Goal: Task Accomplishment & Management: Use online tool/utility

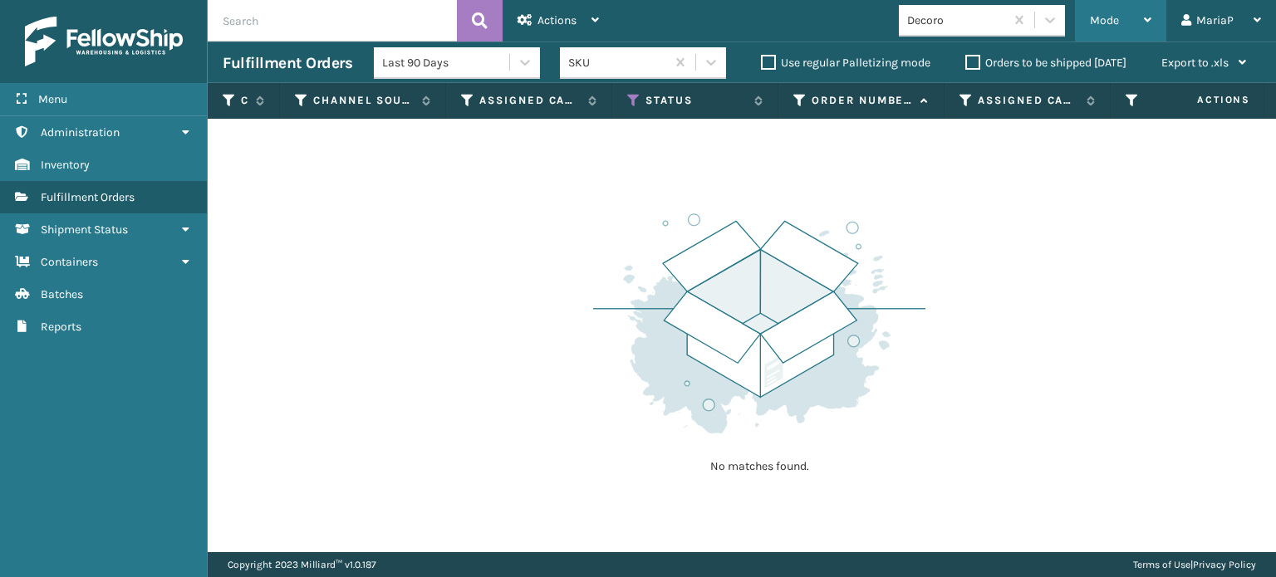
click at [1103, 16] on span "Mode" at bounding box center [1104, 20] width 29 height 14
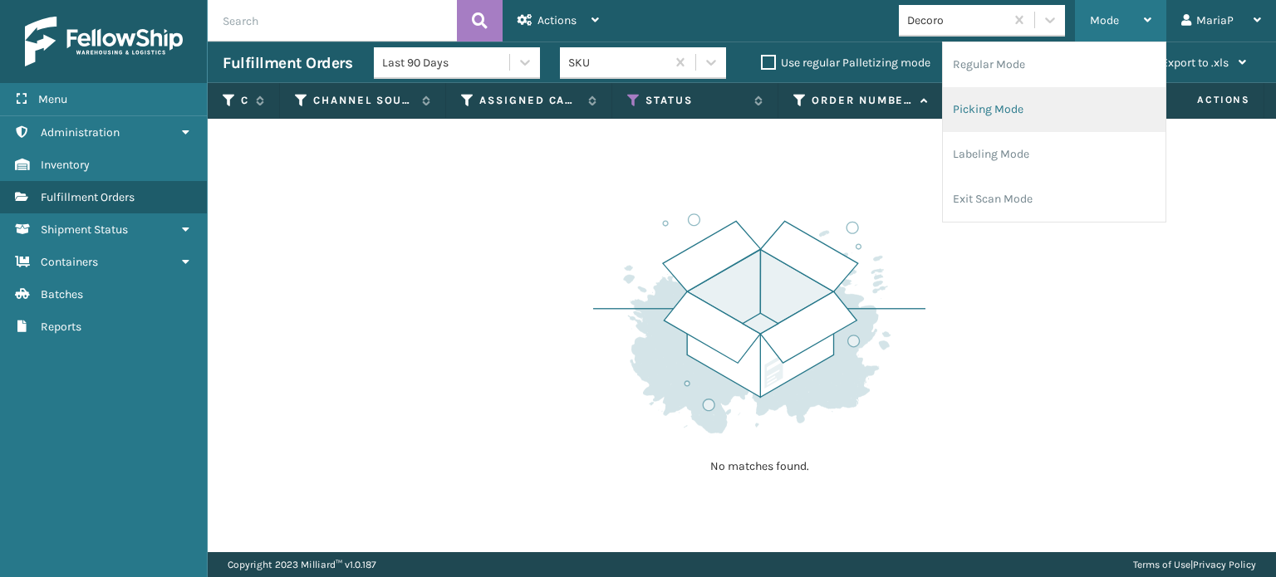
click at [983, 107] on li "Picking Mode" at bounding box center [1054, 109] width 223 height 45
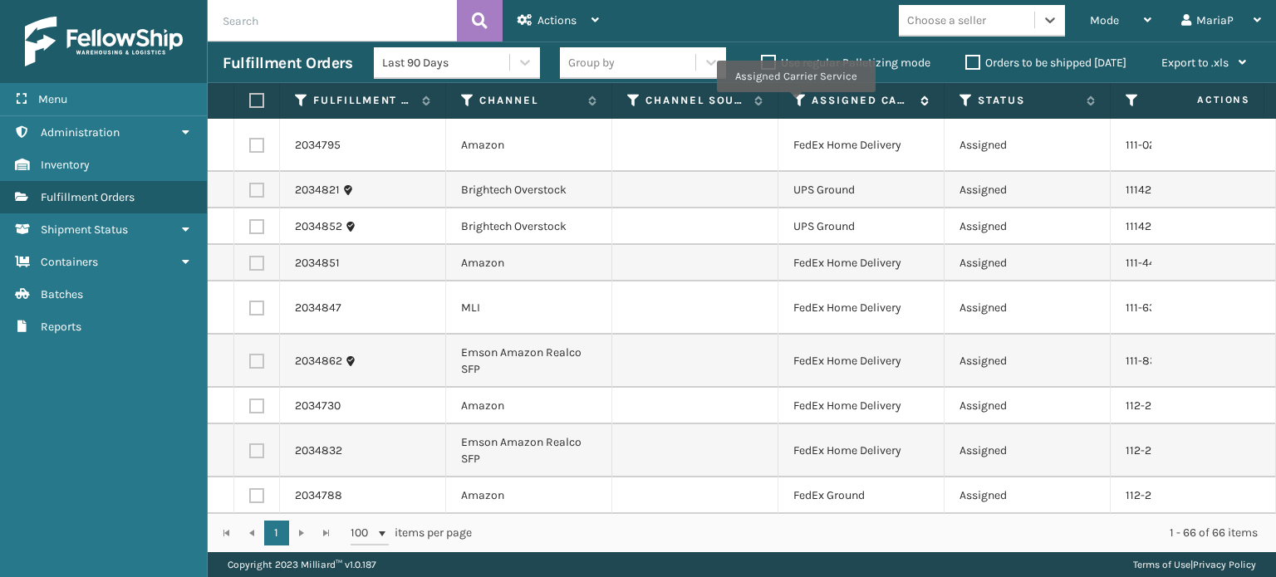
click at [795, 104] on icon at bounding box center [799, 100] width 13 height 15
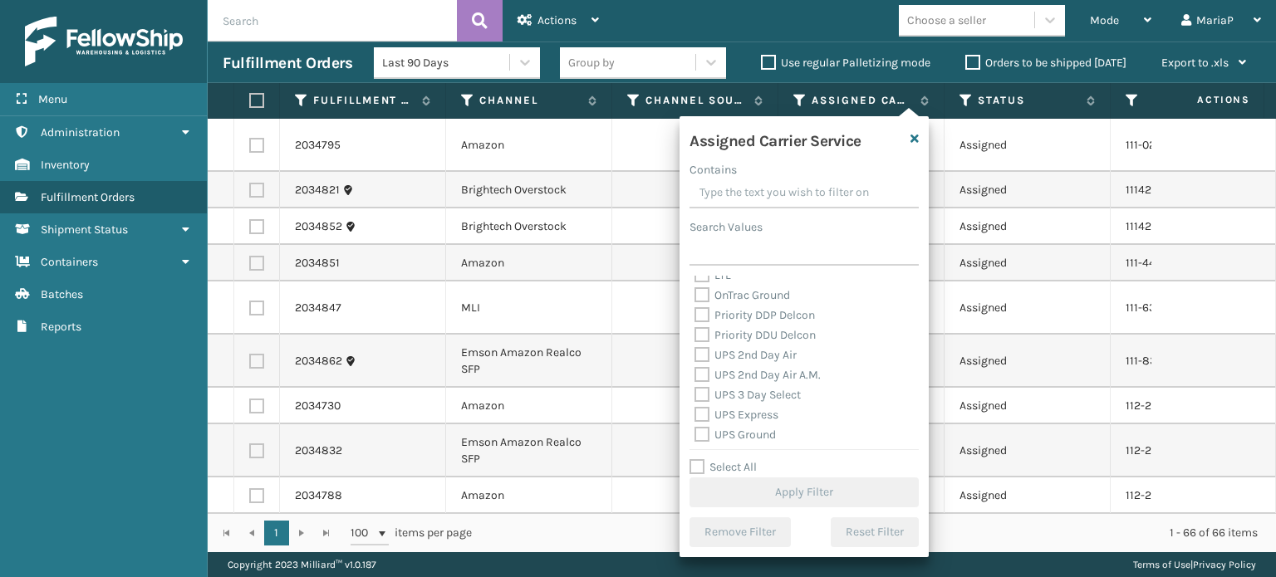
scroll to position [332, 0]
click at [706, 353] on label "UPS Ground" at bounding box center [734, 352] width 81 height 14
click at [695, 353] on input "UPS Ground" at bounding box center [694, 347] width 1 height 11
checkbox input "true"
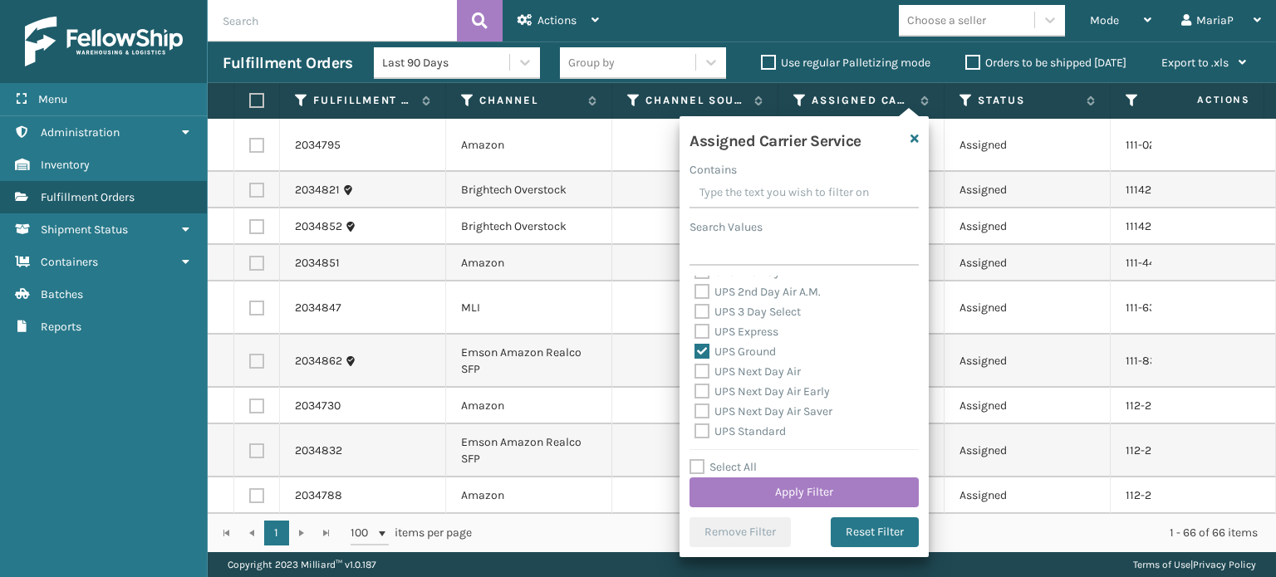
click at [700, 434] on label "UPS Standard" at bounding box center [739, 431] width 91 height 14
click at [695, 433] on input "UPS Standard" at bounding box center [694, 427] width 1 height 11
checkbox input "true"
click at [878, 502] on button "Apply Filter" at bounding box center [803, 493] width 229 height 30
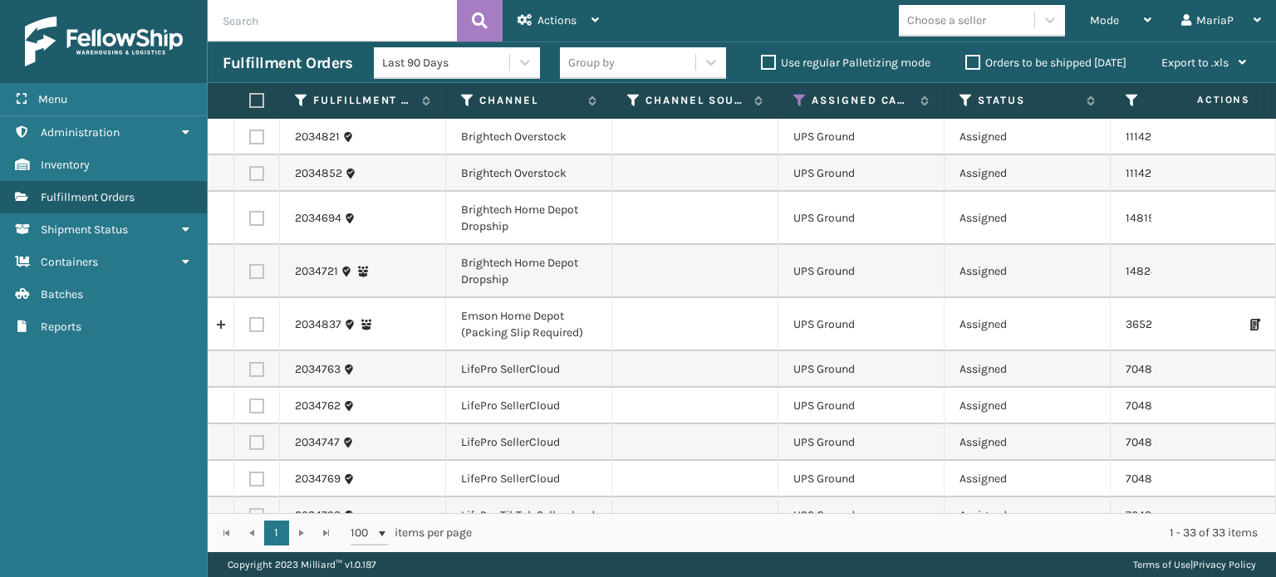
click at [983, 29] on div "Choose a seller" at bounding box center [966, 20] width 135 height 27
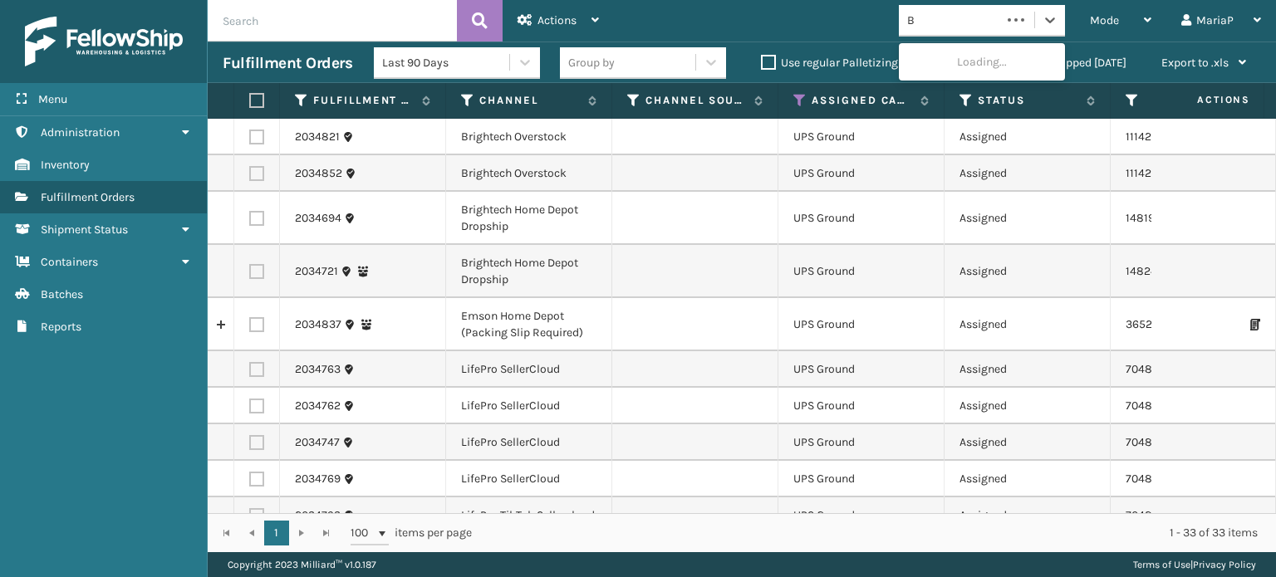
type input "BR"
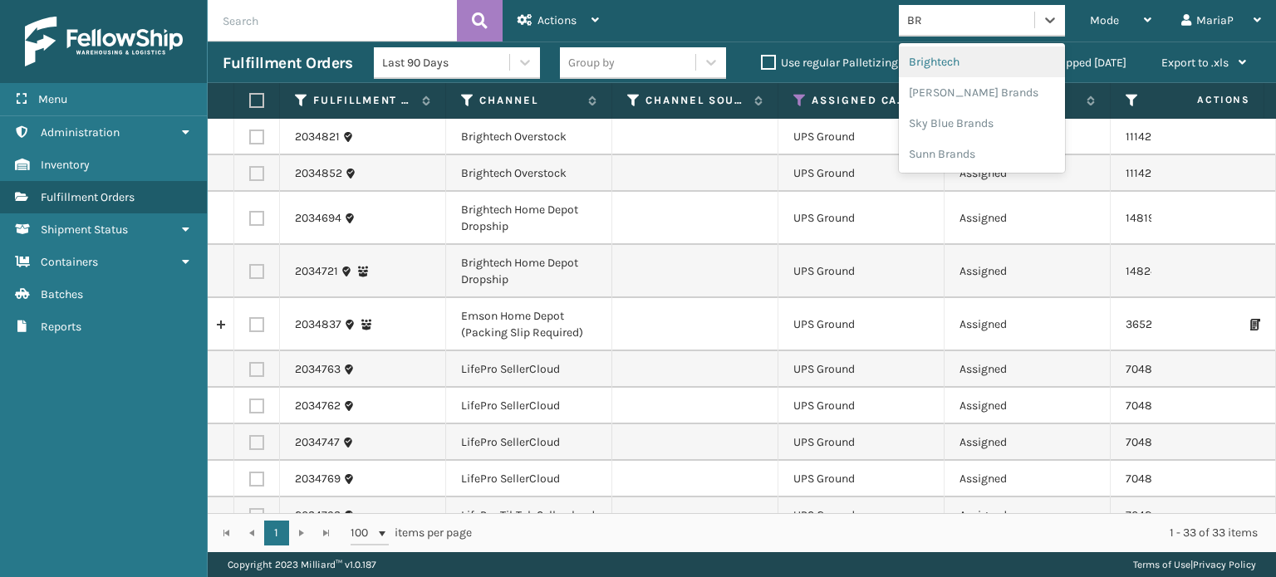
click at [962, 62] on div "Brightech" at bounding box center [982, 62] width 166 height 31
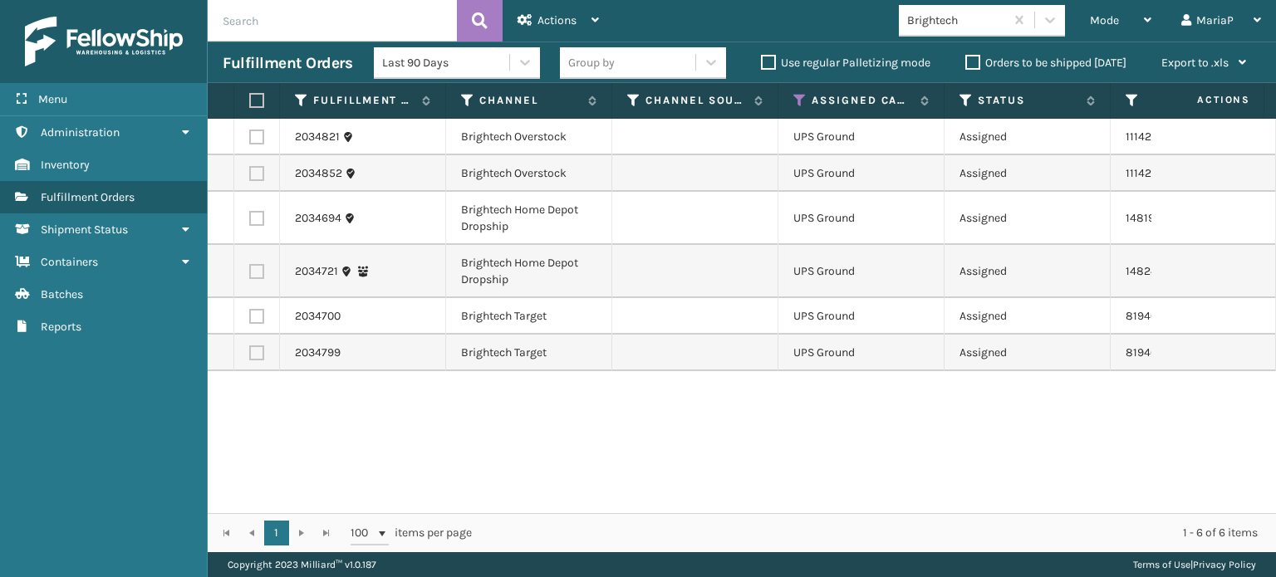
drag, startPoint x: 255, startPoint y: 108, endPoint x: 277, endPoint y: 100, distance: 23.6
click at [256, 108] on th at bounding box center [257, 101] width 46 height 36
click at [260, 92] on th at bounding box center [257, 101] width 46 height 36
click at [256, 97] on label at bounding box center [254, 100] width 10 height 15
click at [250, 97] on input "checkbox" at bounding box center [249, 101] width 1 height 11
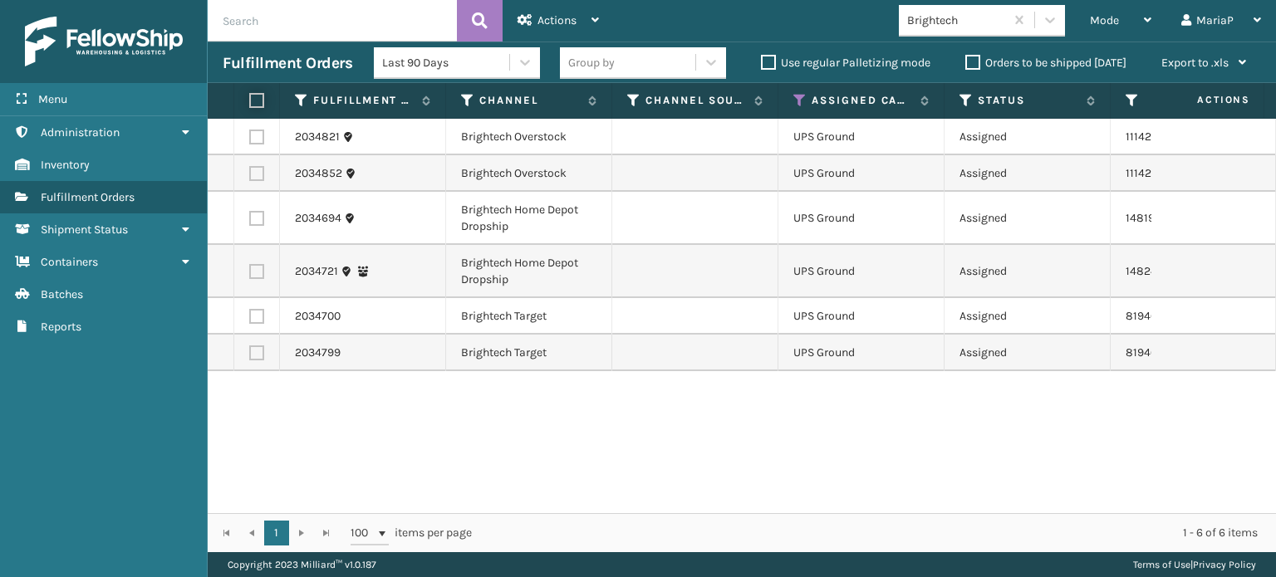
checkbox input "true"
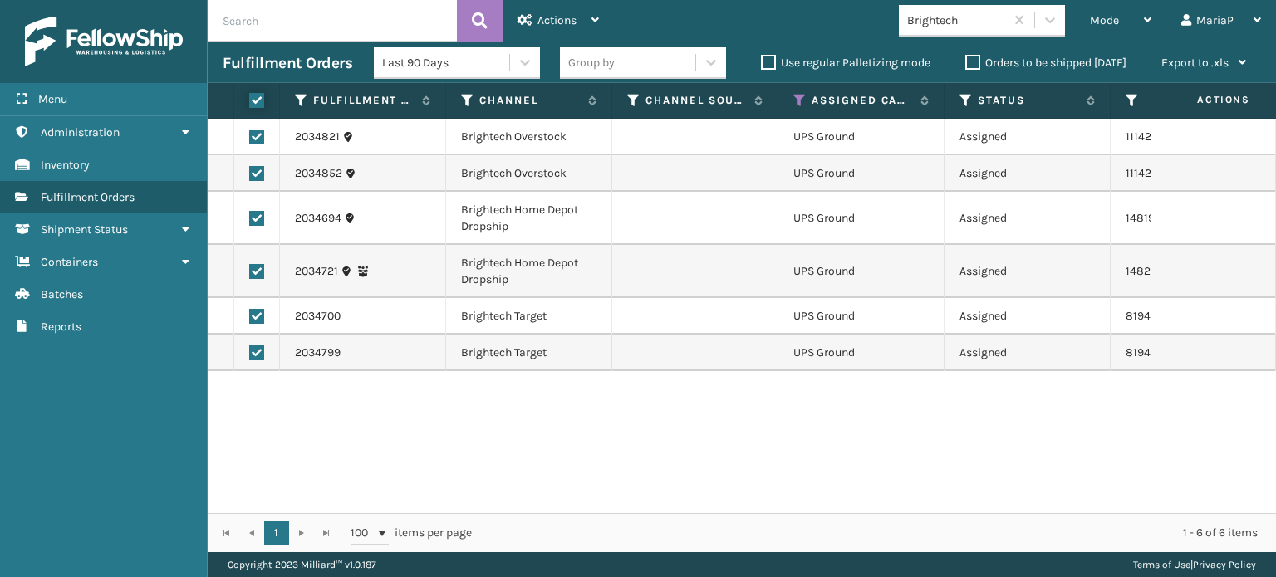
checkbox input "true"
click at [545, 8] on div "Actions" at bounding box center [557, 21] width 81 height 42
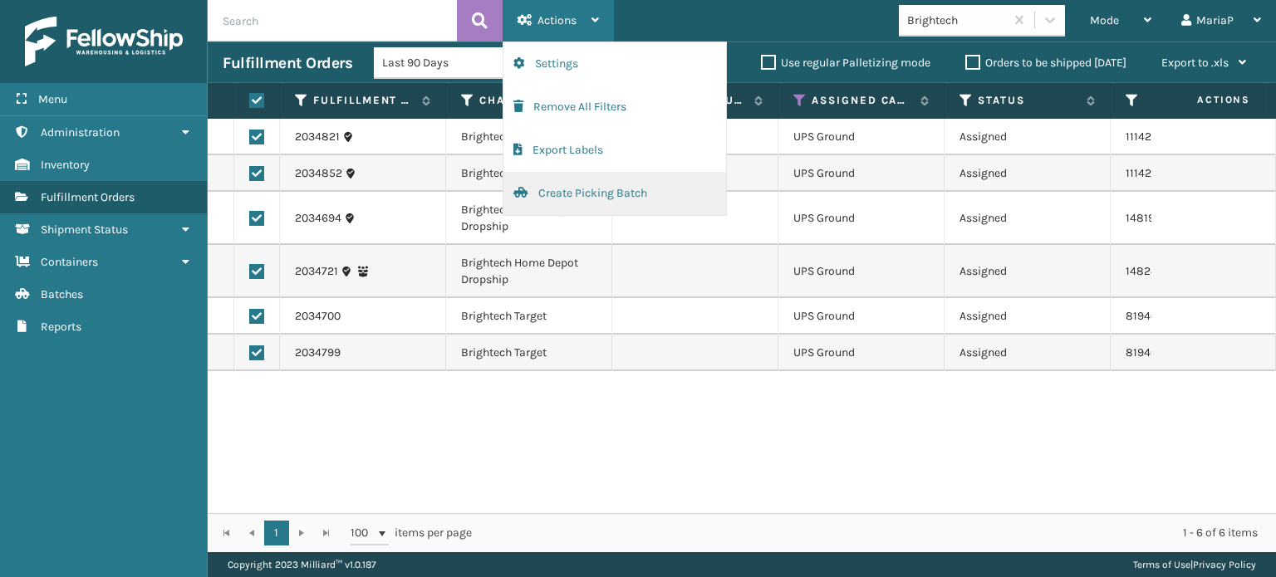
click at [643, 184] on button "Create Picking Batch" at bounding box center [614, 193] width 223 height 43
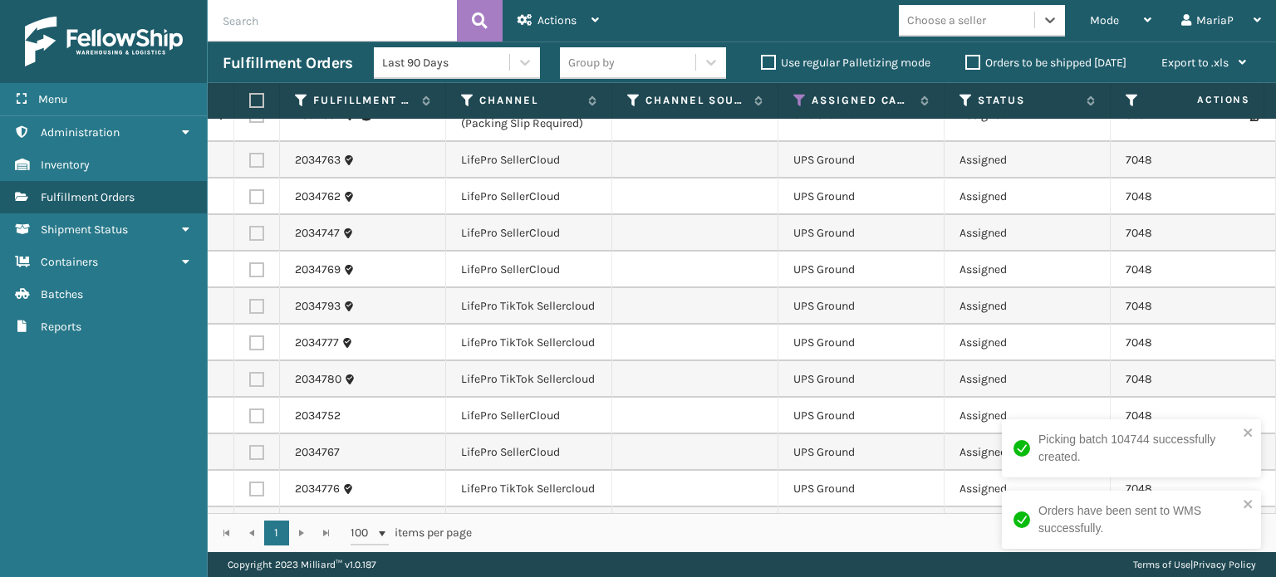
scroll to position [83, 0]
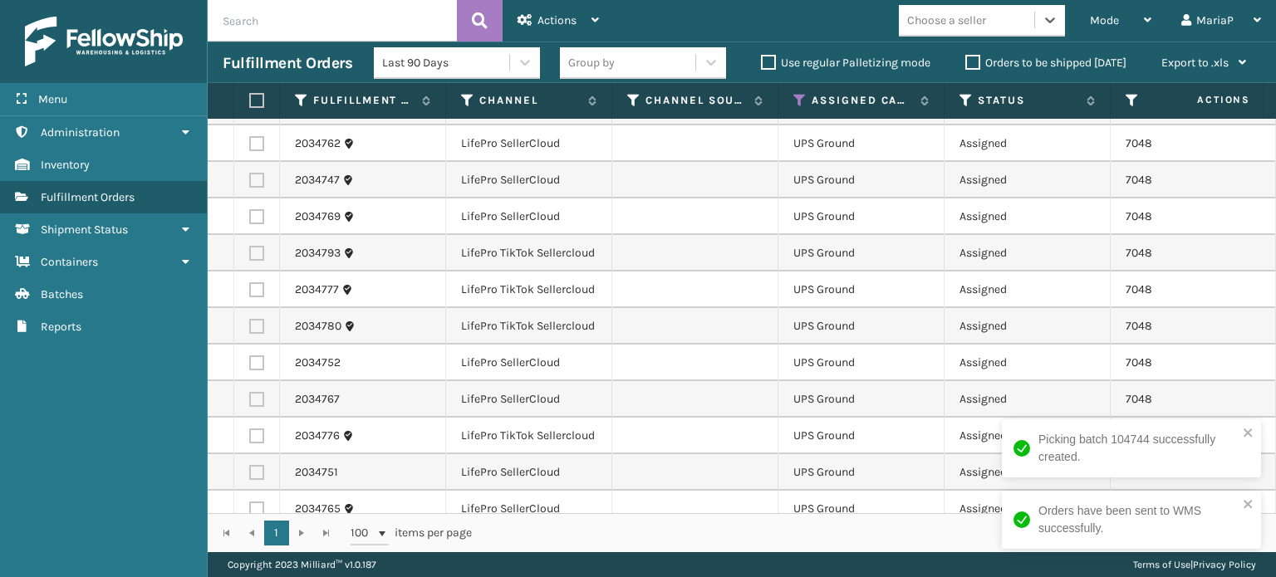
click at [603, 52] on div "Group by" at bounding box center [627, 62] width 135 height 27
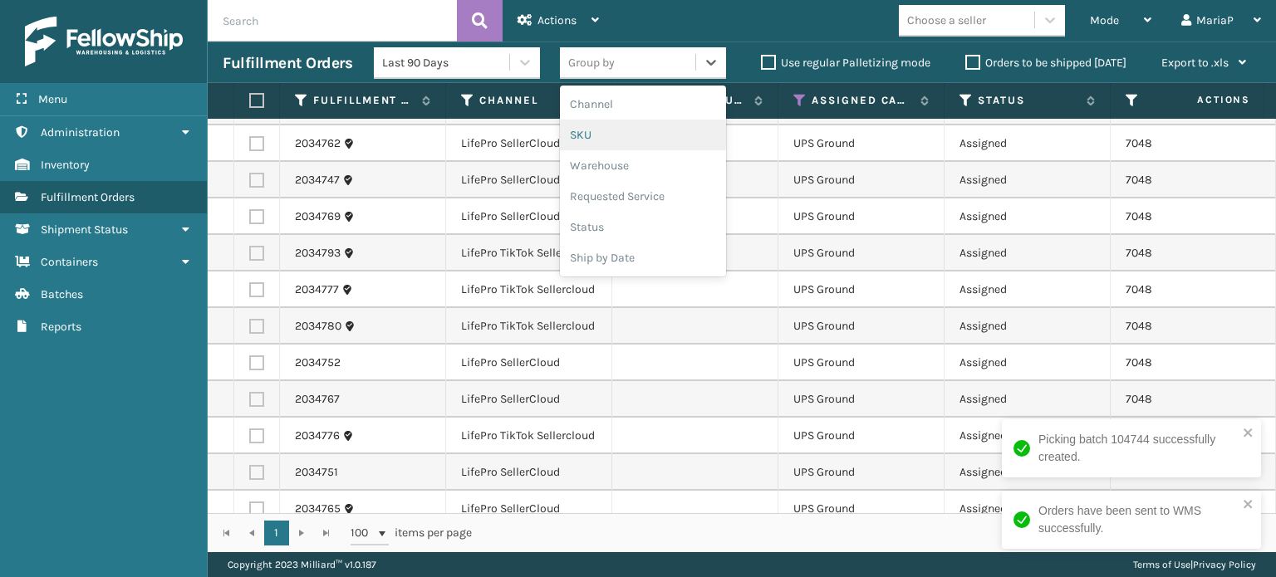
click at [610, 142] on div "SKU" at bounding box center [643, 135] width 166 height 31
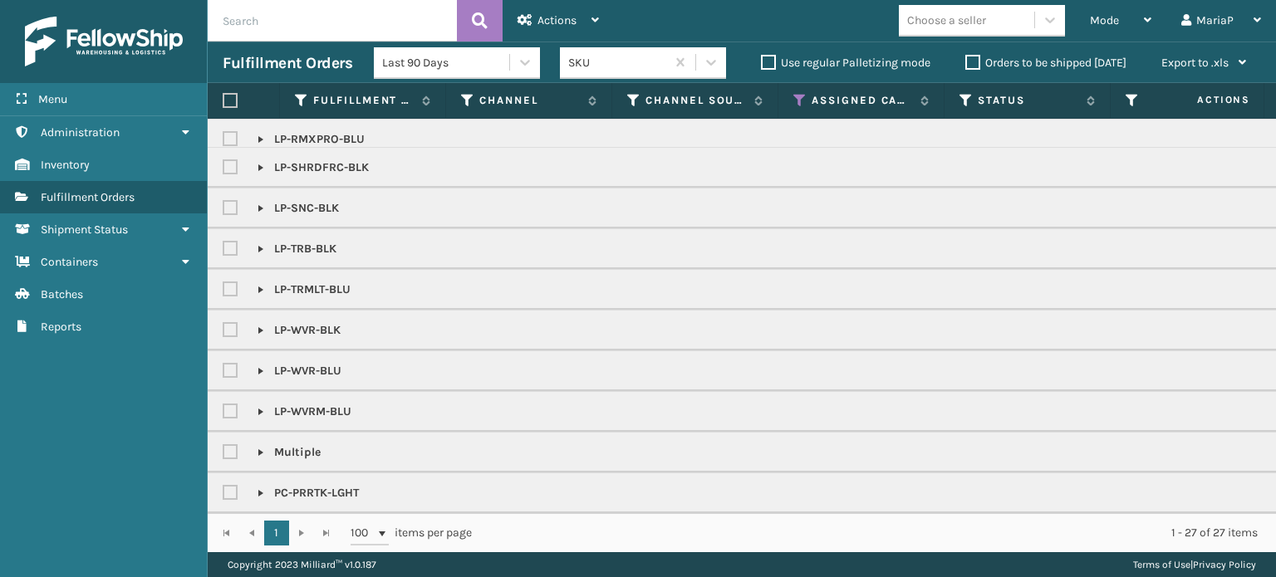
scroll to position [265, 0]
click at [262, 446] on link at bounding box center [260, 452] width 13 height 13
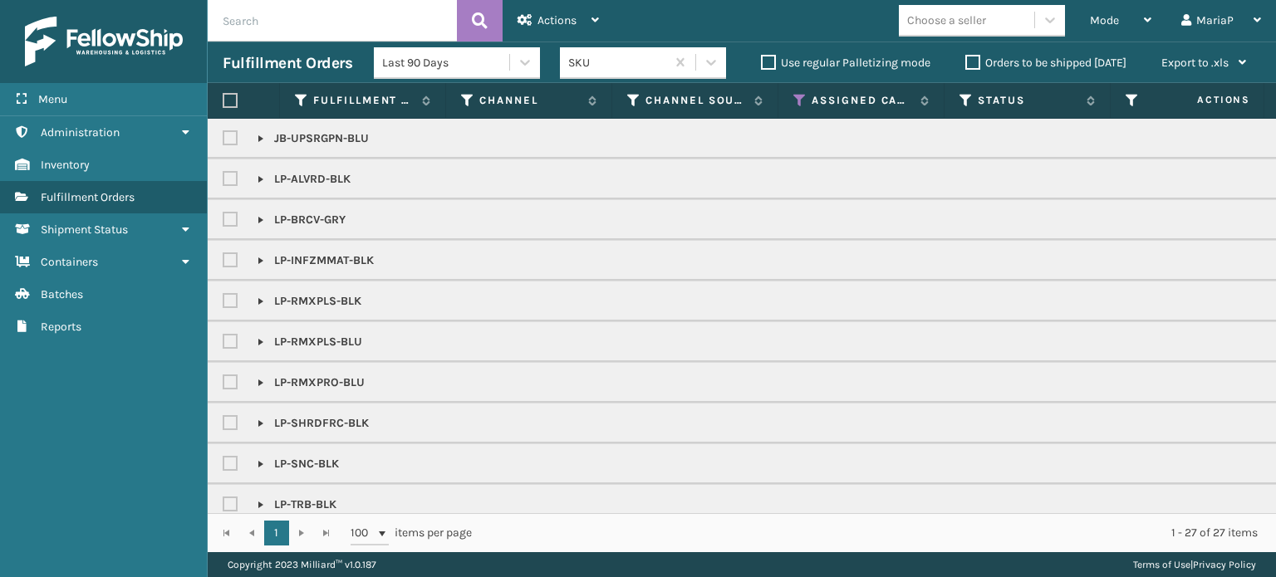
scroll to position [0, 0]
click at [561, 7] on div "Actions" at bounding box center [557, 21] width 81 height 42
click at [223, 96] on label at bounding box center [230, 100] width 15 height 15
click at [223, 96] on input "checkbox" at bounding box center [223, 101] width 1 height 11
checkbox input "true"
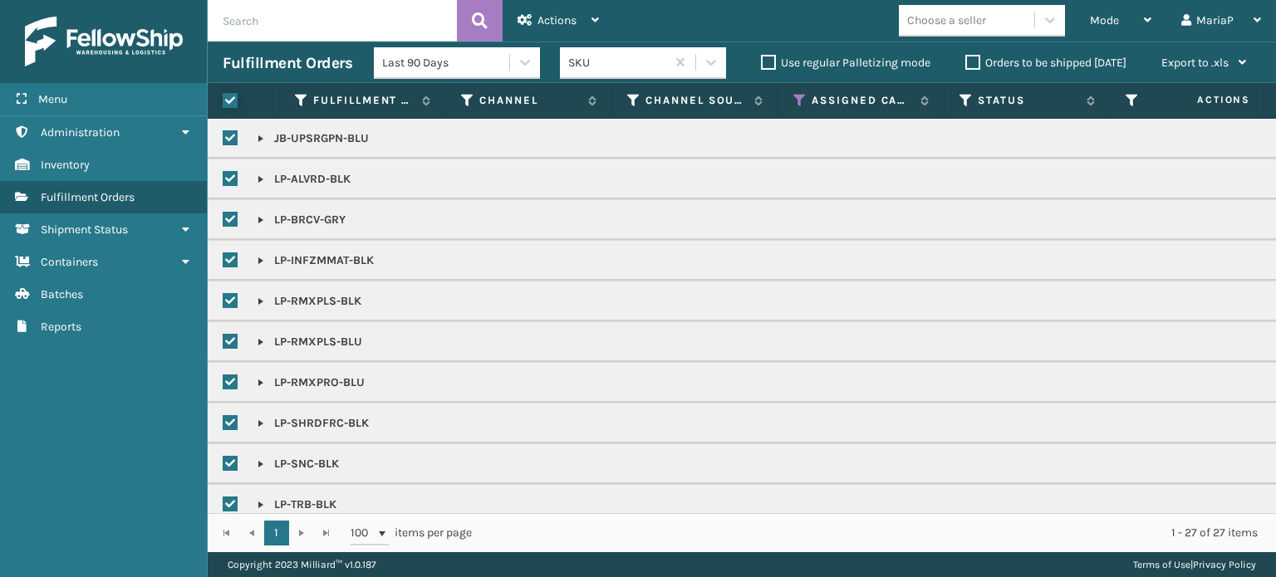
checkbox input "true"
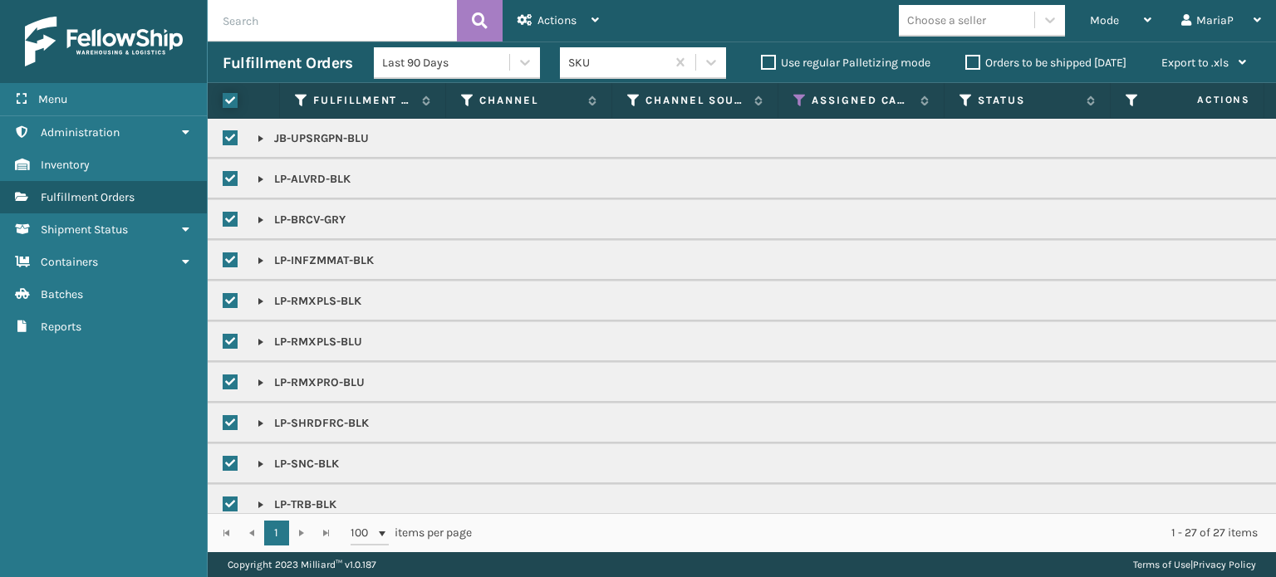
checkbox input "true"
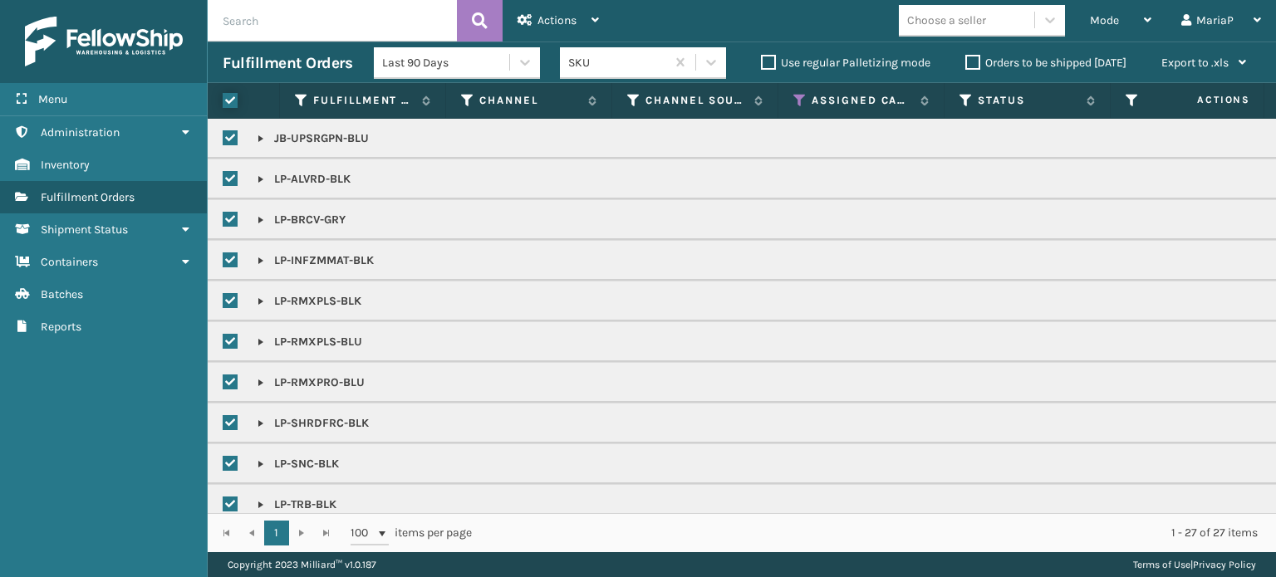
checkbox input "true"
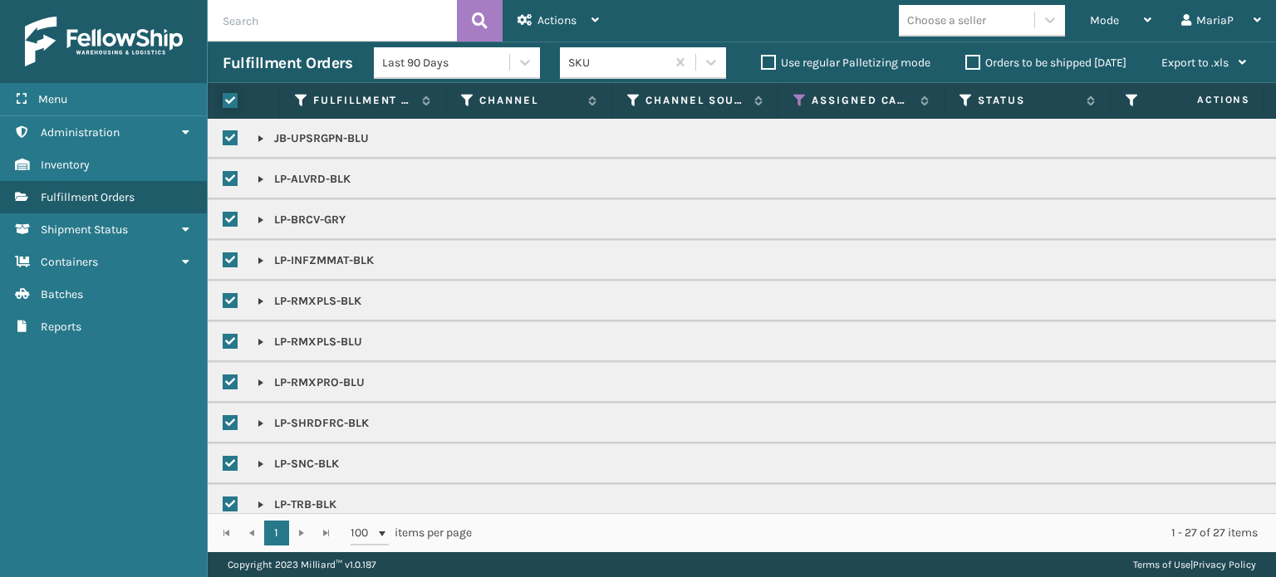
checkbox input "true"
click at [529, 20] on icon at bounding box center [524, 20] width 15 height 12
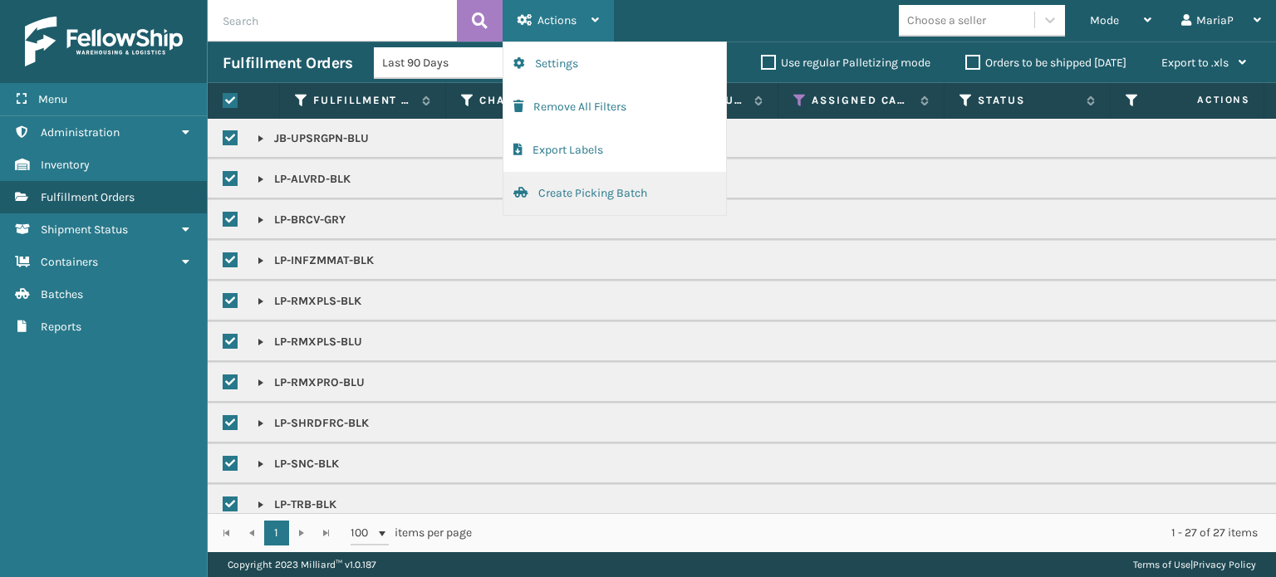
click at [629, 191] on button "Create Picking Batch" at bounding box center [614, 193] width 223 height 43
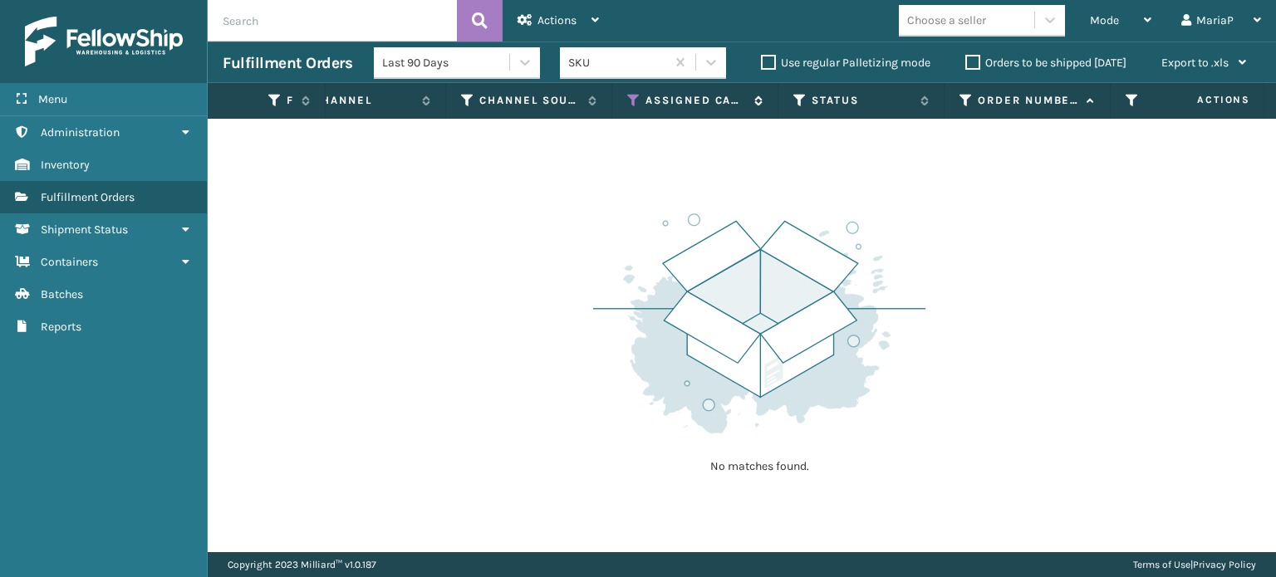
click at [628, 95] on icon at bounding box center [633, 100] width 13 height 15
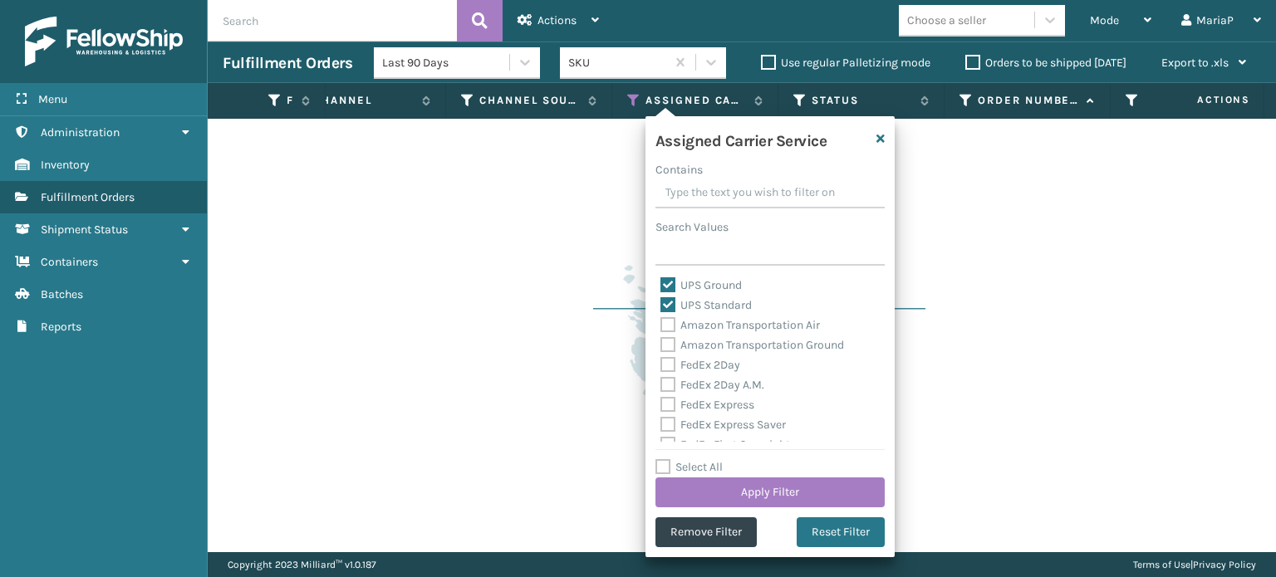
click at [673, 305] on label "UPS Standard" at bounding box center [705, 305] width 91 height 14
click at [661, 305] on input "UPS Standard" at bounding box center [660, 301] width 1 height 11
checkbox input "false"
click at [670, 285] on label "UPS Ground" at bounding box center [700, 285] width 81 height 14
click at [661, 285] on input "UPS Ground" at bounding box center [660, 281] width 1 height 11
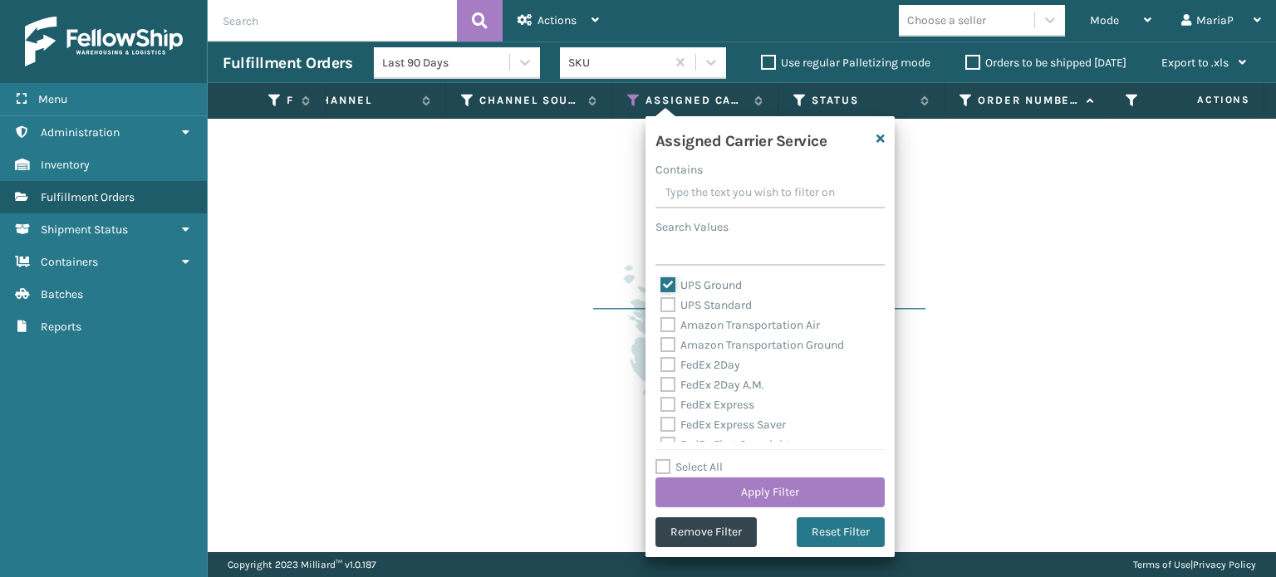
checkbox input "false"
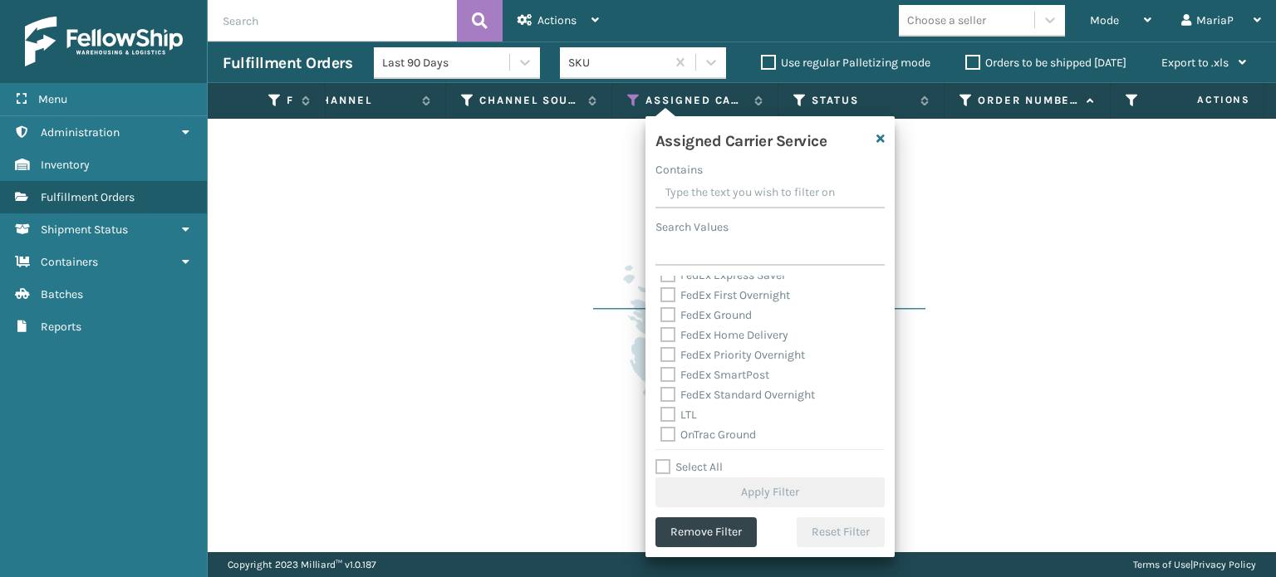
scroll to position [166, 0]
click at [669, 320] on label "FedEx Home Delivery" at bounding box center [724, 318] width 128 height 14
click at [661, 320] on input "FedEx Home Delivery" at bounding box center [660, 314] width 1 height 11
checkbox input "true"
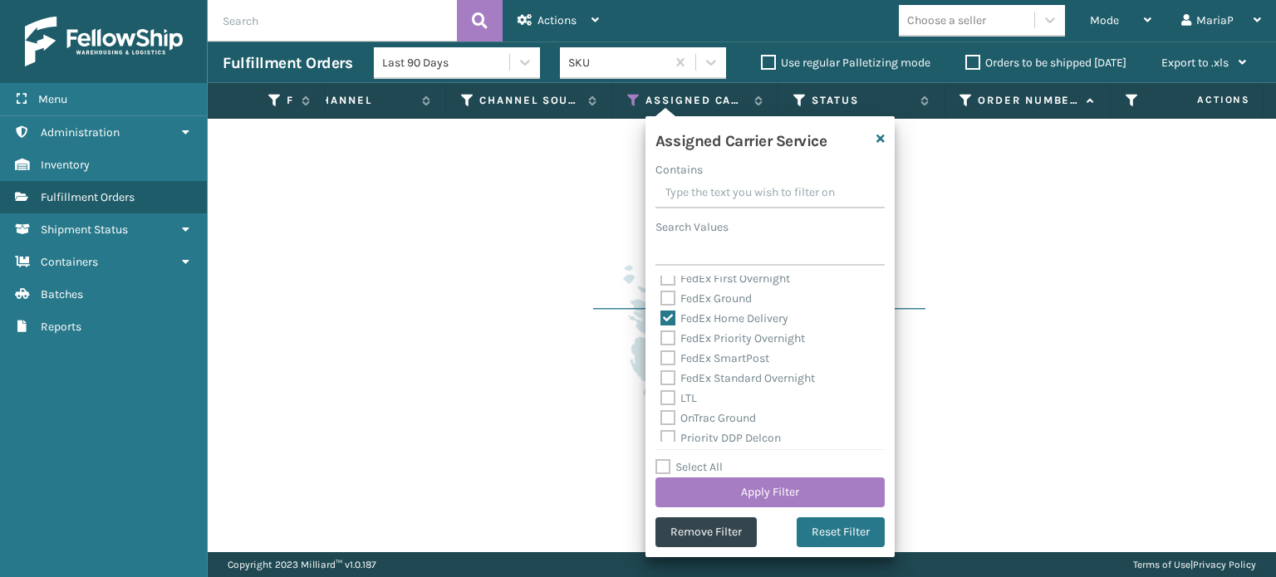
click at [674, 296] on label "FedEx Ground" at bounding box center [705, 299] width 91 height 14
click at [661, 296] on input "FedEx Ground" at bounding box center [660, 294] width 1 height 11
checkbox input "true"
click at [820, 484] on button "Apply Filter" at bounding box center [769, 493] width 229 height 30
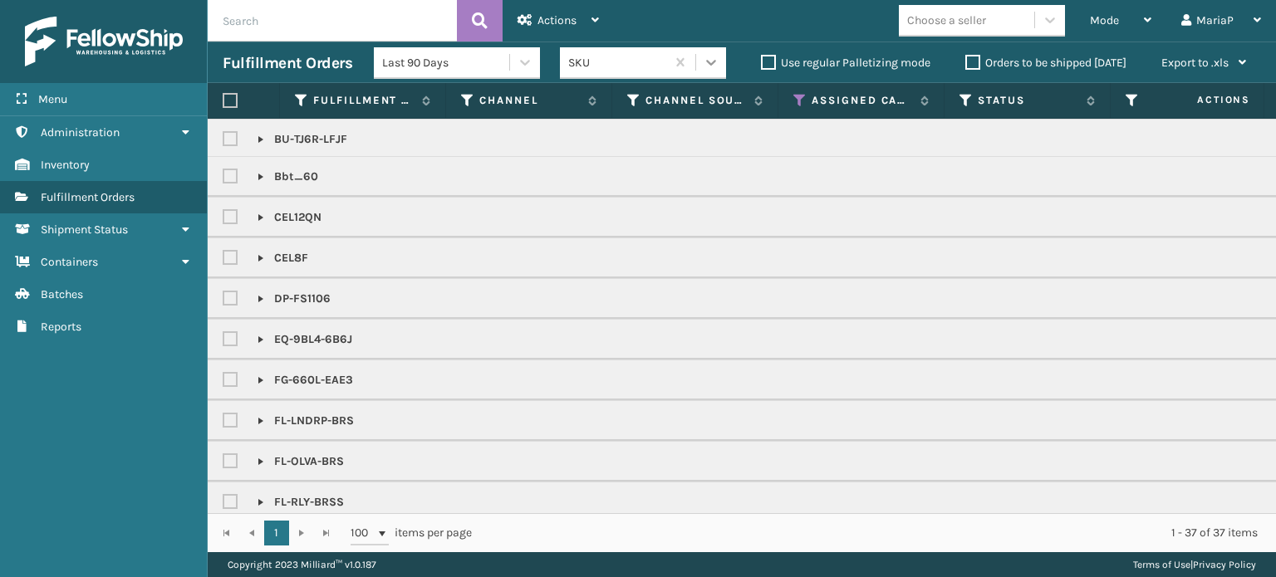
scroll to position [130, 0]
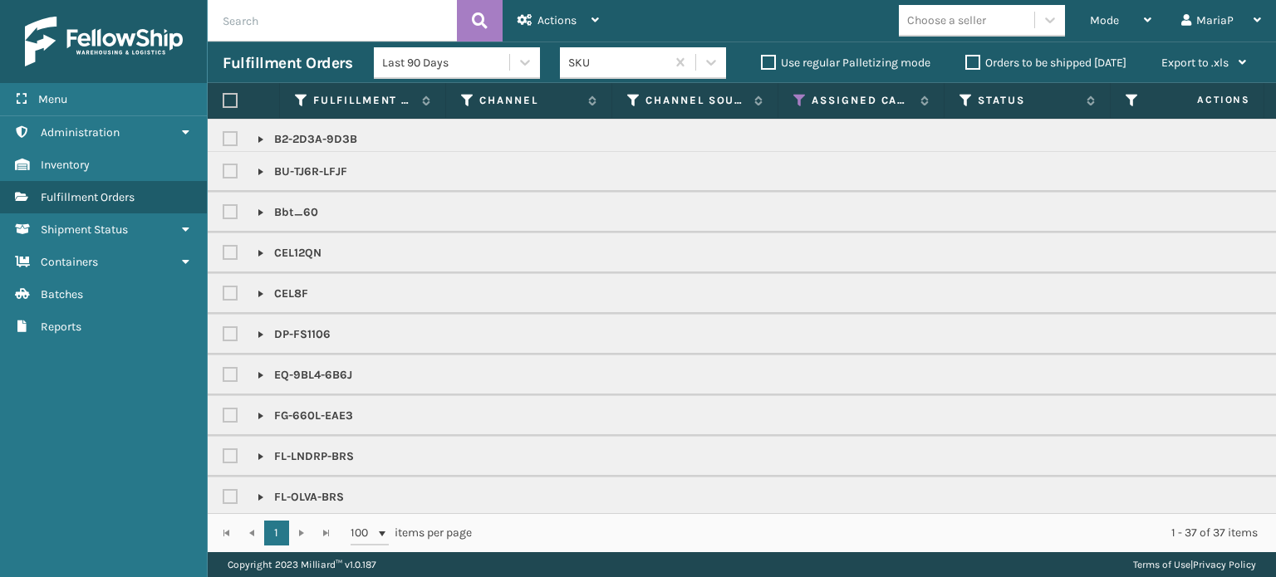
click at [930, 28] on div "Choose a seller" at bounding box center [946, 20] width 79 height 17
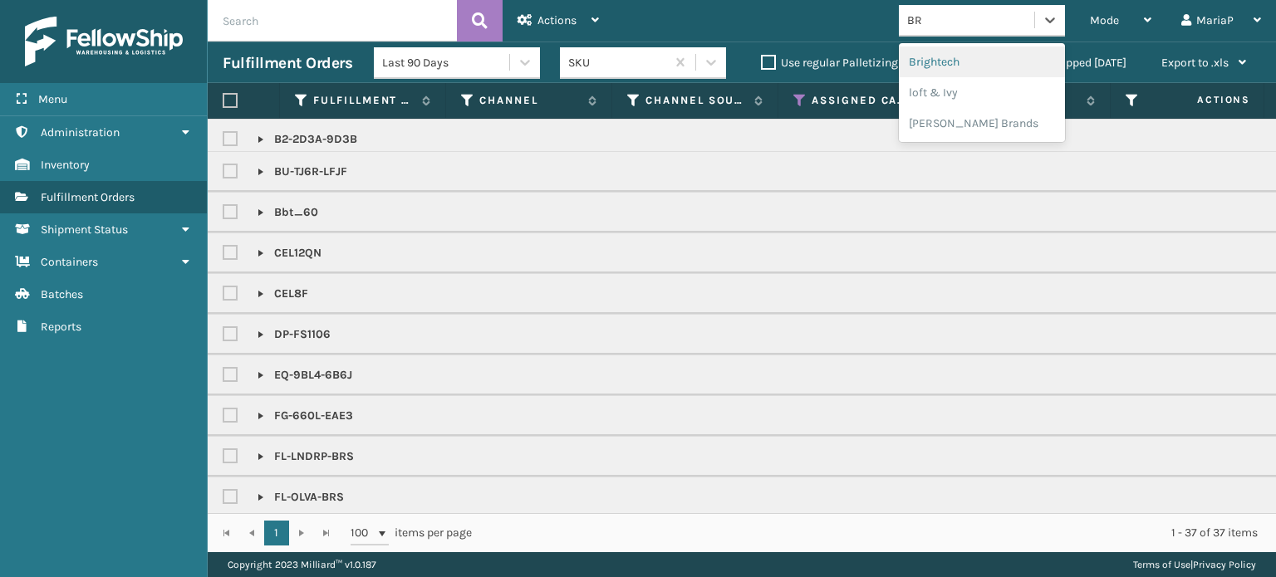
type input "BRI"
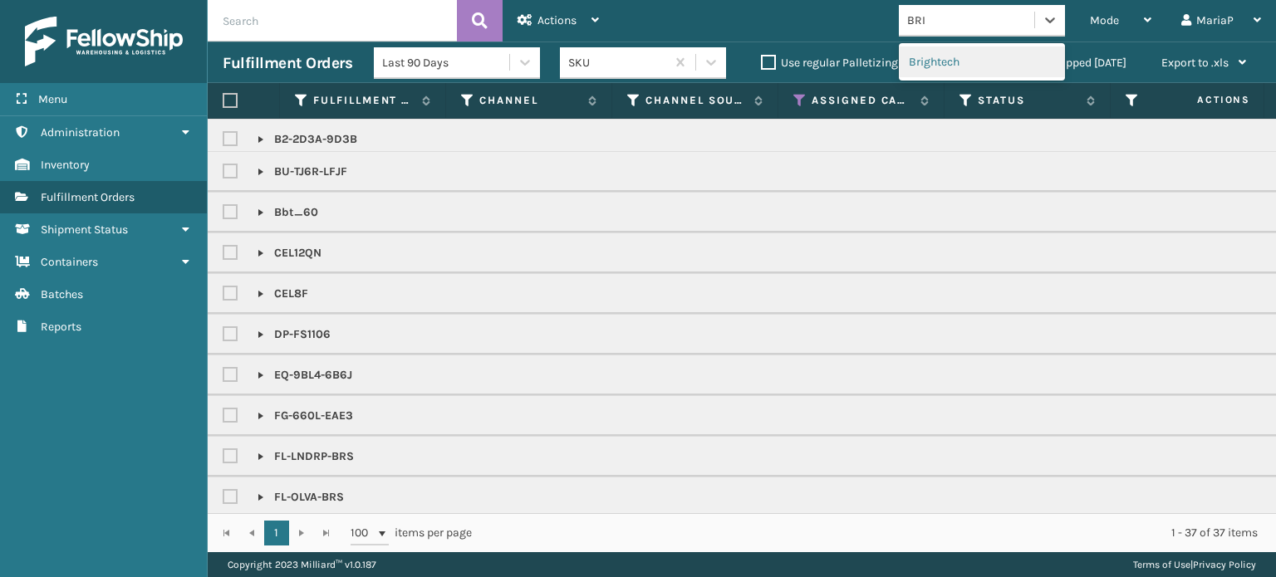
click at [952, 63] on div "Brightech" at bounding box center [982, 62] width 166 height 31
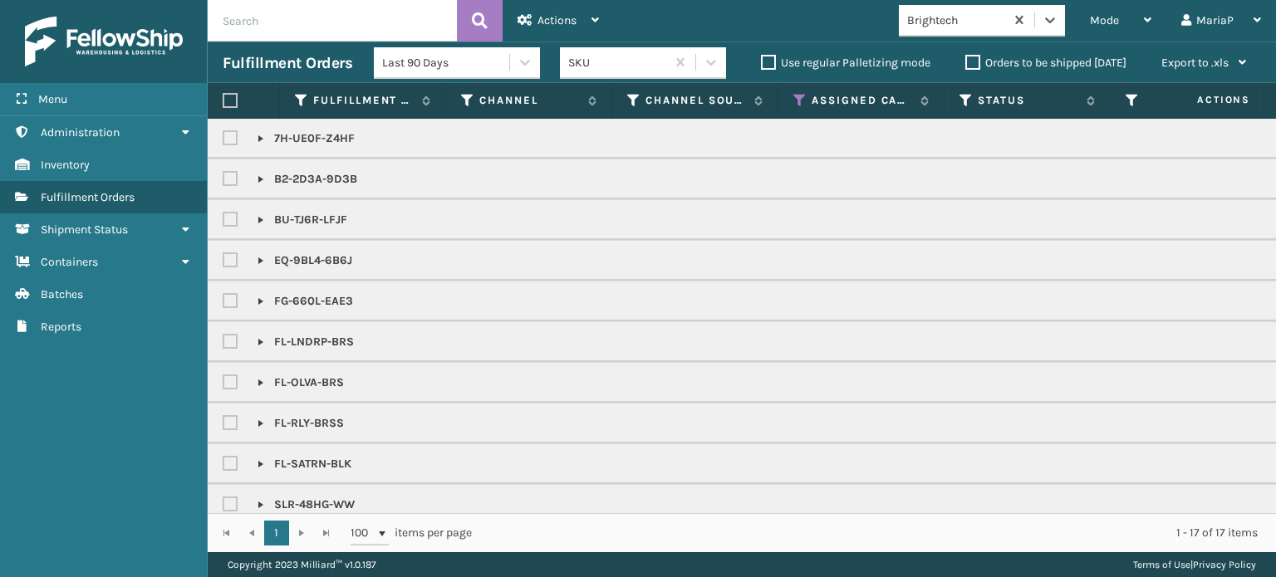
click at [229, 100] on label at bounding box center [230, 100] width 15 height 15
click at [223, 100] on input "checkbox" at bounding box center [223, 101] width 1 height 11
checkbox input "true"
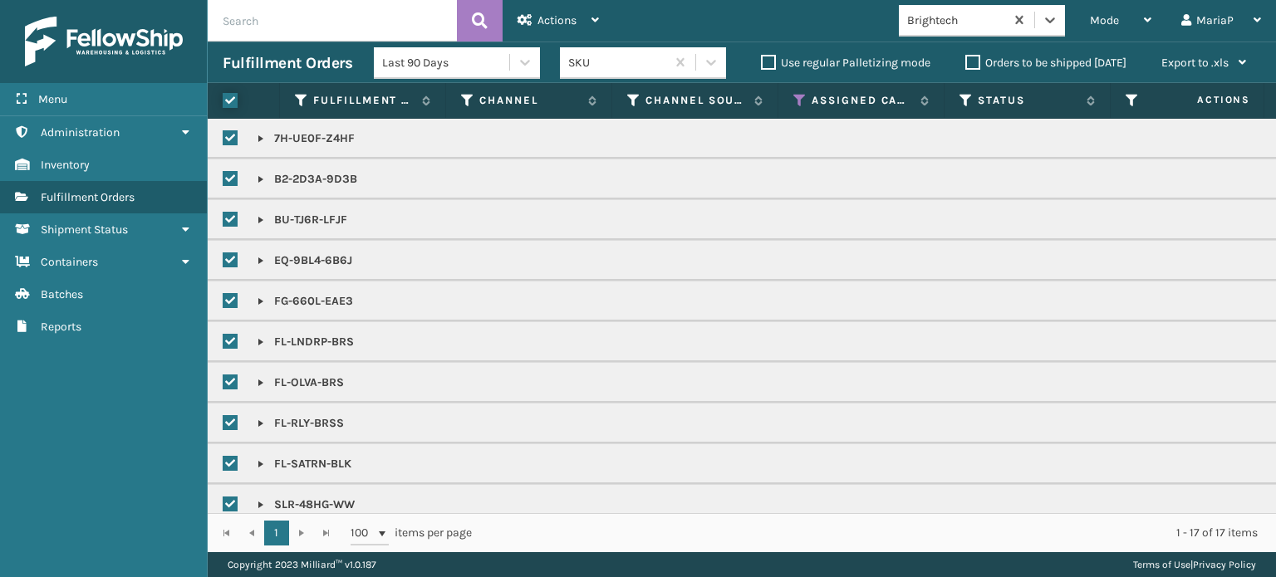
checkbox input "true"
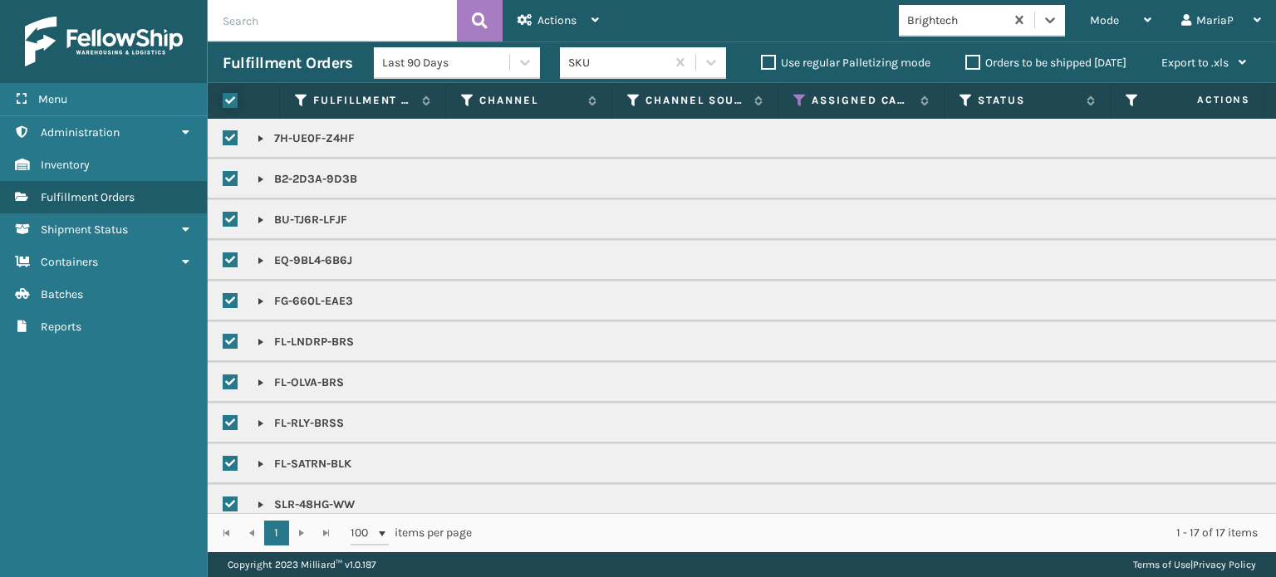
checkbox input "true"
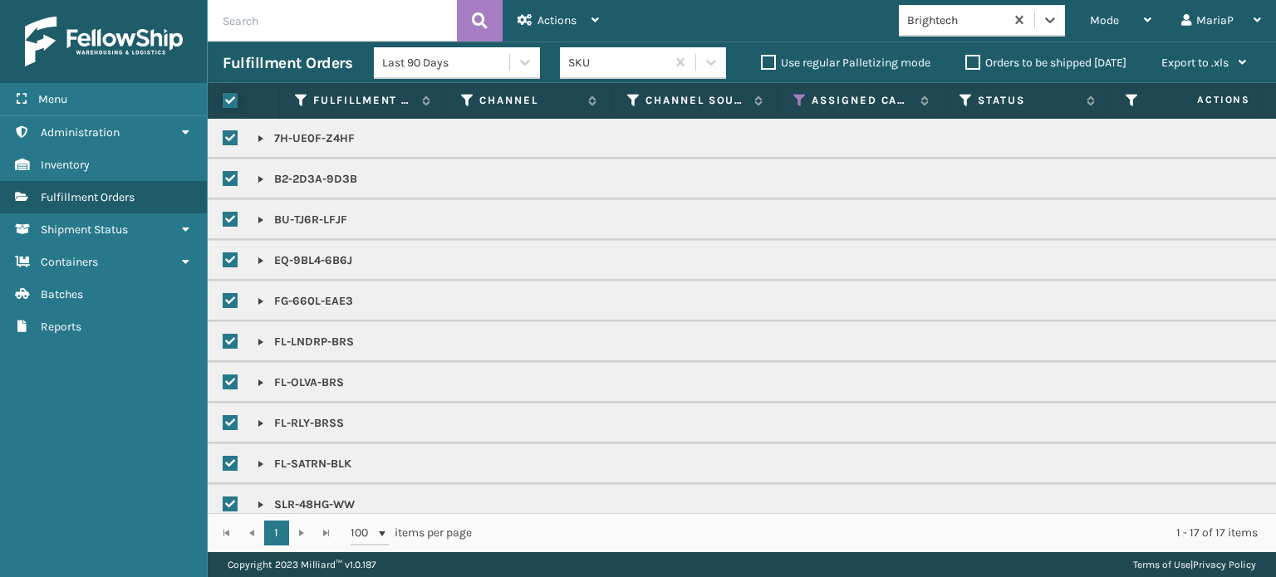
checkbox input "true"
click at [588, 13] on div "Actions" at bounding box center [557, 21] width 81 height 42
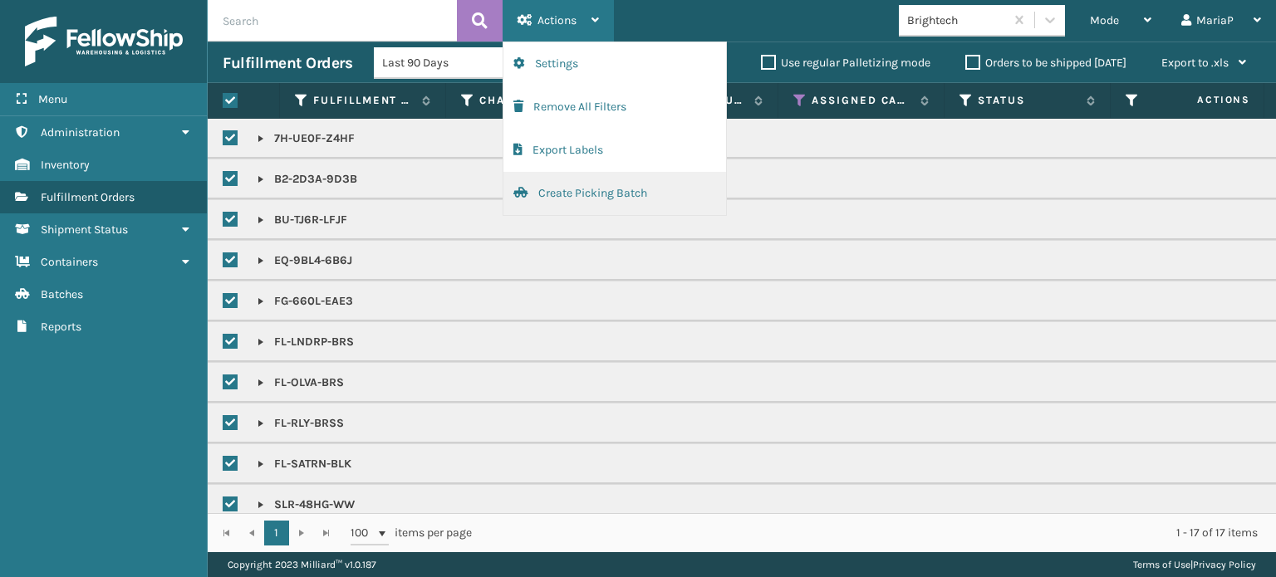
click at [621, 189] on button "Create Picking Batch" at bounding box center [614, 193] width 223 height 43
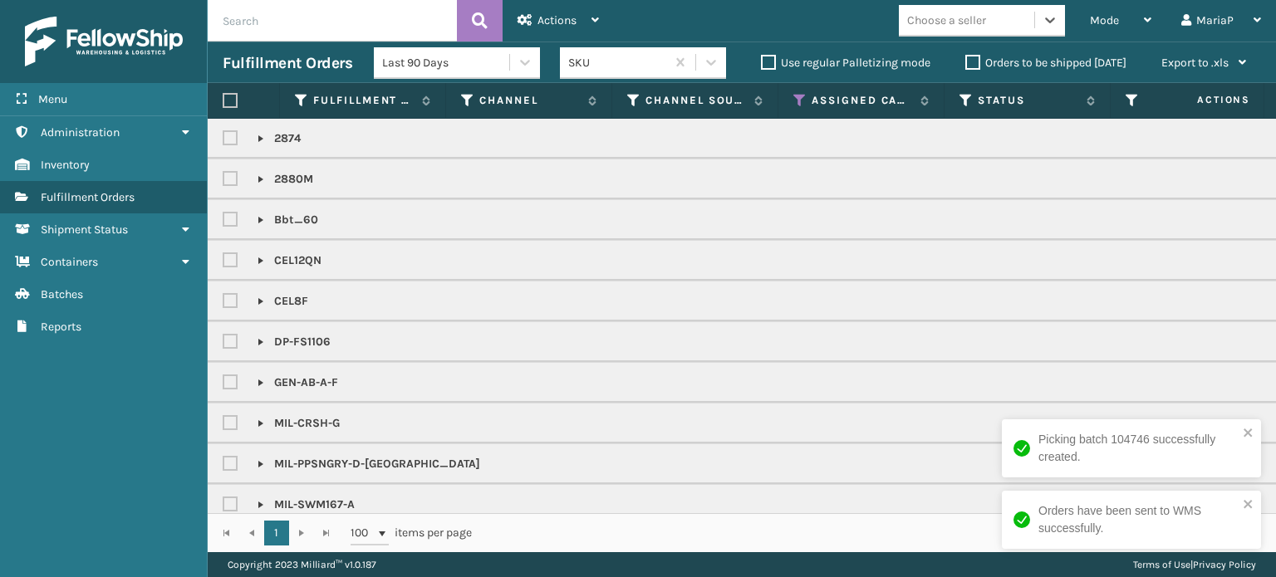
scroll to position [103, 0]
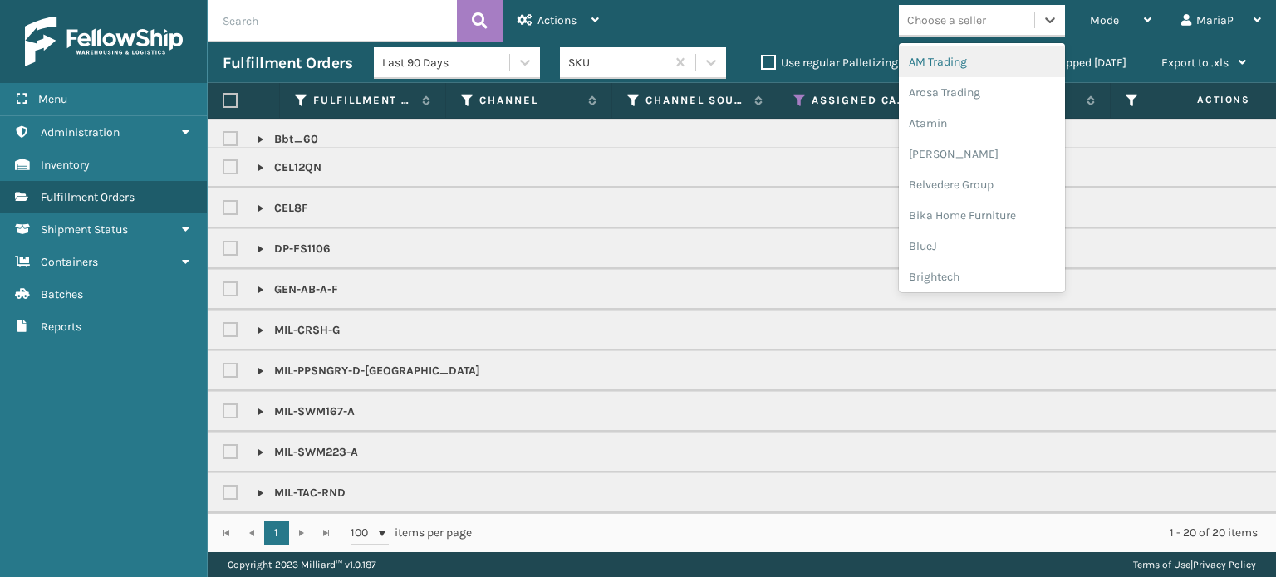
click at [963, 17] on div "Choose a seller" at bounding box center [946, 20] width 79 height 17
click at [942, 22] on div "Choose a seller" at bounding box center [946, 20] width 79 height 17
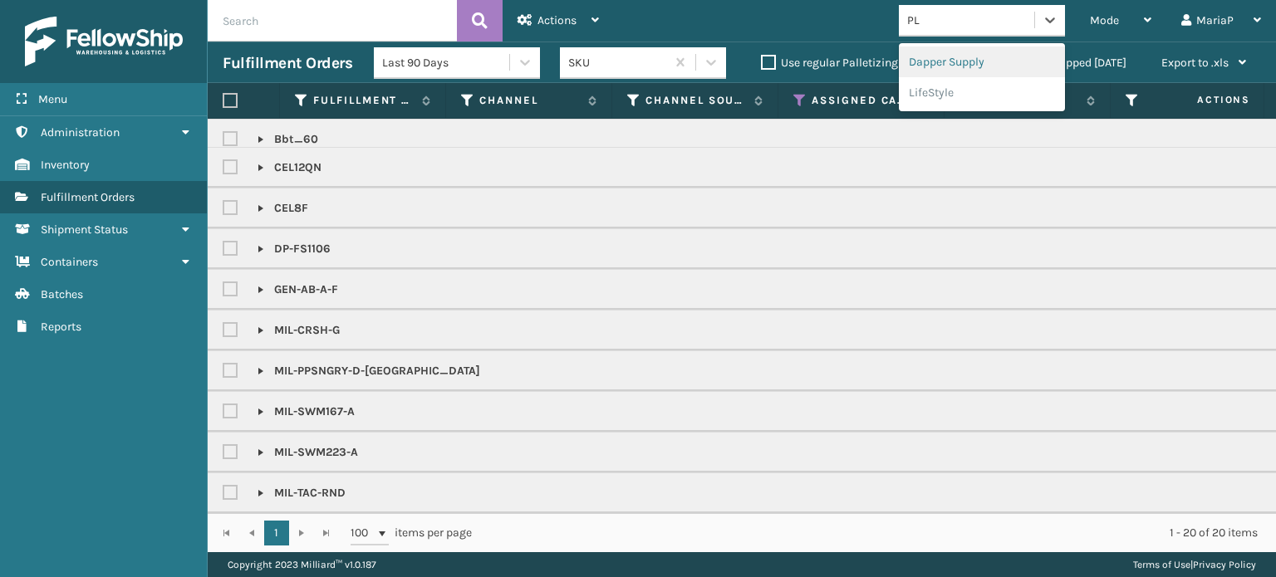
type input "PLU"
click at [954, 62] on div "Plush Collections" at bounding box center [982, 62] width 166 height 31
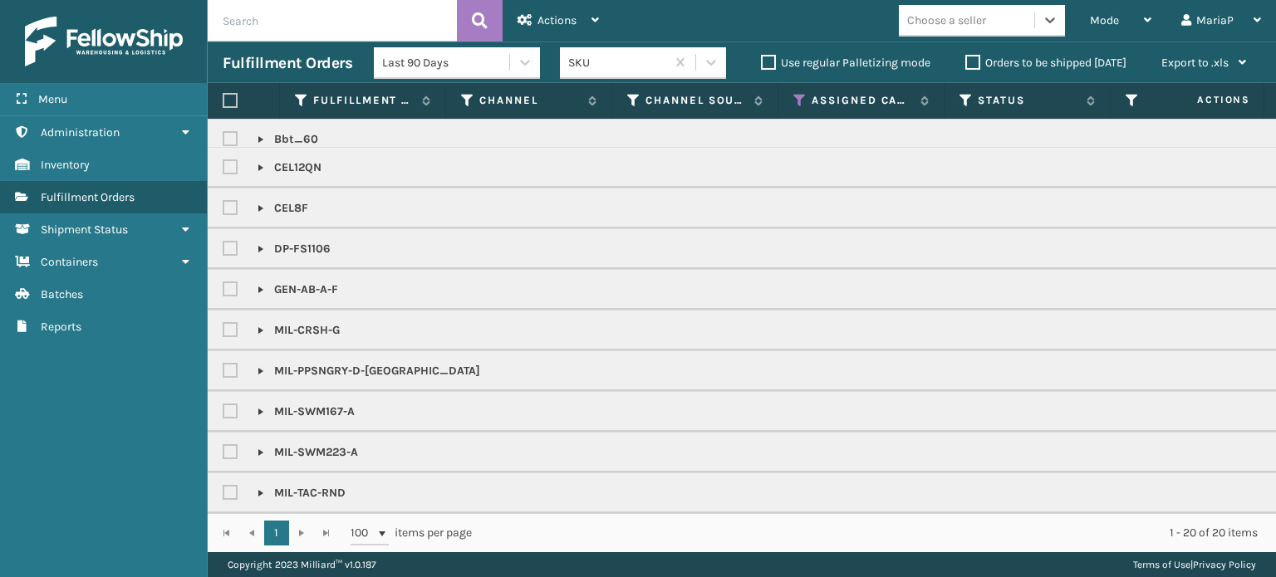
scroll to position [20, 0]
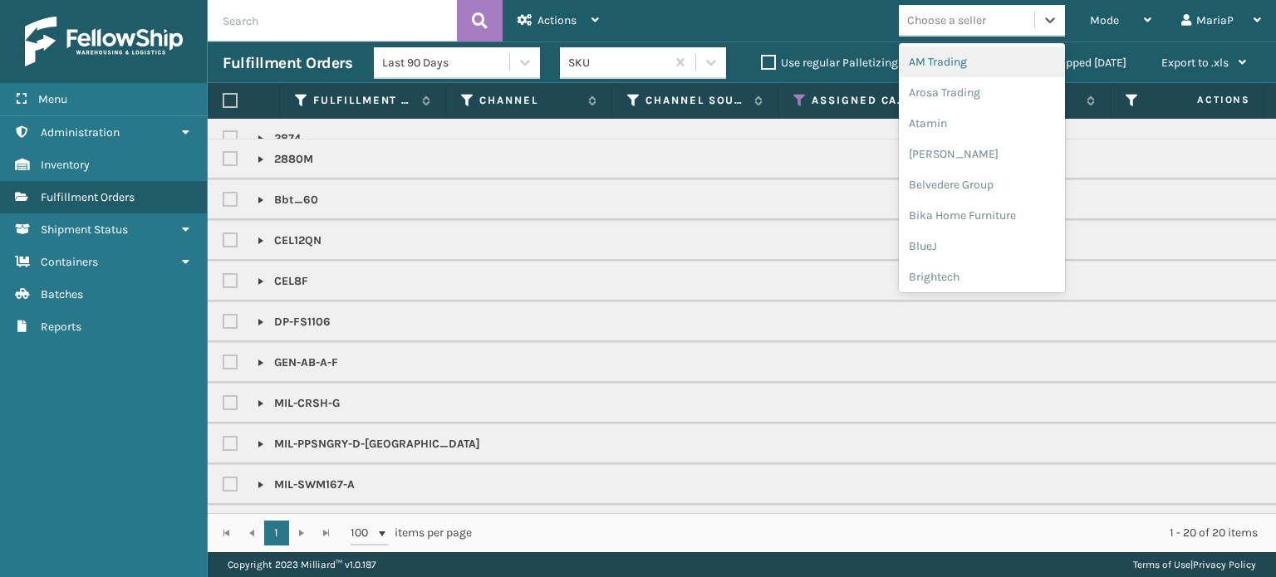
click at [939, 12] on div "Choose a seller" at bounding box center [946, 20] width 79 height 17
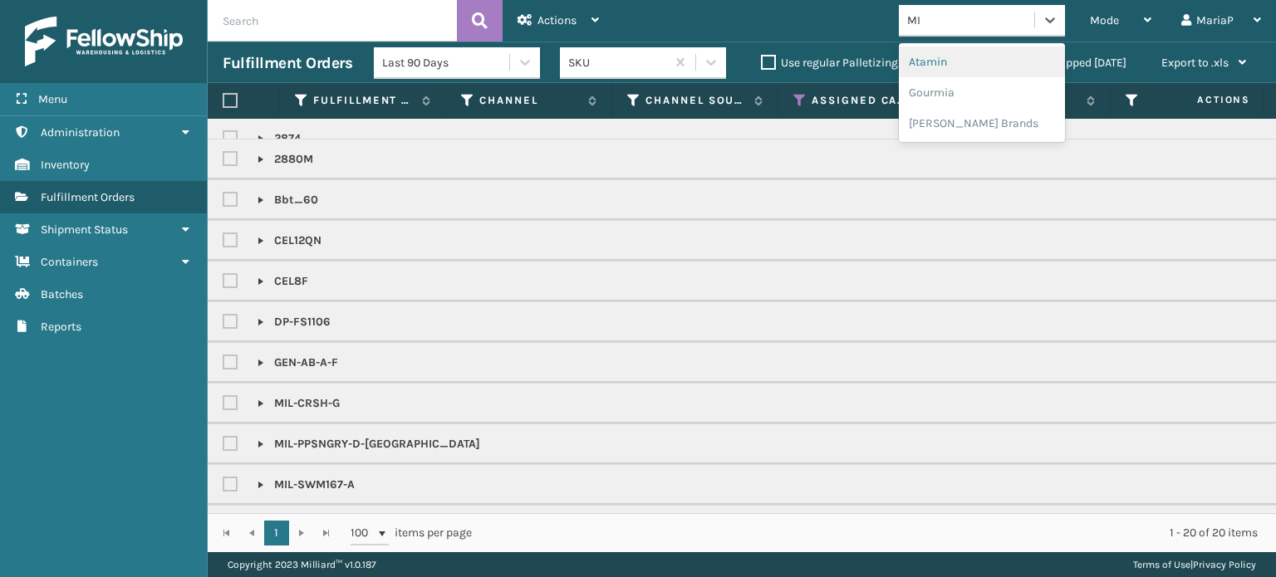
type input "M"
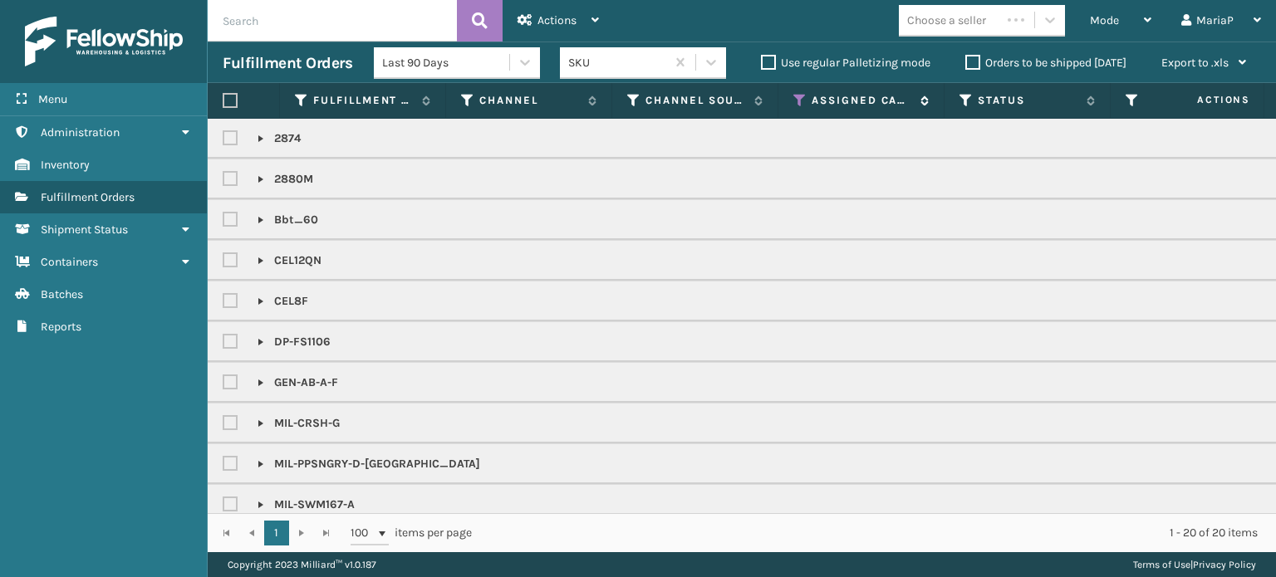
click at [792, 99] on th "Assigned Carrier Service" at bounding box center [861, 101] width 166 height 36
click at [798, 99] on icon at bounding box center [799, 100] width 13 height 15
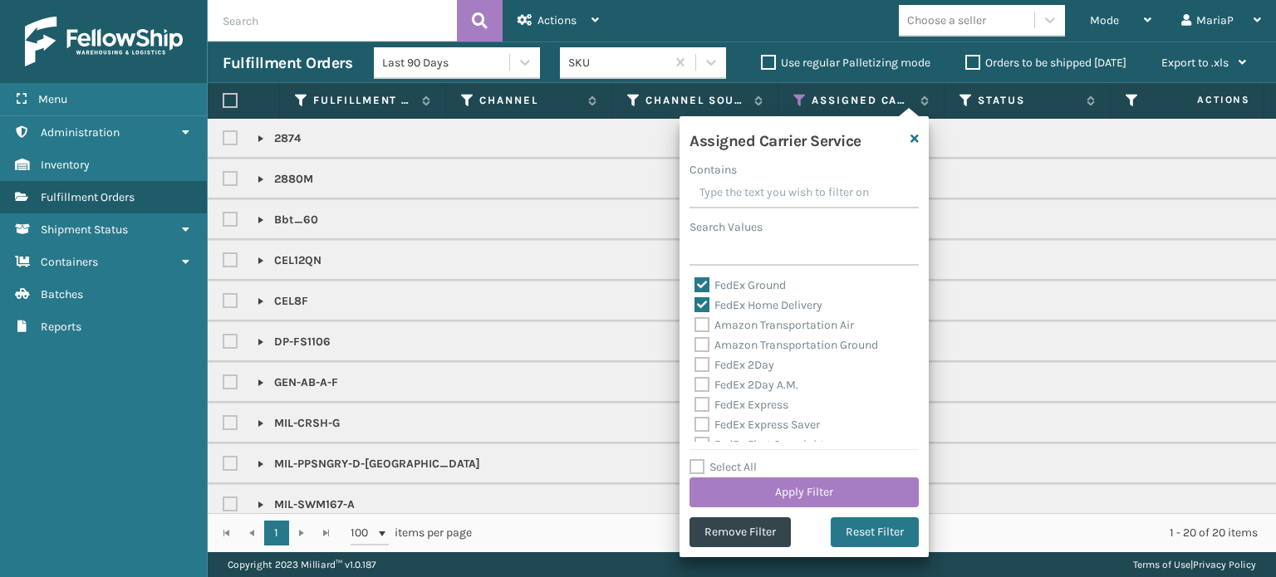
click at [230, 96] on label at bounding box center [230, 100] width 15 height 15
click at [223, 96] on input "checkbox" at bounding box center [223, 101] width 1 height 11
checkbox input "true"
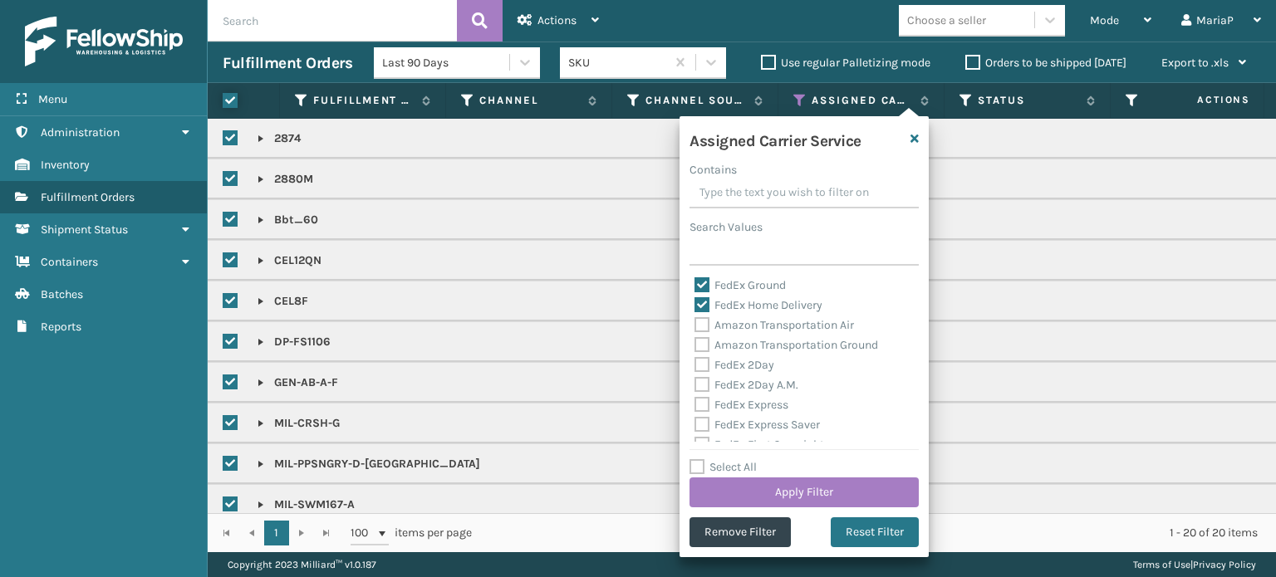
checkbox input "true"
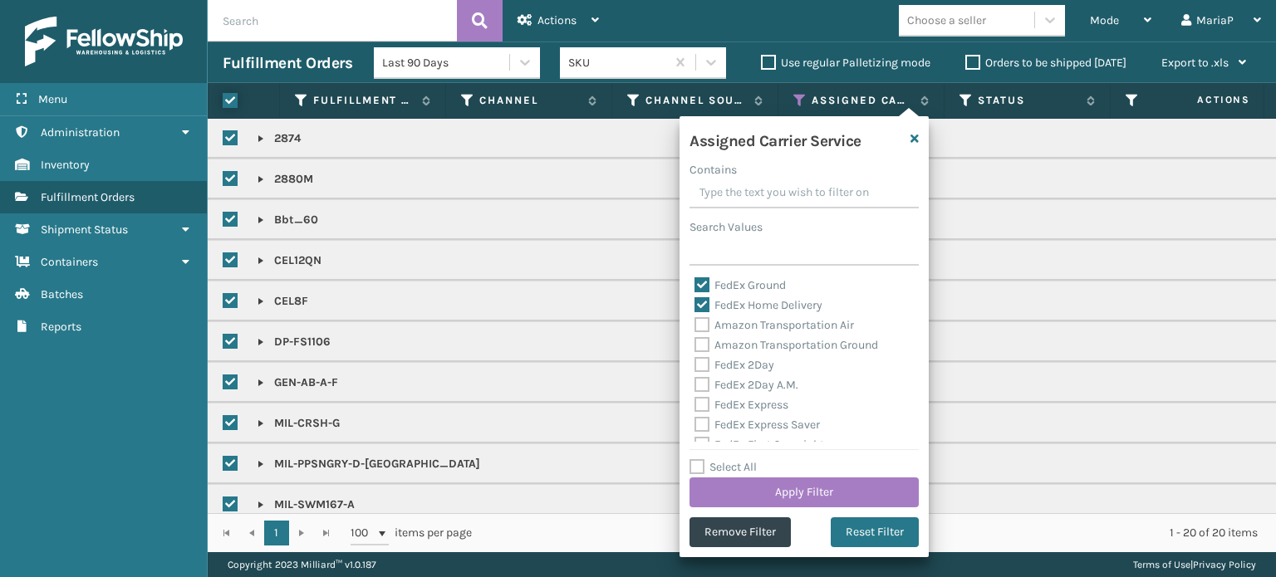
checkbox input "true"
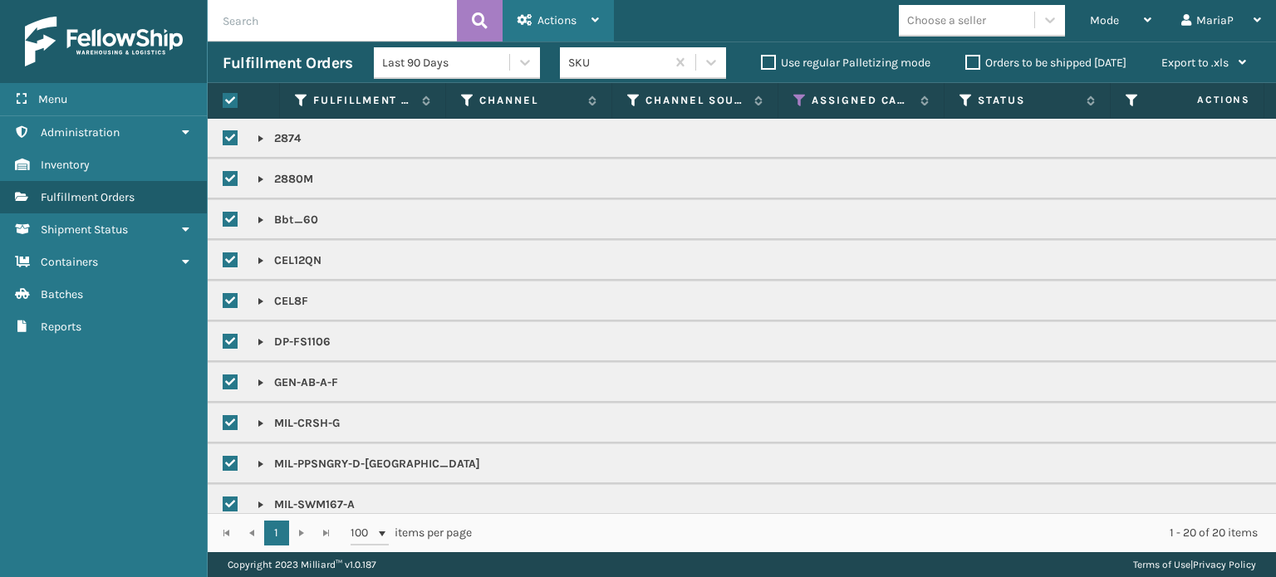
click at [571, 18] on span "Actions" at bounding box center [556, 20] width 39 height 14
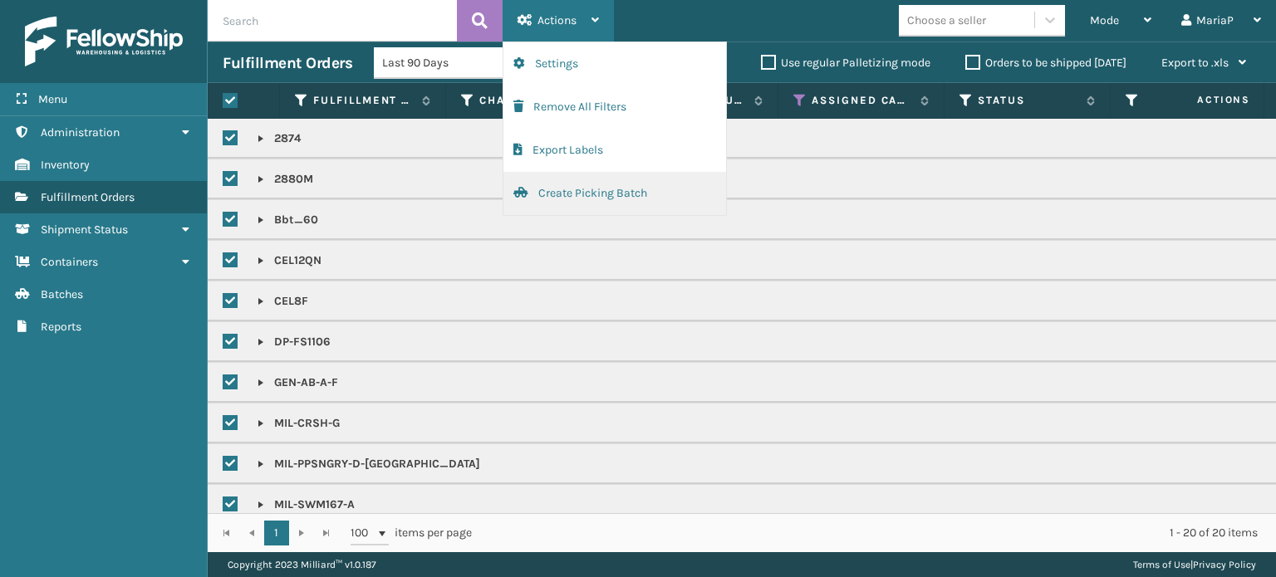
click at [652, 197] on button "Create Picking Batch" at bounding box center [614, 193] width 223 height 43
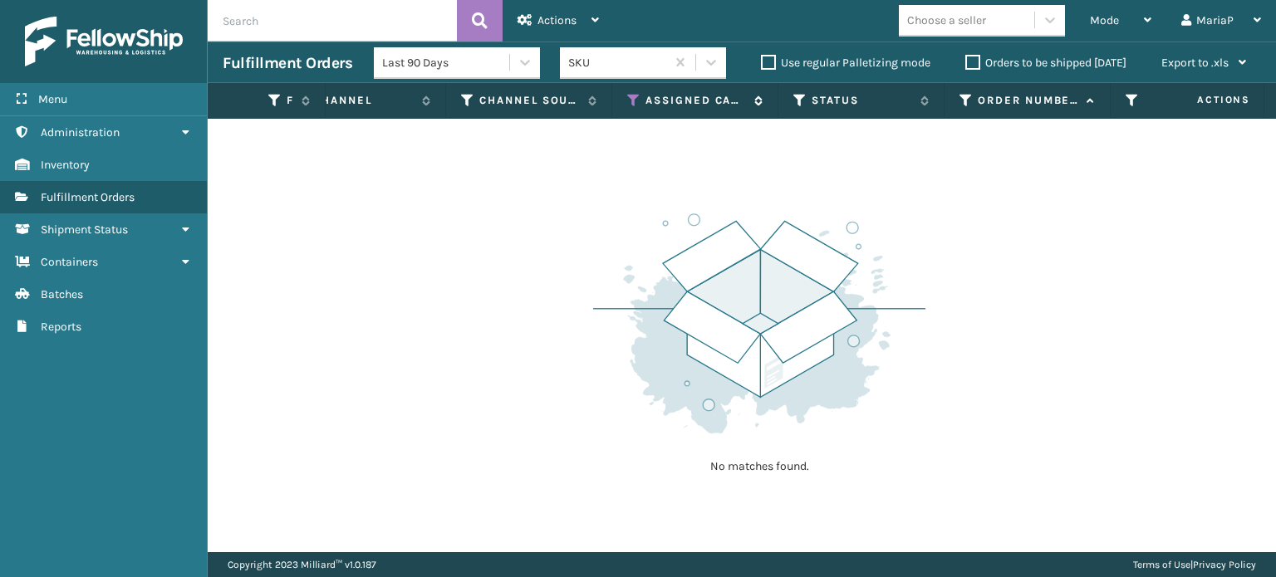
click at [637, 95] on icon at bounding box center [633, 100] width 13 height 15
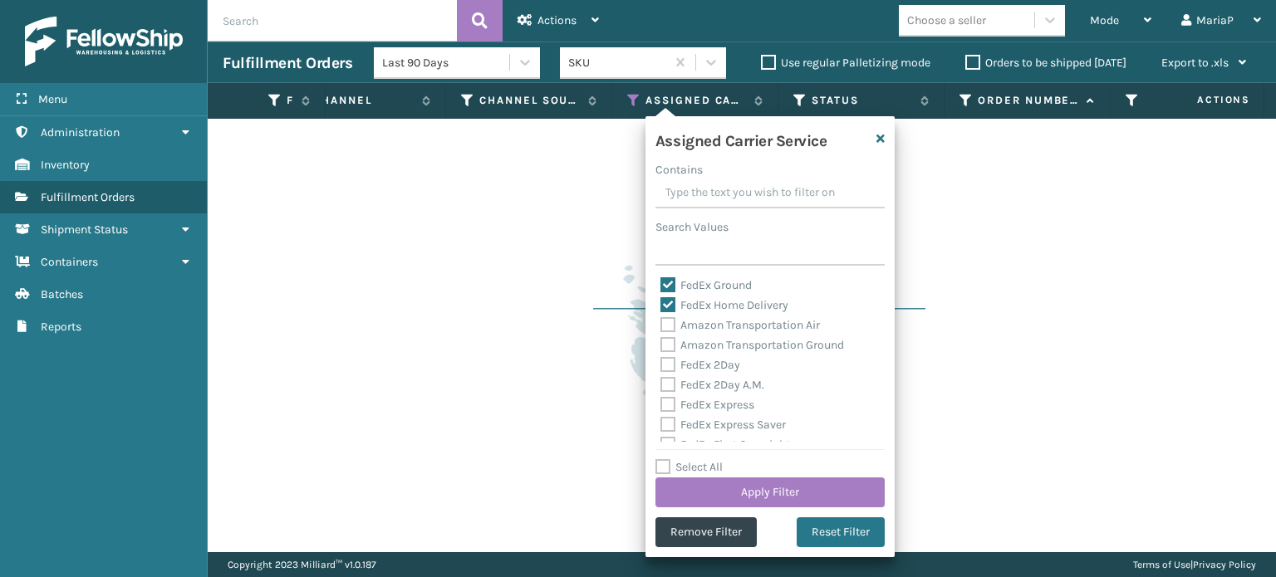
click at [664, 468] on label "Select All" at bounding box center [688, 467] width 67 height 14
click at [664, 459] on input "Select All" at bounding box center [779, 459] width 249 height 2
checkbox input "true"
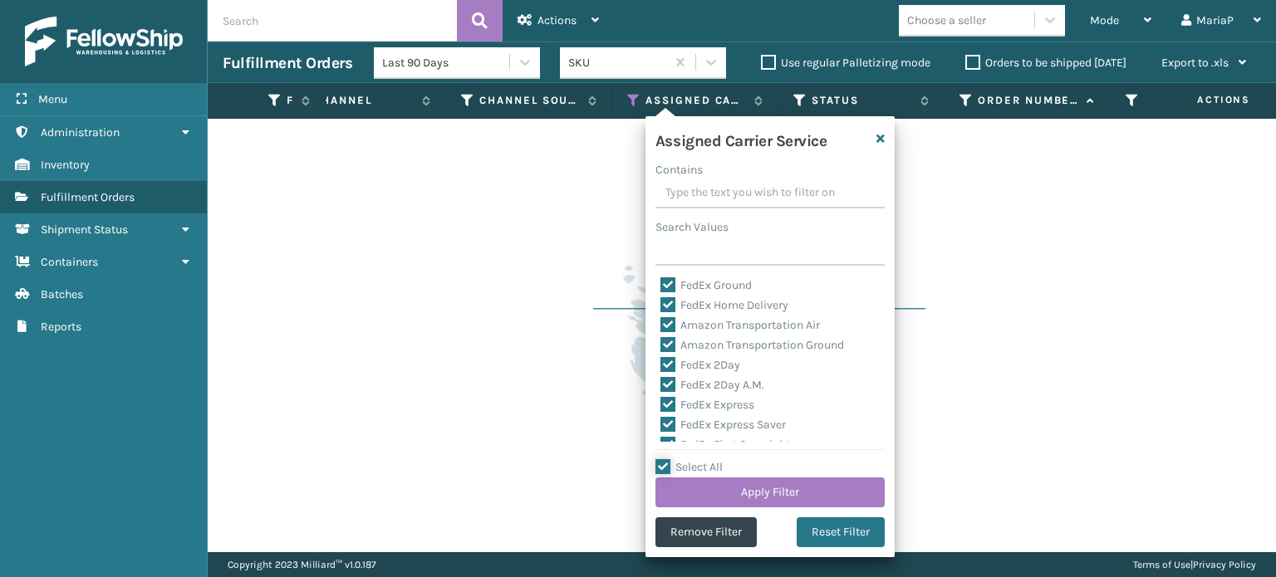
checkbox input "true"
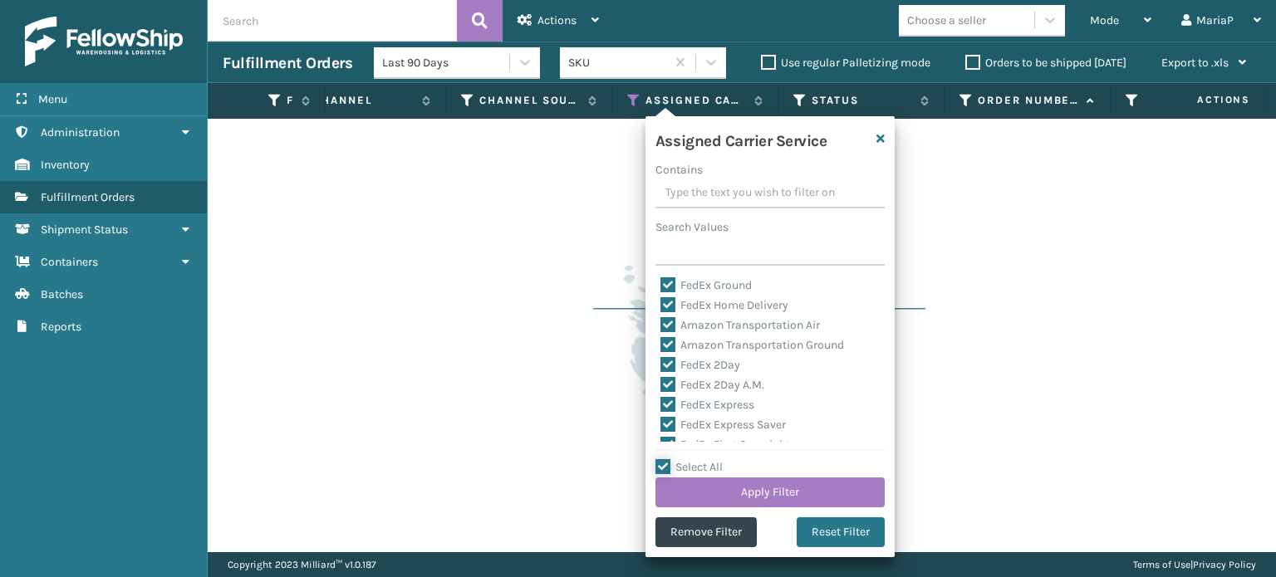
checkbox input "true"
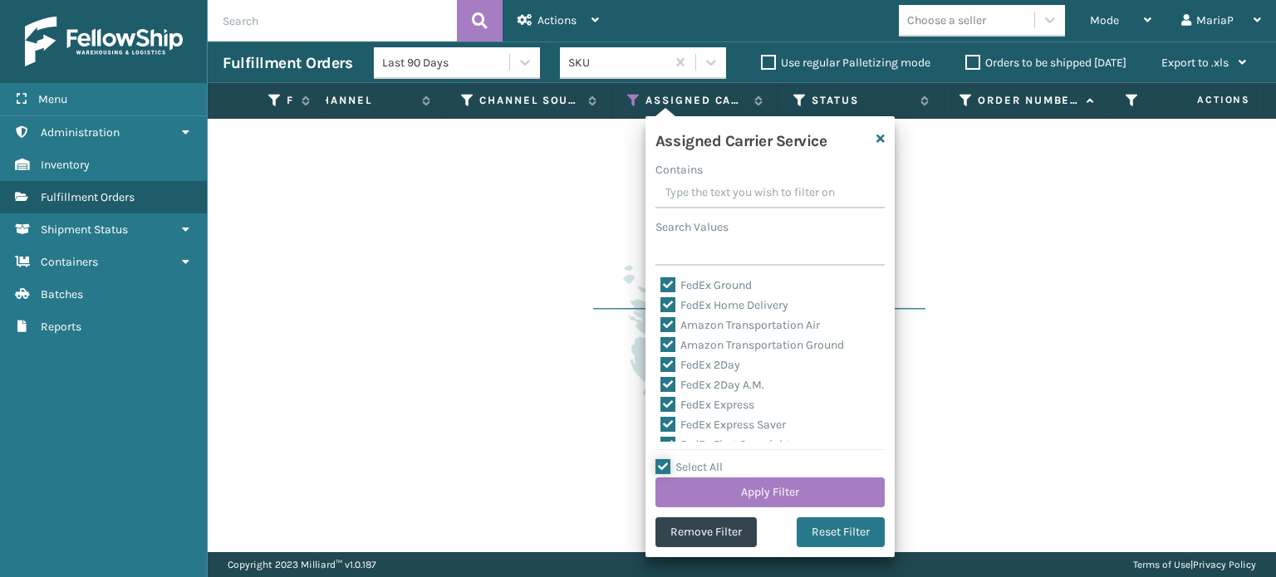
checkbox input "true"
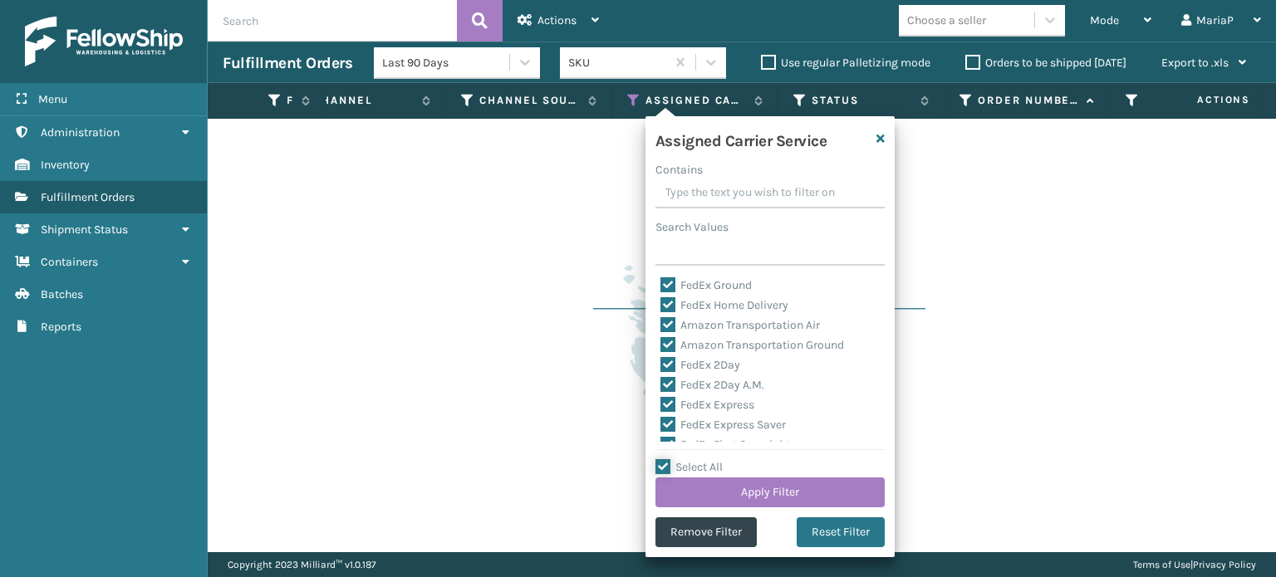
checkbox input "true"
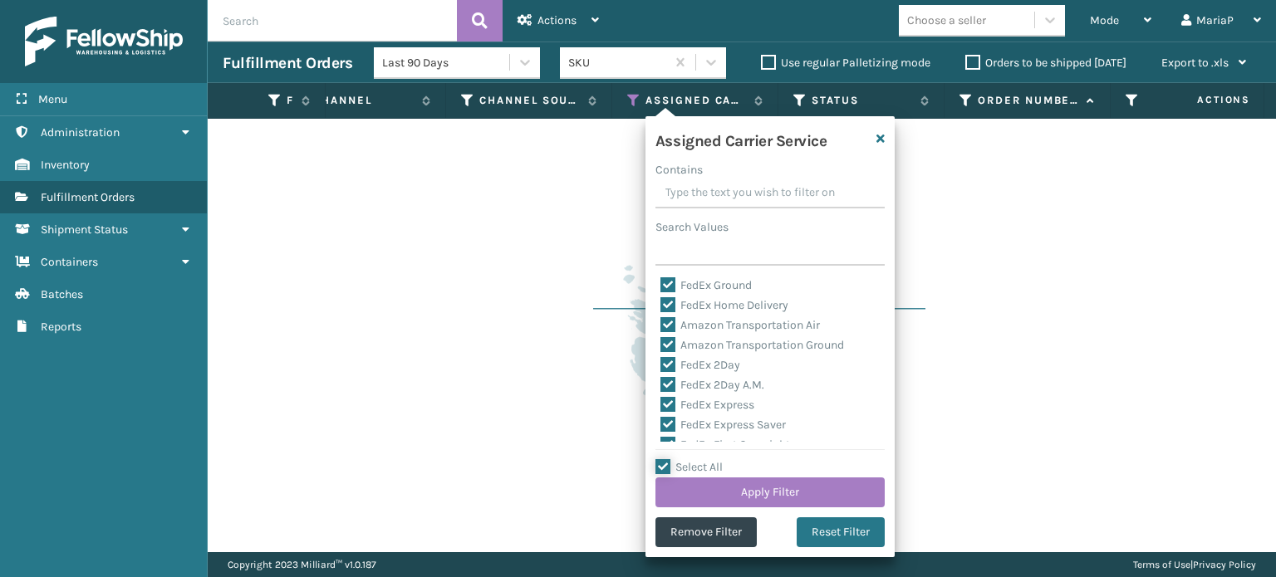
checkbox input "true"
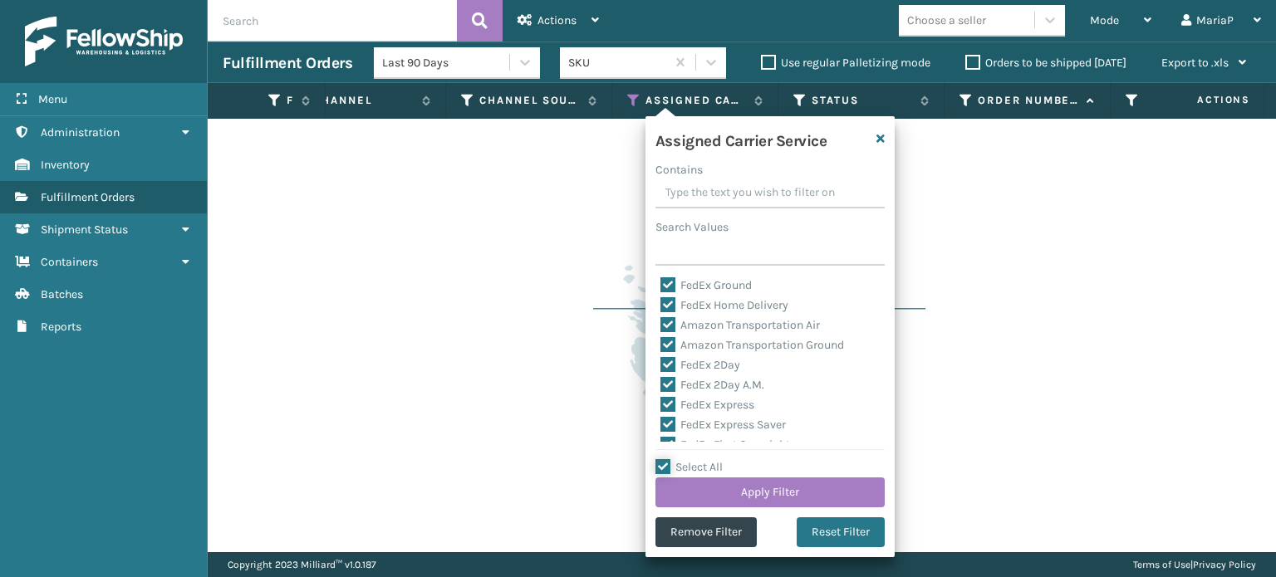
checkbox input "true"
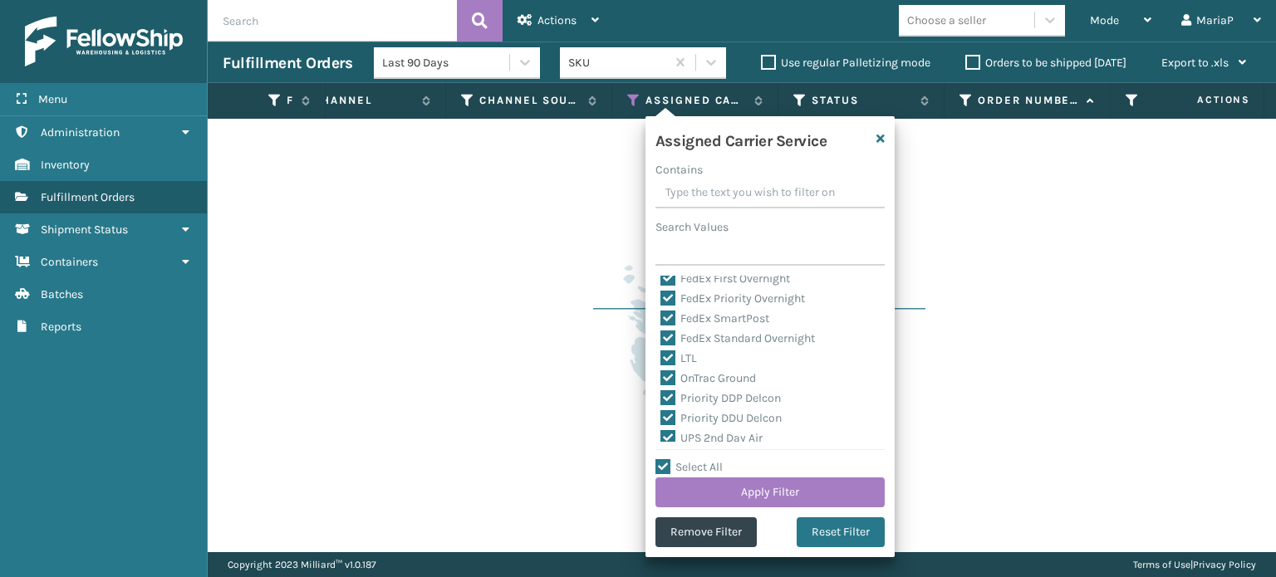
click at [673, 358] on label "LTL" at bounding box center [678, 358] width 37 height 14
click at [661, 358] on input "LTL" at bounding box center [660, 354] width 1 height 11
checkbox input "false"
click at [816, 497] on button "Apply Filter" at bounding box center [769, 493] width 229 height 30
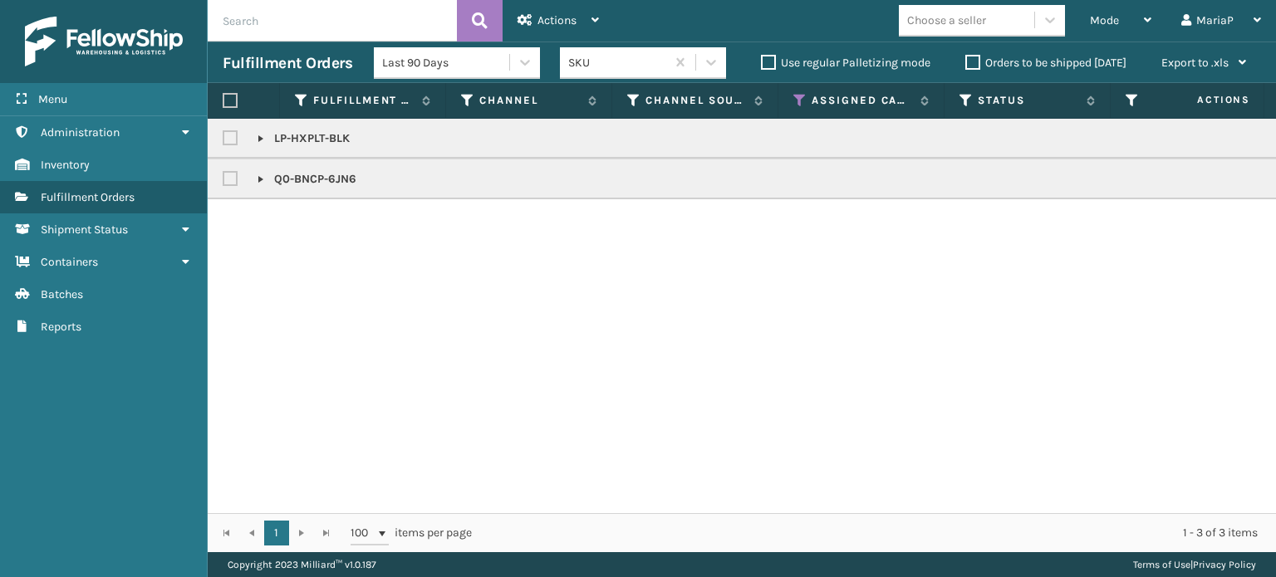
click at [262, 136] on link at bounding box center [260, 138] width 13 height 13
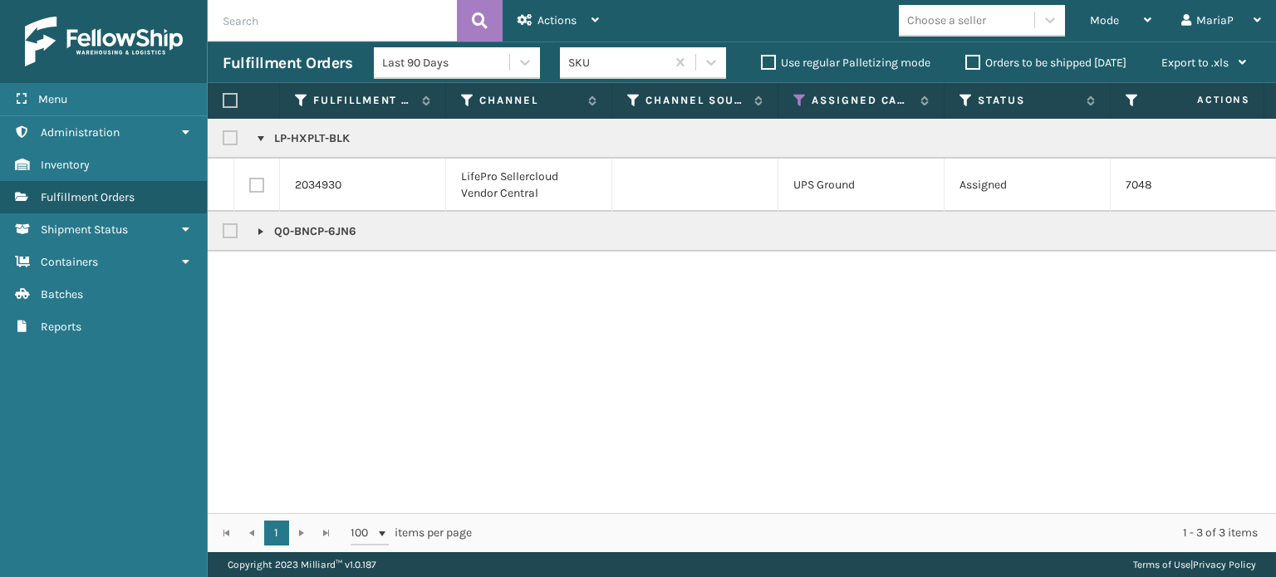
click at [262, 228] on link at bounding box center [260, 231] width 13 height 13
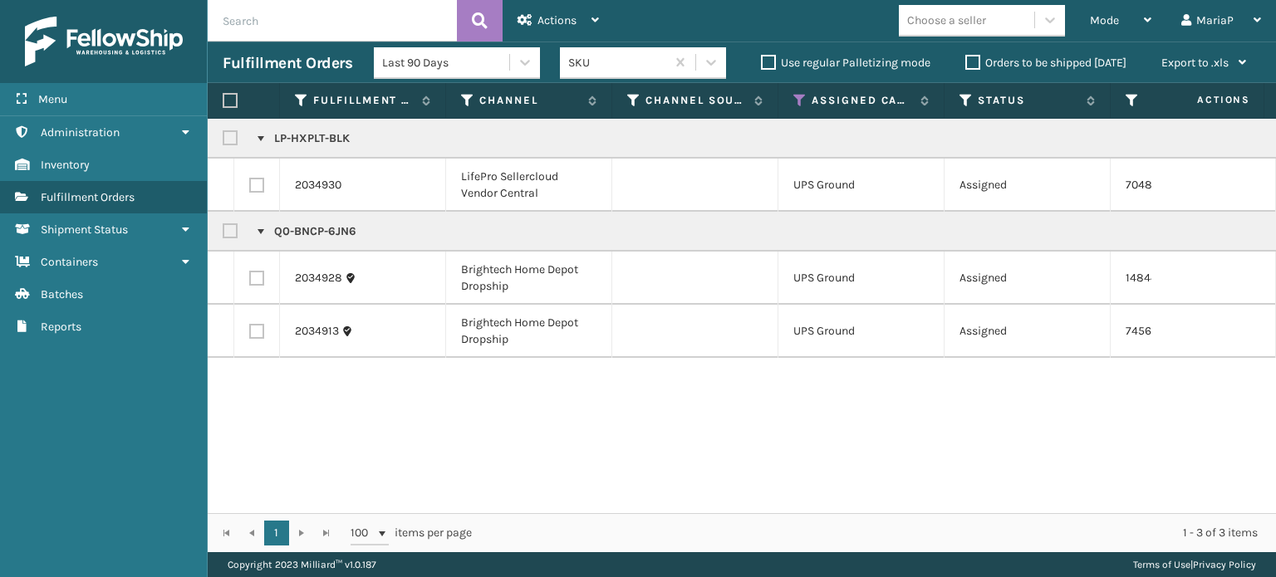
click at [329, 17] on input "text" at bounding box center [332, 21] width 249 height 42
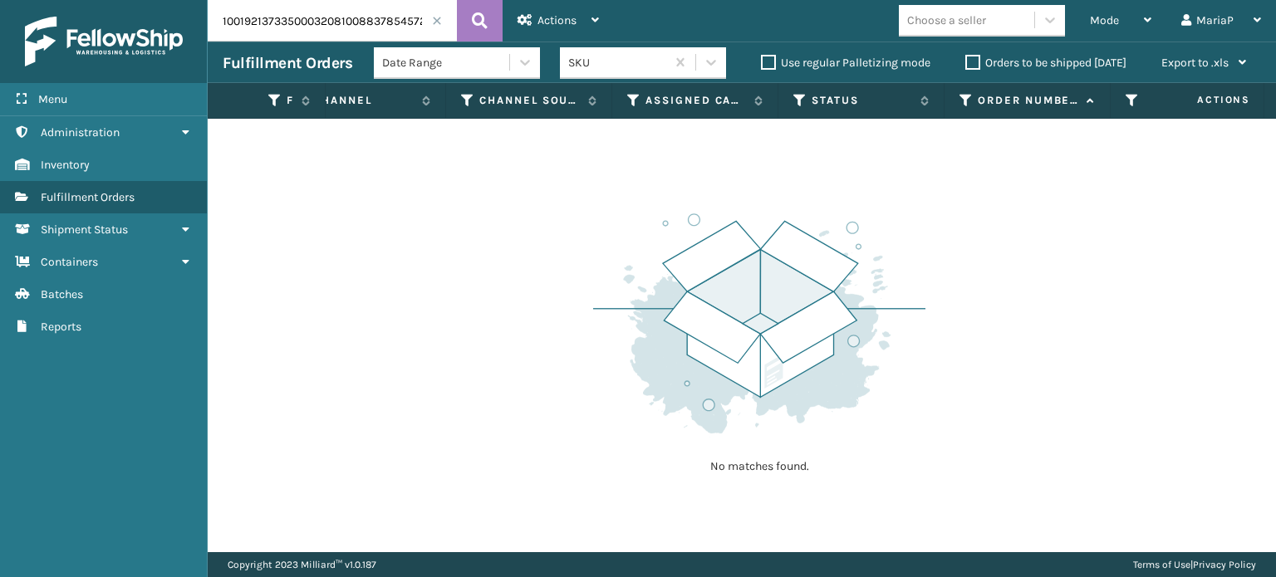
drag, startPoint x: 345, startPoint y: 25, endPoint x: 0, endPoint y: -36, distance: 350.8
click at [0, 0] on html "Menu Administration Administration Administration Inventory Administration Fulf…" at bounding box center [638, 288] width 1276 height 577
click at [1096, 24] on span "Mode" at bounding box center [1104, 20] width 29 height 14
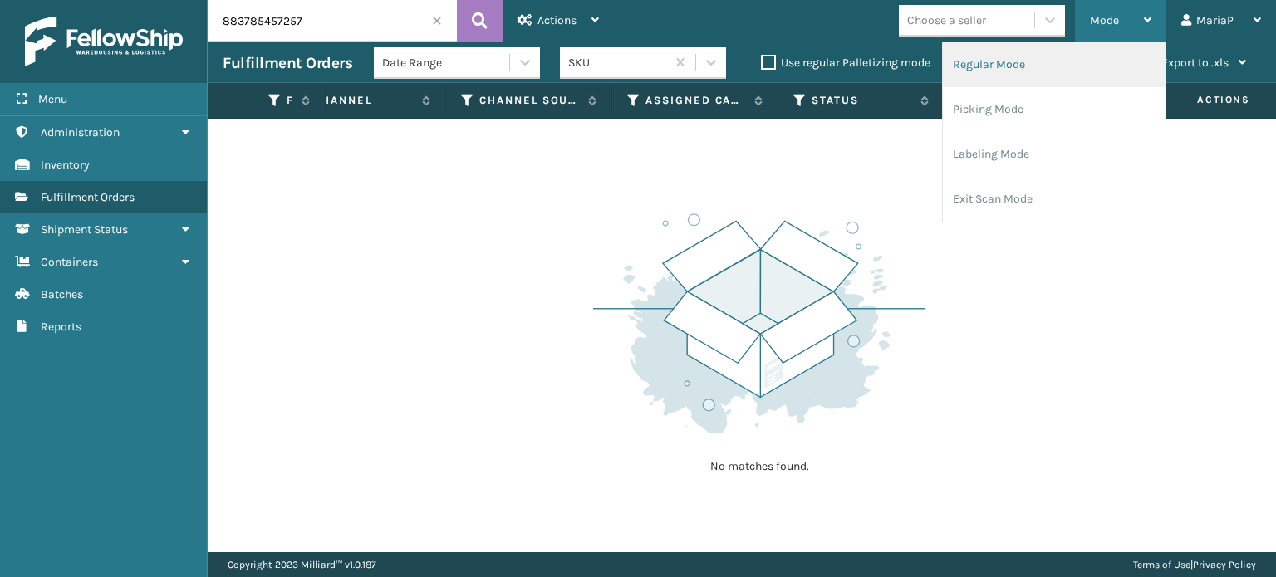
click at [1089, 67] on li "Regular Mode" at bounding box center [1054, 64] width 223 height 45
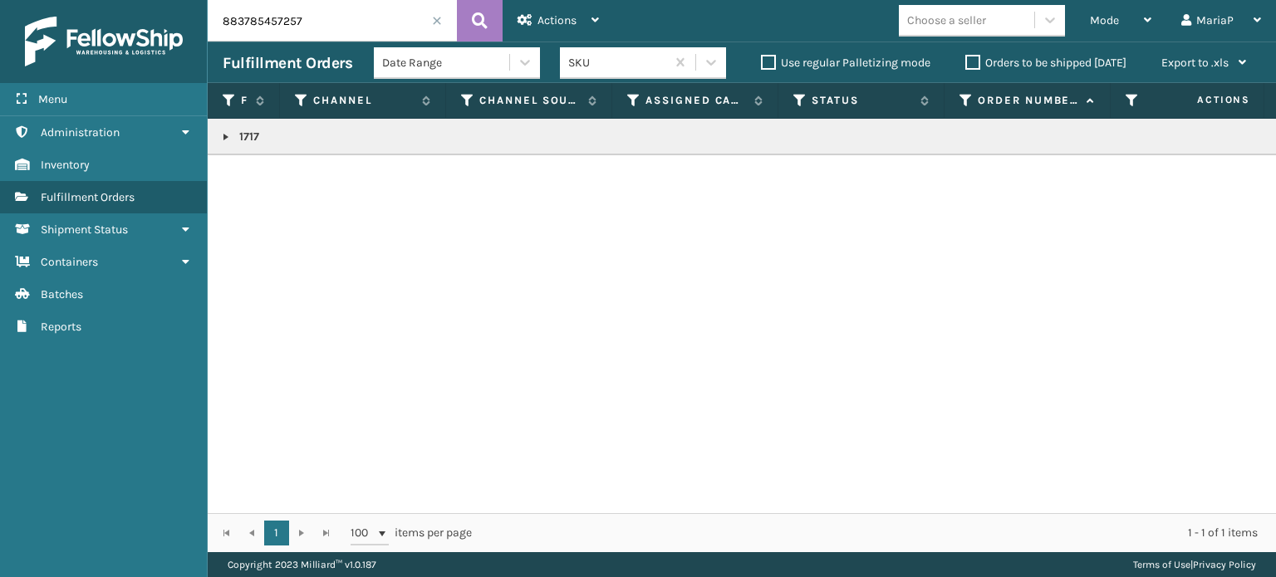
click at [222, 138] on link at bounding box center [225, 136] width 13 height 13
click at [1250, 185] on icon at bounding box center [1255, 182] width 10 height 12
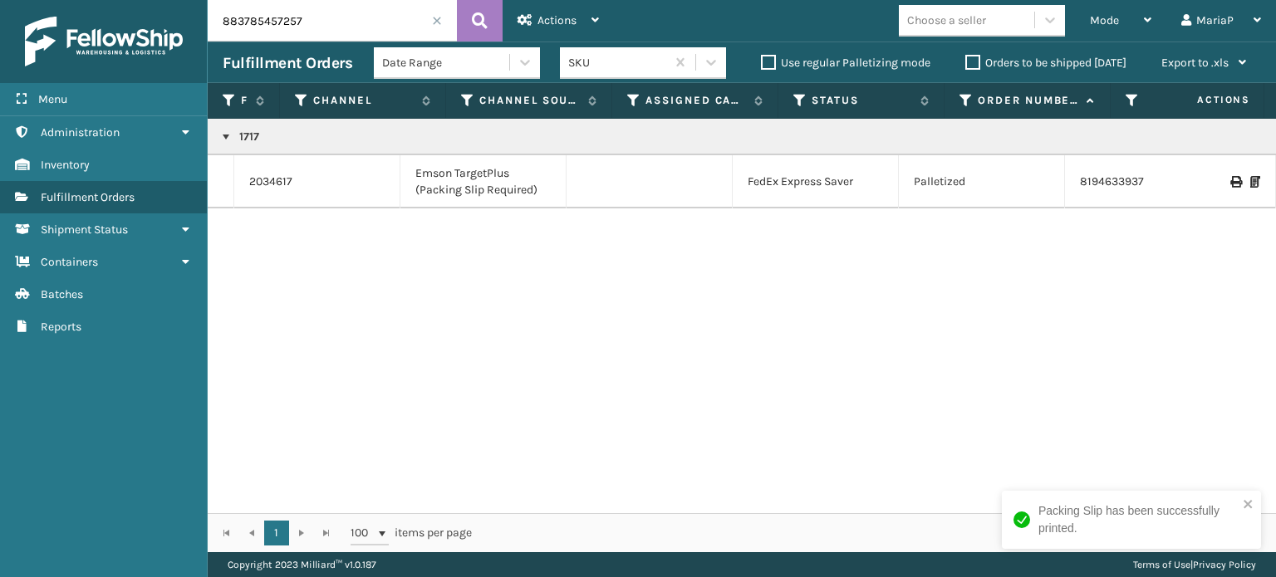
drag, startPoint x: 372, startPoint y: 16, endPoint x: 0, endPoint y: -6, distance: 372.7
click at [0, 0] on html "Packing Slip has been successfully printed. Menu Administration Administration …" at bounding box center [638, 288] width 1276 height 577
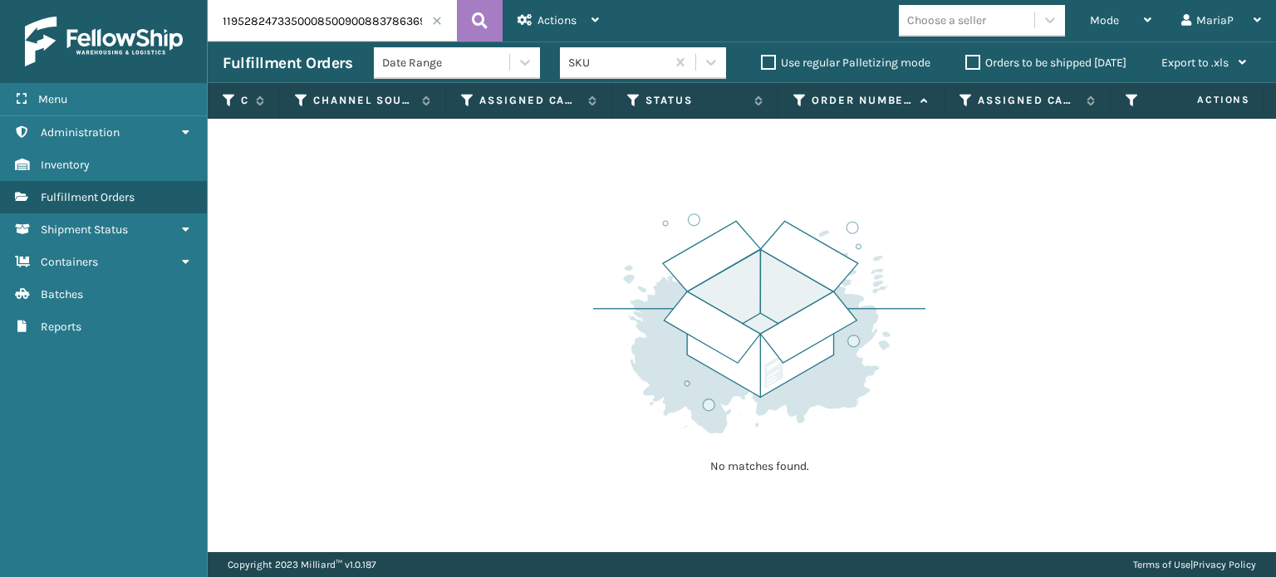
drag, startPoint x: 339, startPoint y: 18, endPoint x: 0, endPoint y: -7, distance: 339.8
click at [0, 0] on html "Menu Administration Administration Administration Inventory Administration Fulf…" at bounding box center [638, 288] width 1276 height 577
type input "883786369839"
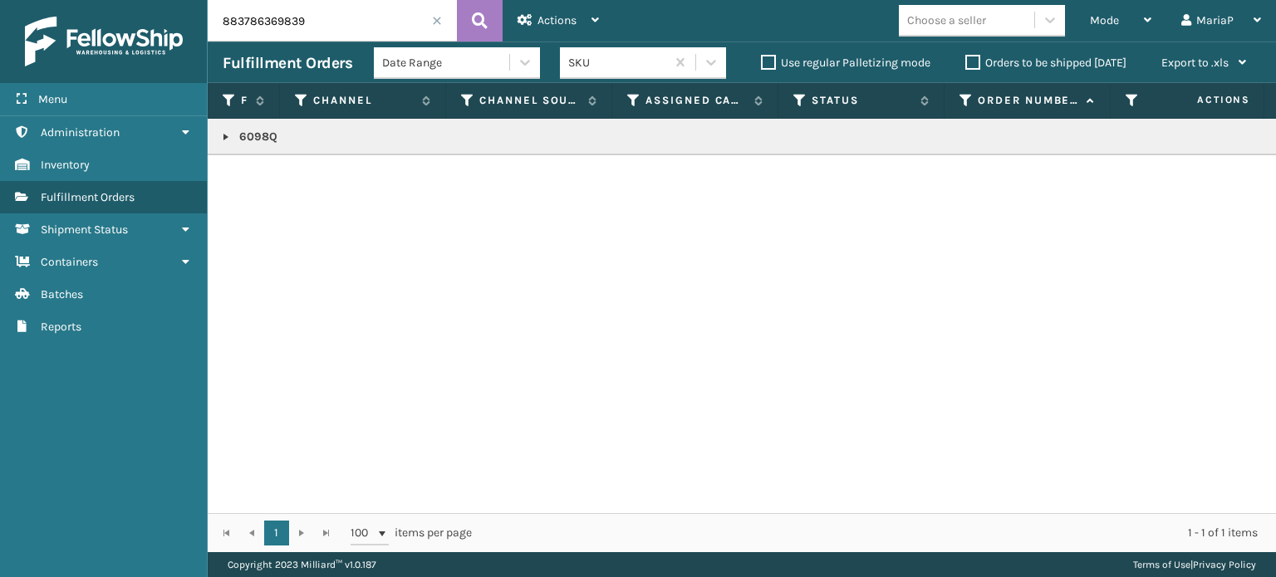
drag, startPoint x: 227, startPoint y: 135, endPoint x: 243, endPoint y: 135, distance: 16.6
click at [228, 135] on link at bounding box center [225, 136] width 13 height 13
click at [1250, 183] on icon at bounding box center [1255, 182] width 10 height 12
click at [434, 26] on input "883786369839" at bounding box center [332, 21] width 249 height 42
click at [441, 20] on span at bounding box center [437, 21] width 10 height 10
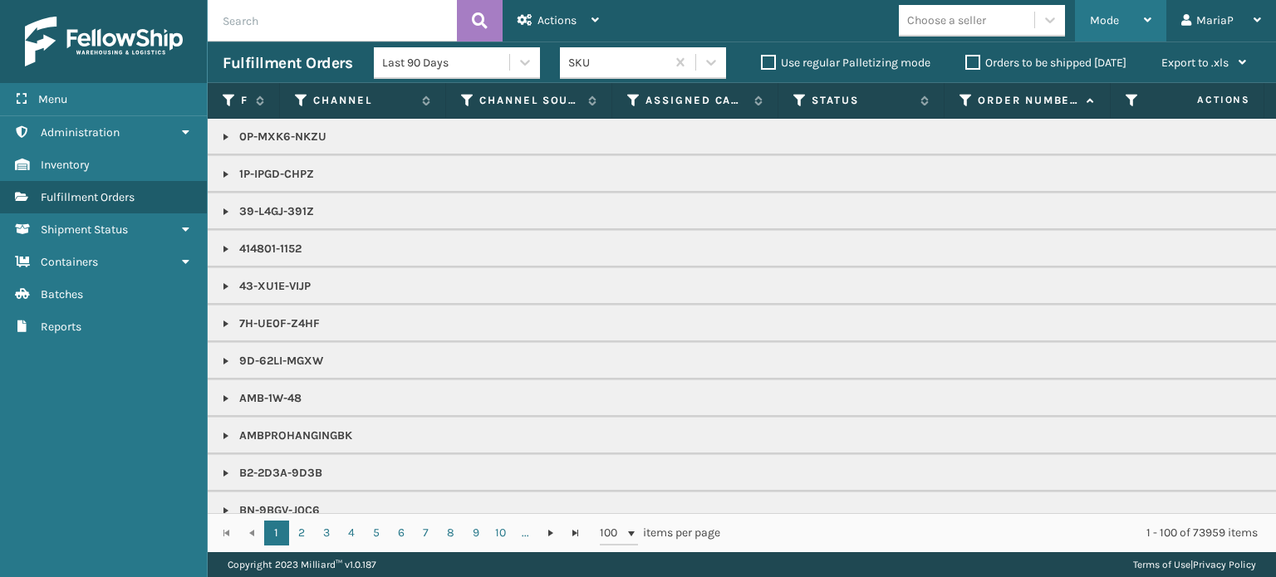
click at [1099, 25] on span "Mode" at bounding box center [1104, 20] width 29 height 14
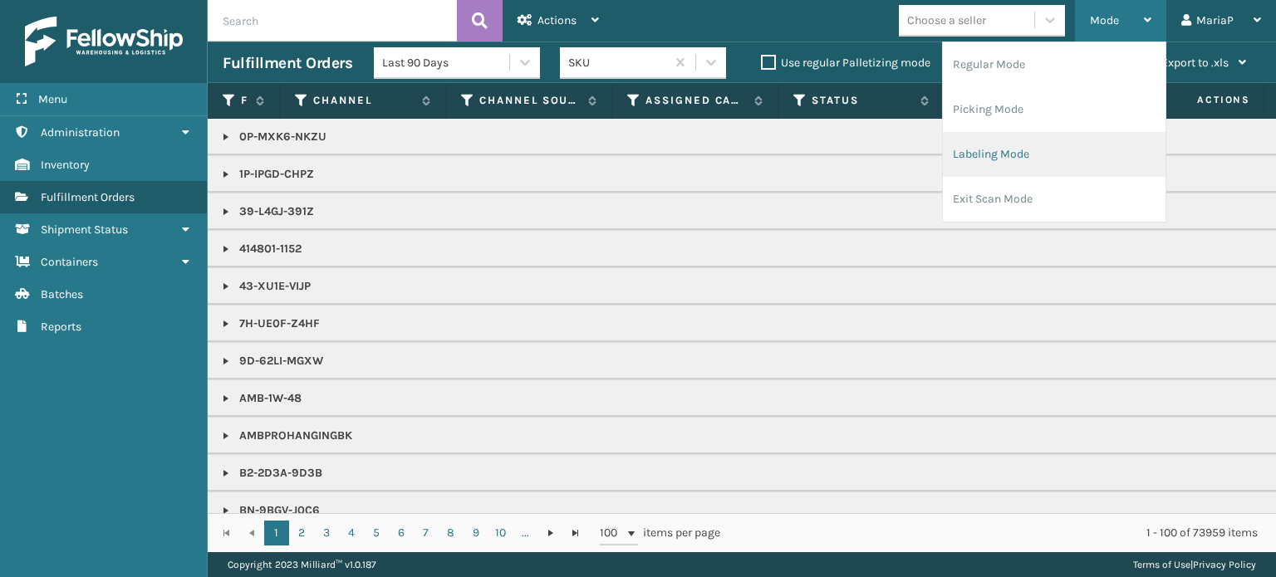
click at [1012, 159] on li "Labeling Mode" at bounding box center [1054, 154] width 223 height 45
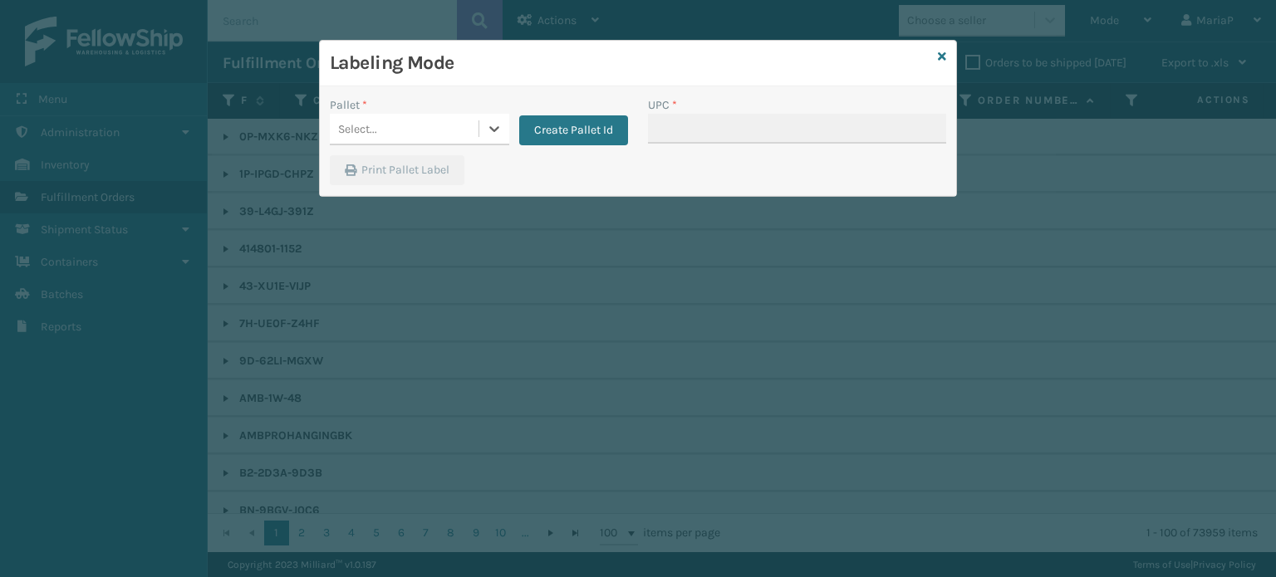
click at [439, 129] on div "Select..." at bounding box center [404, 128] width 149 height 27
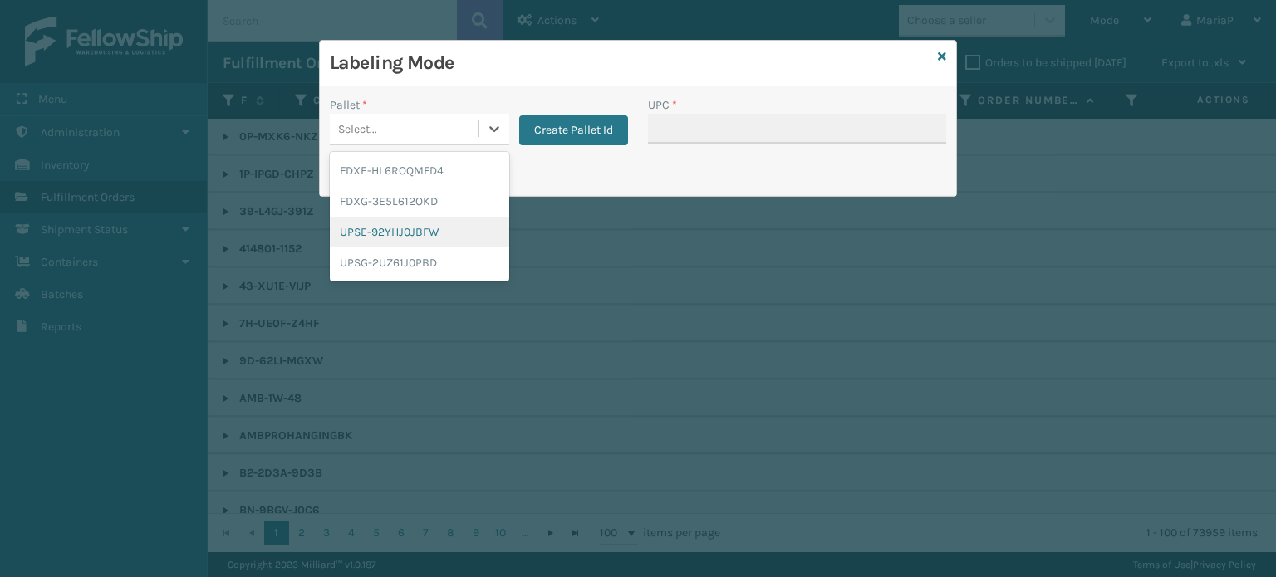
click at [405, 227] on div "UPSE-92YHJ0JBFW" at bounding box center [419, 232] width 179 height 31
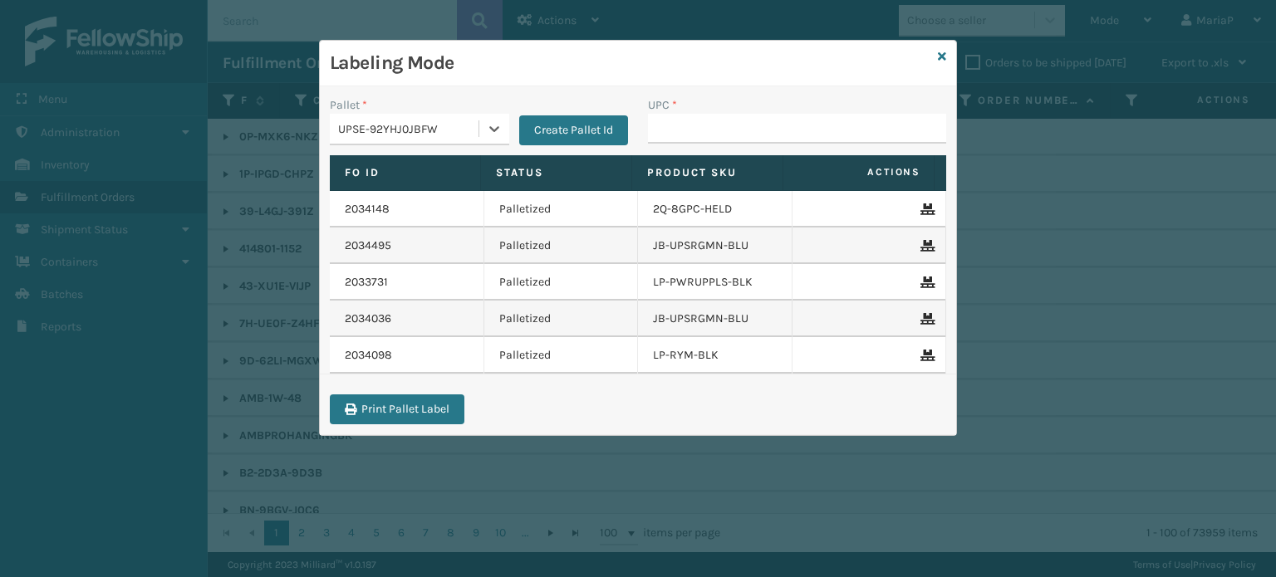
click at [455, 120] on div "UPSE-92YHJ0JBFW" at bounding box center [409, 128] width 142 height 17
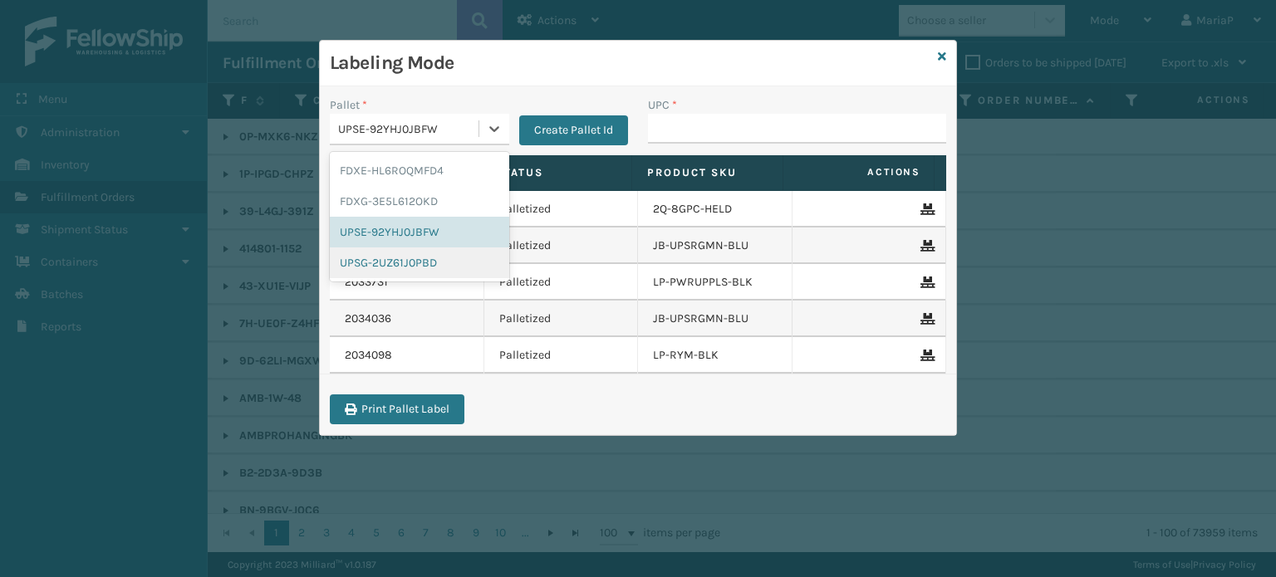
click at [410, 255] on div "UPSG-2UZ61J0PBD" at bounding box center [419, 262] width 179 height 31
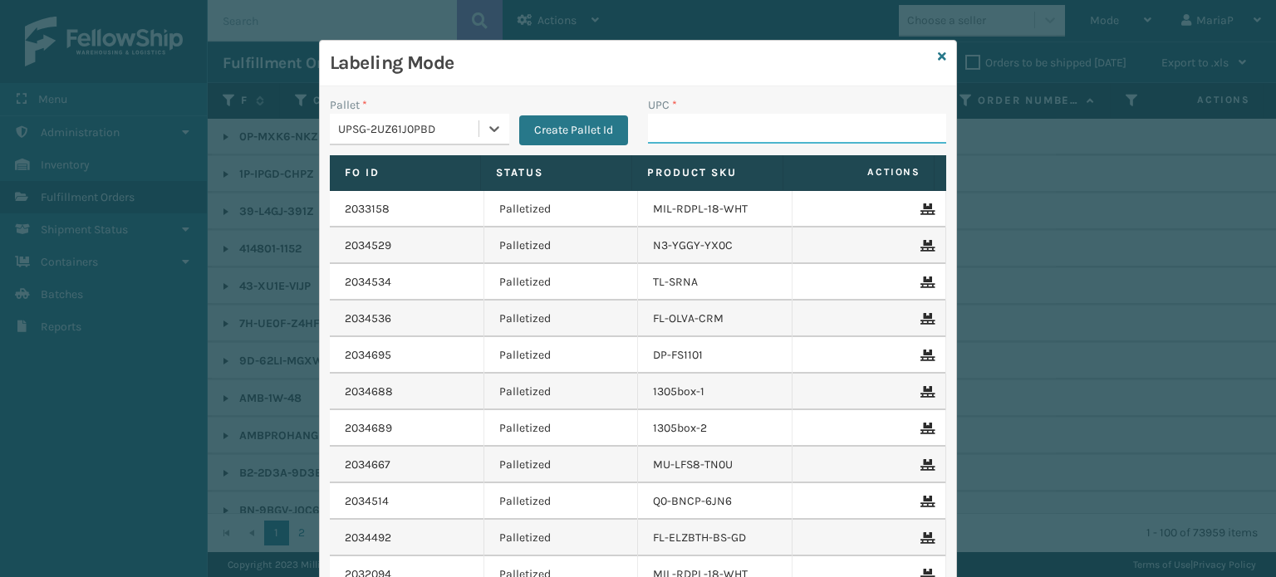
click at [688, 122] on input "UPC *" at bounding box center [797, 129] width 298 height 30
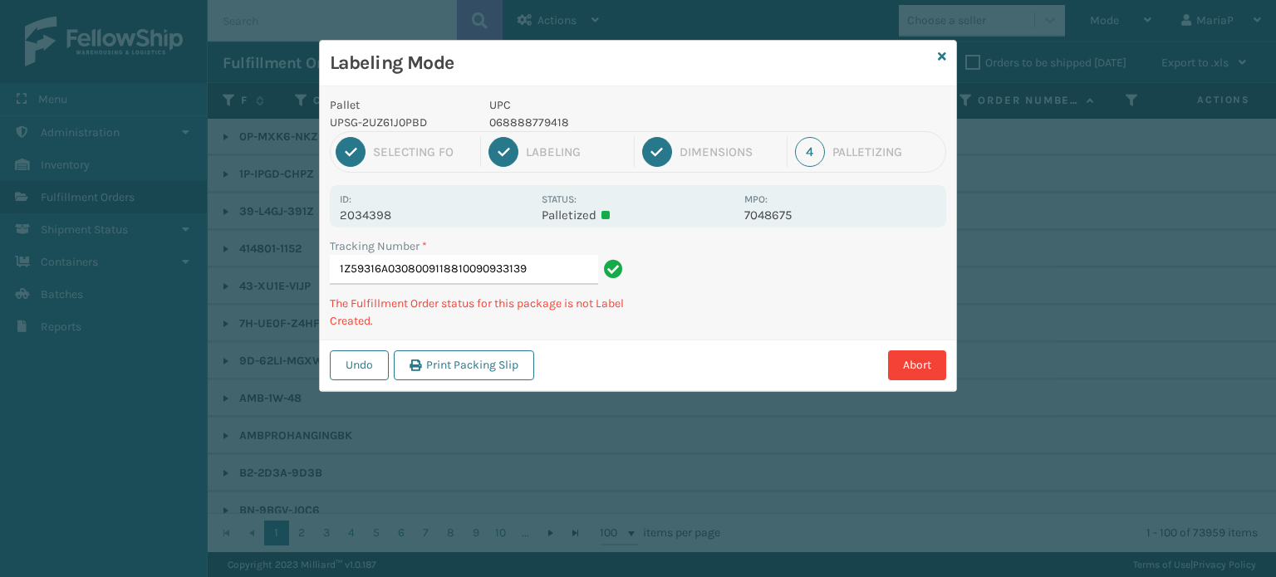
type input "1Z59316A0308009118810090933139"
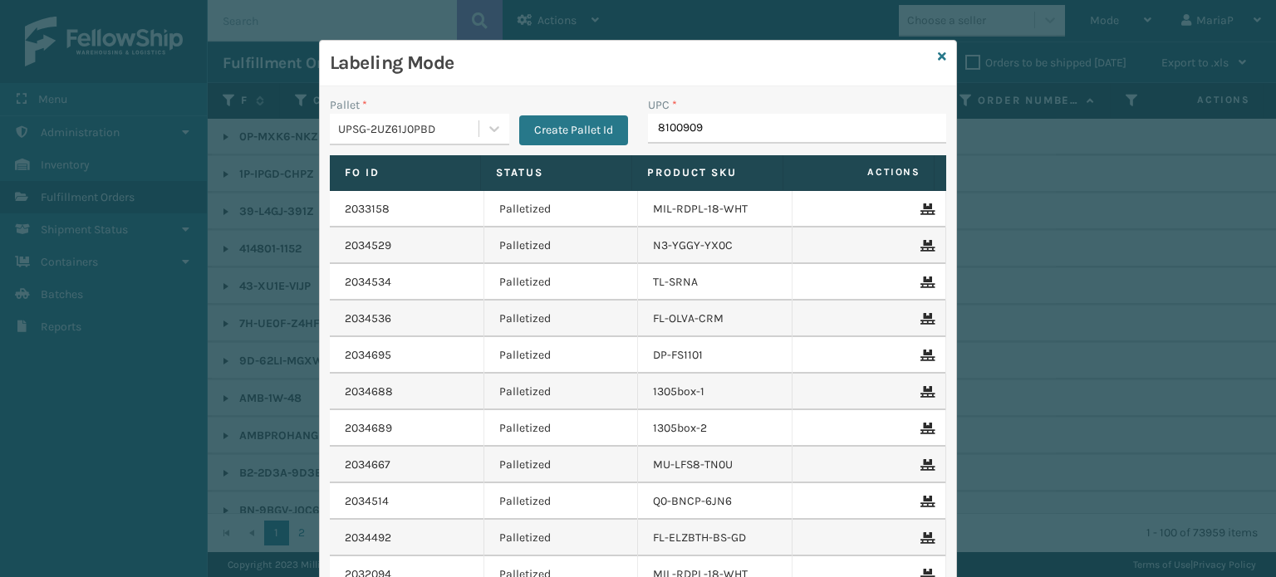
type input "81009093"
type input "8100909"
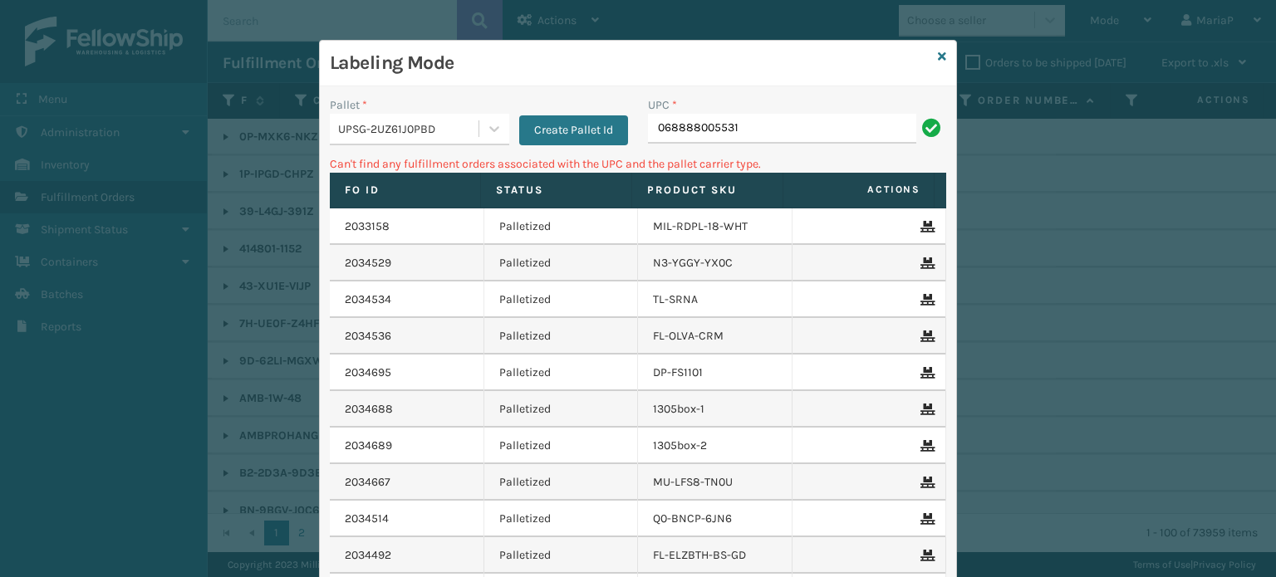
click at [746, 129] on input "068888005531" at bounding box center [782, 129] width 268 height 30
type input "8100909"
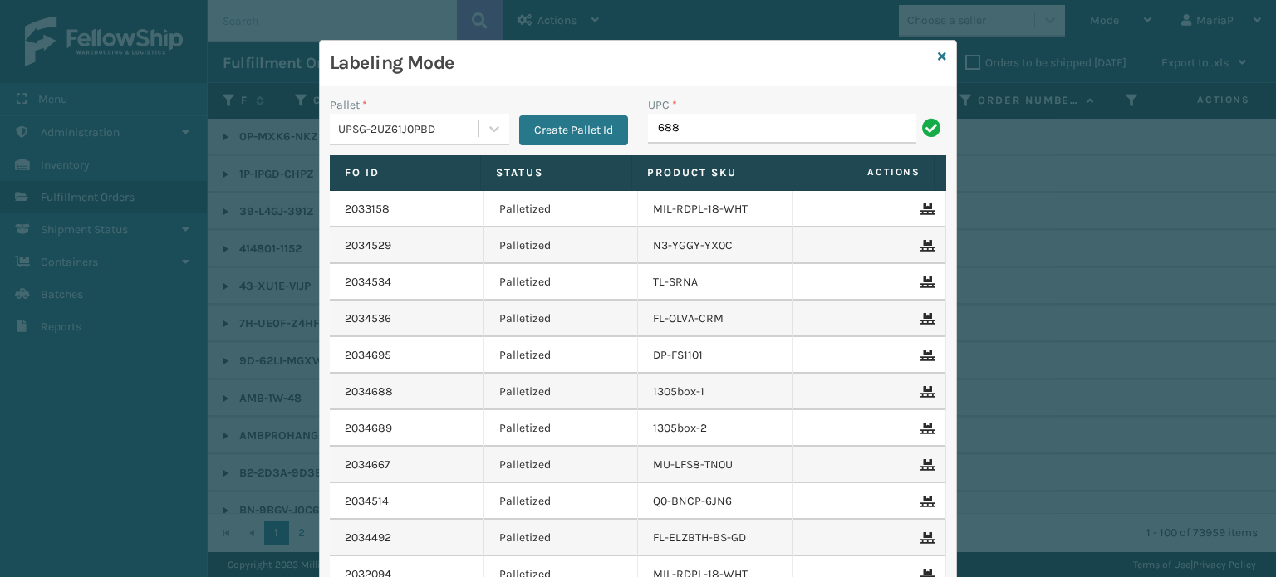
type input "68888027106"
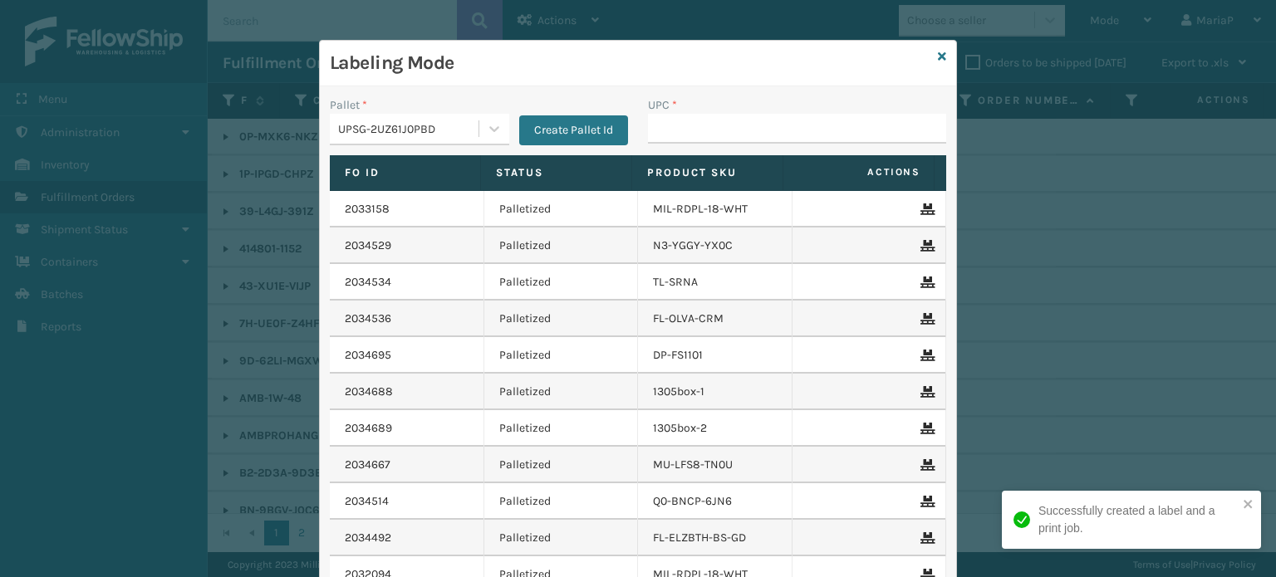
click at [463, 128] on div "UPSG-2UZ61J0PBD" at bounding box center [409, 128] width 142 height 17
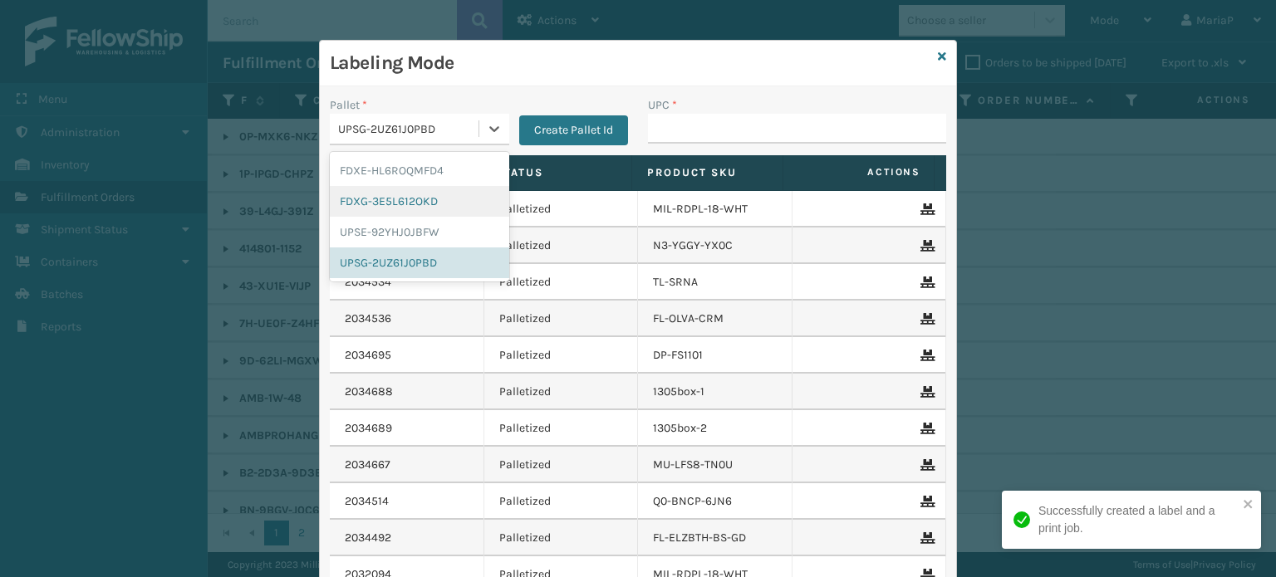
click at [417, 195] on div "FDXG-3E5L612OKD" at bounding box center [419, 201] width 179 height 31
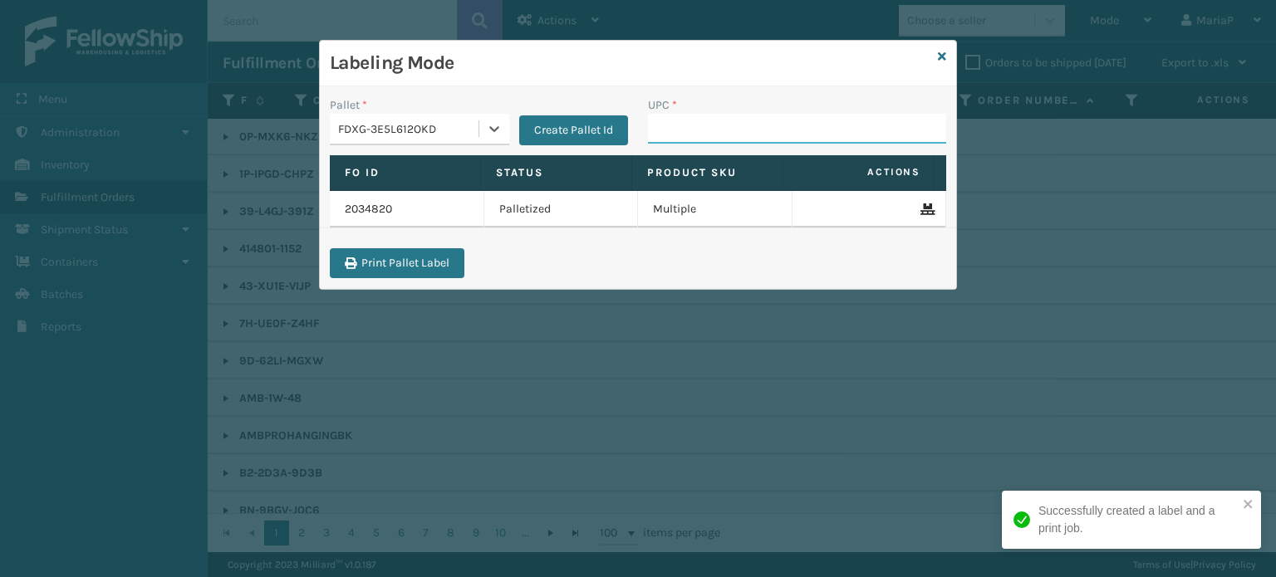
click at [745, 133] on input "UPC *" at bounding box center [797, 129] width 298 height 30
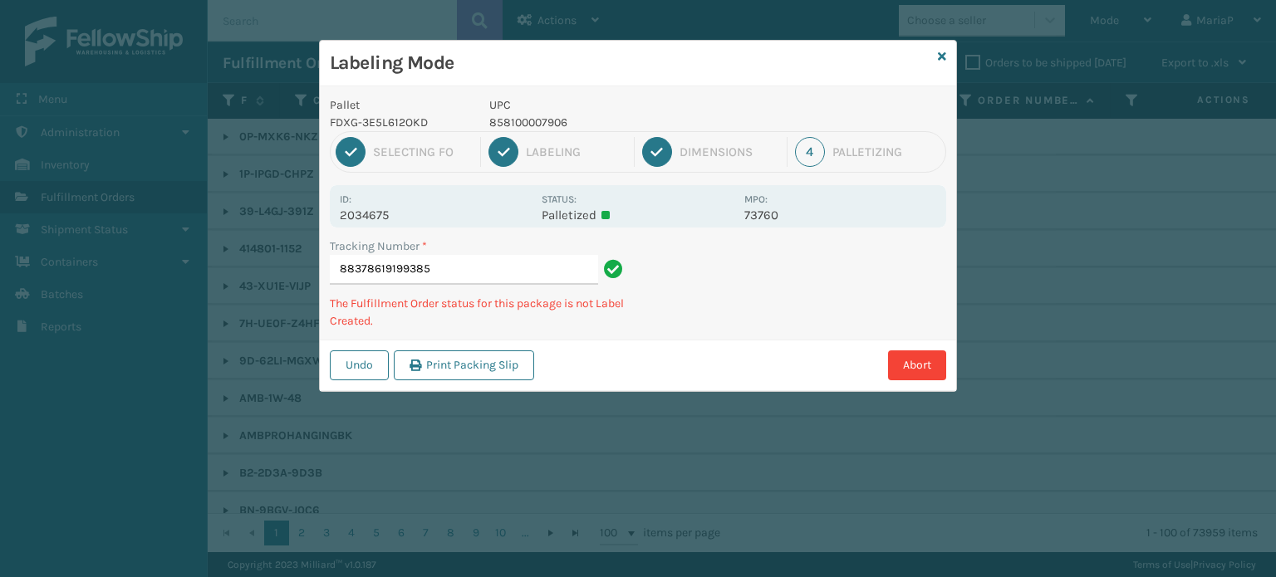
type input "883786191993858"
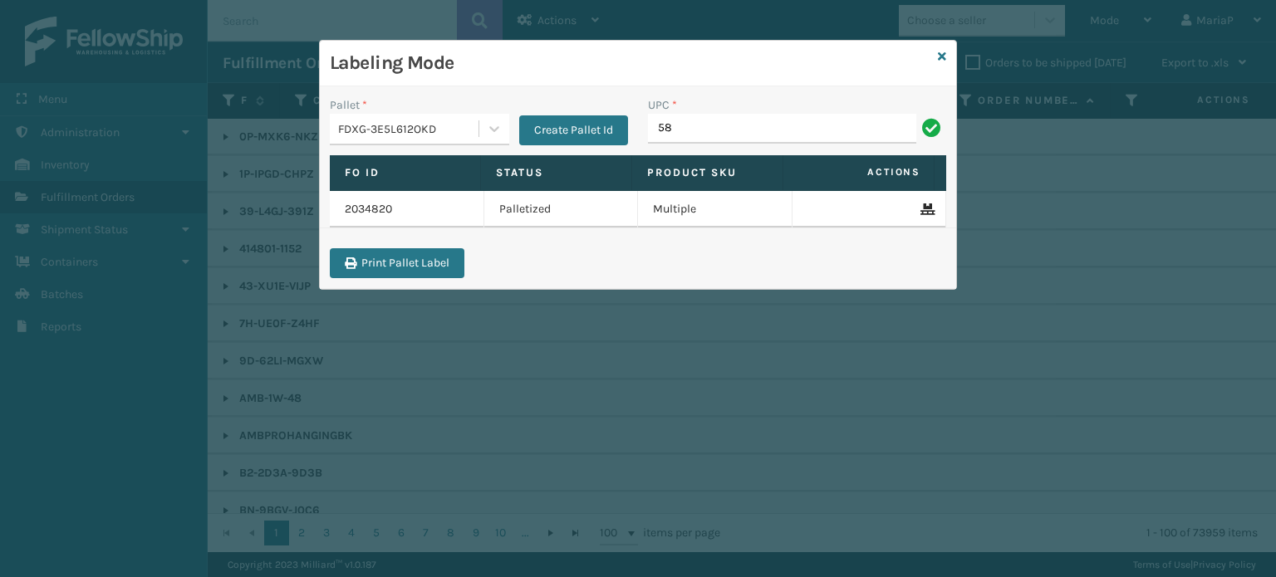
type input "5"
type input "850040667042"
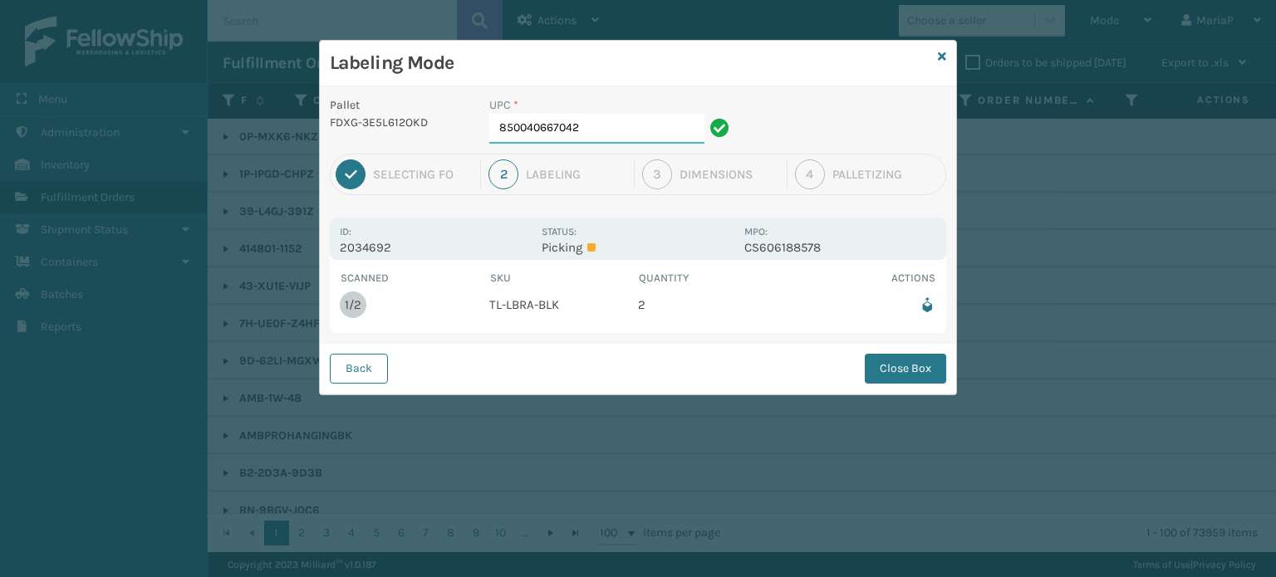
click at [676, 130] on input "850040667042" at bounding box center [596, 129] width 215 height 30
click at [927, 355] on button "Close Box" at bounding box center [905, 369] width 81 height 30
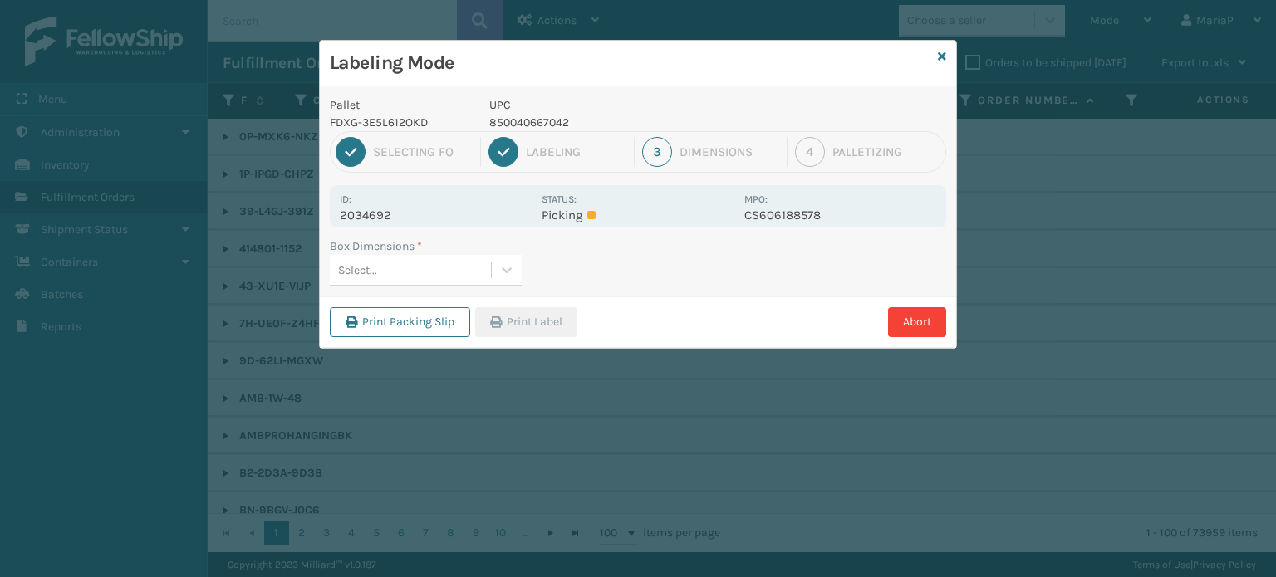
click at [455, 277] on div "Select..." at bounding box center [410, 270] width 161 height 27
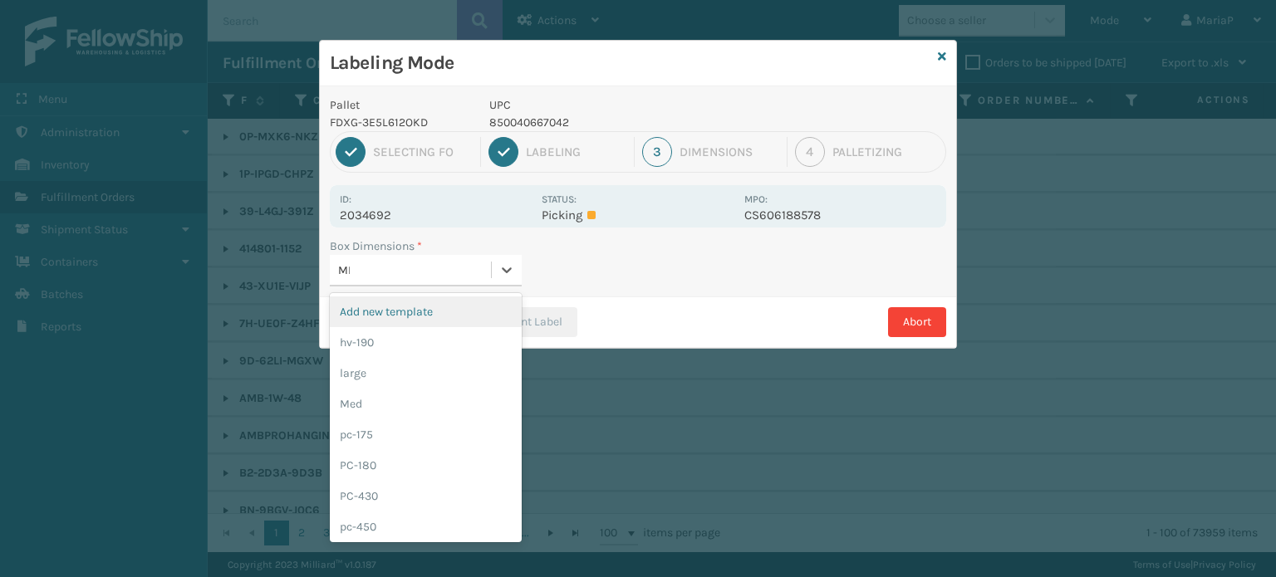
type input "MED"
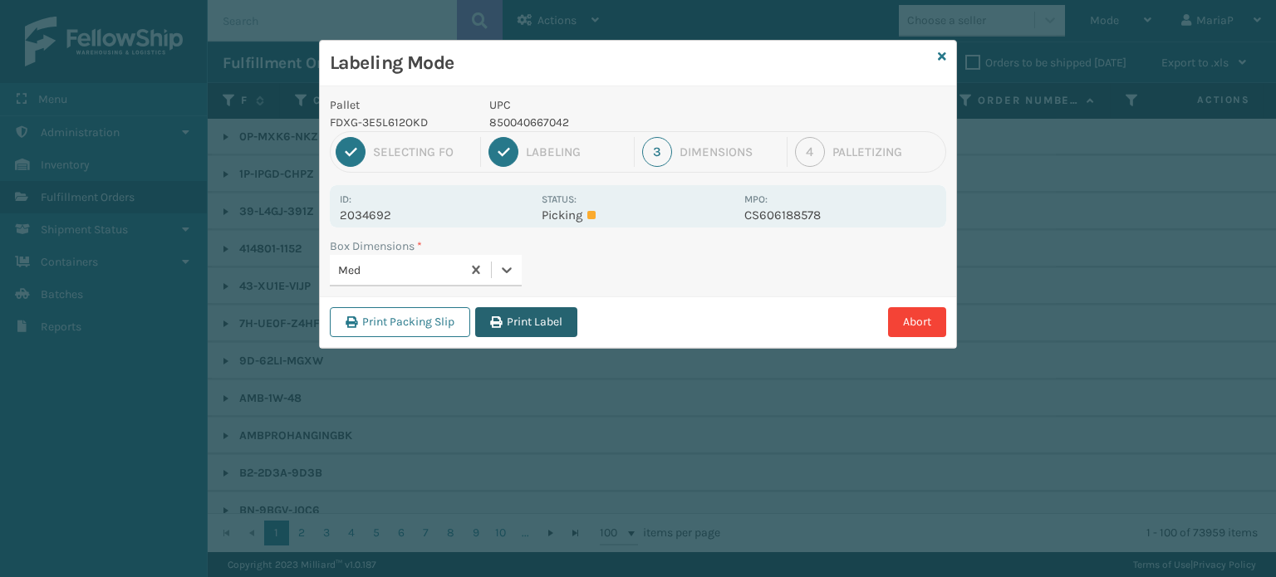
click at [545, 314] on button "Print Label" at bounding box center [526, 322] width 102 height 30
click at [545, 314] on div "Labeling Mode Pallet FDXG-3E5L612OKD UPC 850040667042 1 Selecting FO 2 Labeling…" at bounding box center [638, 288] width 1276 height 577
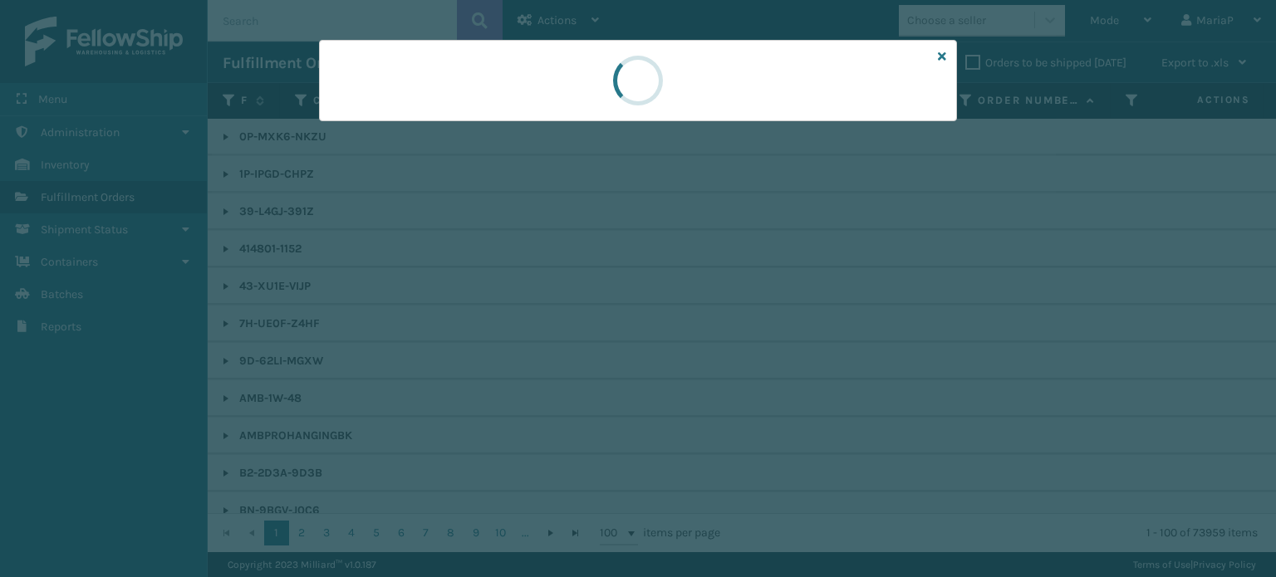
click at [545, 314] on div at bounding box center [638, 288] width 1276 height 577
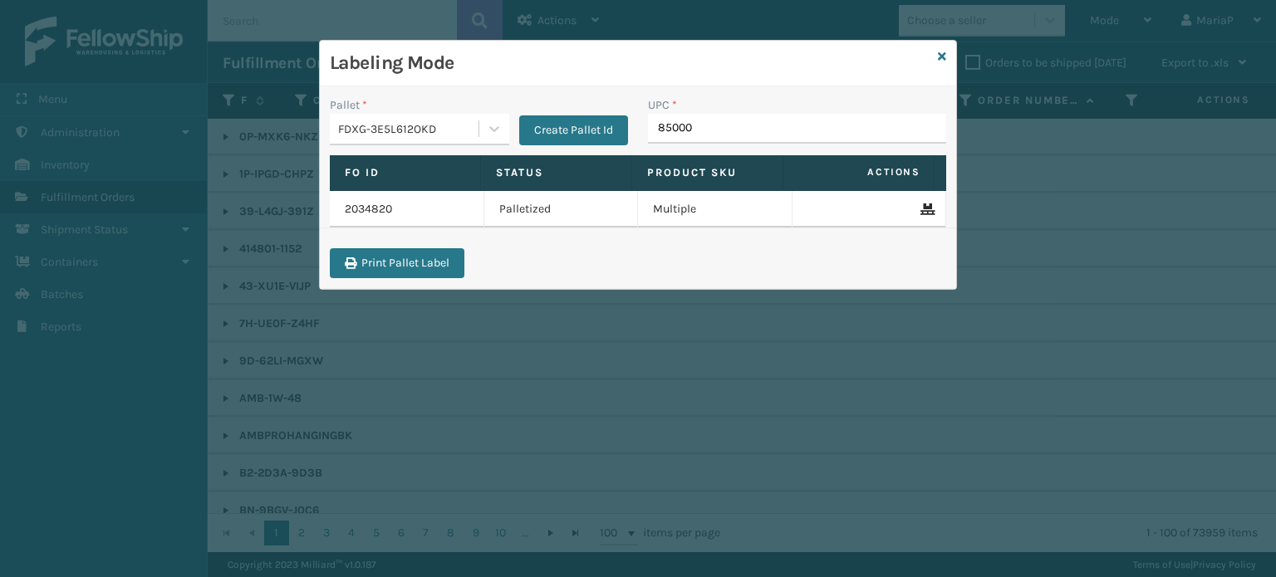
type input "850004"
type input "85004066"
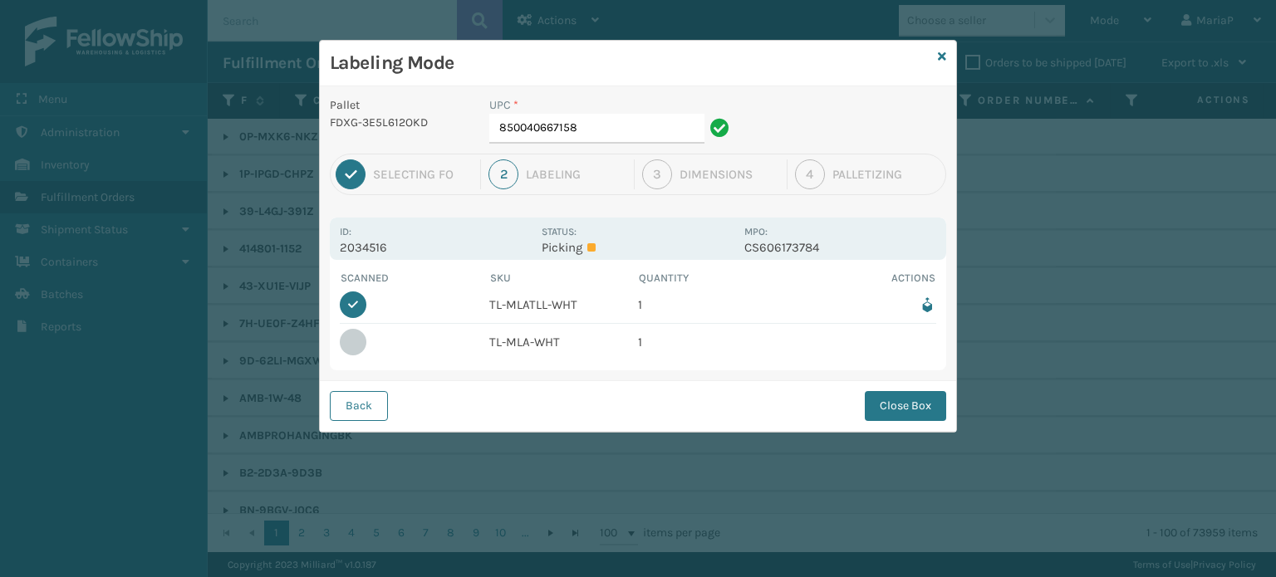
click at [580, 112] on div "UPC *" at bounding box center [611, 104] width 245 height 17
click at [581, 115] on input "850040667158" at bounding box center [596, 129] width 215 height 30
type input "850012486794"
drag, startPoint x: 929, startPoint y: 418, endPoint x: 915, endPoint y: 411, distance: 14.9
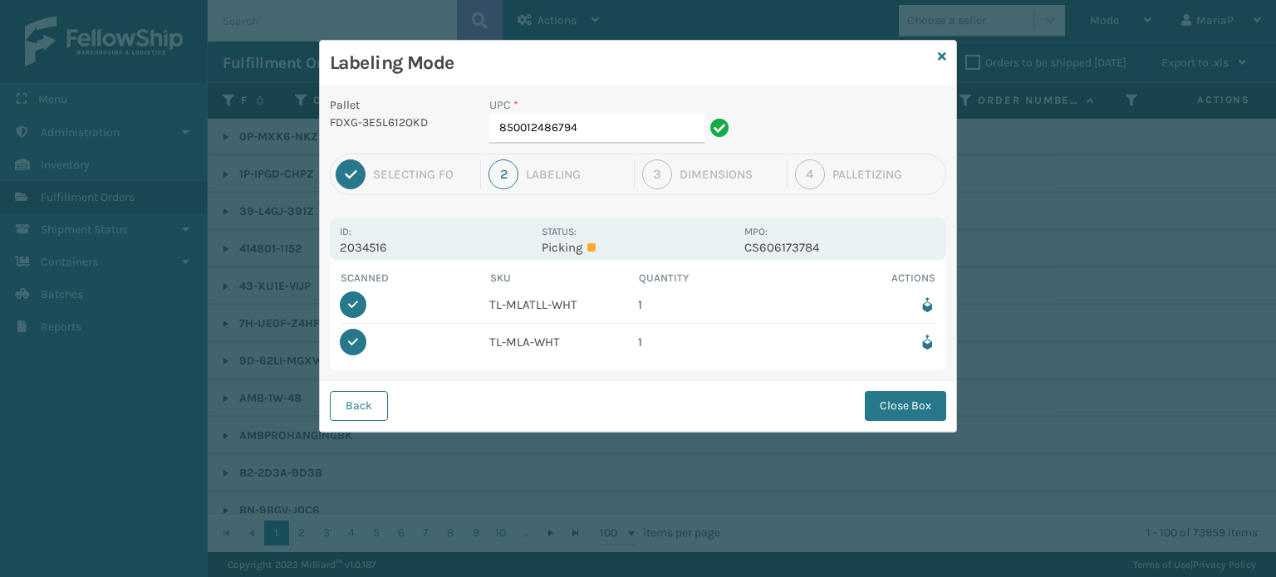
click at [929, 418] on button "Close Box" at bounding box center [905, 406] width 81 height 30
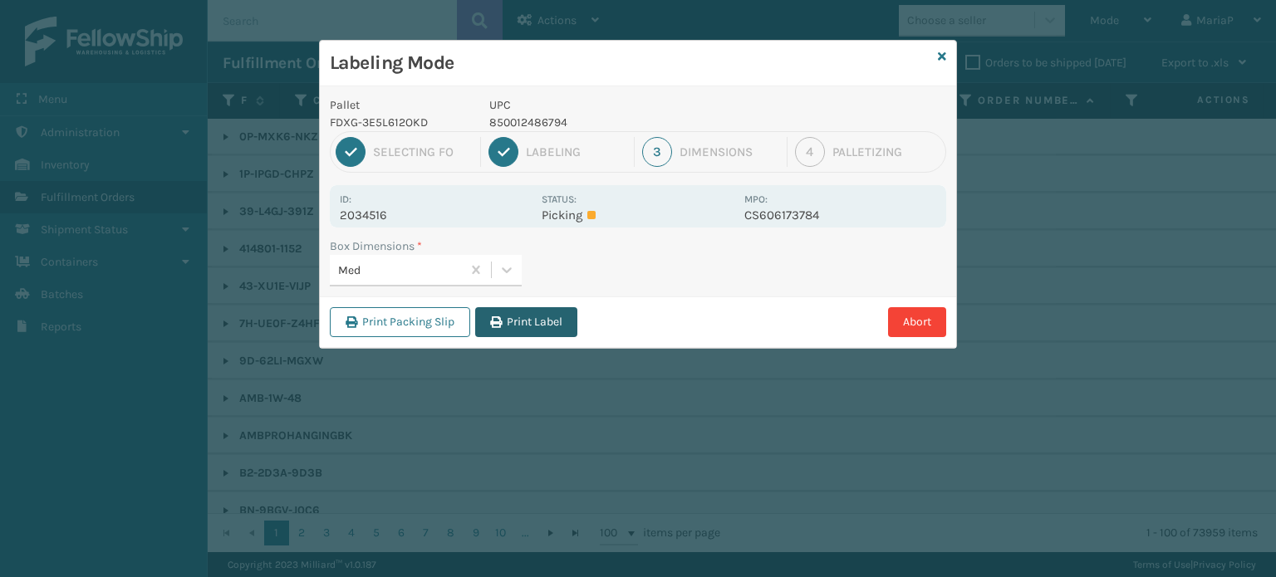
click at [545, 335] on button "Print Label" at bounding box center [526, 322] width 102 height 30
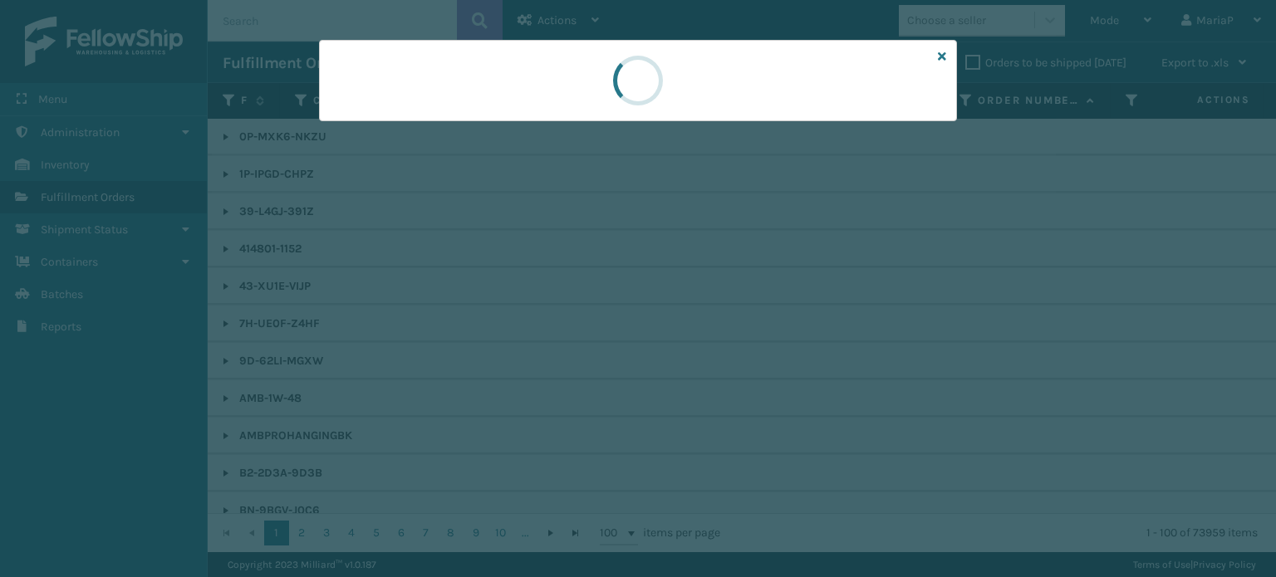
click at [539, 331] on div at bounding box center [638, 288] width 1276 height 577
click at [539, 329] on div at bounding box center [638, 288] width 1276 height 577
drag, startPoint x: 539, startPoint y: 329, endPoint x: 527, endPoint y: 325, distance: 13.1
click at [538, 328] on div at bounding box center [638, 288] width 1276 height 577
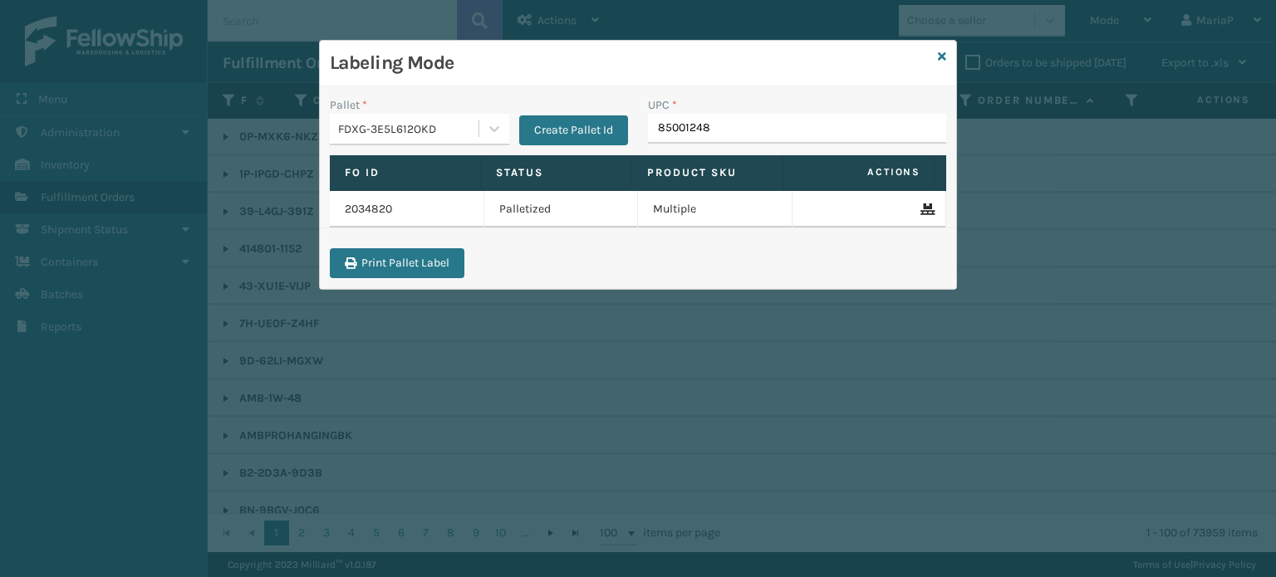
type input "850012486"
type input "8544030"
type input "8585100007623"
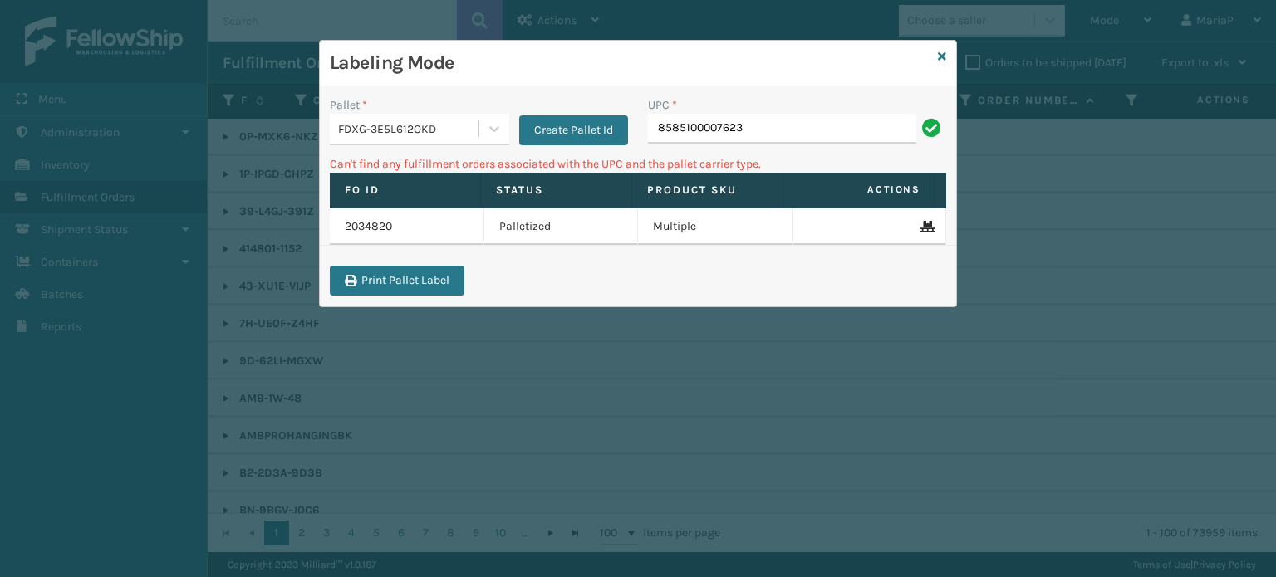
click at [680, 130] on input "8585100007623" at bounding box center [782, 129] width 268 height 30
type input "855100007623"
click at [676, 135] on input "855100007623" at bounding box center [782, 129] width 268 height 30
type input "858100007623"
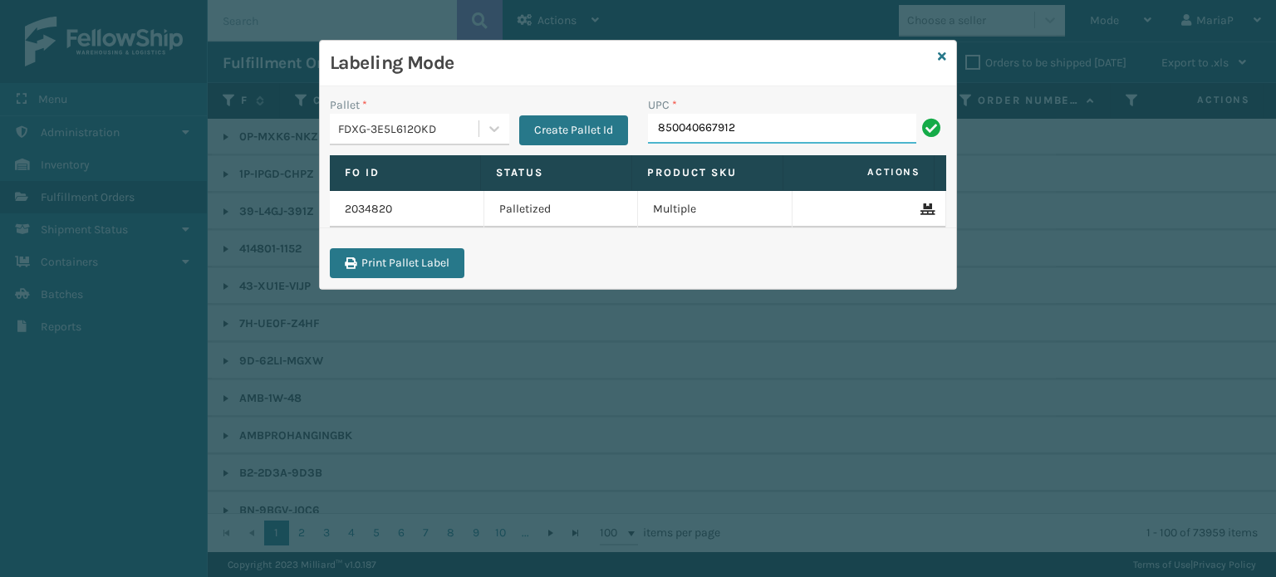
type input "850040667912"
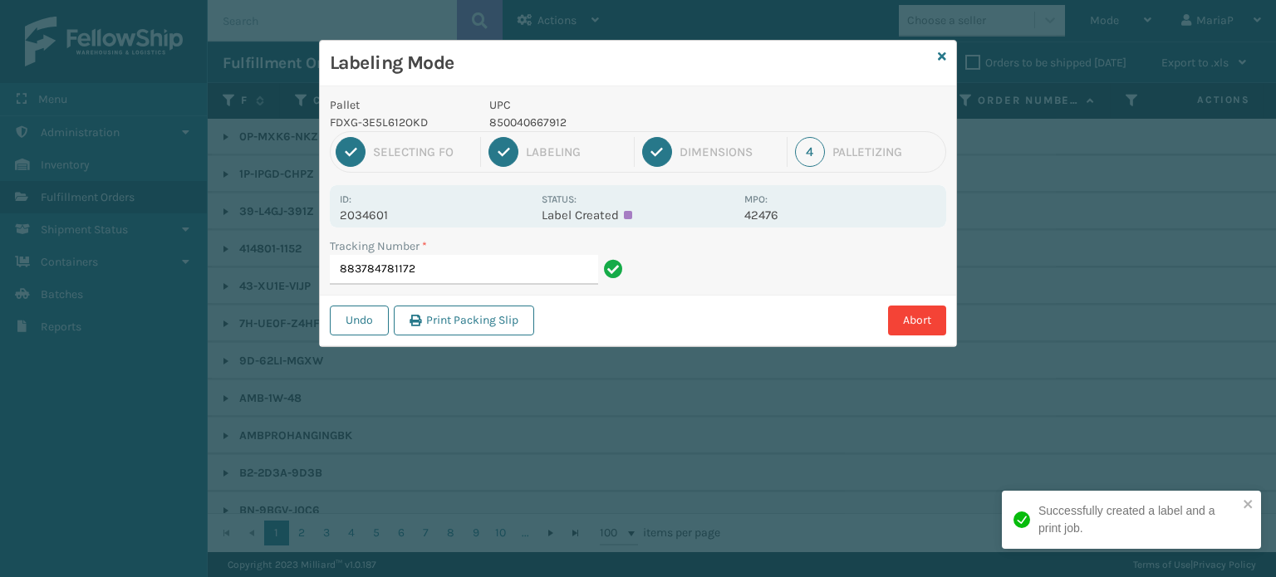
click at [505, 127] on p "850040667912" at bounding box center [611, 122] width 245 height 17
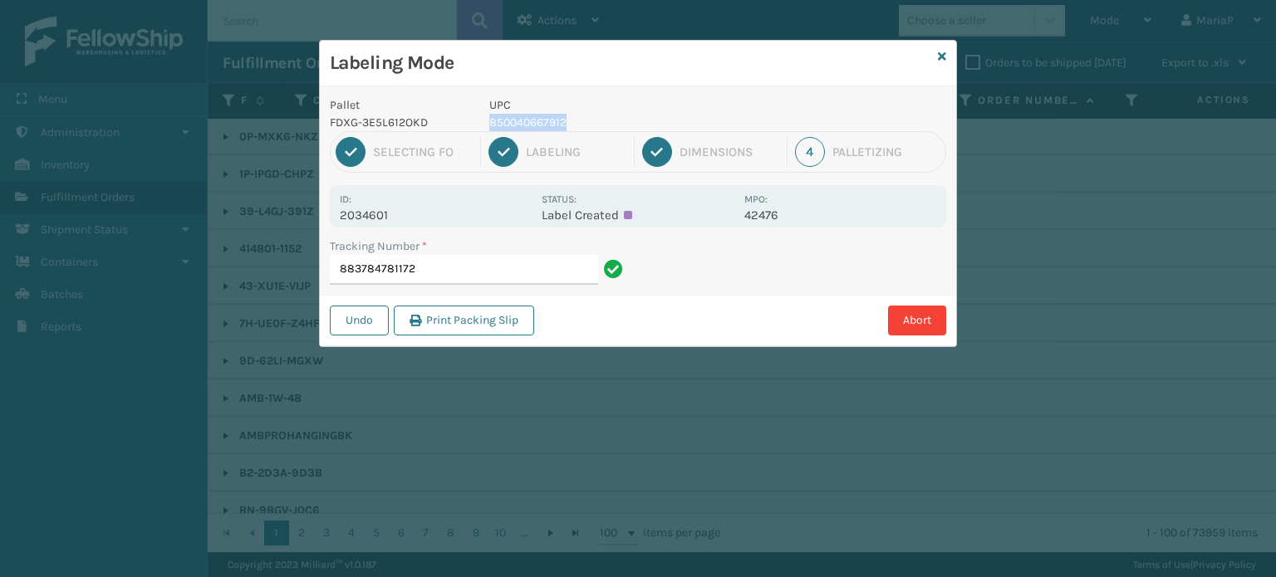
click at [505, 127] on p "850040667912" at bounding box center [611, 122] width 245 height 17
copy p "850040667912"
click at [429, 277] on input "883784781172" at bounding box center [464, 270] width 268 height 30
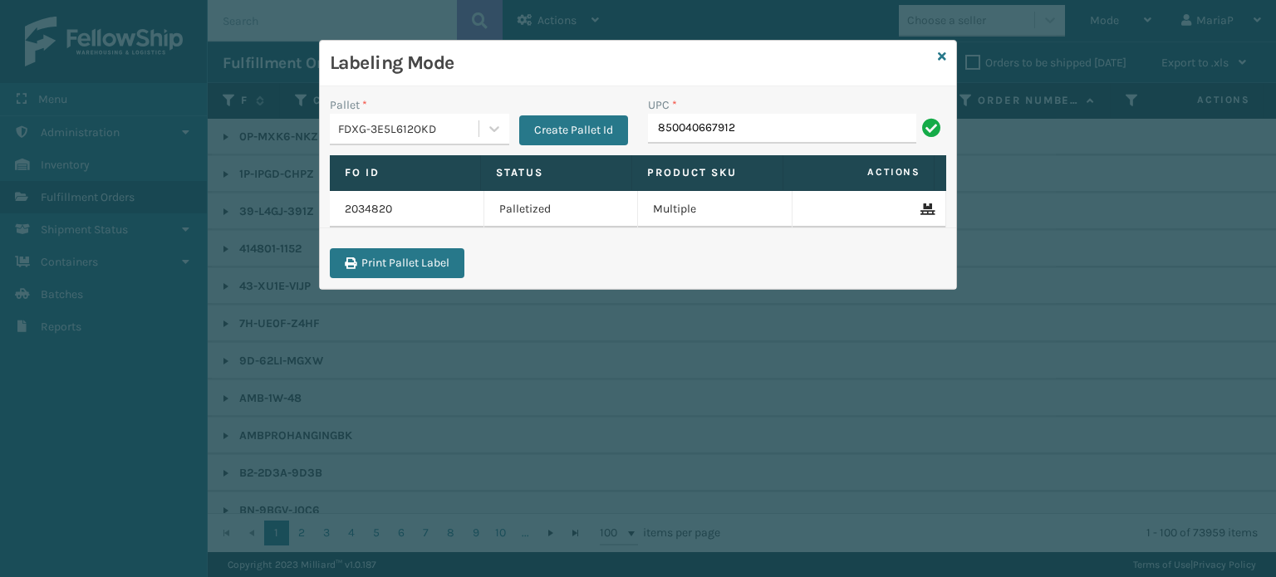
type input "850040667912"
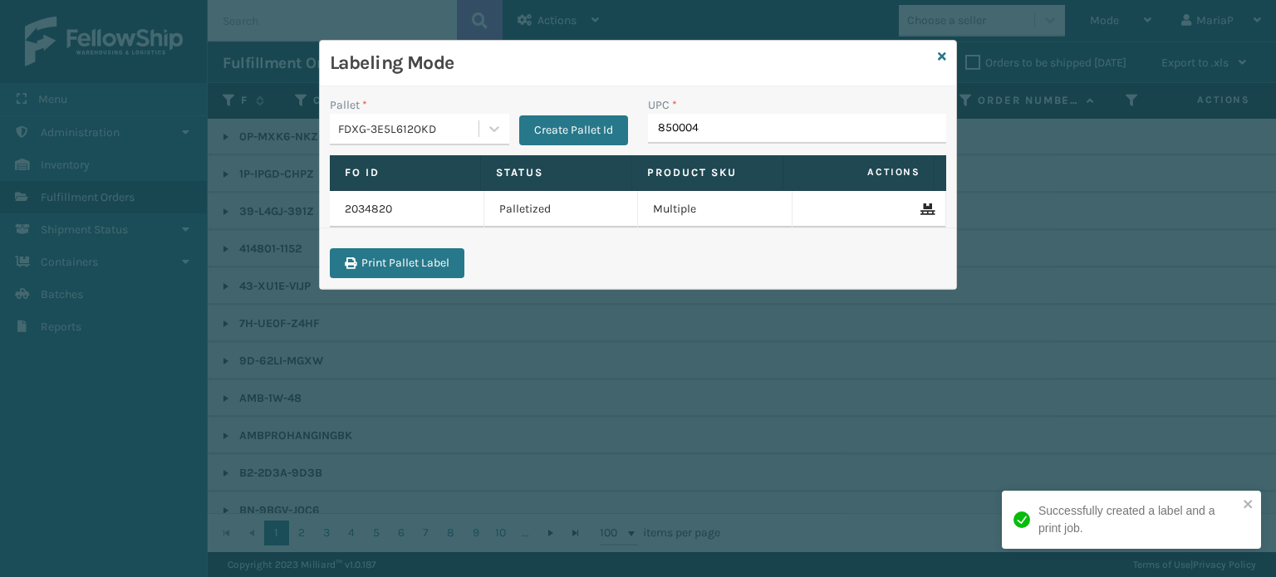
type input "8500044"
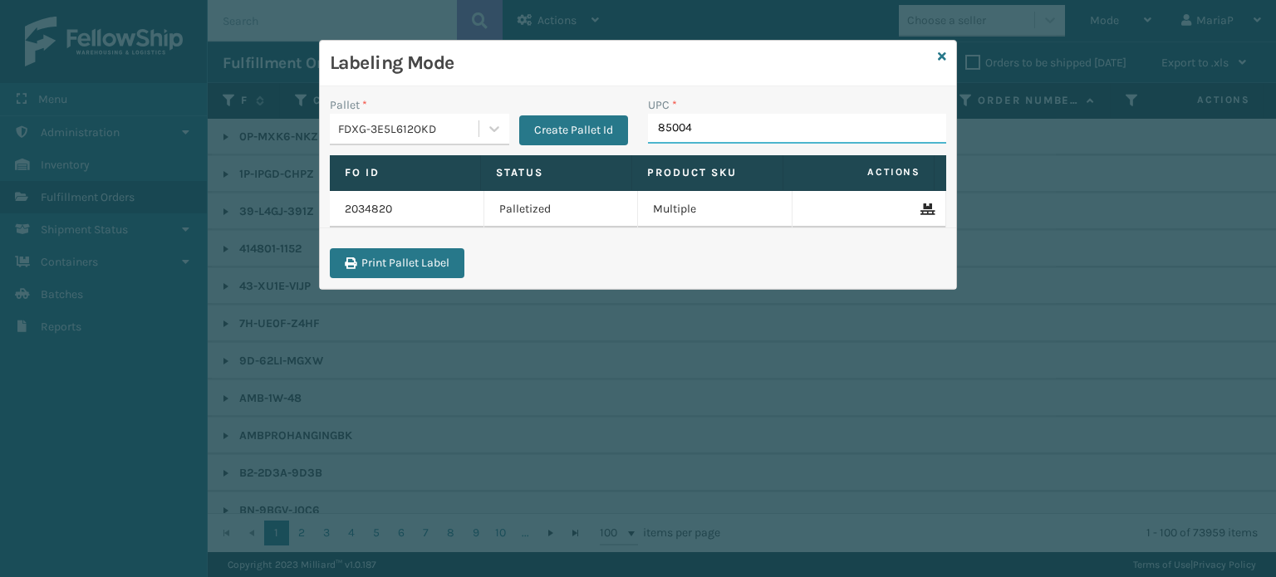
type input "850040"
click at [685, 140] on input "UPC *" at bounding box center [797, 129] width 298 height 30
type input "8500124"
type input "858100007906"
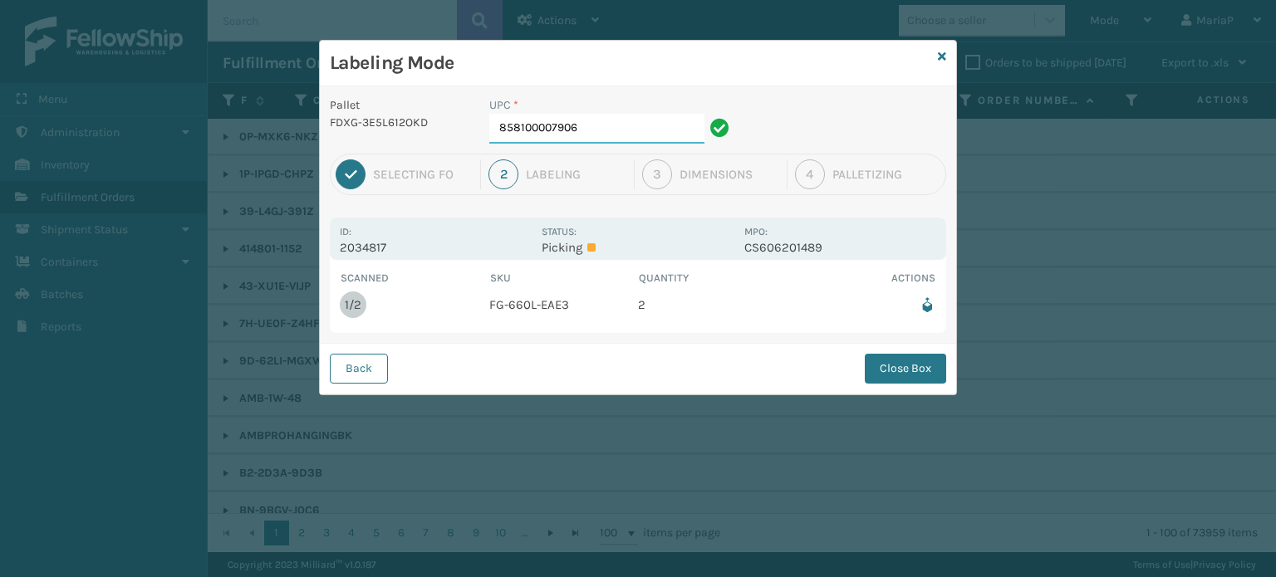
click at [651, 141] on input "858100007906" at bounding box center [596, 129] width 215 height 30
click at [930, 358] on button "Close Box" at bounding box center [905, 369] width 81 height 30
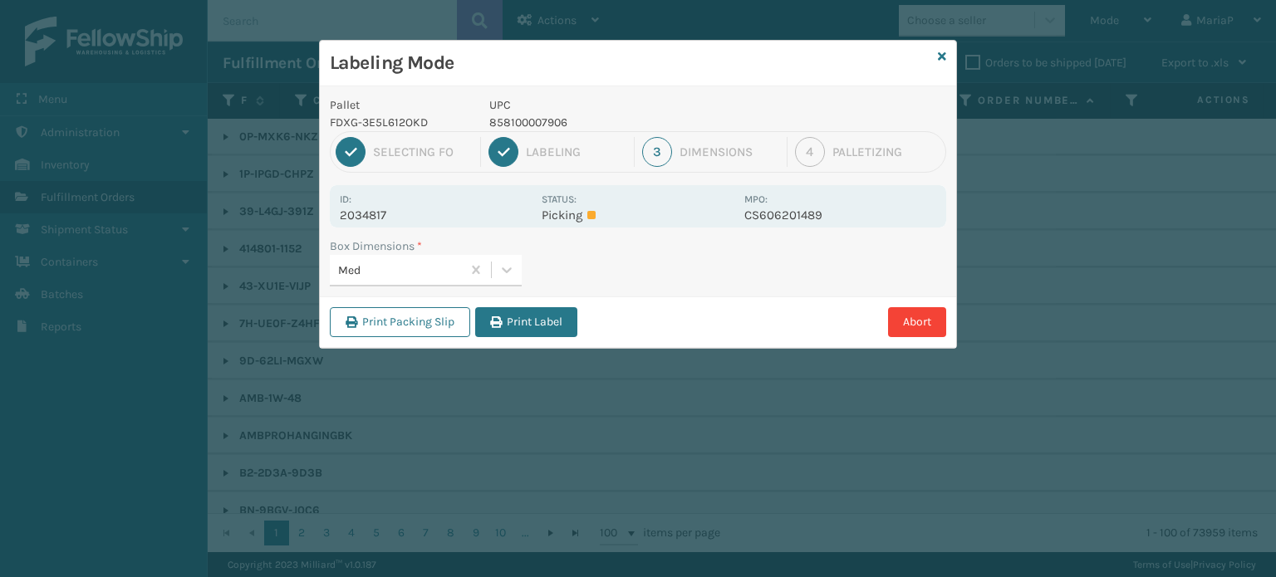
click at [515, 326] on button "Print Label" at bounding box center [526, 322] width 102 height 30
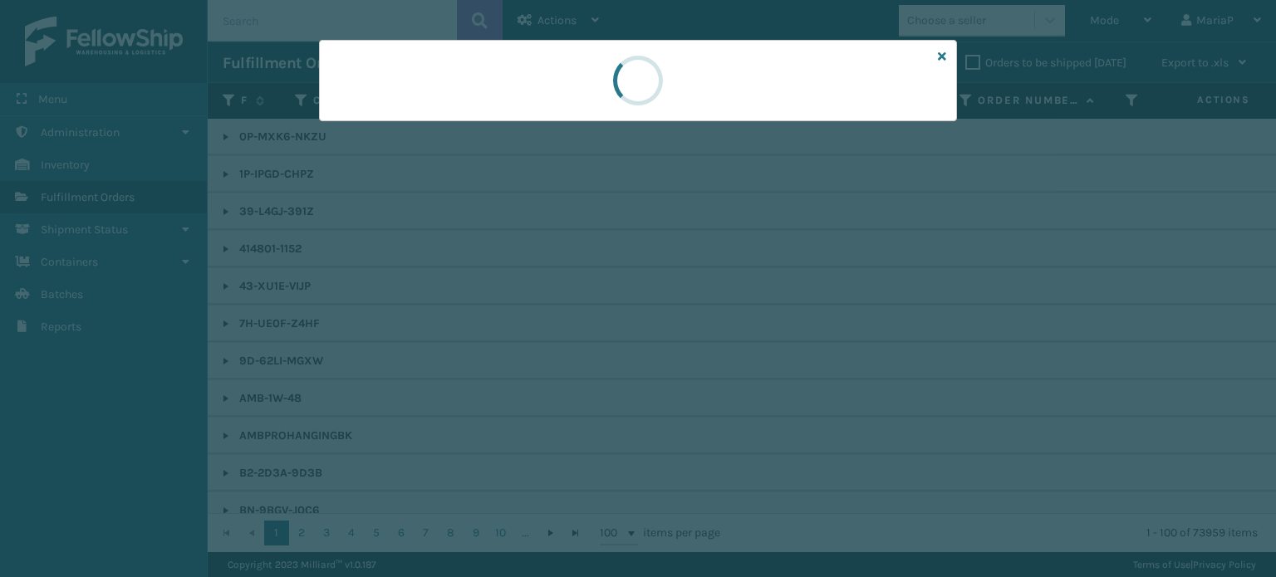
click at [518, 326] on div at bounding box center [638, 288] width 1276 height 577
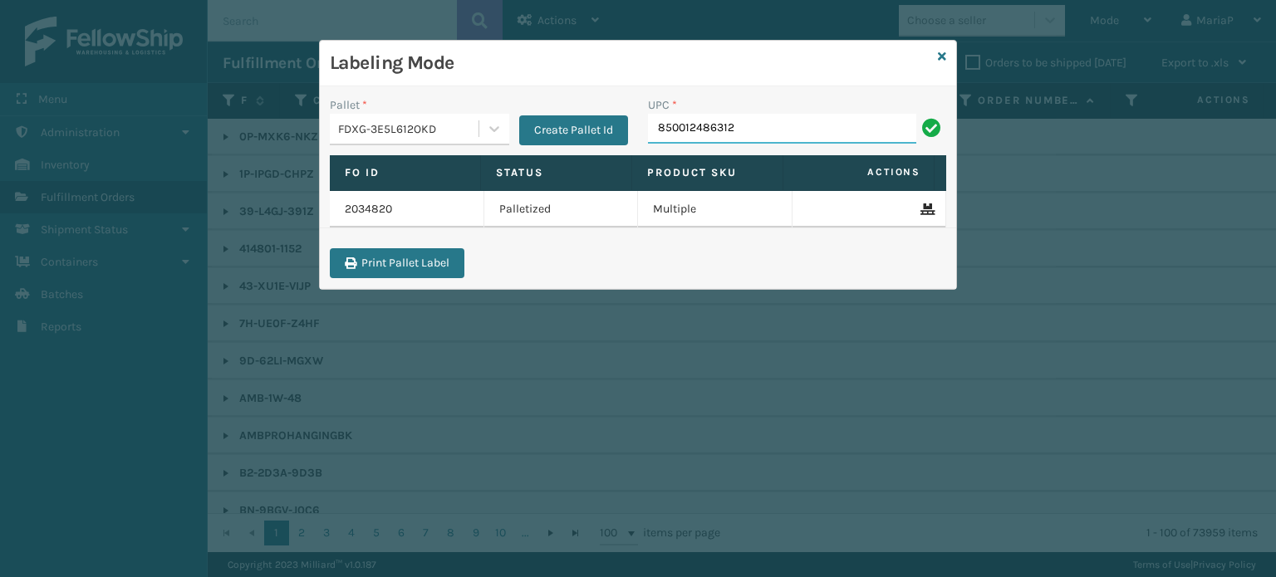
type input "850012486312"
type input "850012486817"
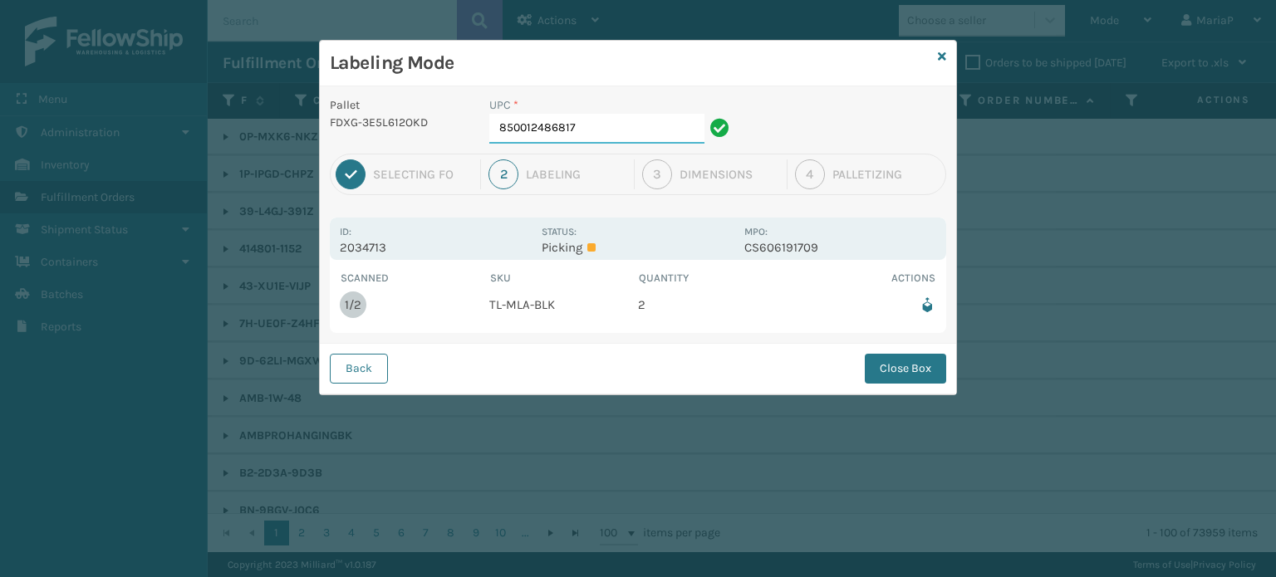
click at [620, 131] on input "850012486817" at bounding box center [596, 129] width 215 height 30
click at [907, 350] on div "Back Close Box" at bounding box center [638, 368] width 636 height 51
click at [907, 354] on button "Close Box" at bounding box center [905, 369] width 81 height 30
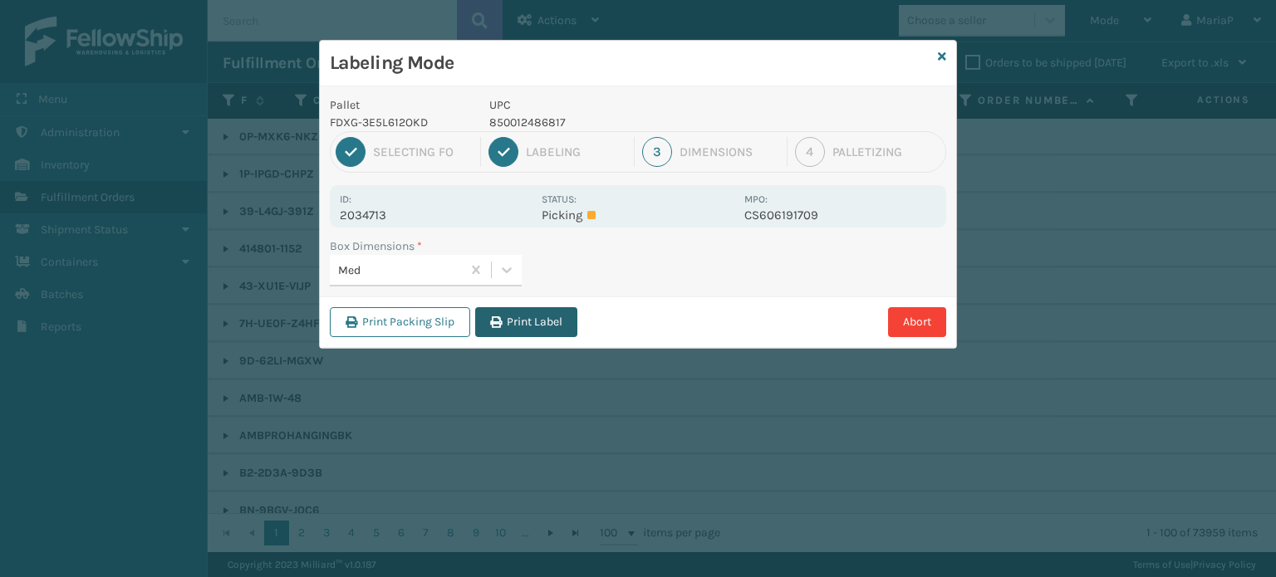
click at [543, 318] on button "Print Label" at bounding box center [526, 322] width 102 height 30
click at [544, 317] on div "Labeling Mode Pallet FDXG-3E5L612OKD UPC 850012486817 1 Selecting FO 2 Labeling…" at bounding box center [638, 288] width 1276 height 577
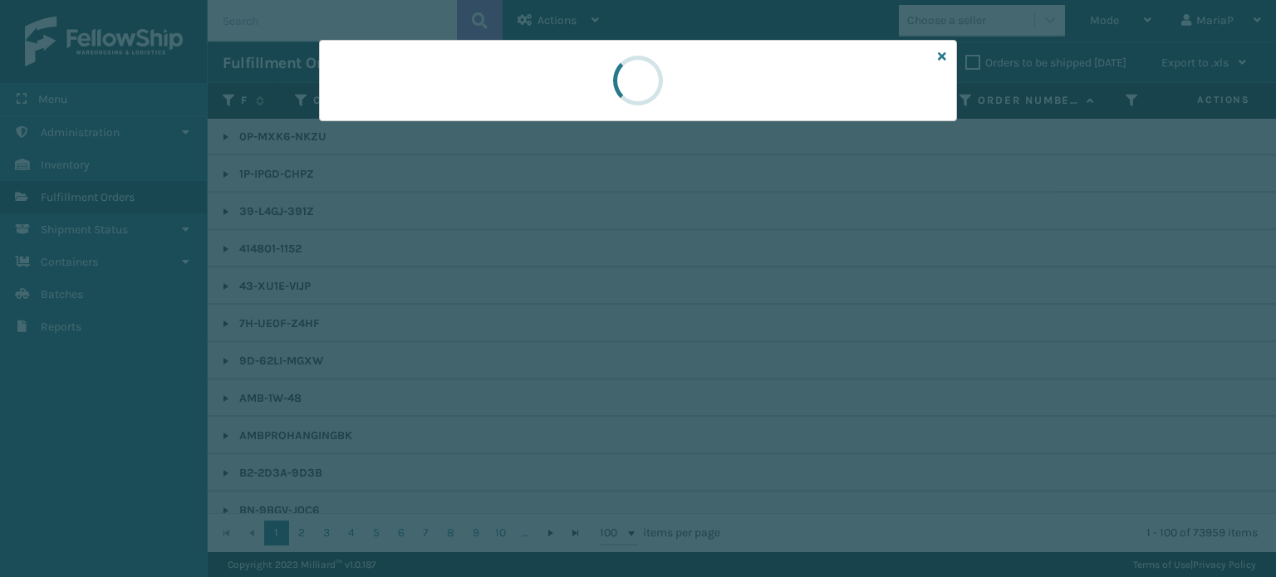
click at [544, 317] on div at bounding box center [638, 288] width 1276 height 577
click at [544, 316] on div at bounding box center [638, 288] width 1276 height 577
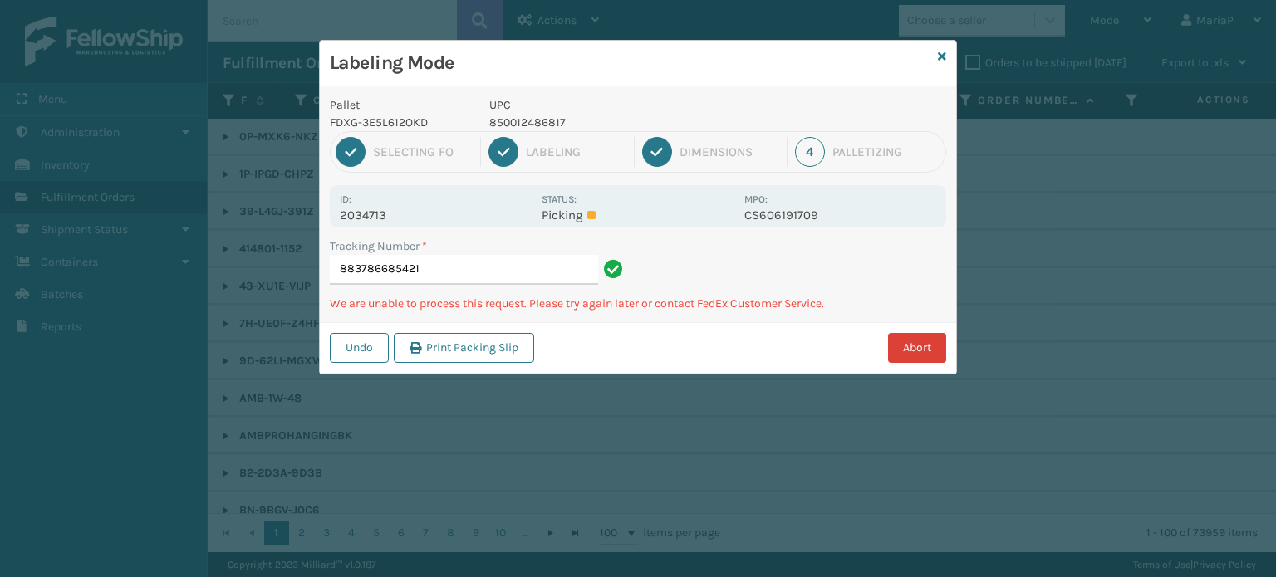
click at [937, 350] on button "Abort" at bounding box center [917, 348] width 58 height 30
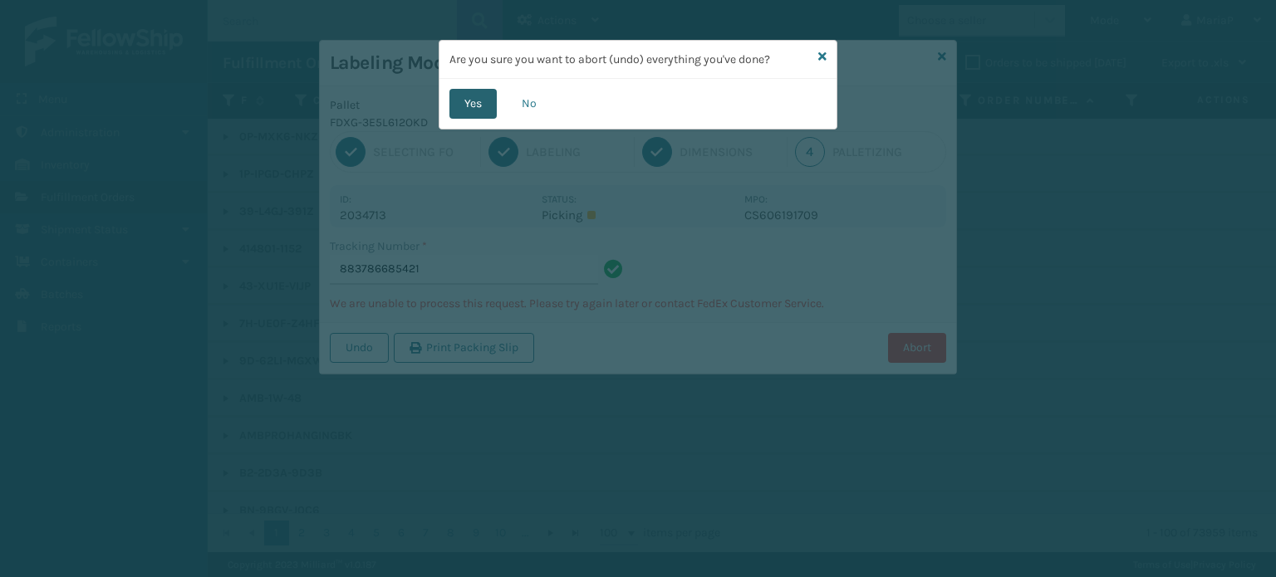
click at [482, 96] on button "Yes" at bounding box center [472, 104] width 47 height 30
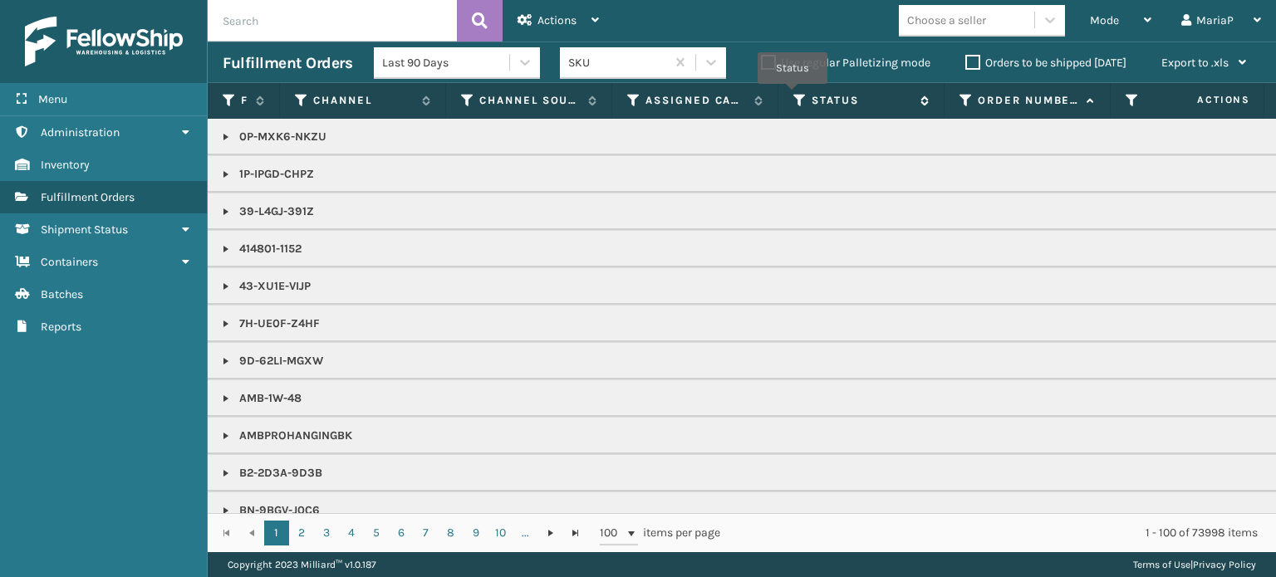
click at [793, 96] on icon at bounding box center [799, 100] width 13 height 15
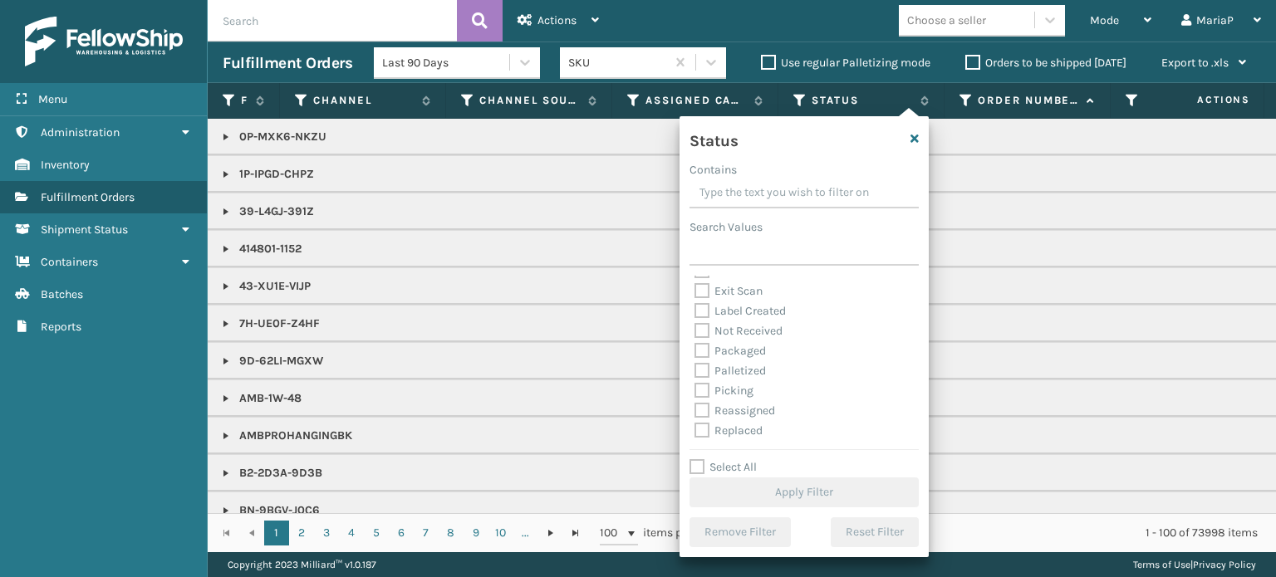
scroll to position [93, 0]
click at [704, 355] on label "Picking" at bounding box center [723, 352] width 59 height 14
click at [695, 353] on input "Picking" at bounding box center [694, 347] width 1 height 11
checkbox input "true"
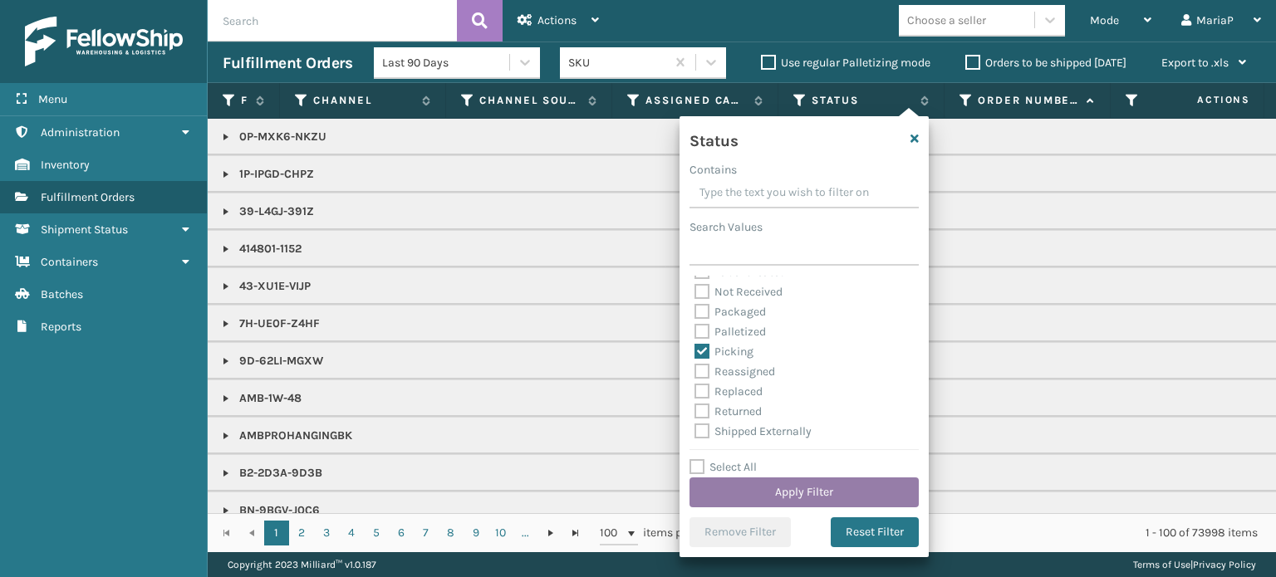
click at [815, 502] on button "Apply Filter" at bounding box center [803, 493] width 229 height 30
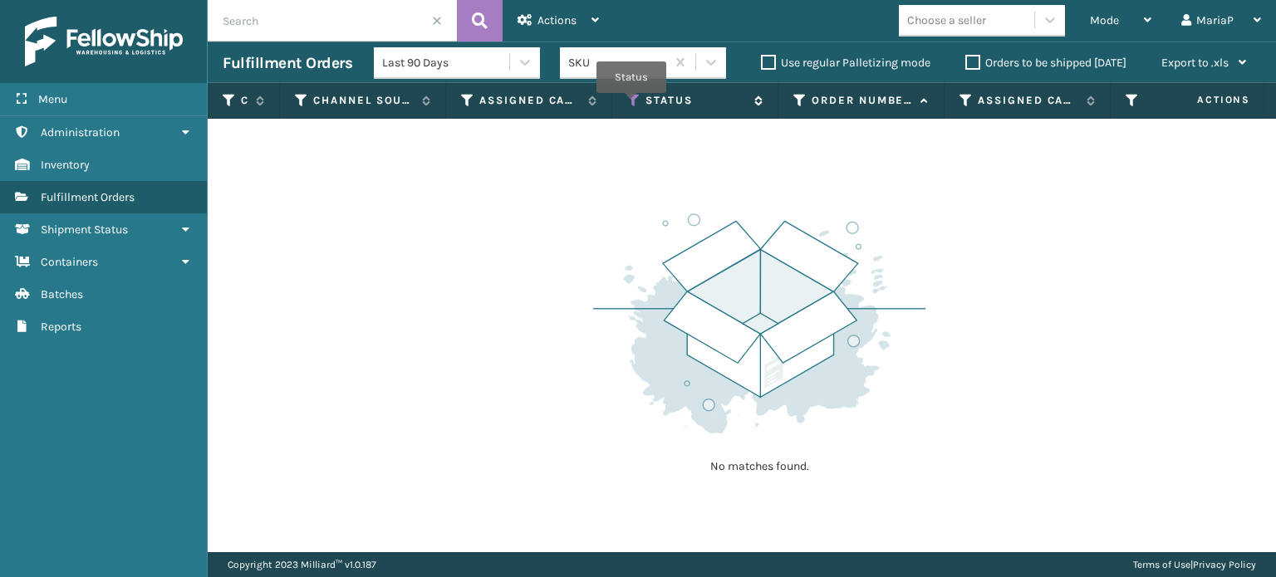
click at [630, 105] on icon at bounding box center [633, 100] width 13 height 15
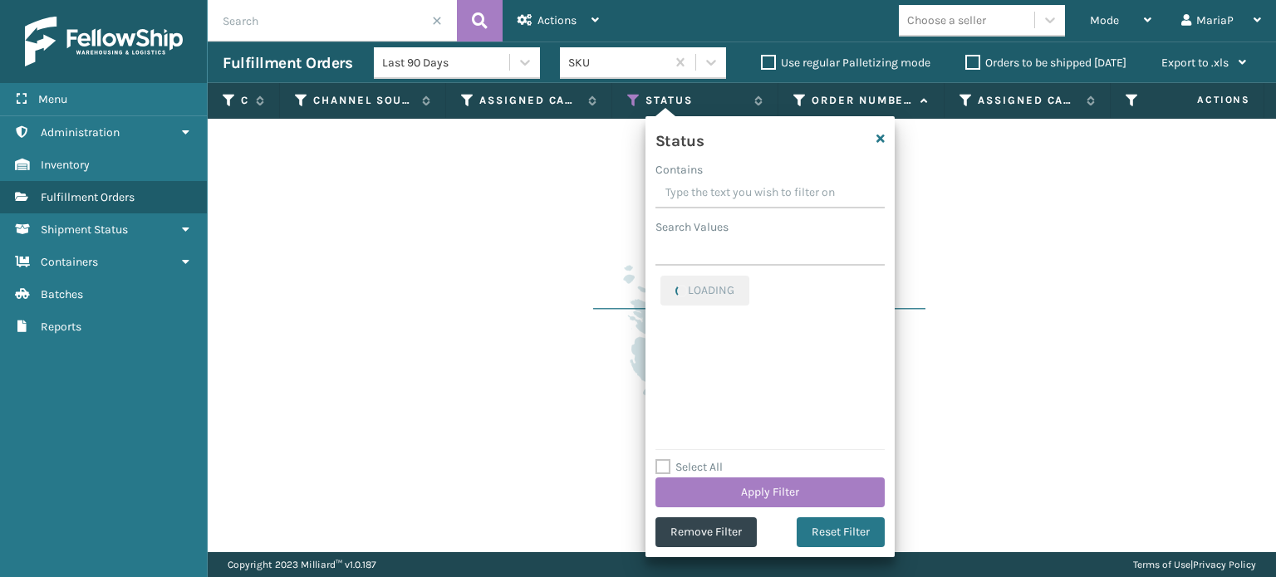
click at [444, 22] on input "text" at bounding box center [332, 21] width 249 height 42
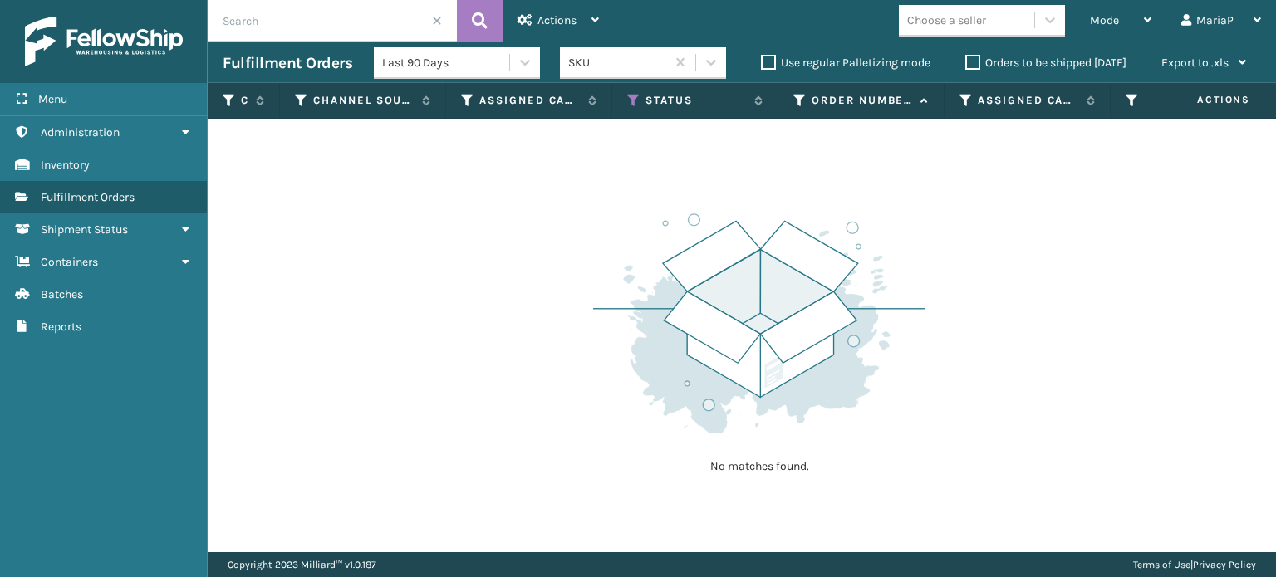
click at [441, 19] on span at bounding box center [437, 21] width 10 height 10
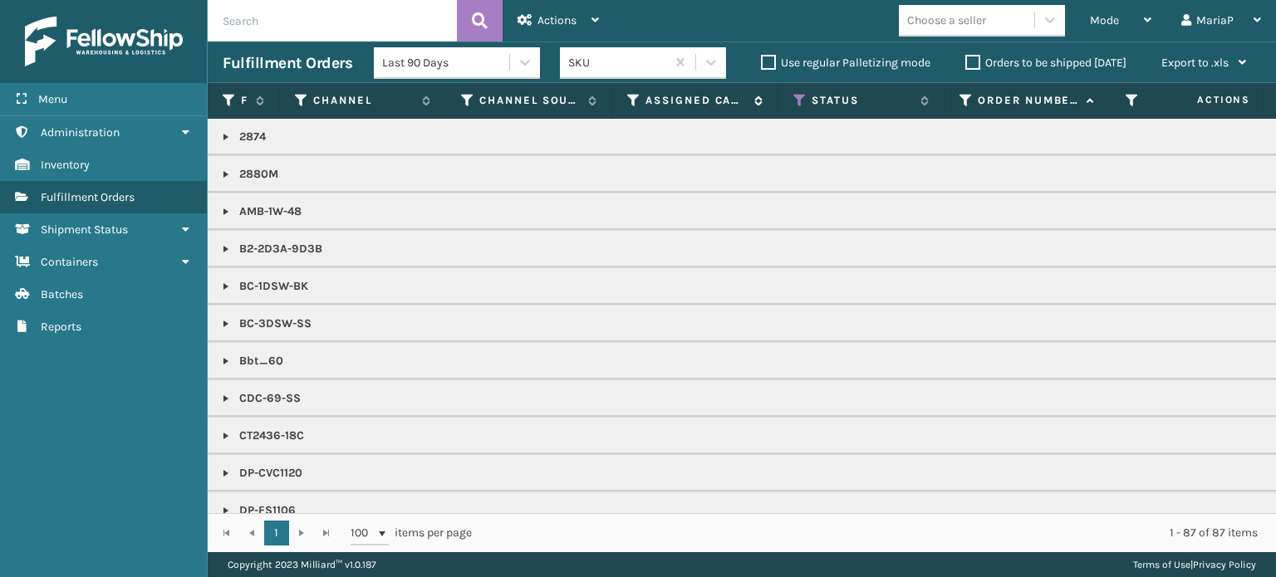
click at [636, 101] on icon at bounding box center [633, 100] width 13 height 15
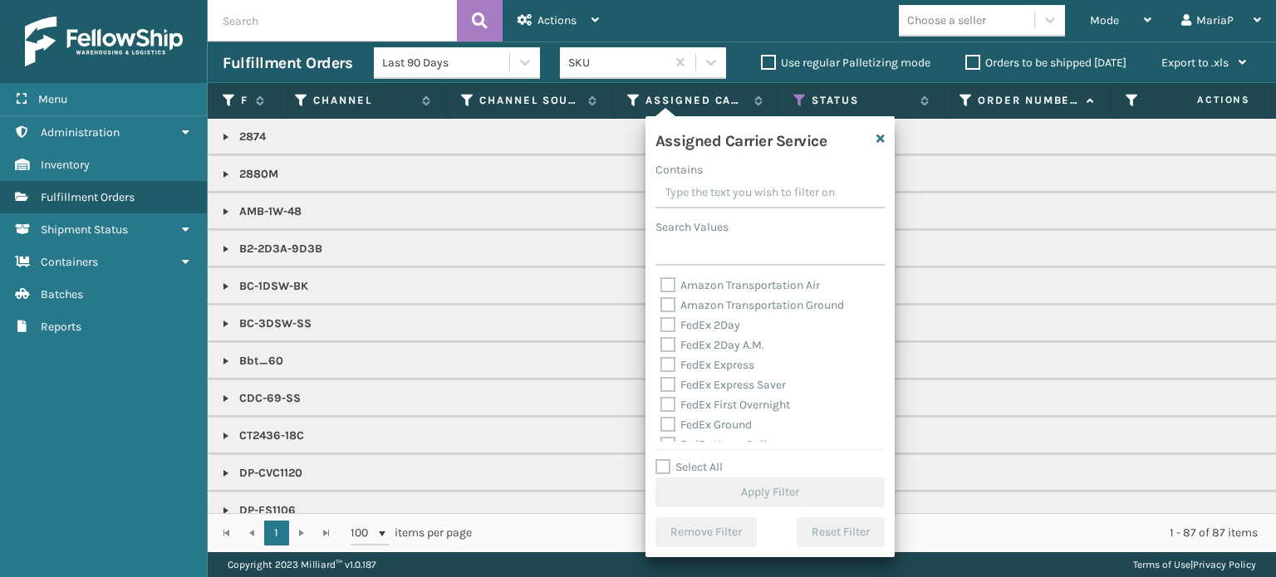
click at [657, 461] on label "Select All" at bounding box center [688, 467] width 67 height 14
click at [657, 459] on input "Select All" at bounding box center [779, 459] width 249 height 2
checkbox input "true"
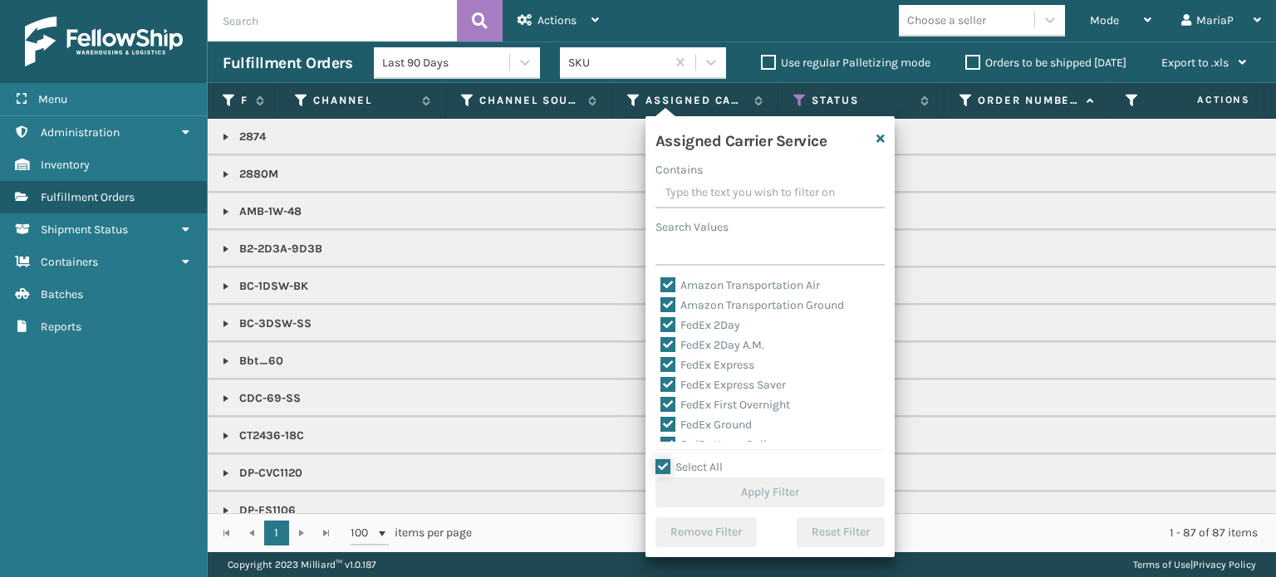
checkbox input "true"
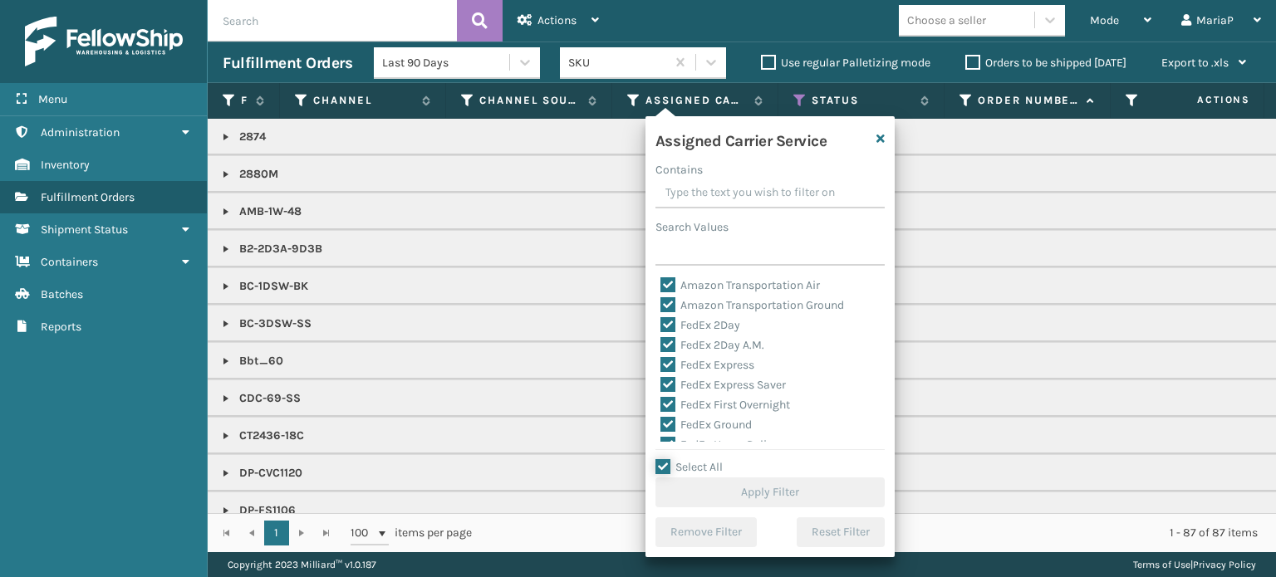
checkbox input "true"
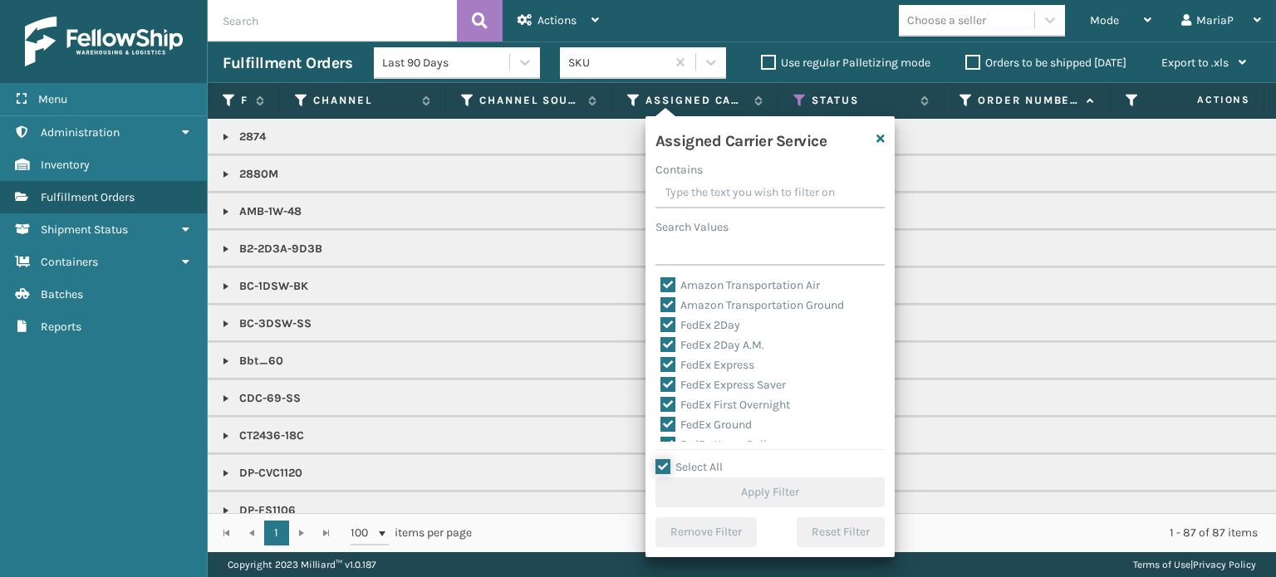
checkbox input "true"
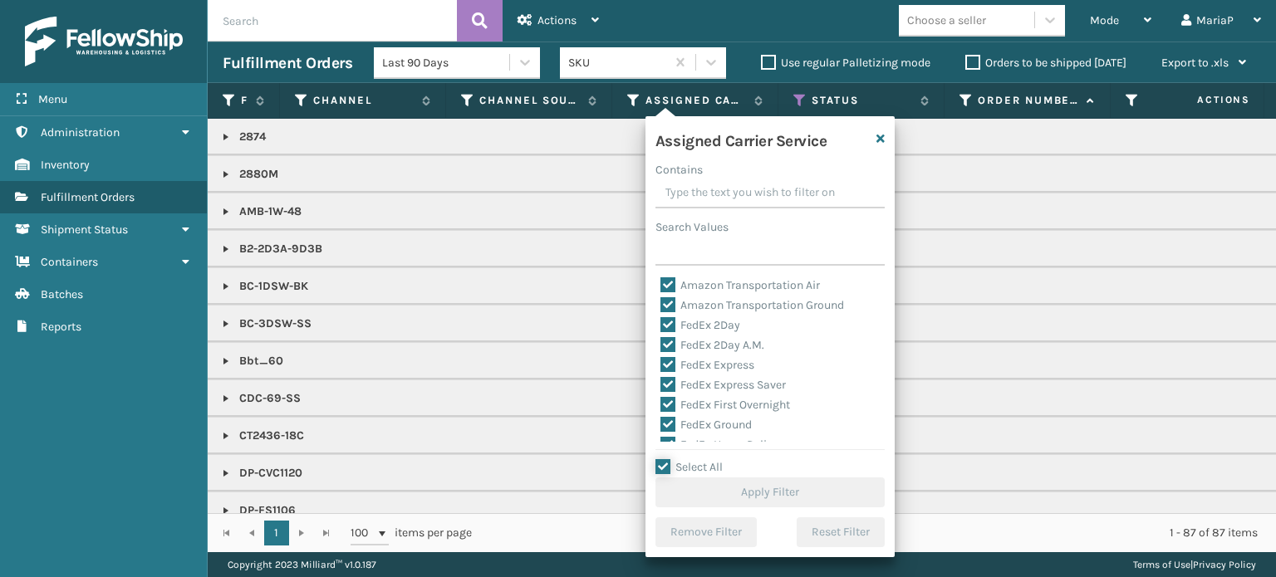
checkbox input "true"
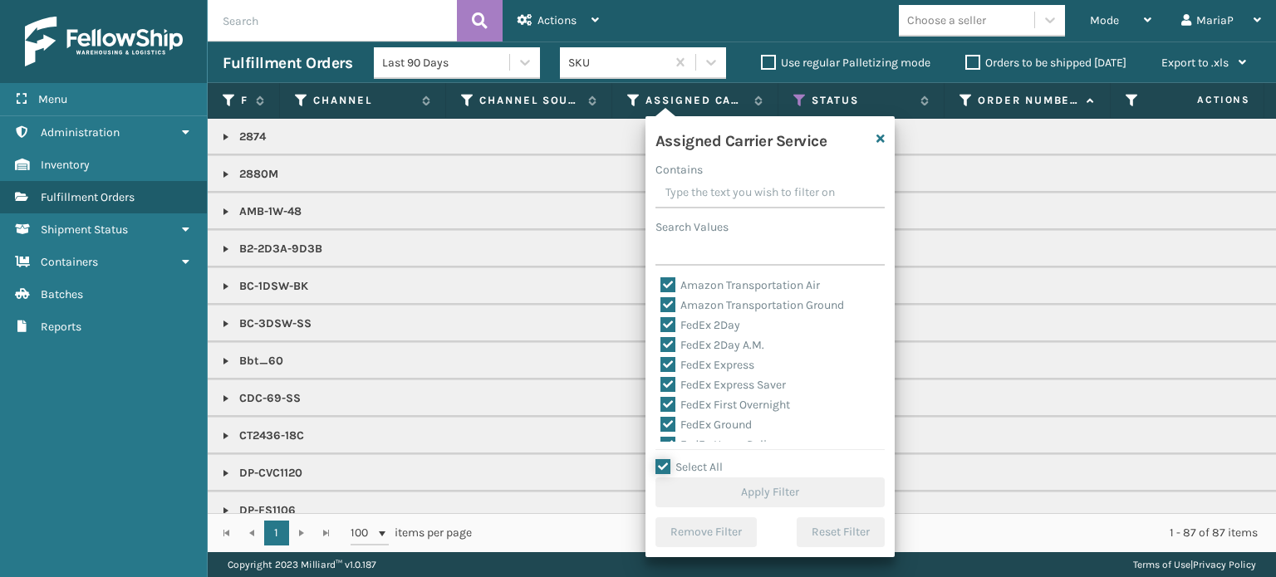
checkbox input "true"
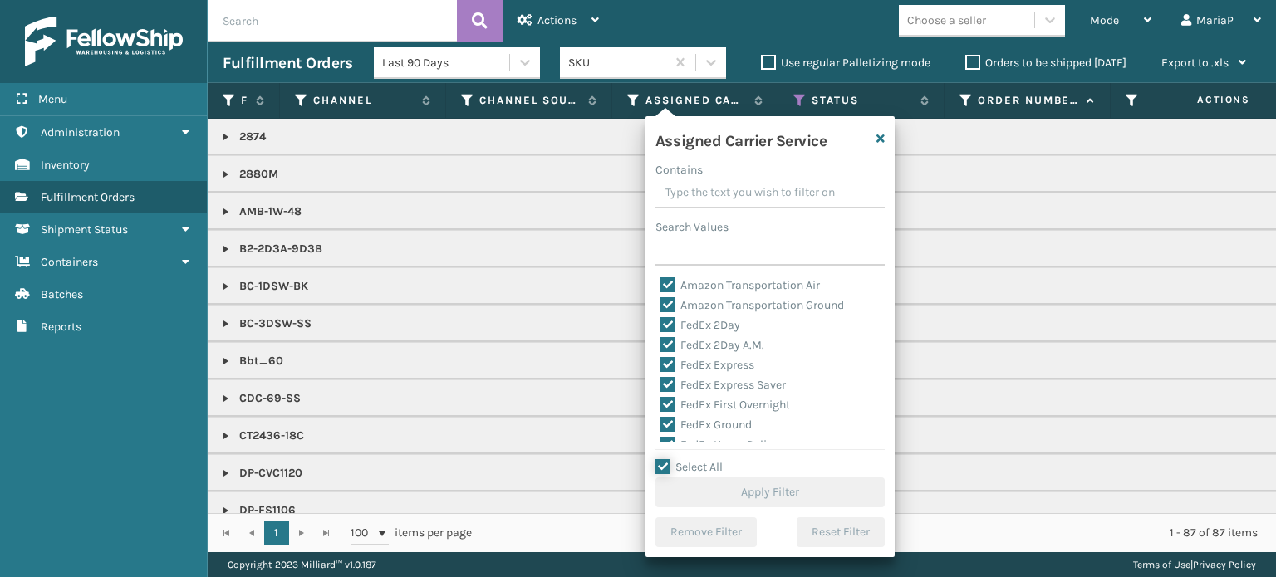
checkbox input "true"
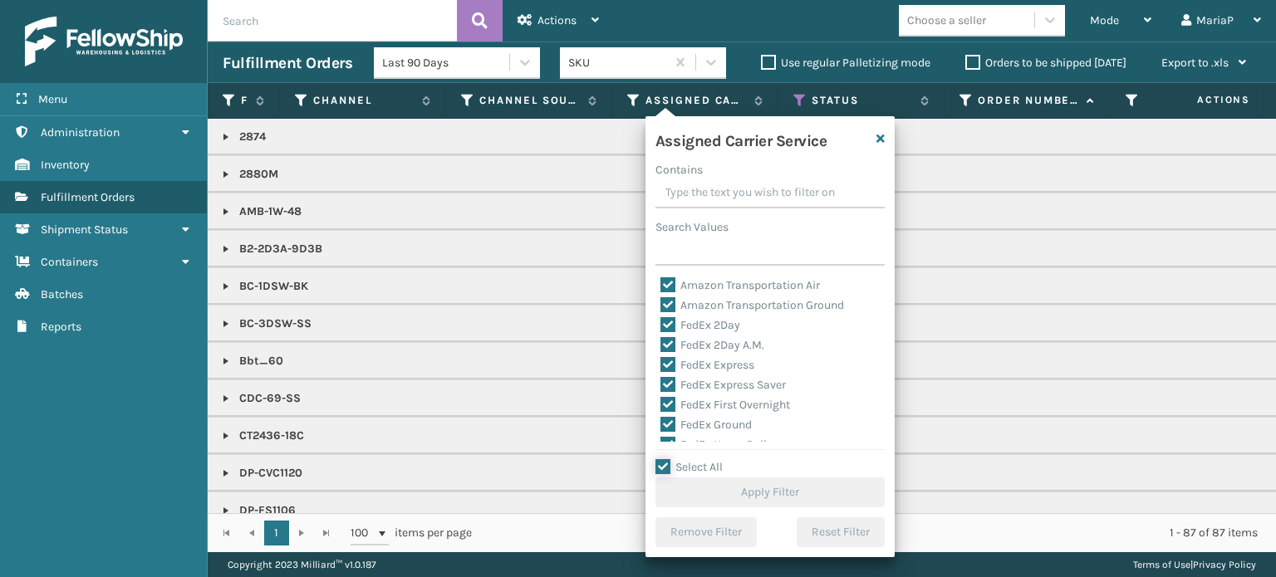
checkbox input "true"
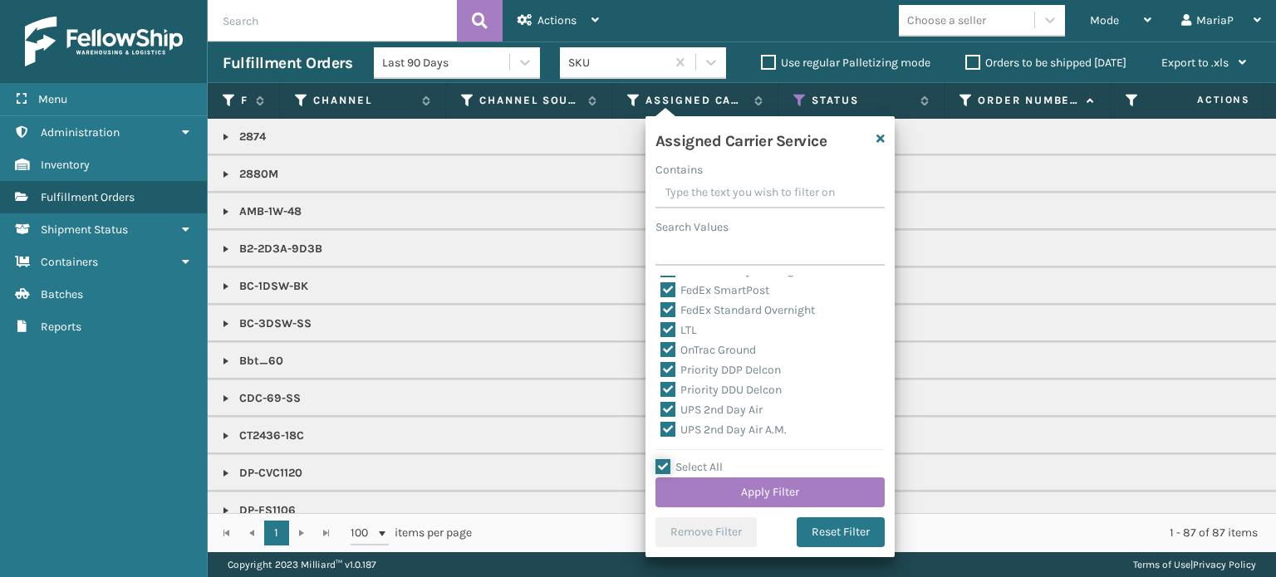
scroll to position [166, 0]
click at [667, 350] on div "LTL" at bounding box center [769, 359] width 219 height 20
click at [668, 359] on label "LTL" at bounding box center [678, 358] width 37 height 14
click at [661, 359] on input "LTL" at bounding box center [660, 354] width 1 height 11
checkbox input "false"
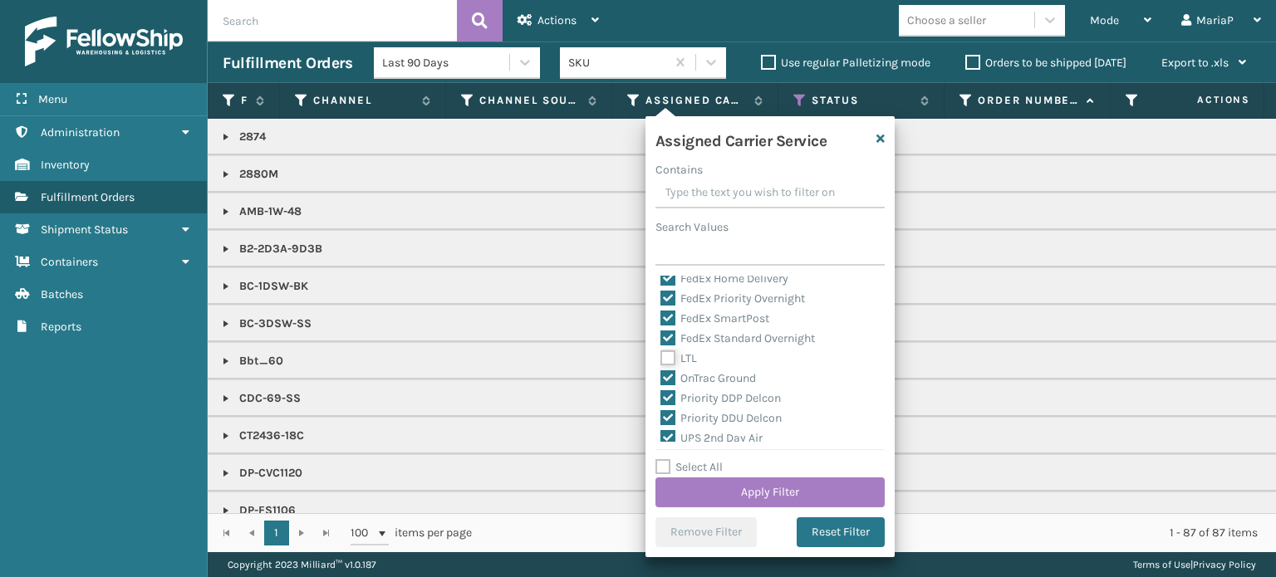
checkbox input "false"
click at [804, 488] on button "Apply Filter" at bounding box center [769, 493] width 229 height 30
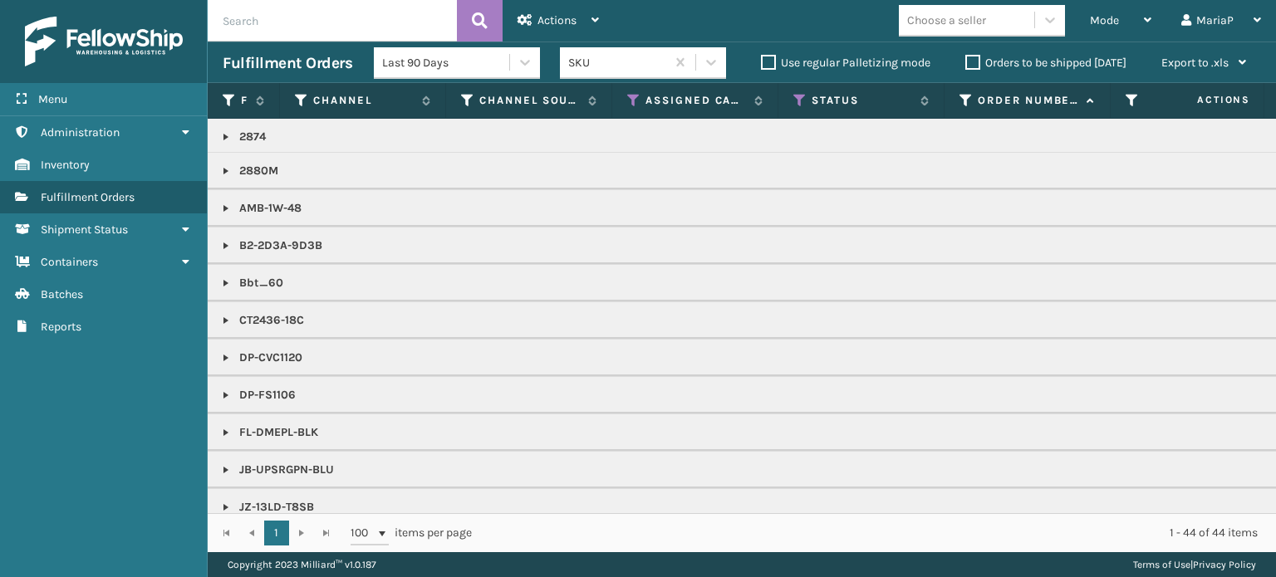
scroll to position [0, 0]
click at [959, 10] on div "Choose a seller" at bounding box center [966, 20] width 135 height 27
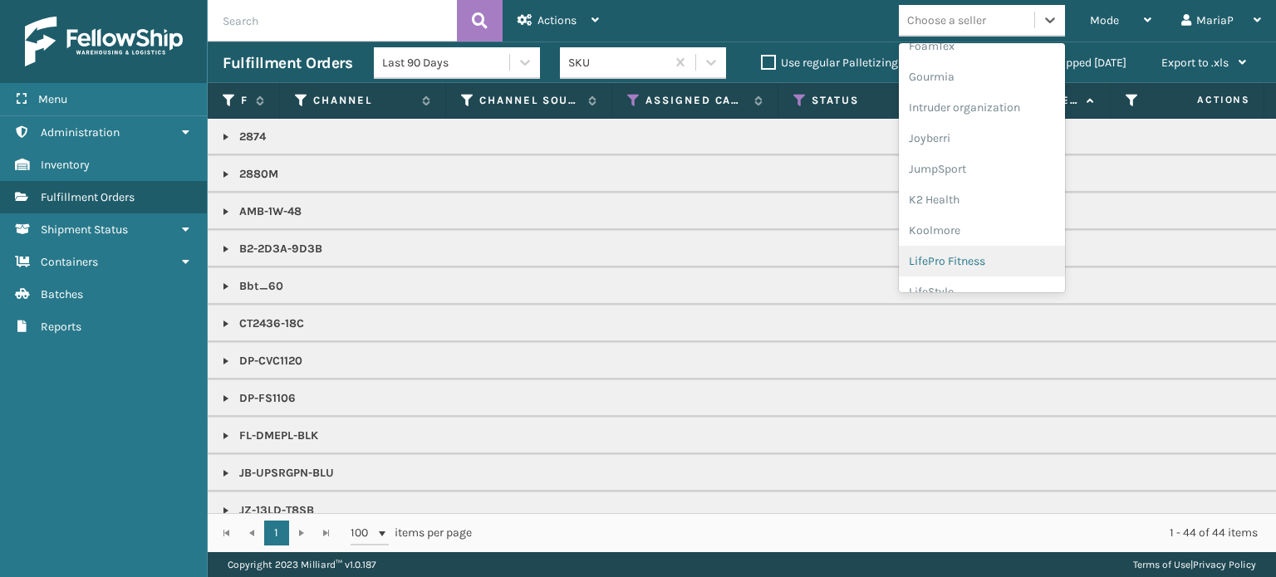
scroll to position [498, 0]
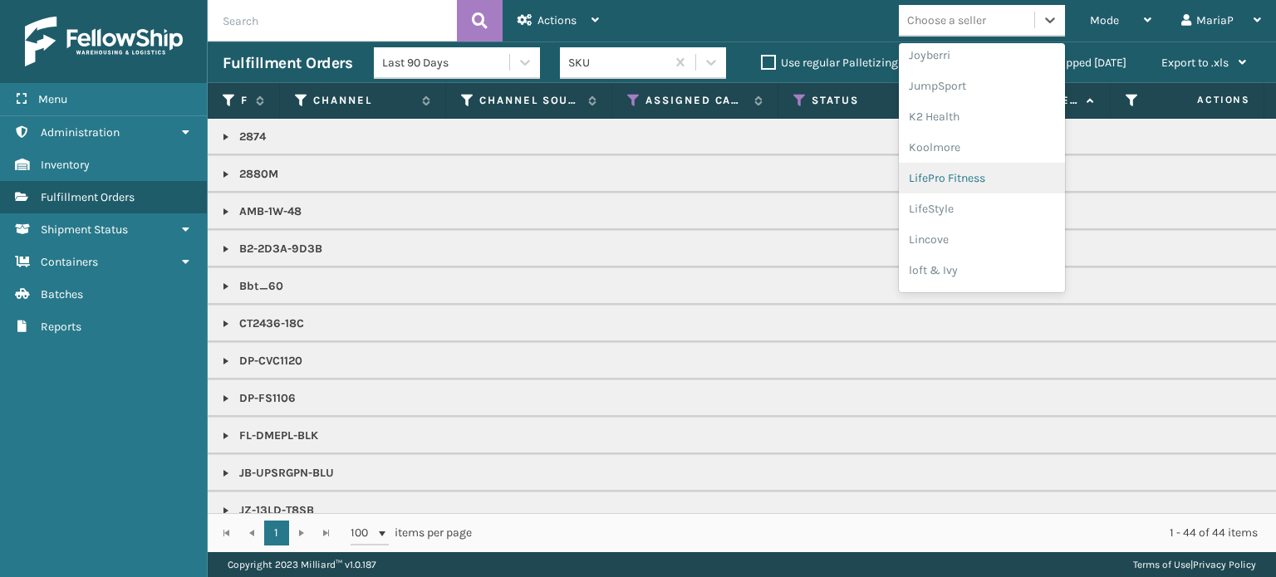
click at [1021, 173] on div "LifePro Fitness" at bounding box center [982, 178] width 166 height 31
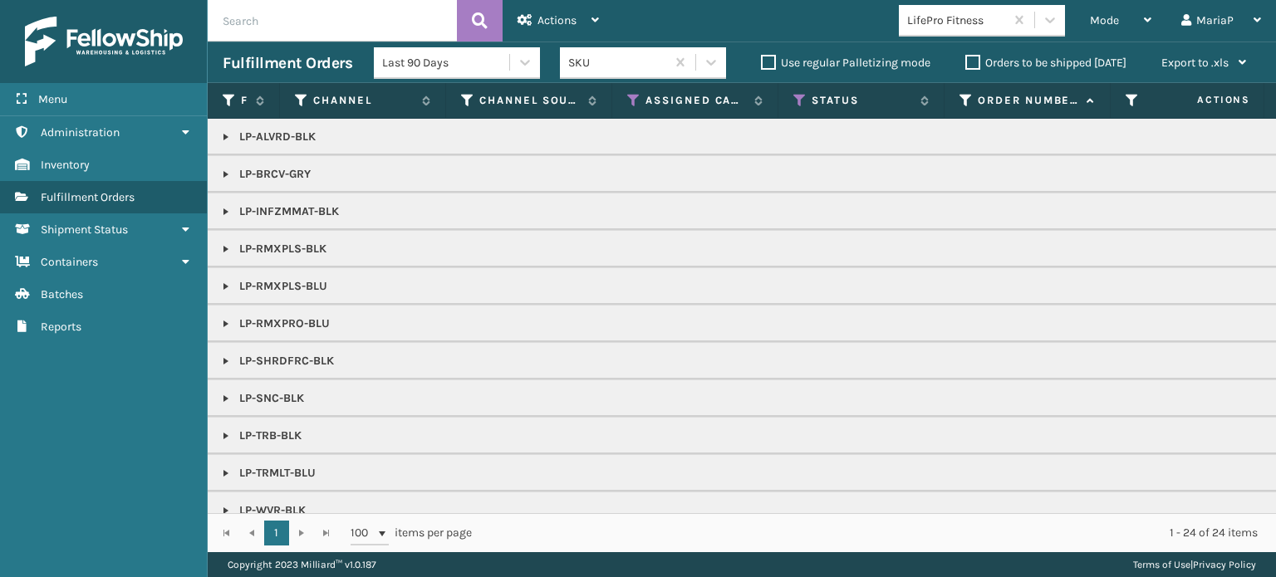
click at [229, 137] on link at bounding box center [225, 136] width 13 height 13
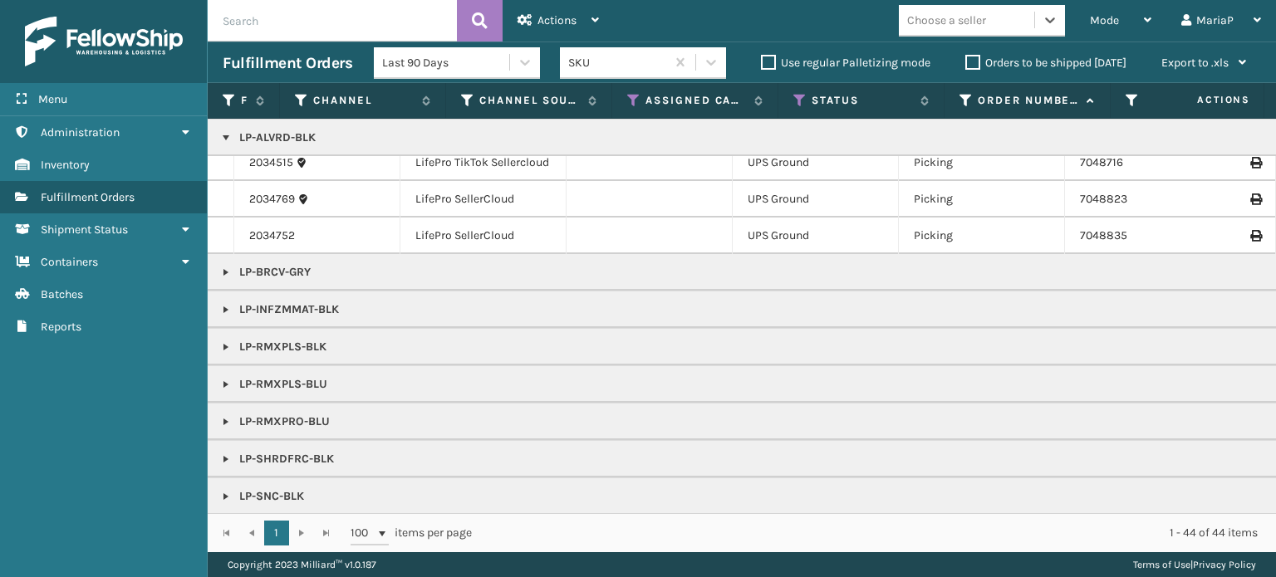
scroll to position [350, 0]
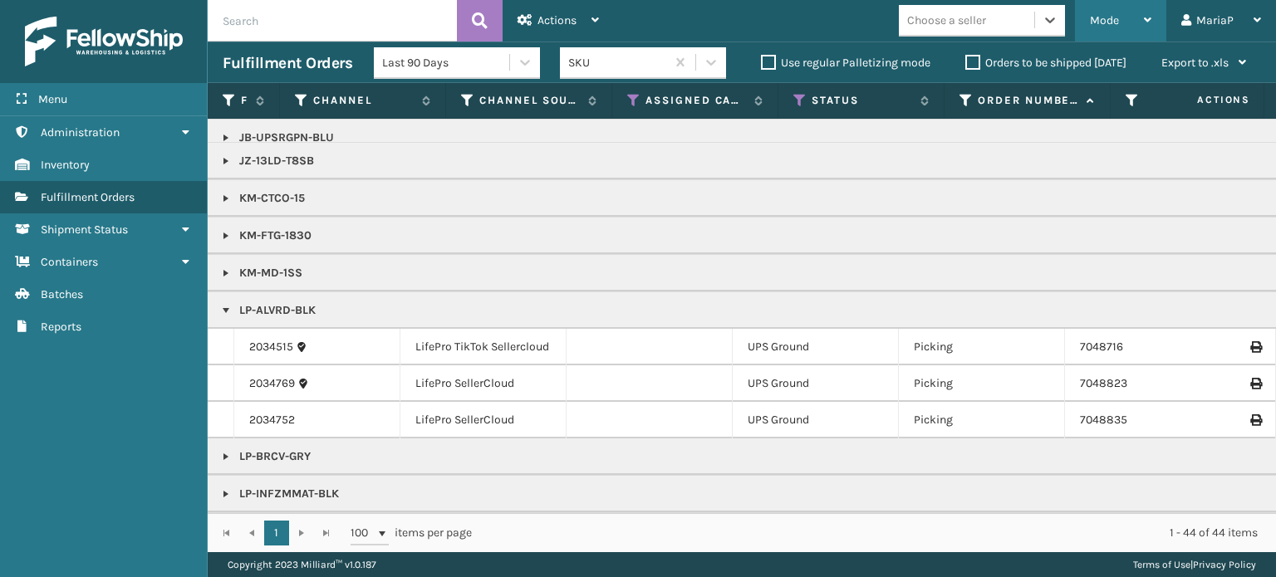
click at [1121, 22] on div "Mode" at bounding box center [1120, 21] width 61 height 42
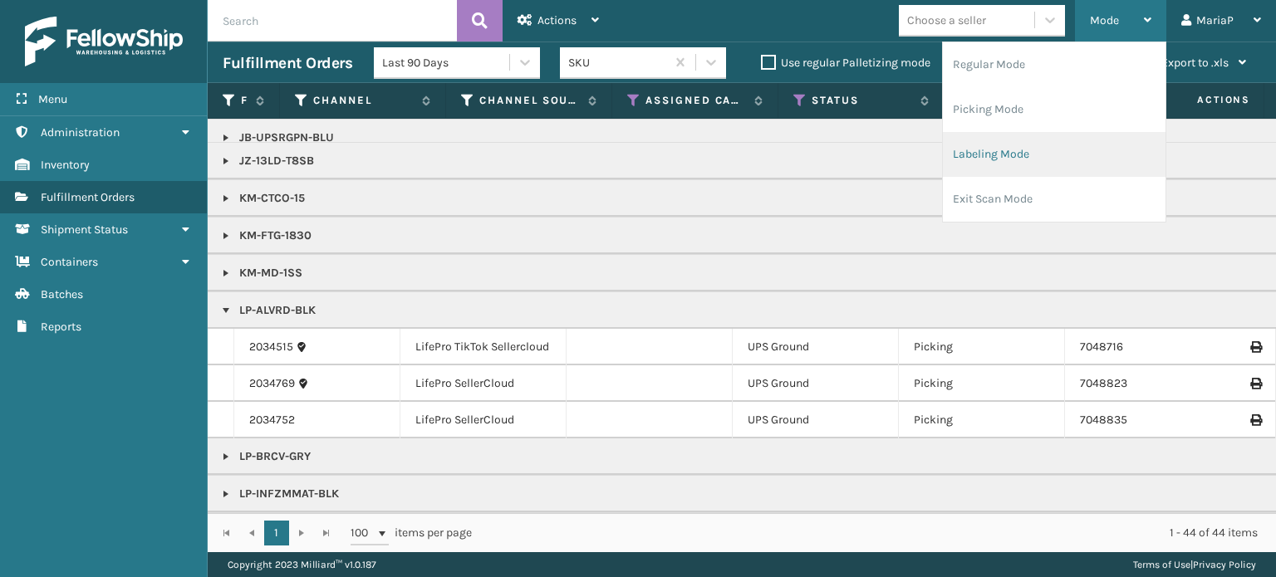
click at [1024, 159] on li "Labeling Mode" at bounding box center [1054, 154] width 223 height 45
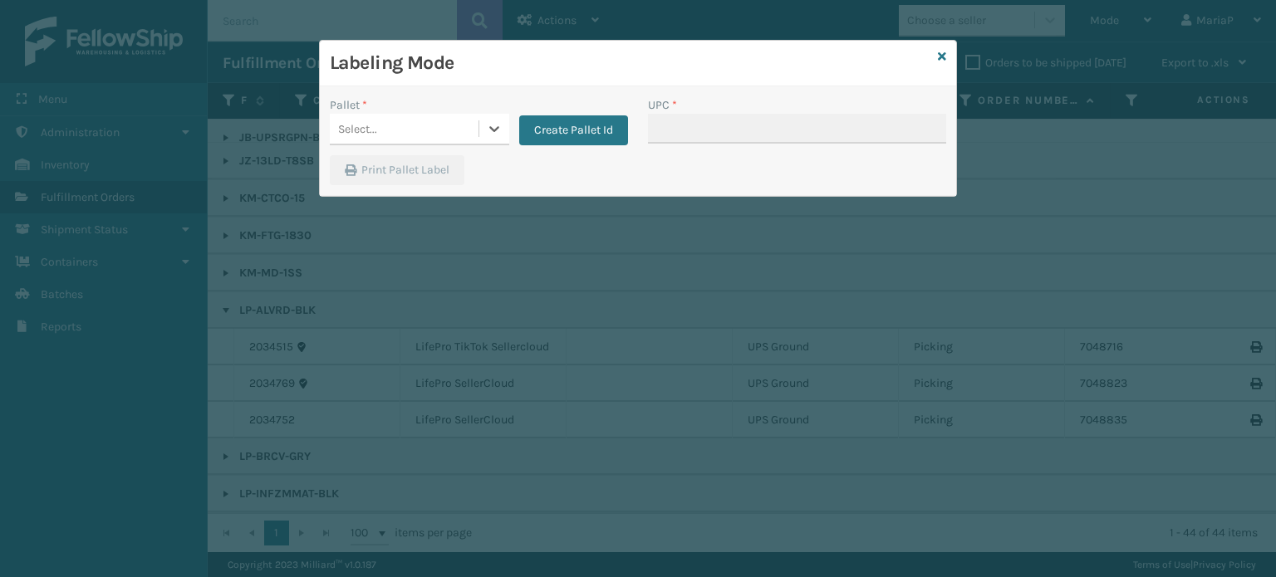
drag, startPoint x: 454, startPoint y: 125, endPoint x: 454, endPoint y: 144, distance: 18.3
click at [456, 125] on div "Select..." at bounding box center [404, 128] width 149 height 27
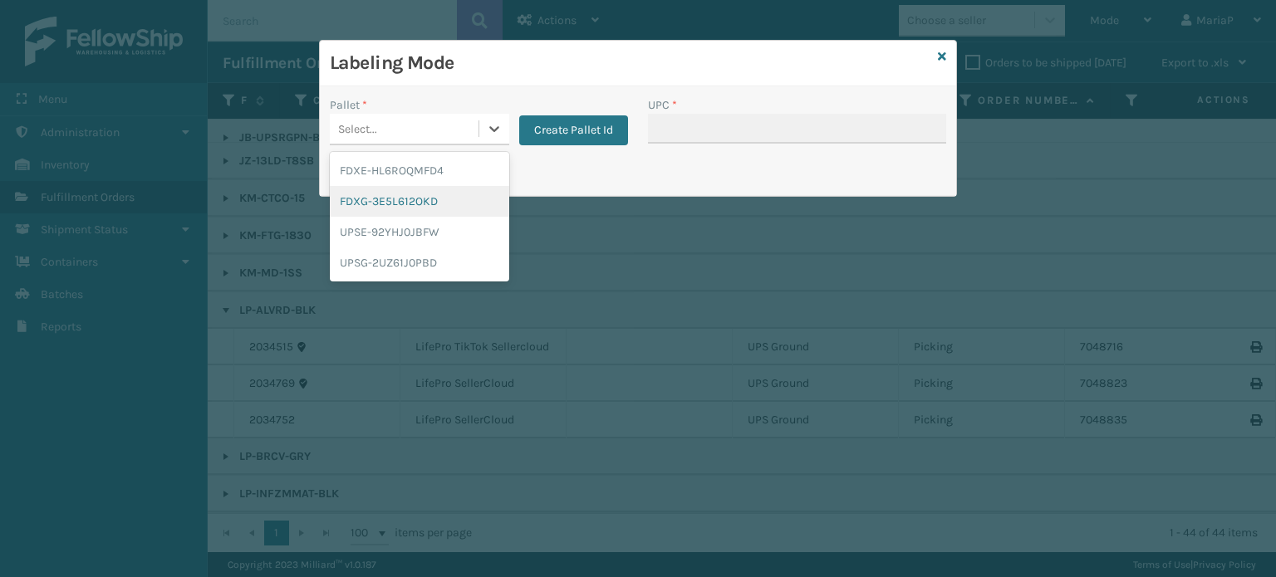
click at [401, 193] on div "FDXG-3E5L612OKD" at bounding box center [419, 201] width 179 height 31
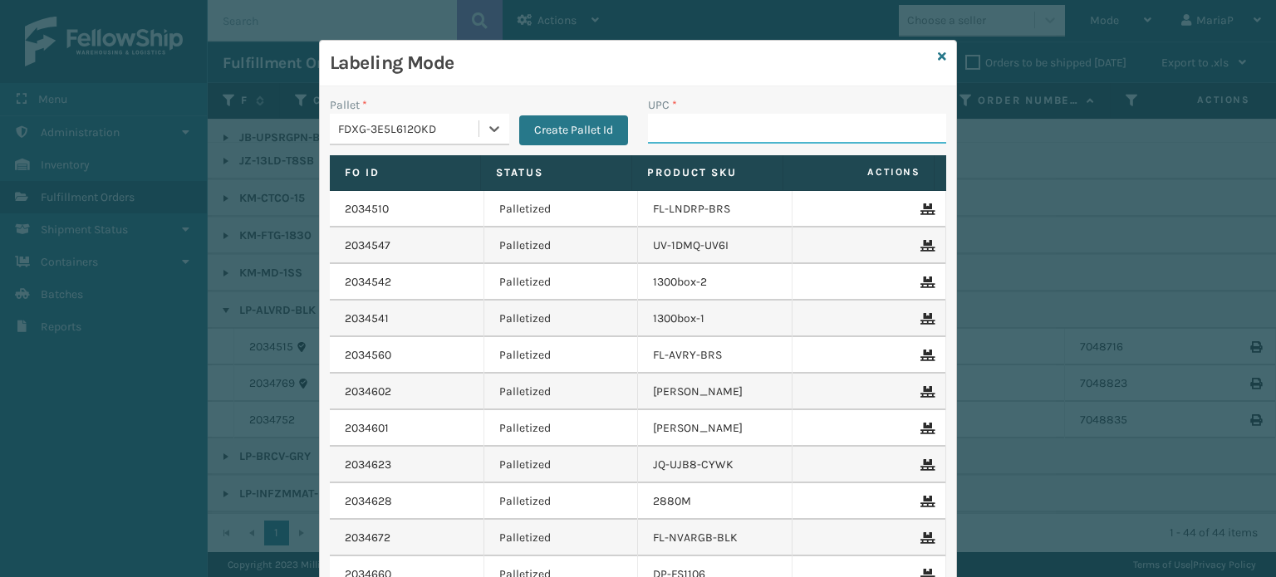
click at [668, 138] on input "UPC *" at bounding box center [797, 129] width 298 height 30
type input "850012486817"
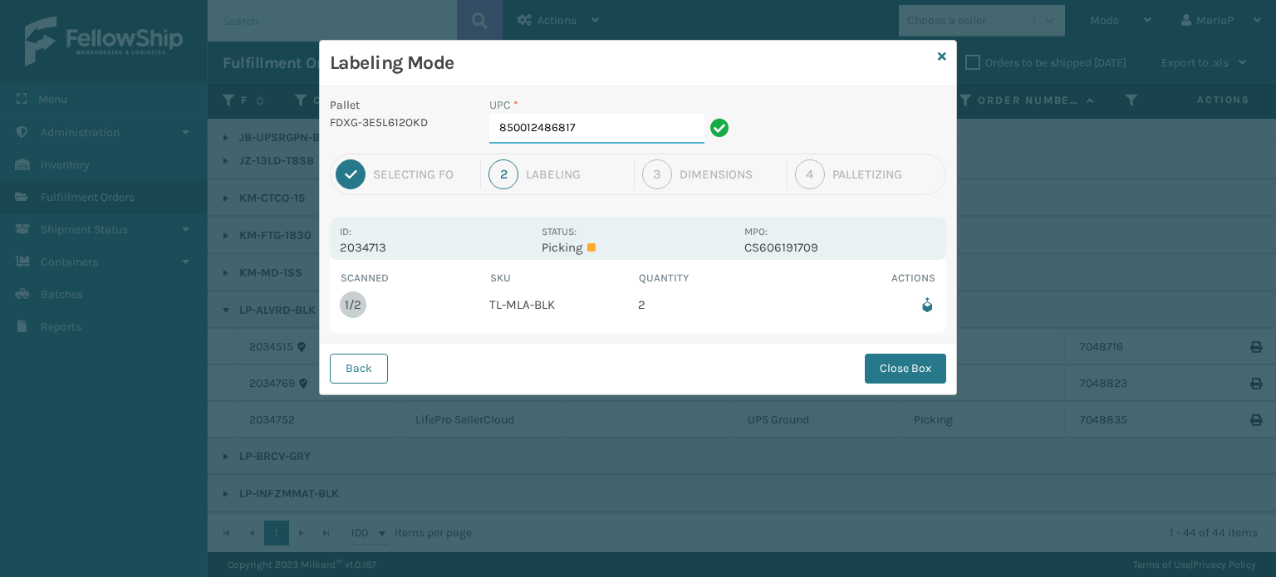
click at [651, 129] on input "850012486817" at bounding box center [596, 129] width 215 height 30
click at [877, 365] on button "Close Box" at bounding box center [905, 369] width 81 height 30
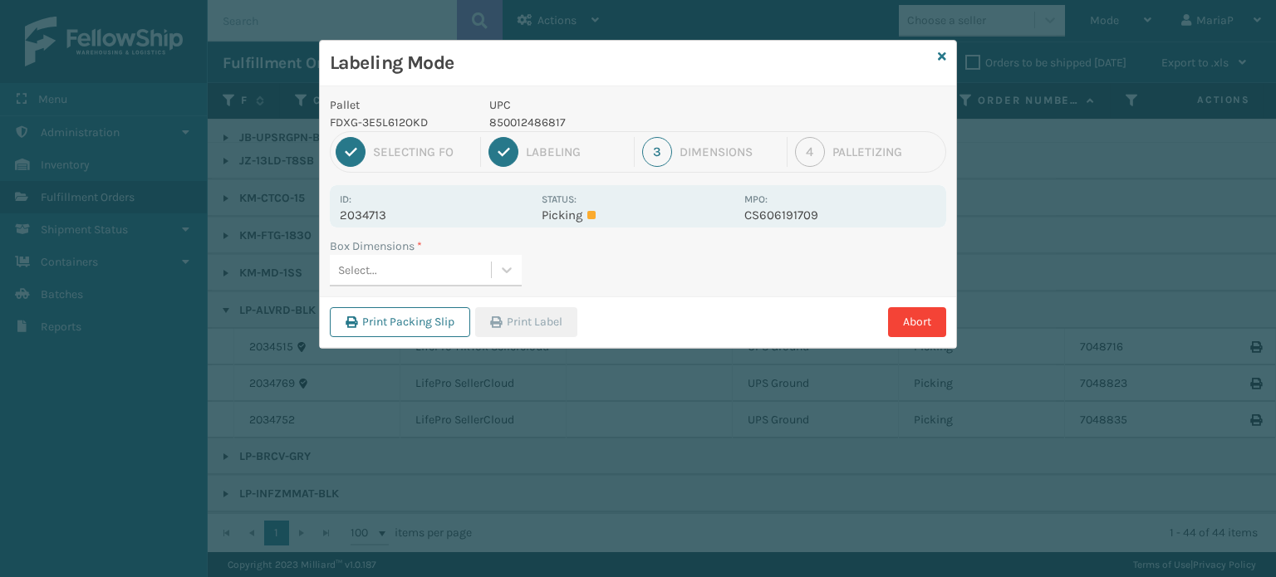
click at [442, 278] on div "Select..." at bounding box center [410, 270] width 161 height 27
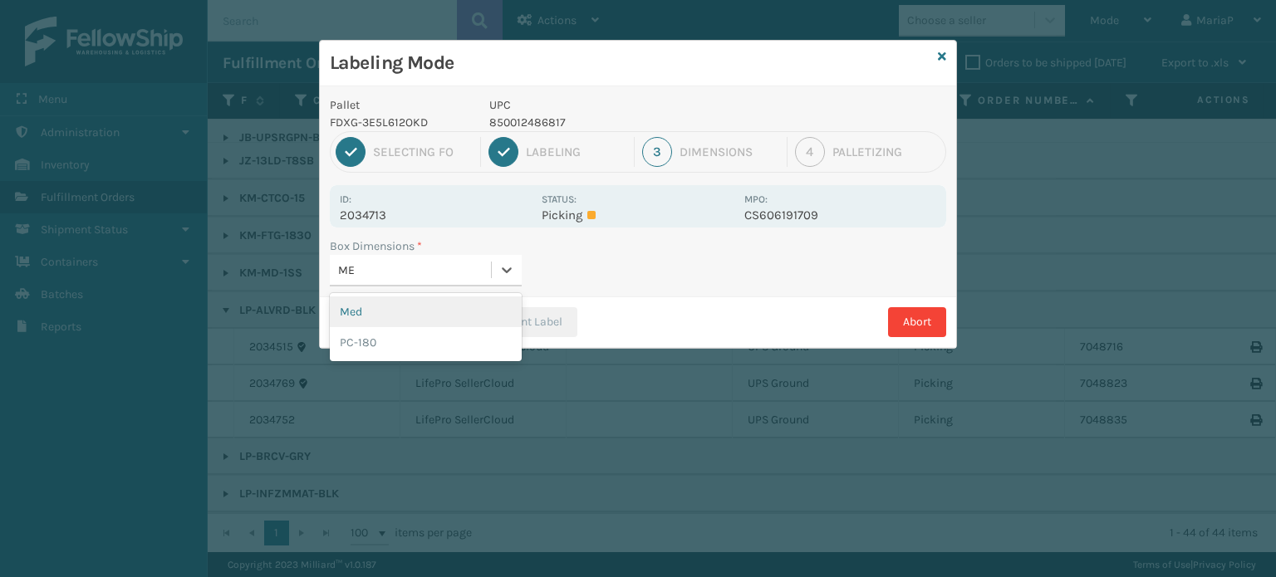
type input "MED"
click at [372, 316] on div "Med" at bounding box center [426, 311] width 192 height 31
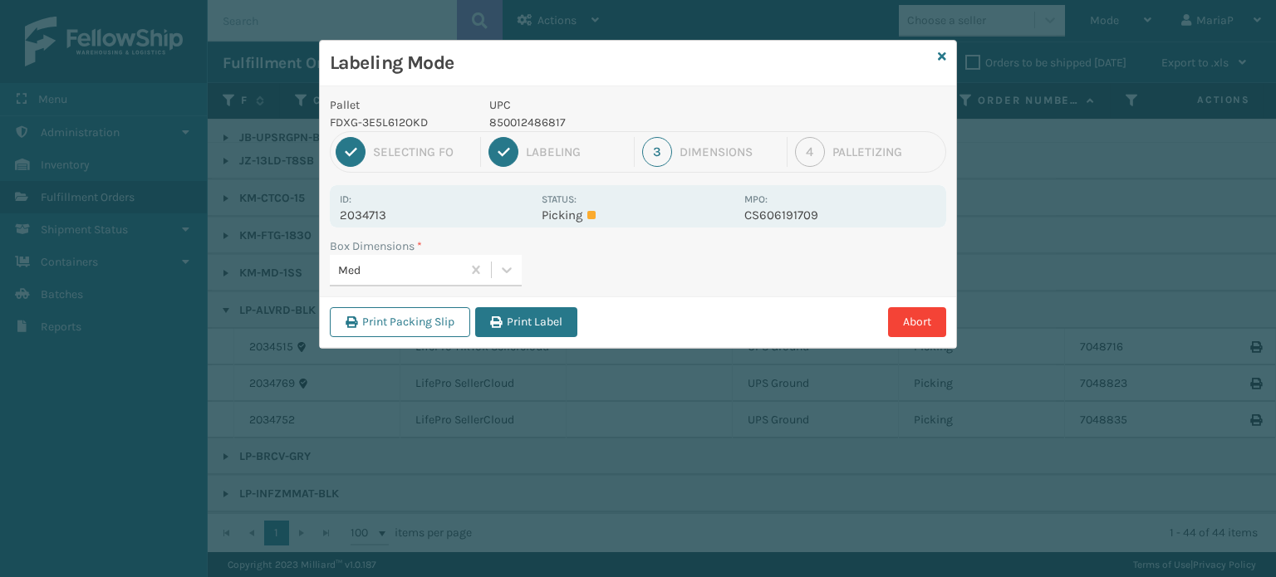
click at [553, 307] on button "Print Label" at bounding box center [526, 322] width 102 height 30
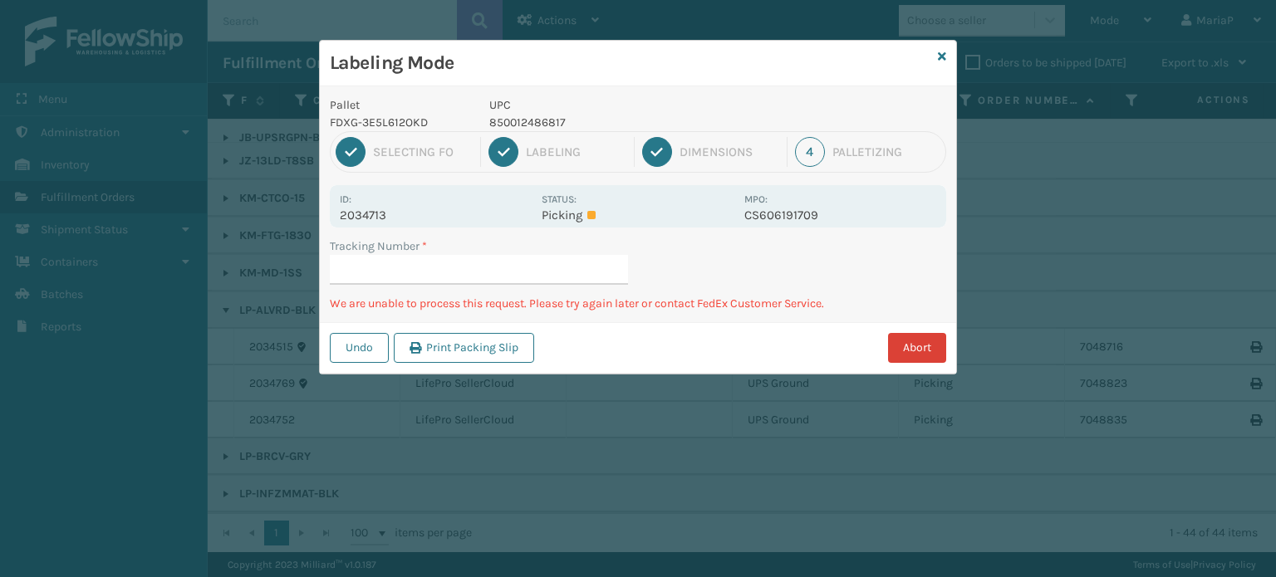
click at [904, 345] on button "Abort" at bounding box center [917, 348] width 58 height 30
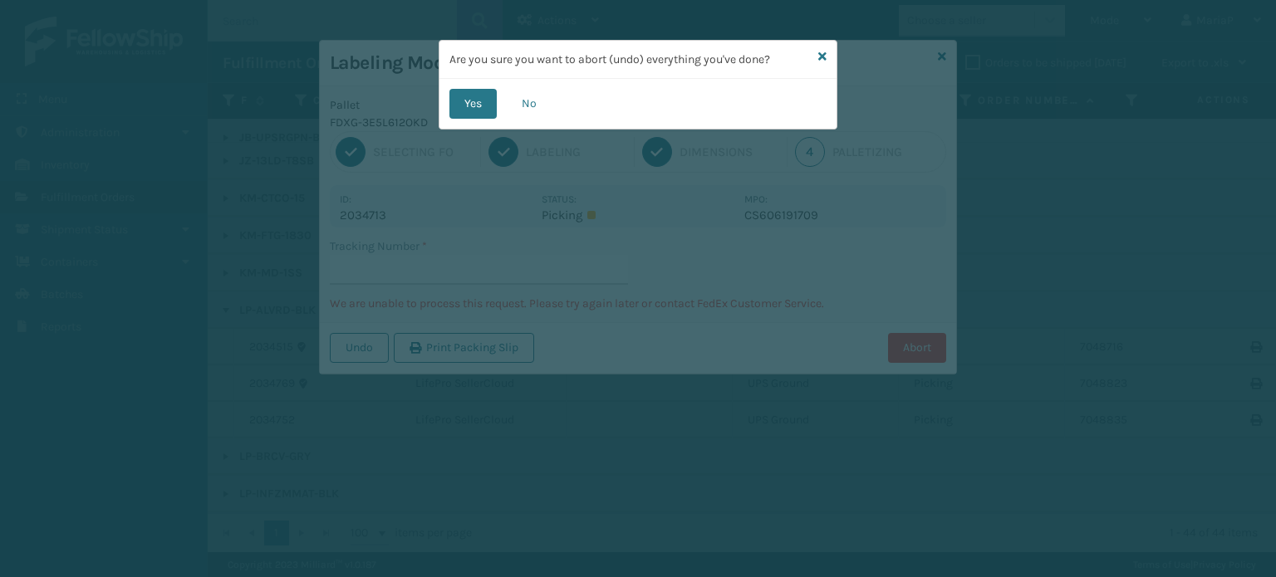
click at [824, 58] on icon at bounding box center [822, 57] width 8 height 12
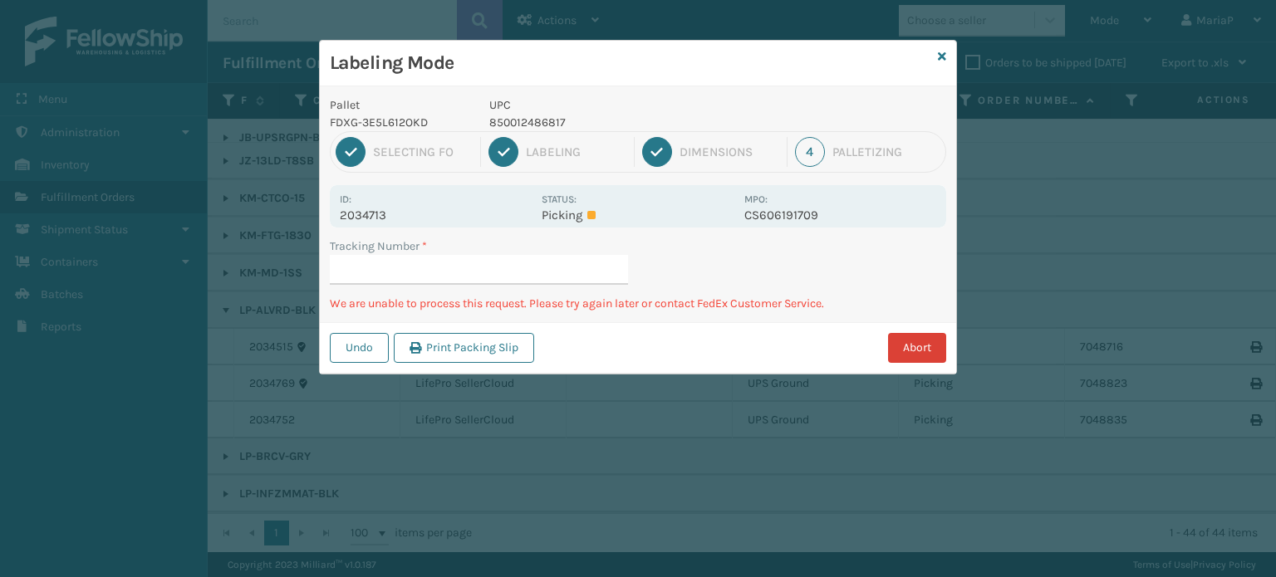
click at [901, 360] on button "Abort" at bounding box center [917, 348] width 58 height 30
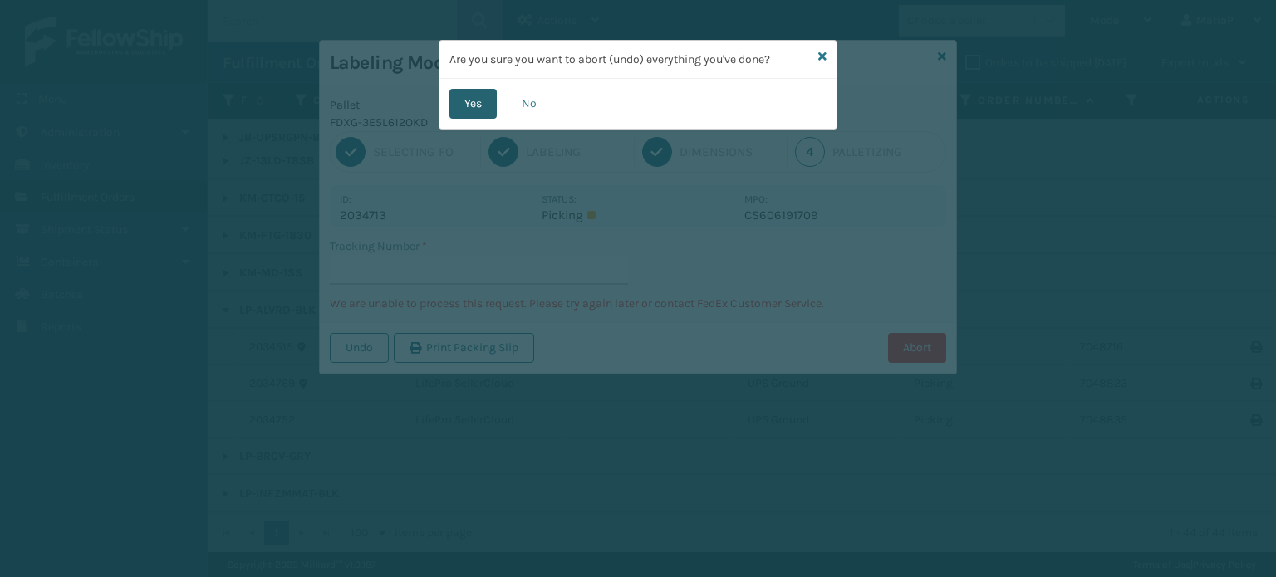
click at [488, 110] on button "Yes" at bounding box center [472, 104] width 47 height 30
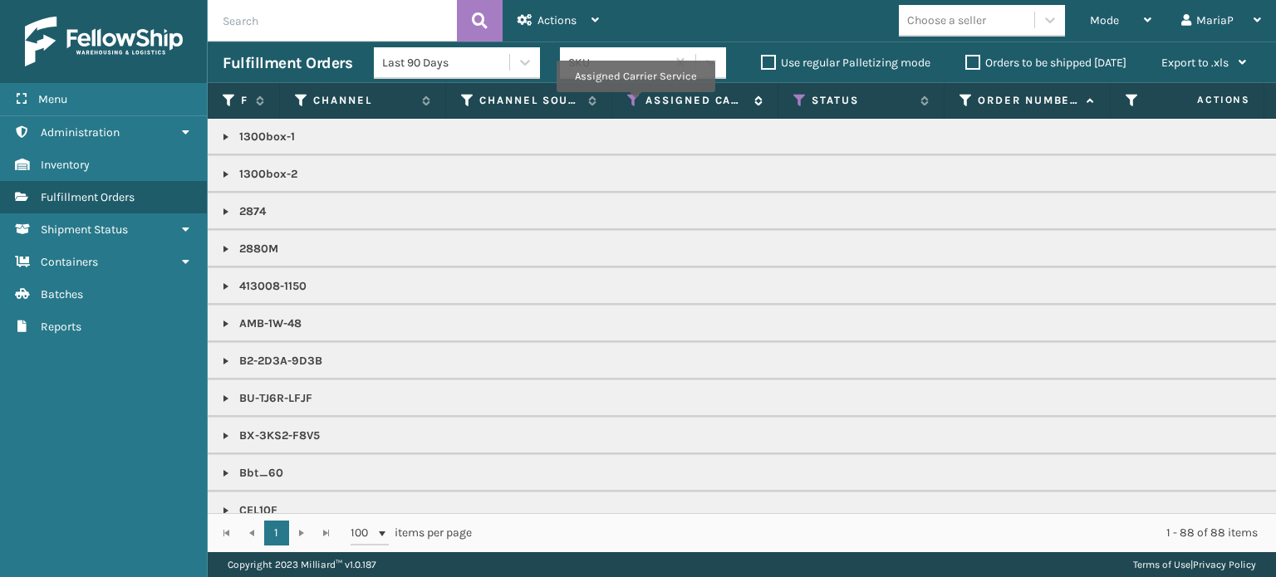
click at [635, 104] on icon at bounding box center [633, 100] width 13 height 15
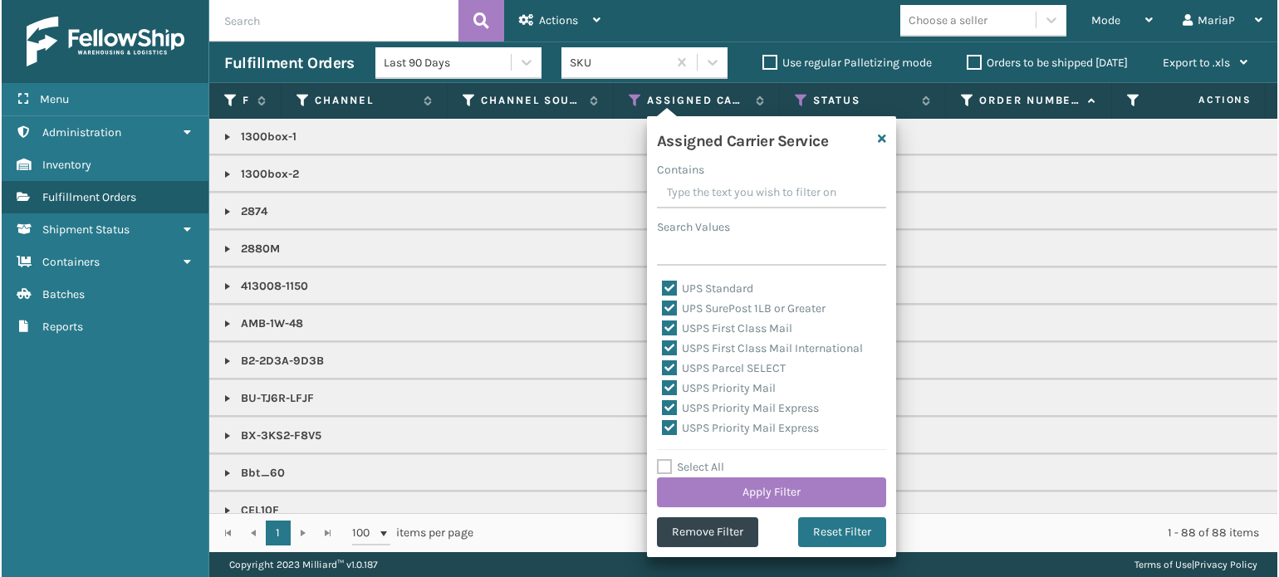
scroll to position [512, 0]
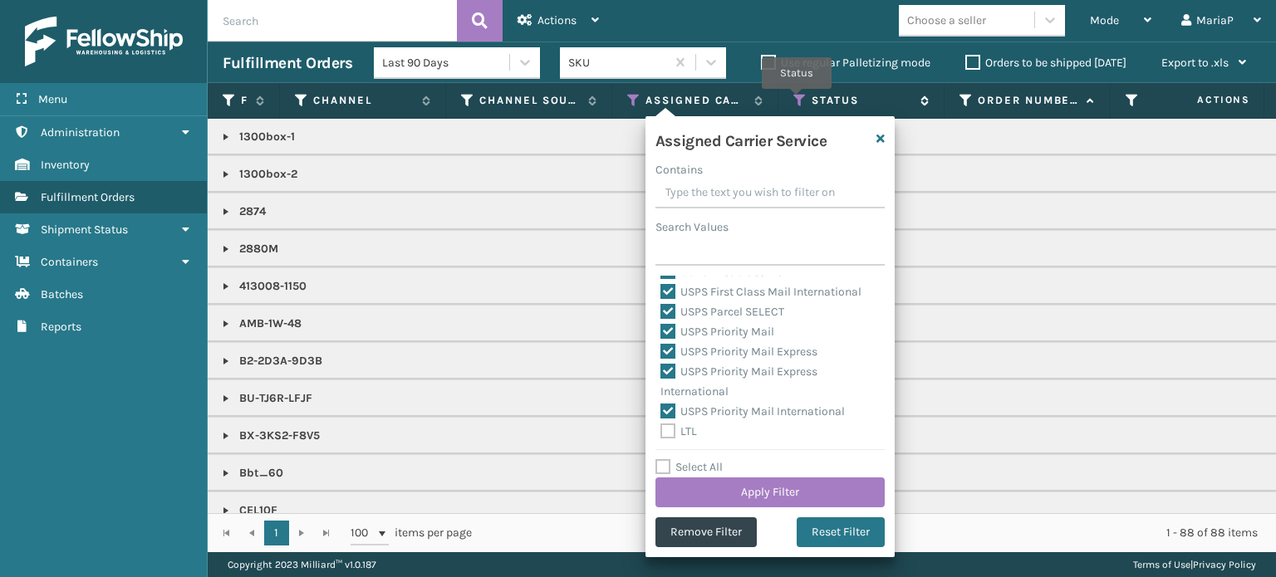
click at [796, 100] on icon at bounding box center [799, 100] width 13 height 15
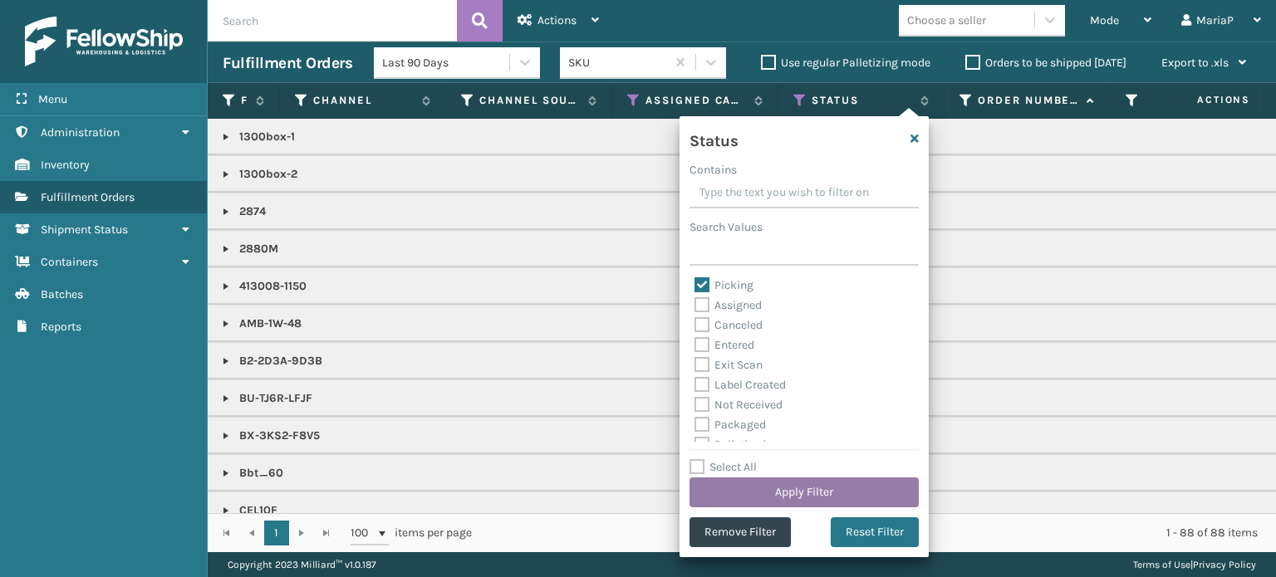
click at [880, 502] on button "Apply Filter" at bounding box center [803, 493] width 229 height 30
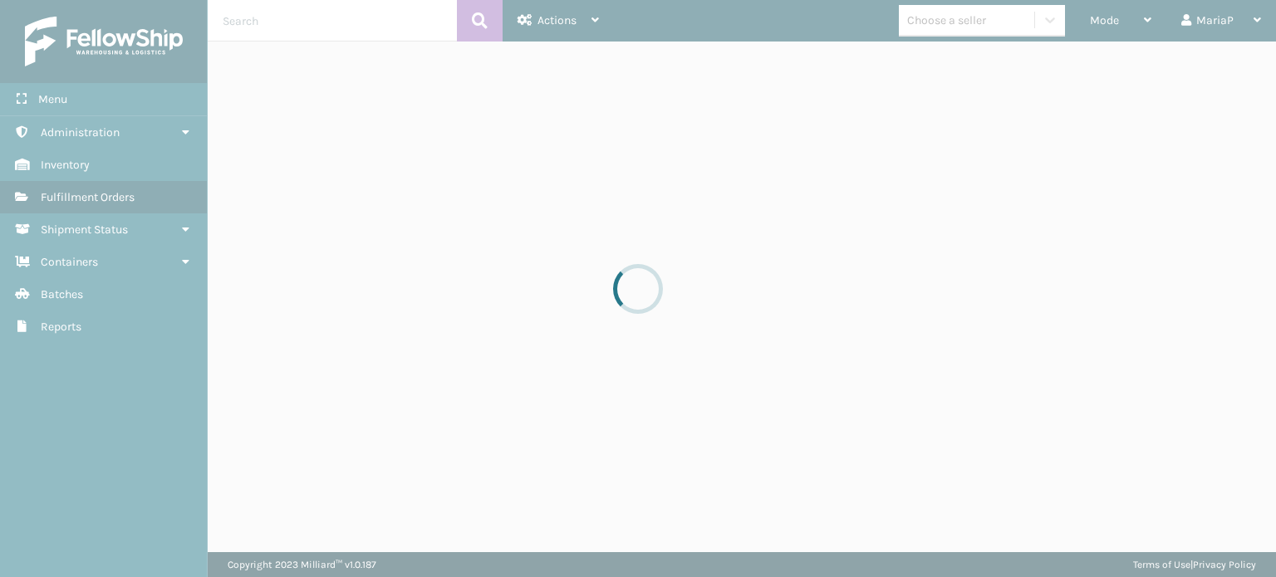
click at [1134, 2] on div at bounding box center [638, 288] width 1276 height 577
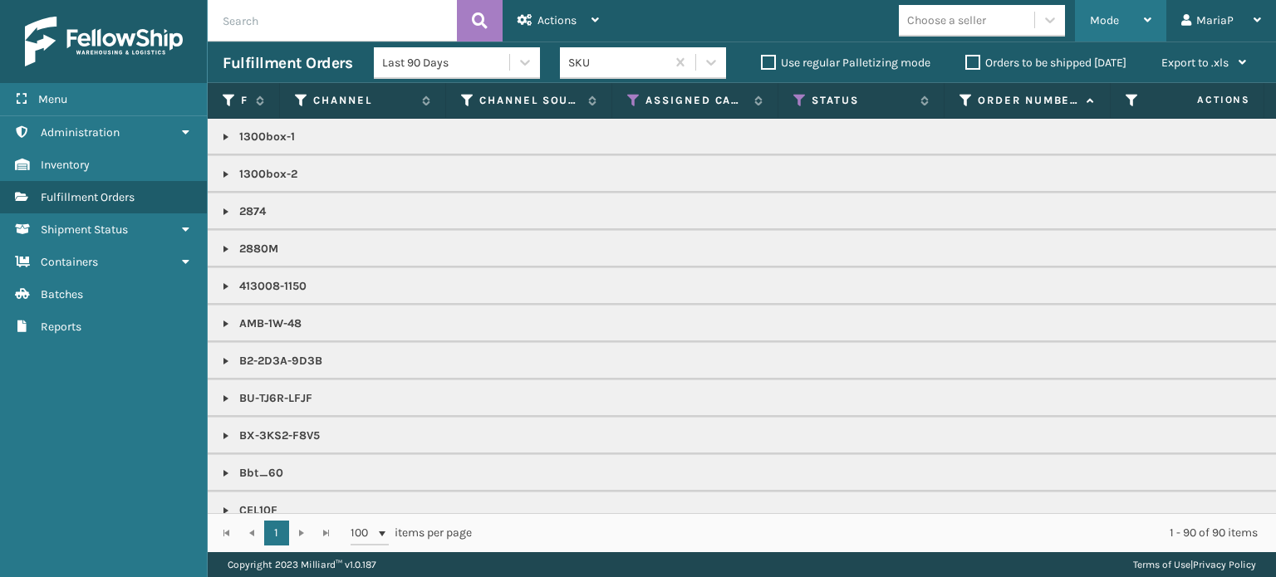
click at [1112, 27] on div "Mode" at bounding box center [1120, 21] width 61 height 42
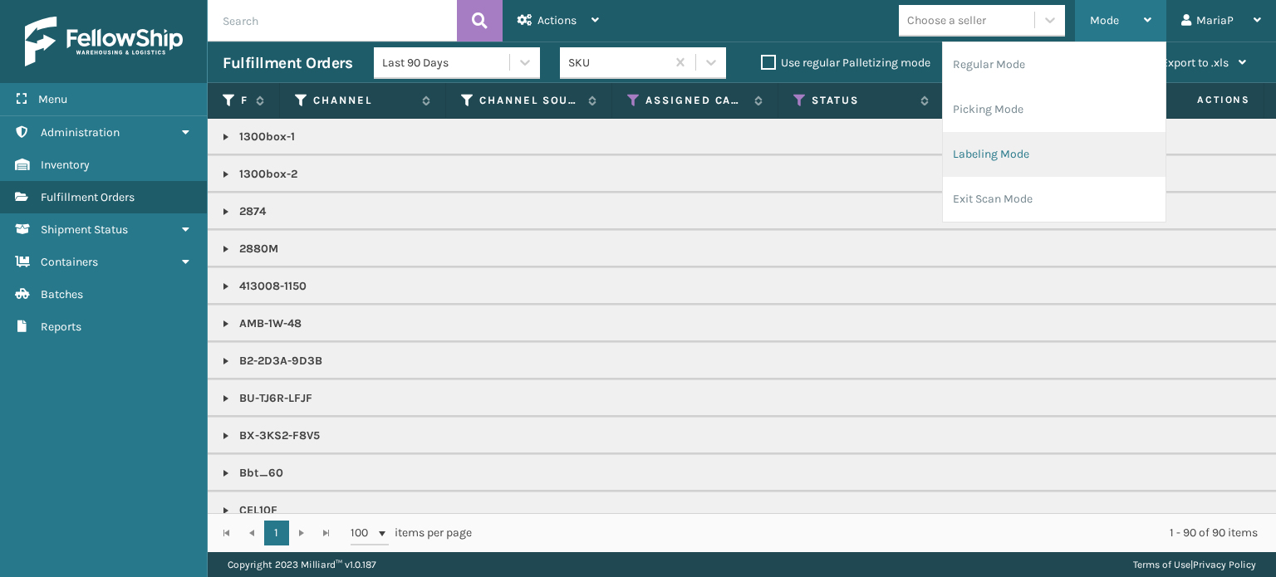
drag, startPoint x: 1072, startPoint y: 153, endPoint x: 1056, endPoint y: 153, distance: 15.8
click at [1056, 153] on li "Labeling Mode" at bounding box center [1054, 154] width 223 height 45
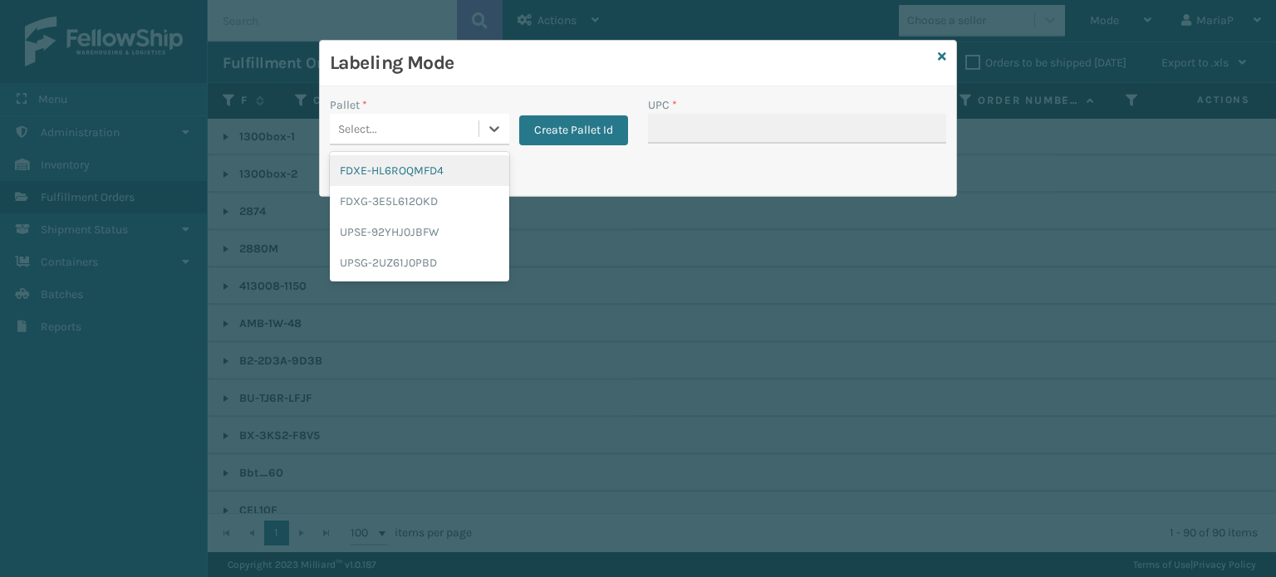
click at [448, 118] on div "Select..." at bounding box center [404, 128] width 149 height 27
click at [420, 194] on div "FDXG-3E5L612OKD" at bounding box center [419, 201] width 179 height 31
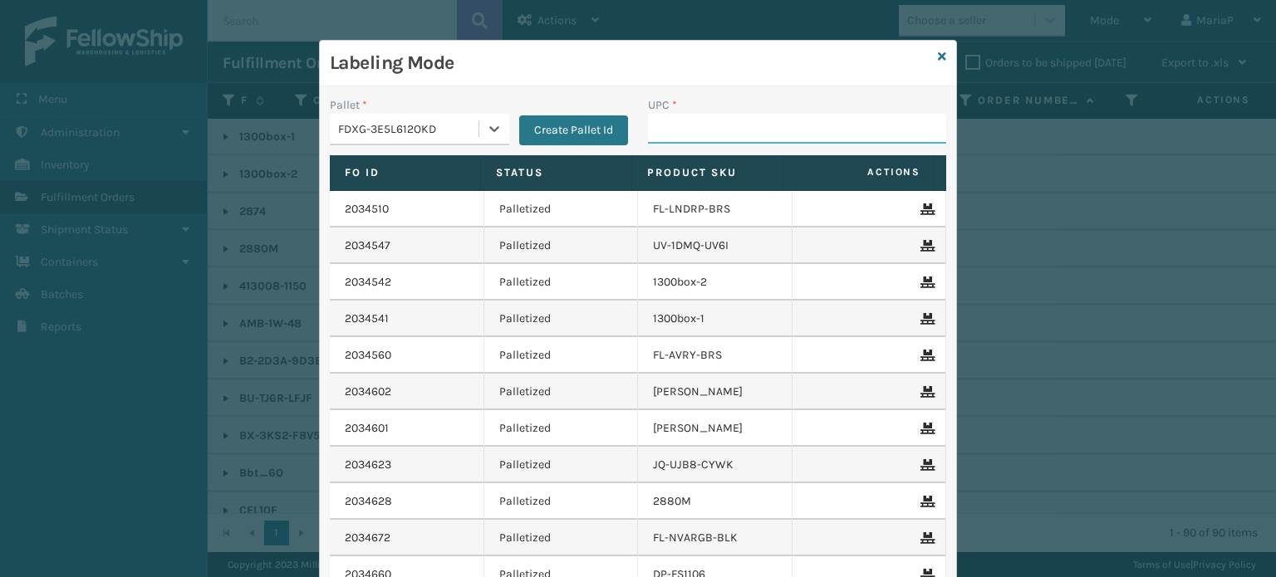
click at [699, 121] on input "UPC *" at bounding box center [797, 129] width 298 height 30
click at [698, 133] on input "UPC *" at bounding box center [797, 129] width 298 height 30
type input "Bbt_60"
type input "10080313028806"
type input "080313028748"
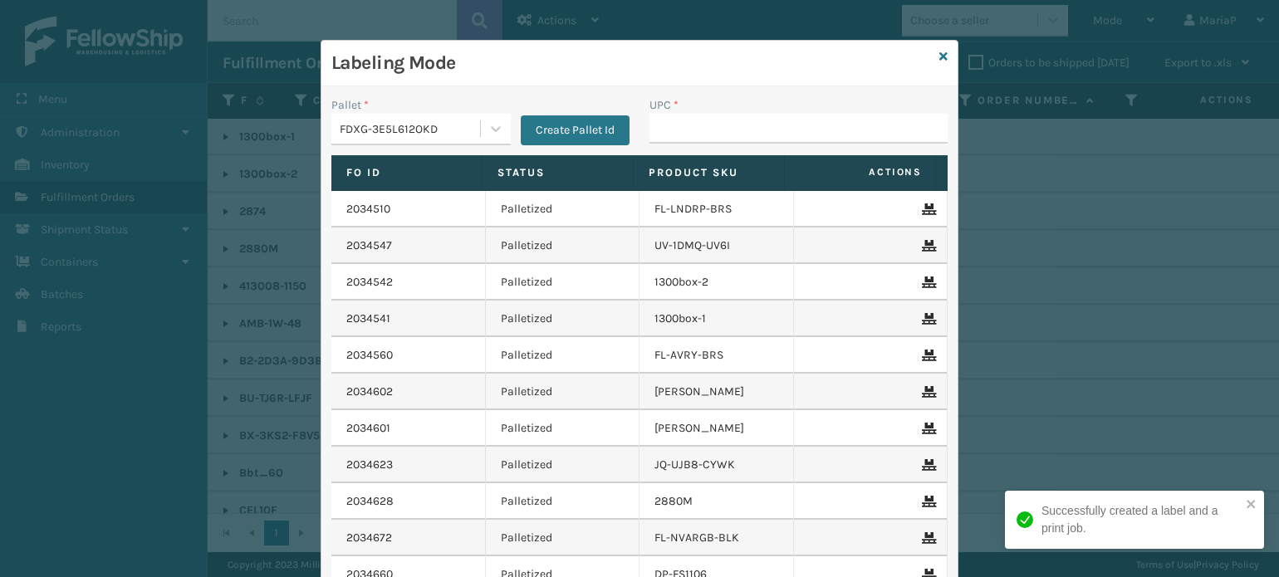
drag, startPoint x: 446, startPoint y: 132, endPoint x: 449, endPoint y: 145, distance: 12.9
click at [448, 132] on div "FDXG-3E5L612OKD" at bounding box center [411, 128] width 142 height 17
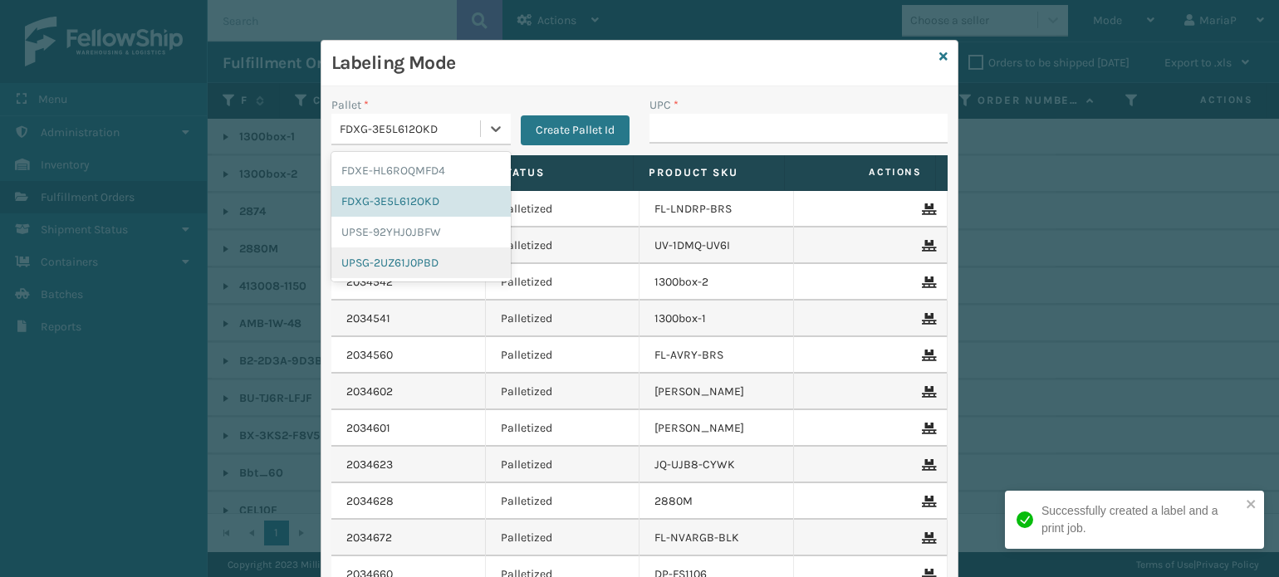
click at [406, 258] on div "UPSG-2UZ61J0PBD" at bounding box center [420, 262] width 179 height 31
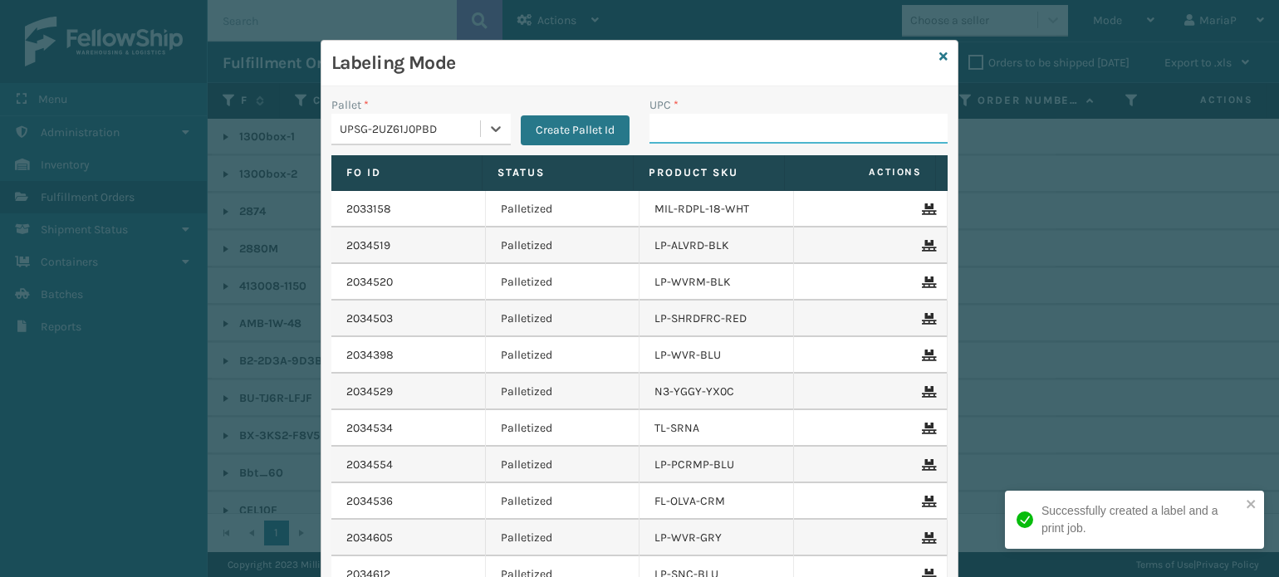
drag, startPoint x: 701, startPoint y: 135, endPoint x: 699, endPoint y: 149, distance: 13.4
click at [701, 135] on input "UPC *" at bounding box center [798, 129] width 298 height 30
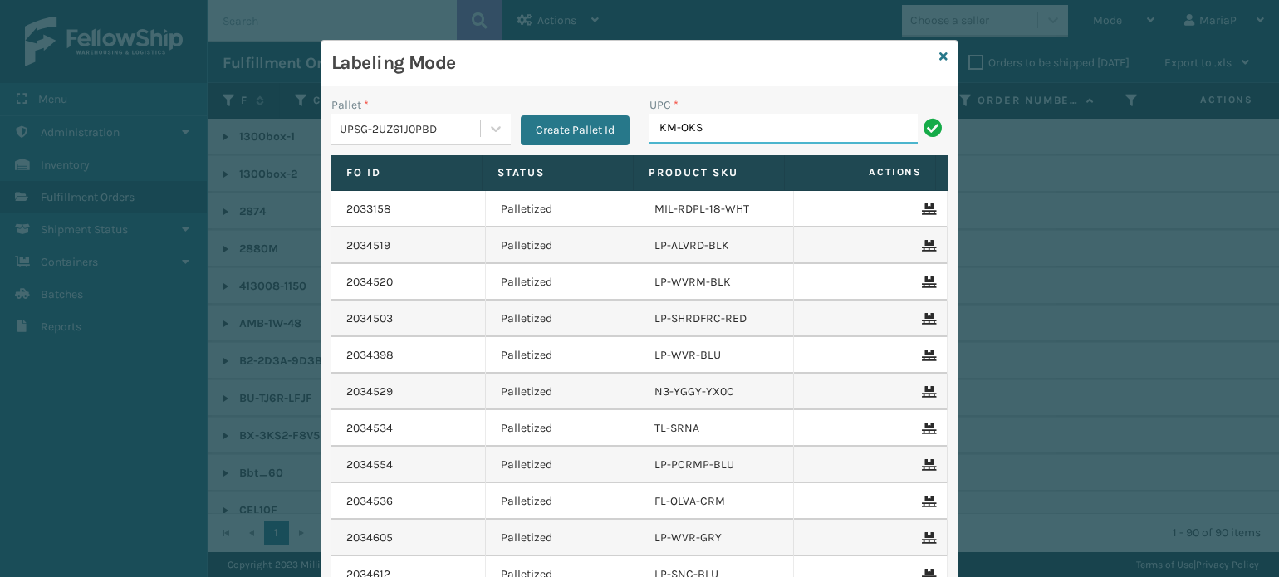
type input "KM-OKS-SWC"
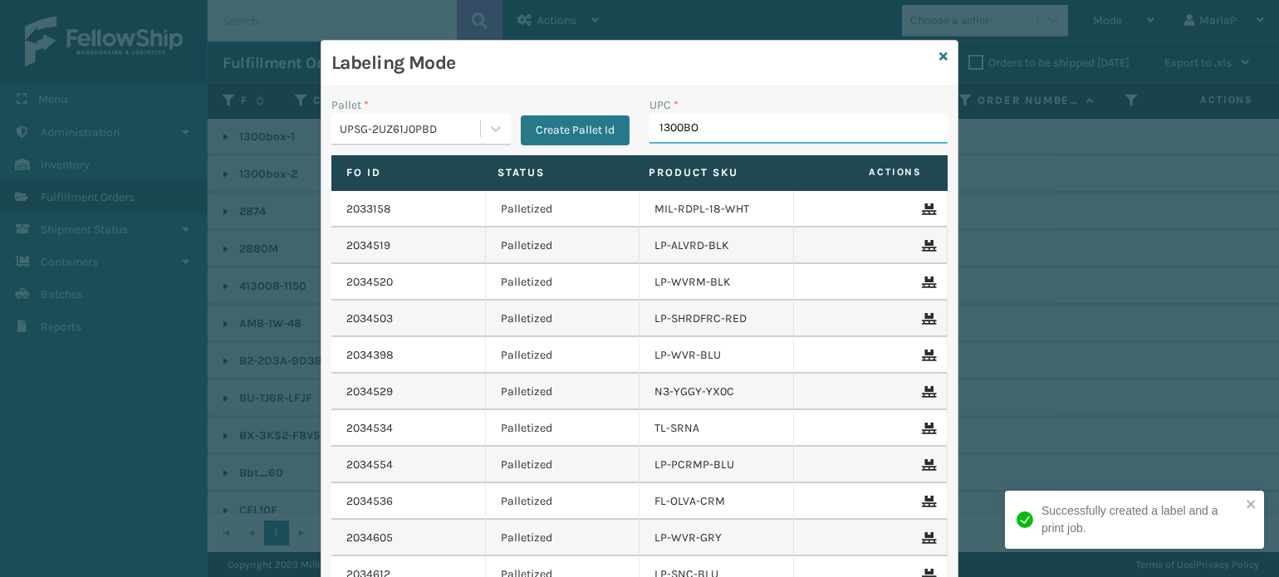
type input "1300BOX"
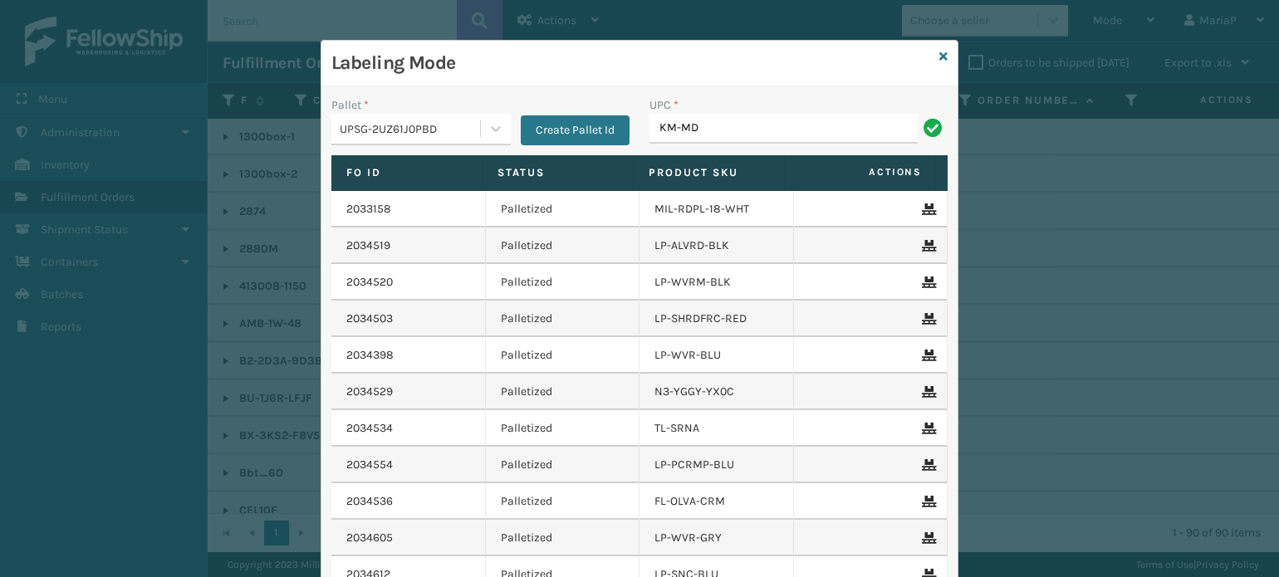
type input "KM-MD-1SS"
type input "81016450"
type input "8500403"
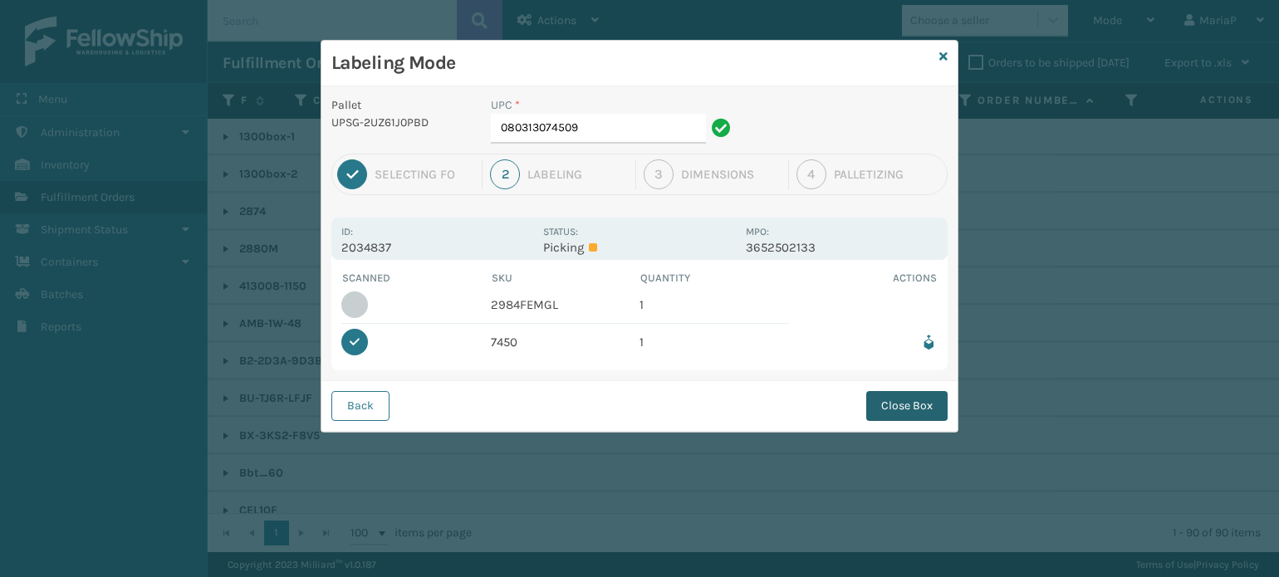
click at [879, 411] on button "Close Box" at bounding box center [906, 406] width 81 height 30
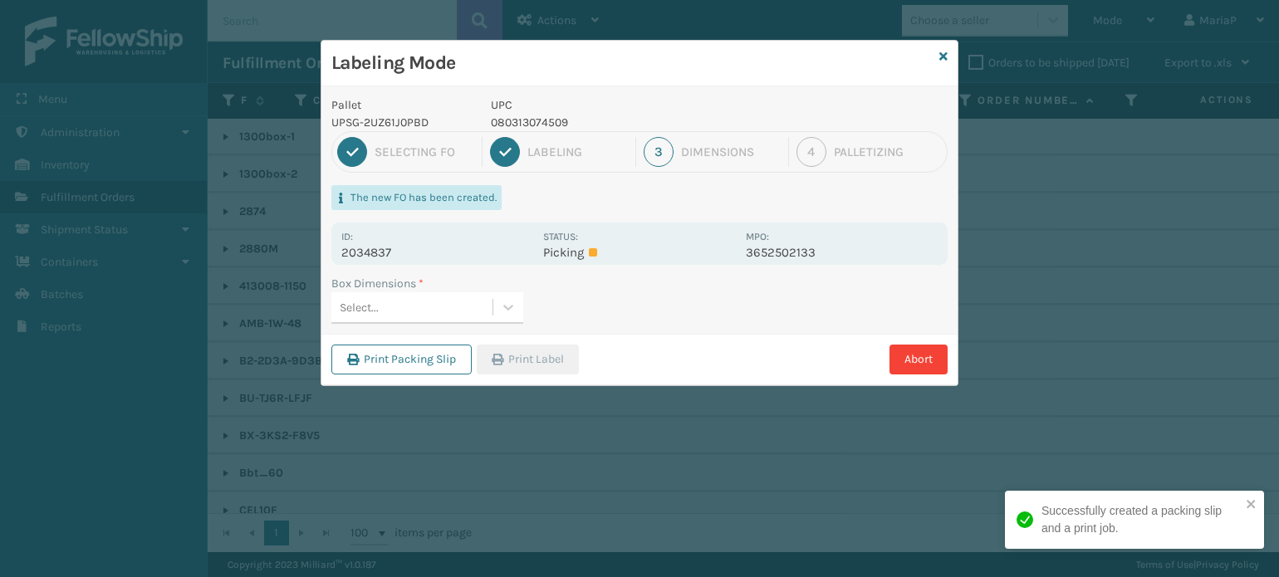
click at [458, 308] on div "Select..." at bounding box center [411, 307] width 161 height 27
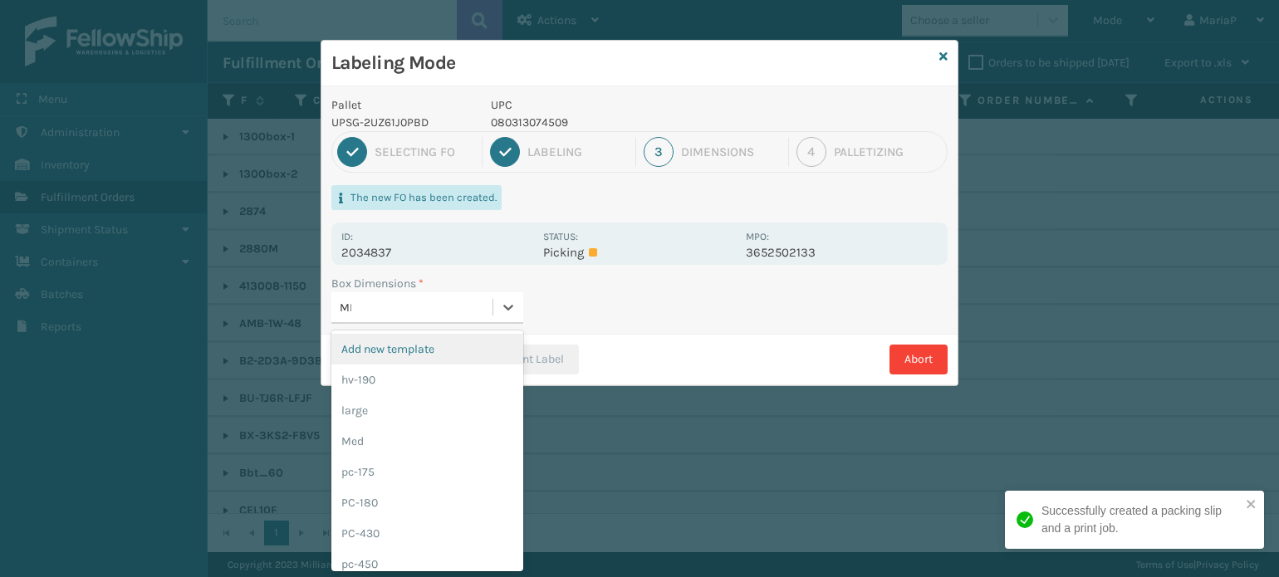
type input "MED"
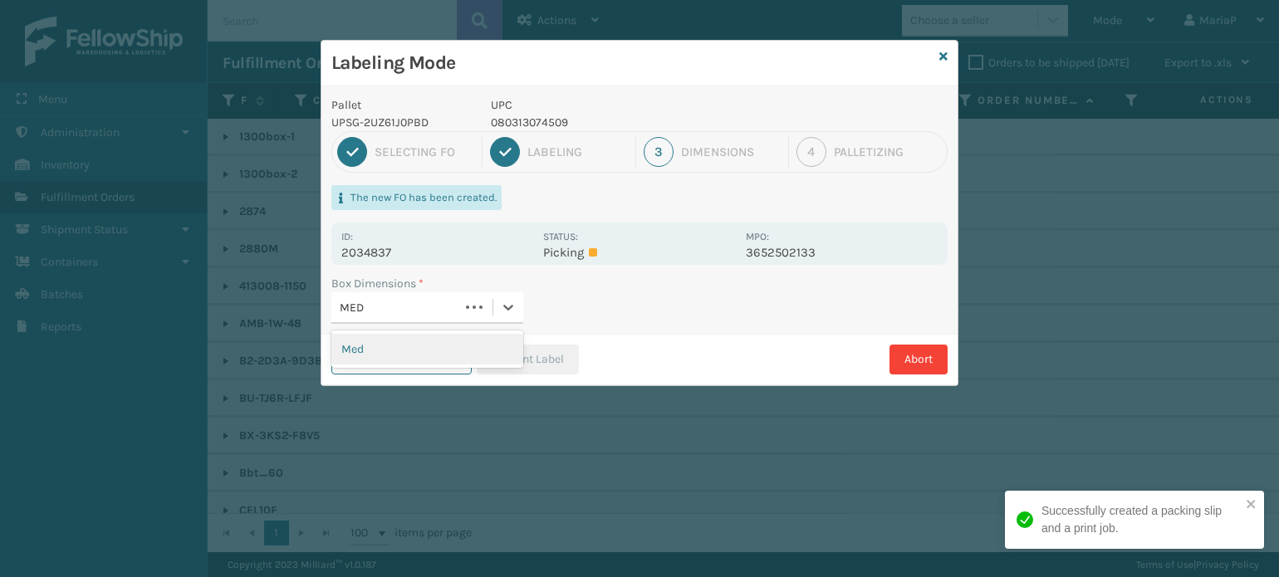
click at [414, 342] on div "Med" at bounding box center [427, 349] width 192 height 31
click at [514, 357] on button "Print Label" at bounding box center [528, 360] width 102 height 30
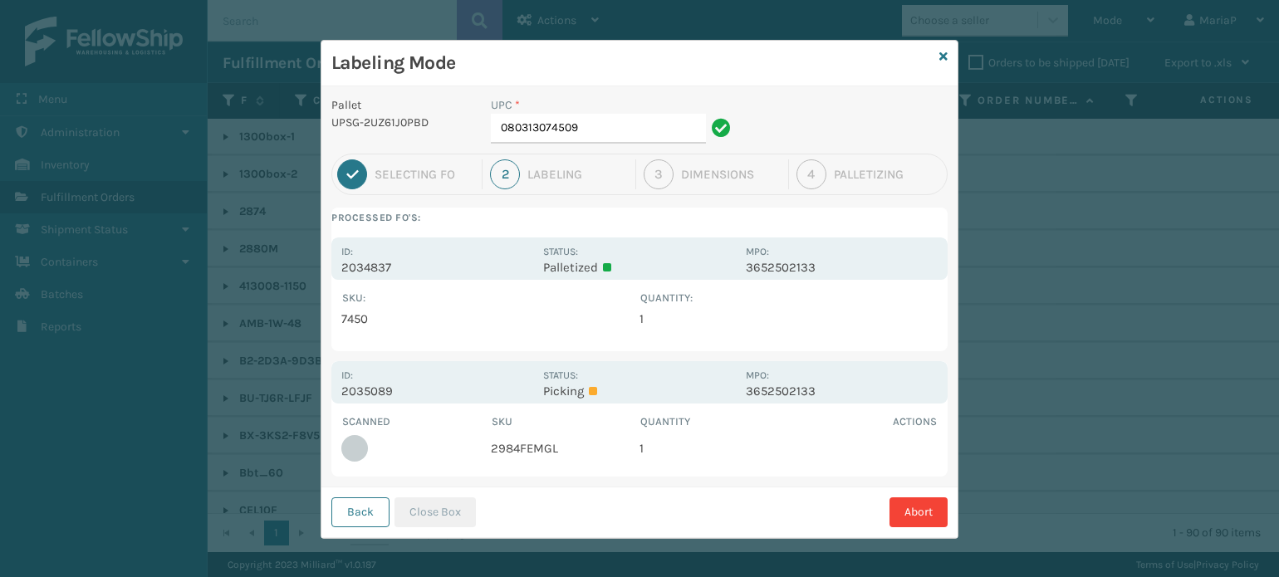
click at [535, 449] on td "2984FEMGL" at bounding box center [565, 448] width 149 height 37
copy td "2984FEMGL"
click at [594, 126] on input "080313074509" at bounding box center [598, 129] width 215 height 30
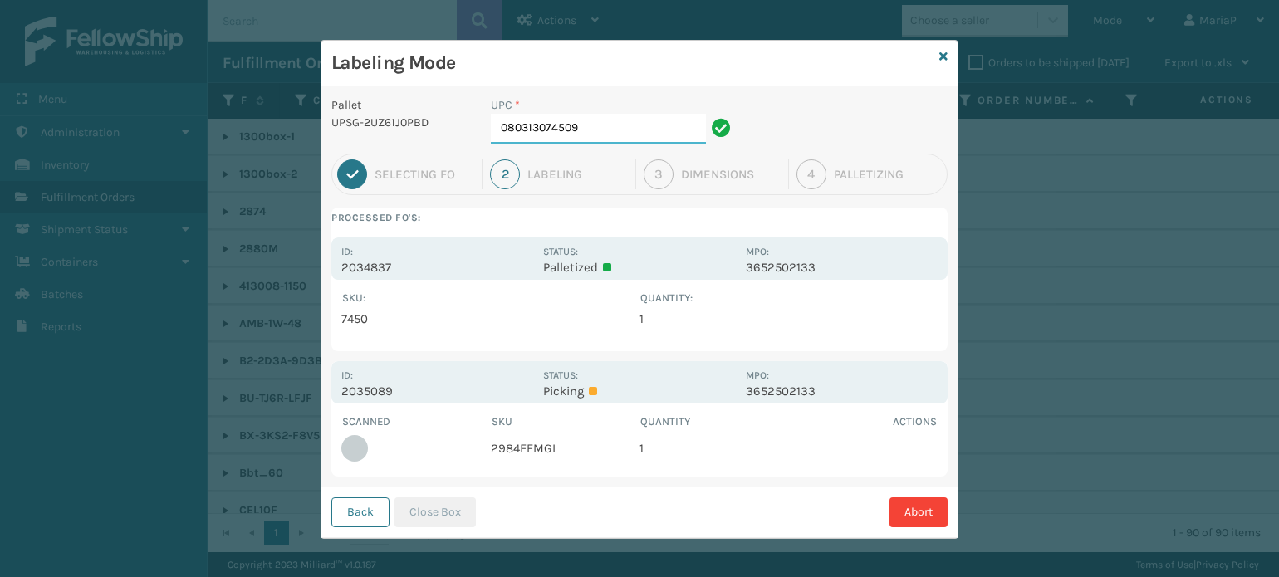
paste input "2984FEMGL"
click at [594, 126] on input "2984FEMGL" at bounding box center [598, 129] width 215 height 30
click at [593, 126] on input "2984FEMGL" at bounding box center [598, 129] width 215 height 30
type input "10080313029841"
click at [422, 526] on button "Close Box" at bounding box center [434, 512] width 81 height 30
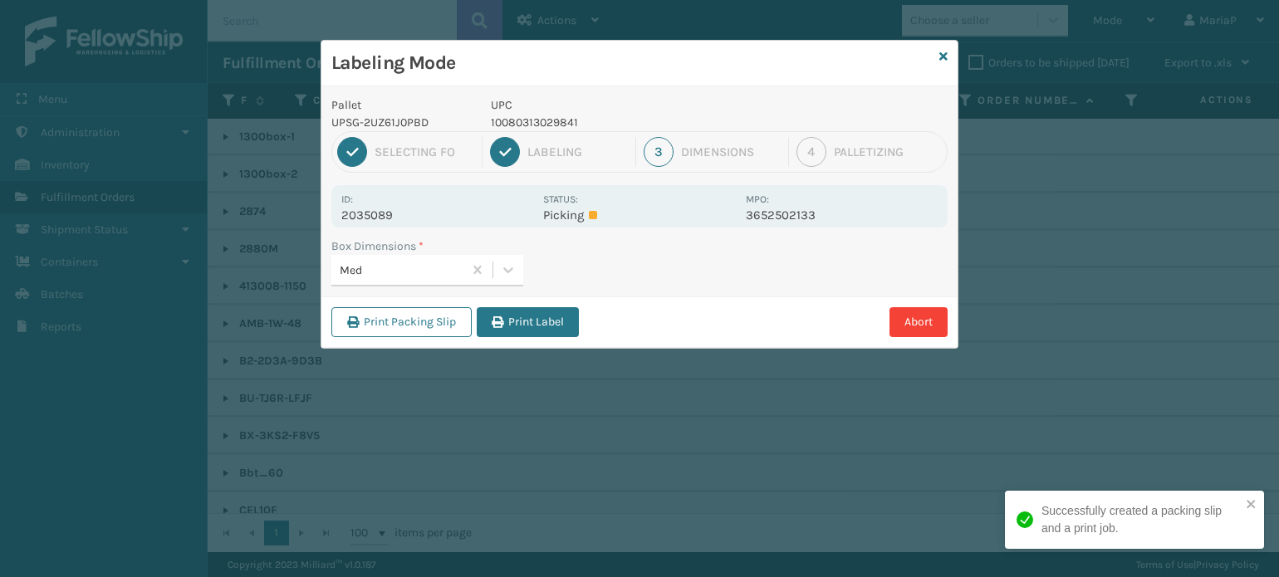
click at [552, 310] on button "Print Label" at bounding box center [528, 322] width 102 height 30
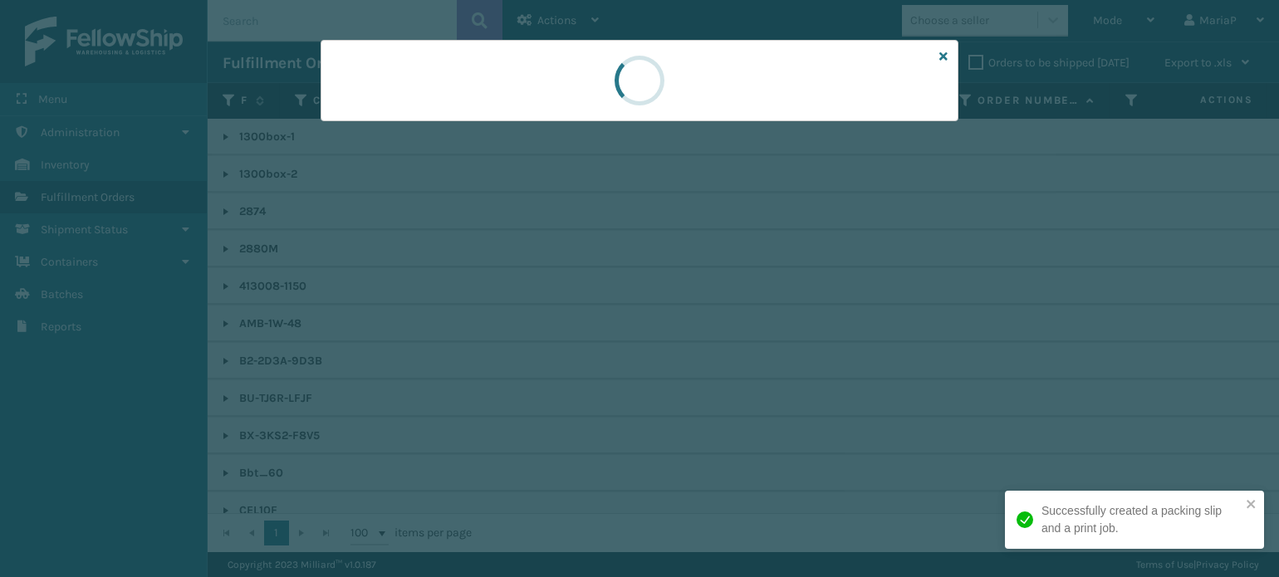
click at [554, 311] on div at bounding box center [639, 288] width 1279 height 577
click at [561, 308] on div at bounding box center [639, 288] width 1279 height 577
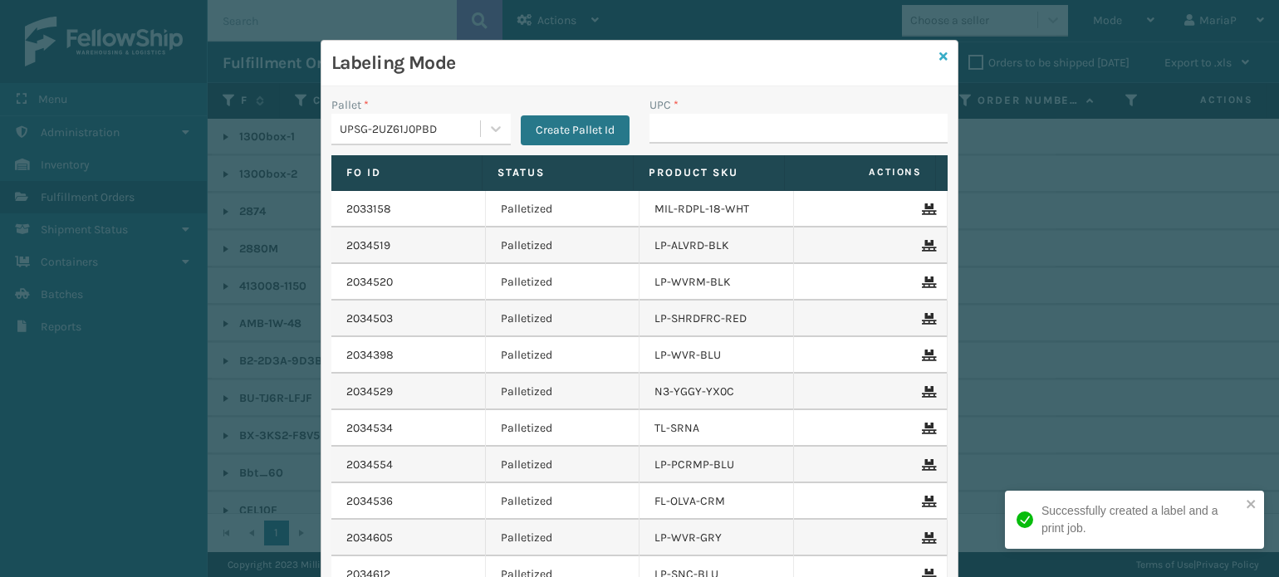
click at [939, 53] on icon at bounding box center [943, 57] width 8 height 12
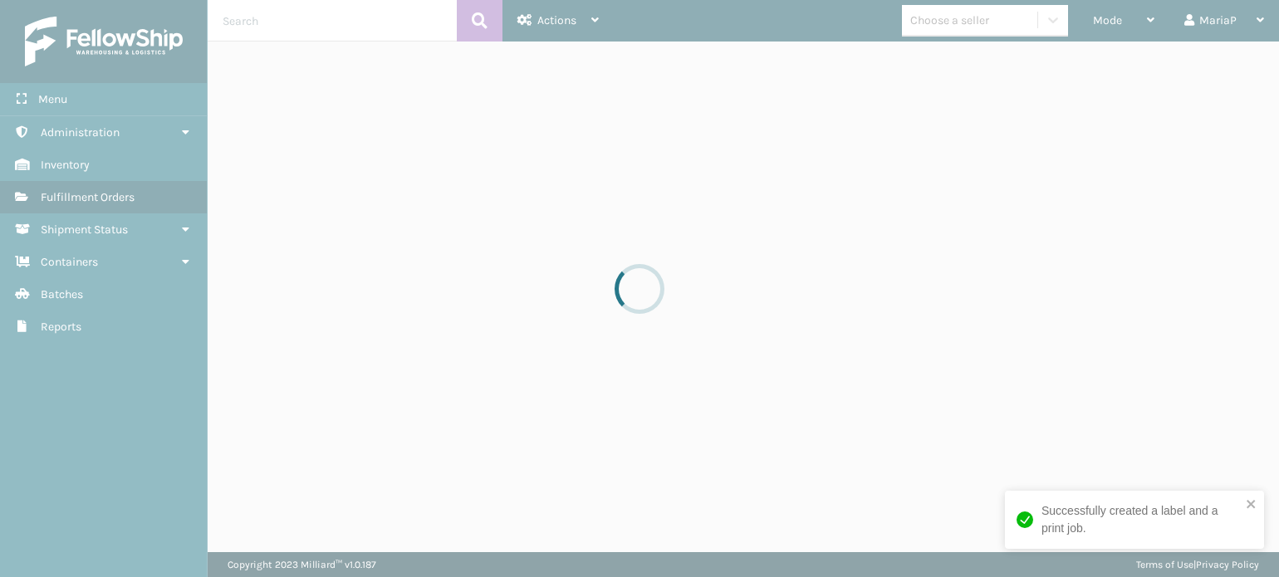
click at [1178, 415] on div at bounding box center [639, 288] width 1279 height 577
click at [1171, 408] on div at bounding box center [639, 288] width 1279 height 577
drag, startPoint x: 1171, startPoint y: 394, endPoint x: 1159, endPoint y: 382, distance: 17.0
click at [1171, 394] on div at bounding box center [639, 288] width 1279 height 577
click at [1159, 382] on div at bounding box center [639, 288] width 1279 height 577
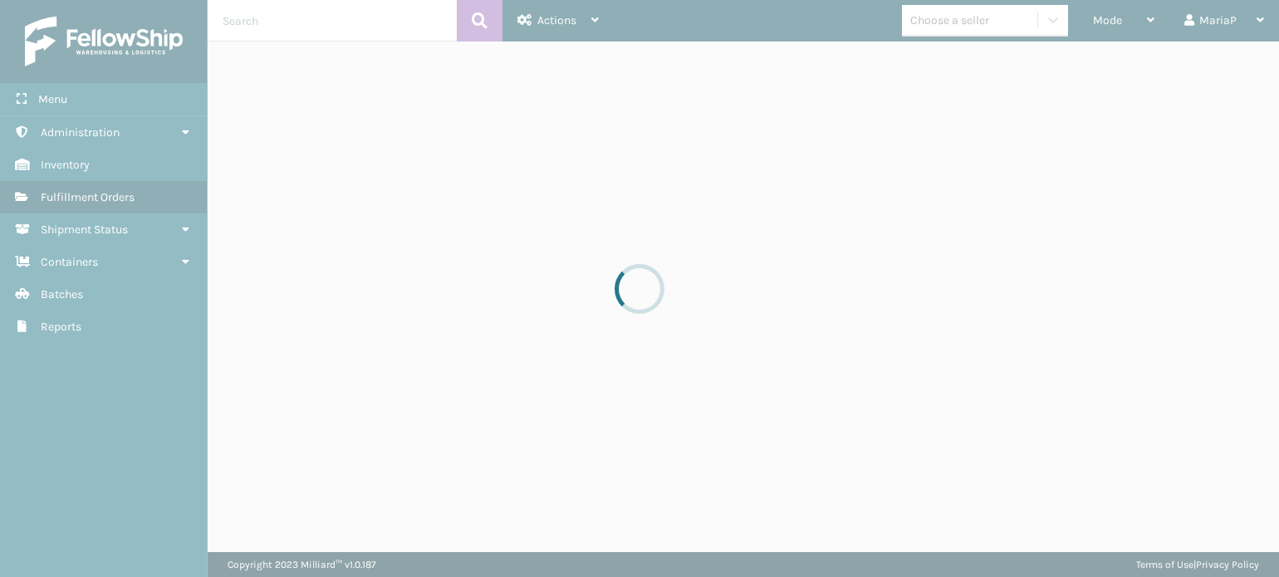
click at [1156, 378] on div at bounding box center [639, 288] width 1279 height 577
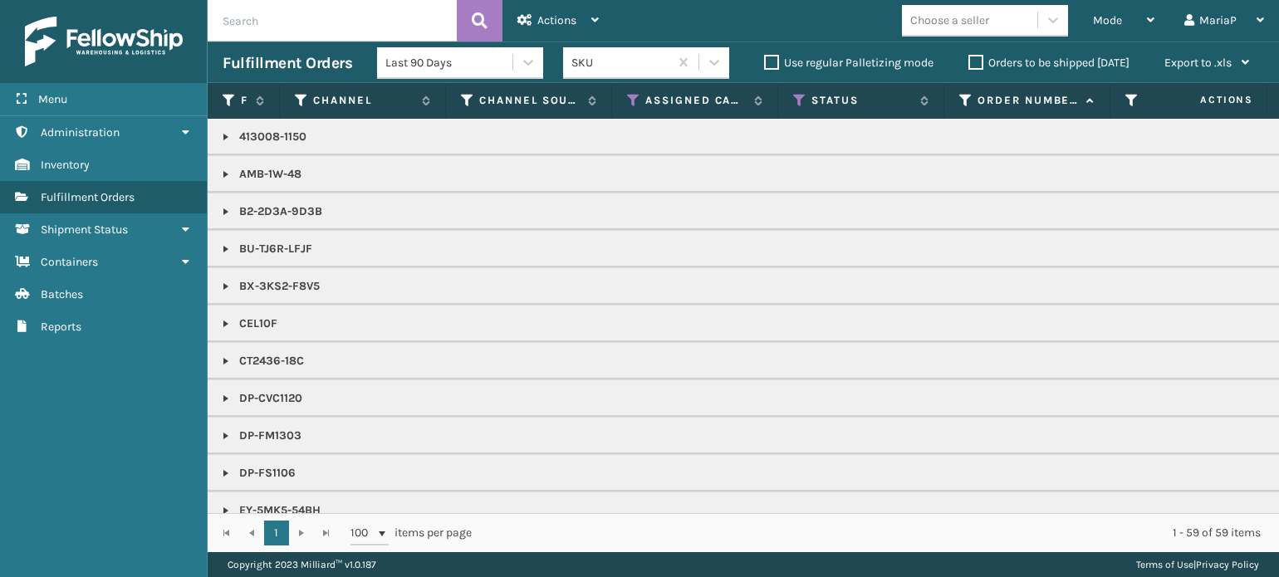
click at [1027, 540] on div "1 - 59 of 59 items" at bounding box center [878, 533] width 766 height 17
drag, startPoint x: 1109, startPoint y: 12, endPoint x: 1101, endPoint y: 38, distance: 27.6
click at [1110, 10] on div "Mode" at bounding box center [1123, 21] width 61 height 42
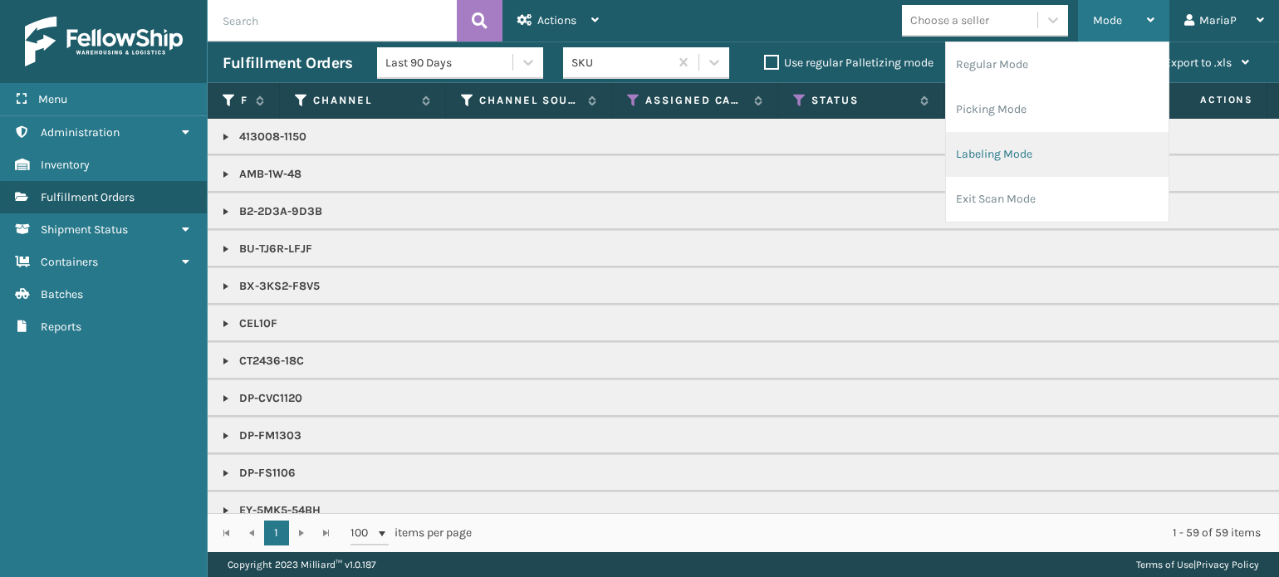
click at [1078, 149] on li "Labeling Mode" at bounding box center [1057, 154] width 223 height 45
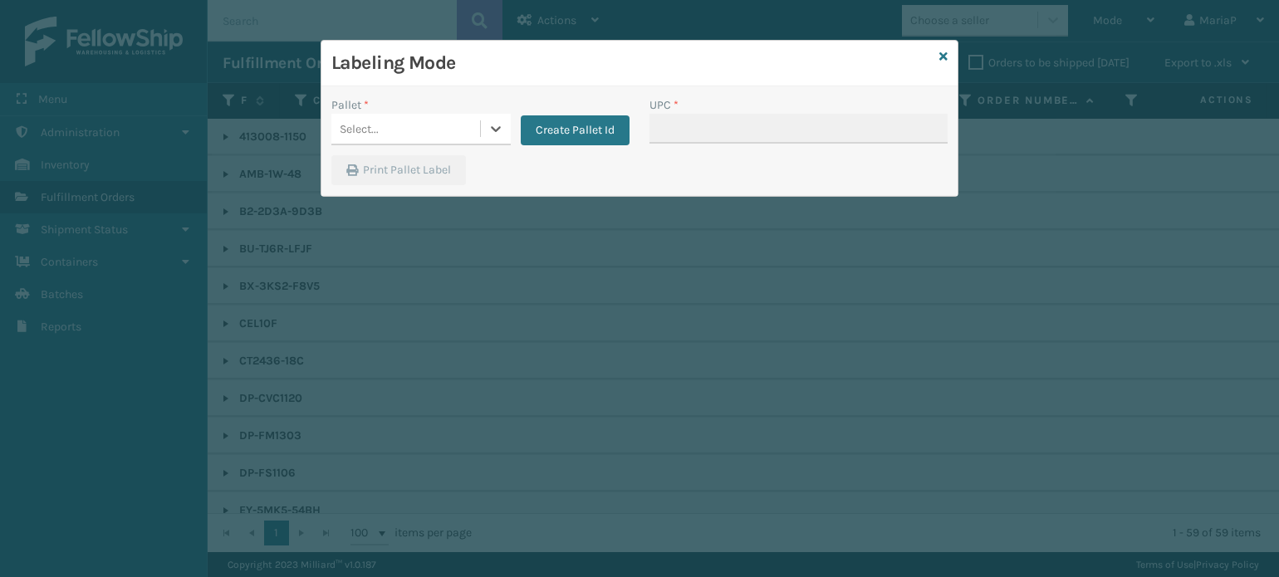
drag, startPoint x: 376, startPoint y: 127, endPoint x: 379, endPoint y: 147, distance: 20.1
click at [376, 128] on div "Select..." at bounding box center [359, 128] width 39 height 17
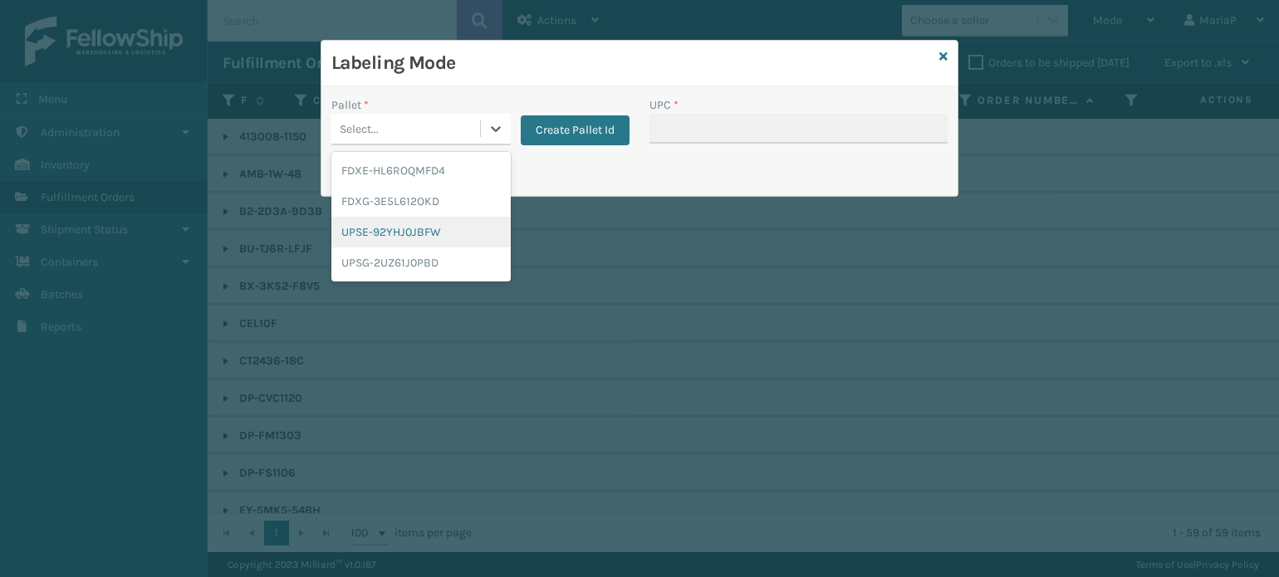
click at [390, 235] on div "UPSE-92YHJ0JBFW" at bounding box center [420, 232] width 179 height 31
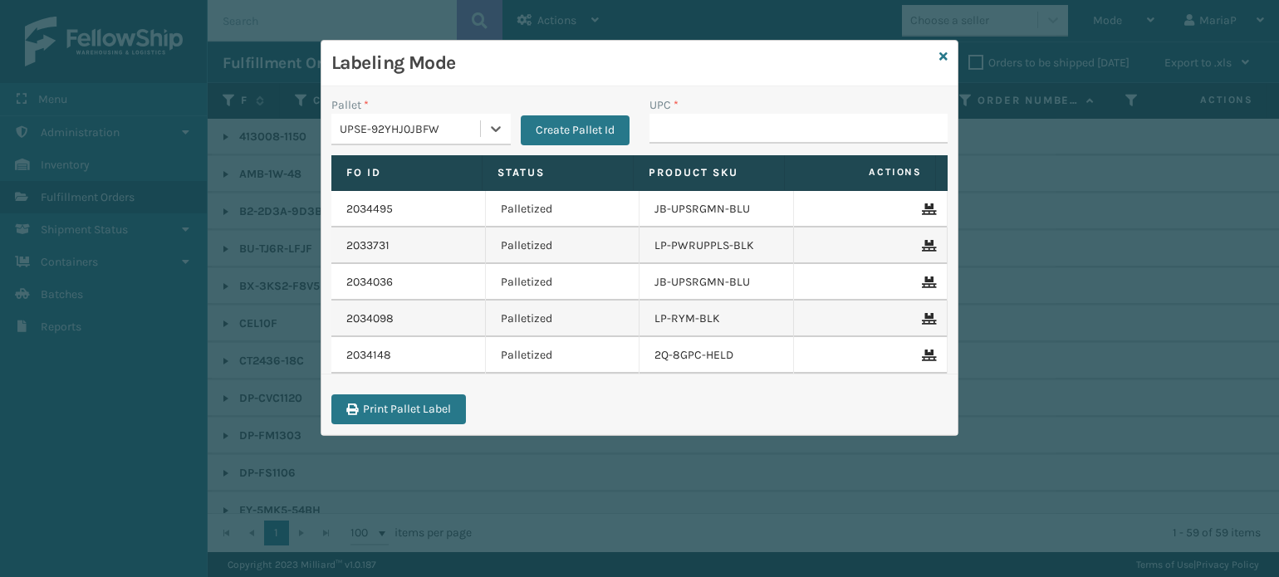
click at [473, 144] on div "UPSE-92YHJ0JBFW" at bounding box center [420, 130] width 179 height 32
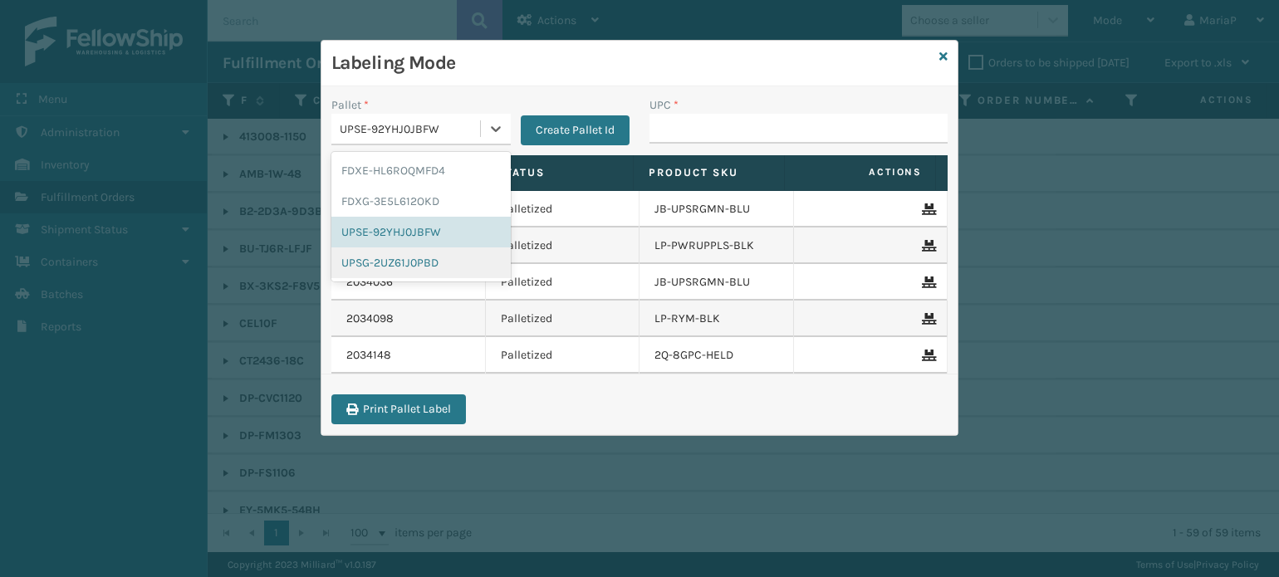
click at [414, 263] on div "UPSG-2UZ61J0PBD" at bounding box center [420, 262] width 179 height 31
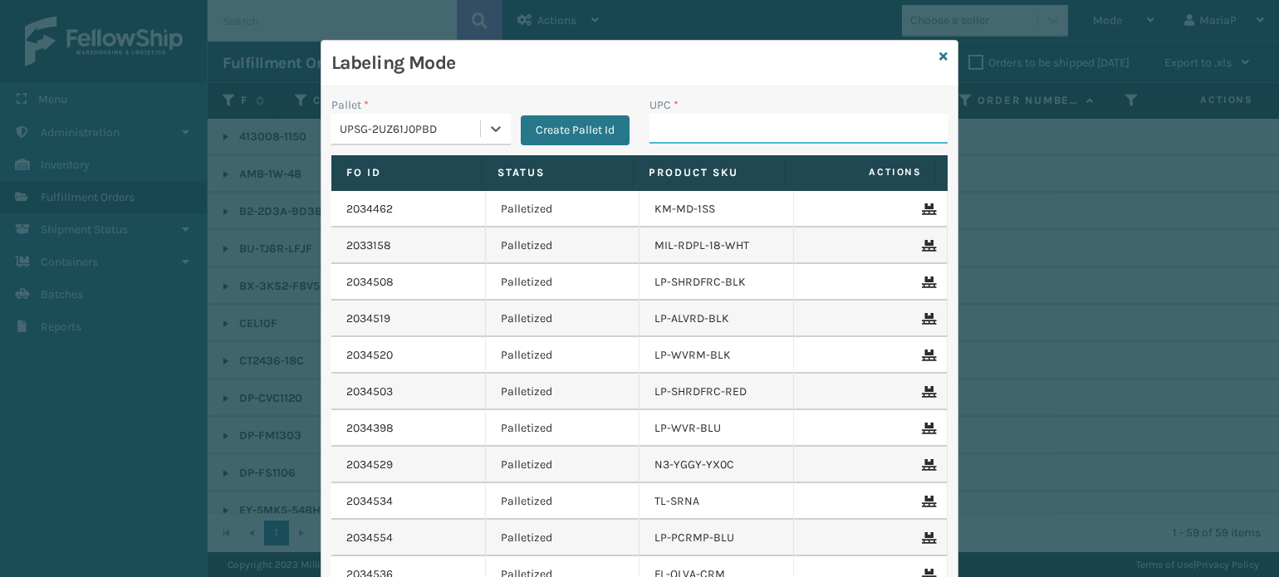
click at [749, 135] on input "UPC *" at bounding box center [798, 129] width 298 height 30
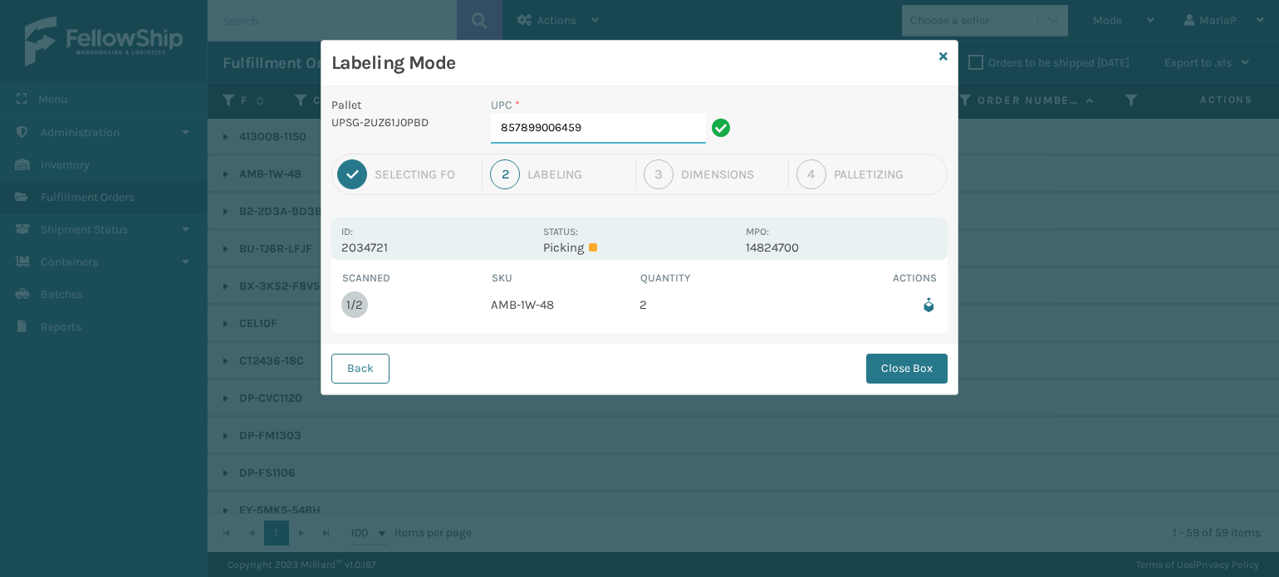
click at [594, 138] on input "857899006459" at bounding box center [598, 129] width 215 height 30
click at [873, 360] on button "Close Box" at bounding box center [906, 369] width 81 height 30
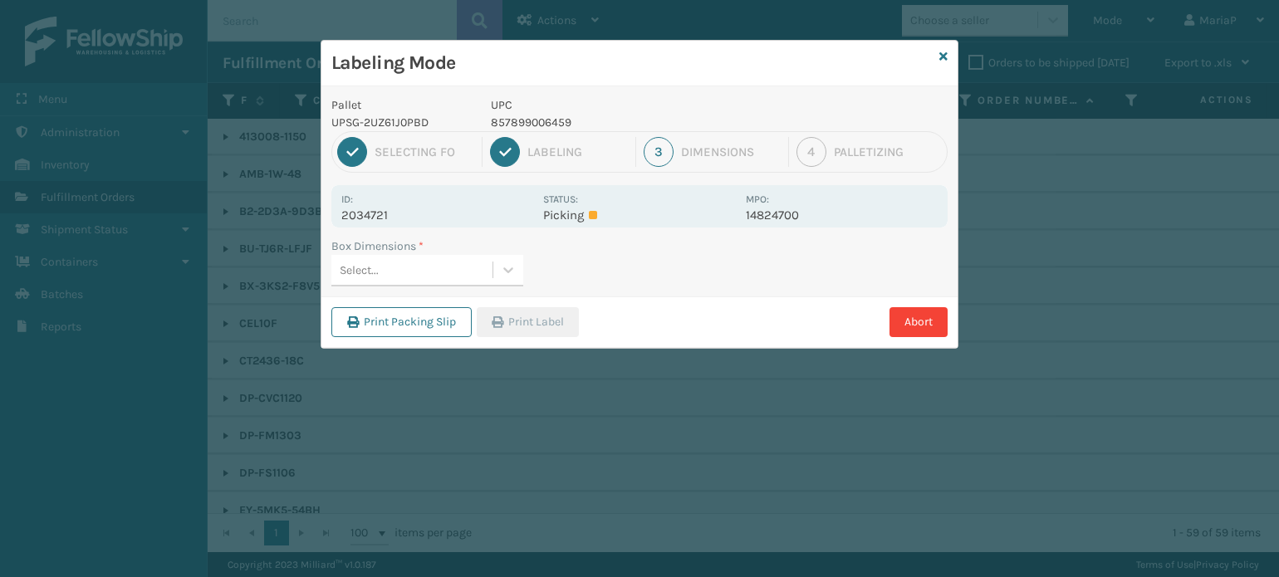
click at [439, 262] on div "Select..." at bounding box center [411, 270] width 161 height 27
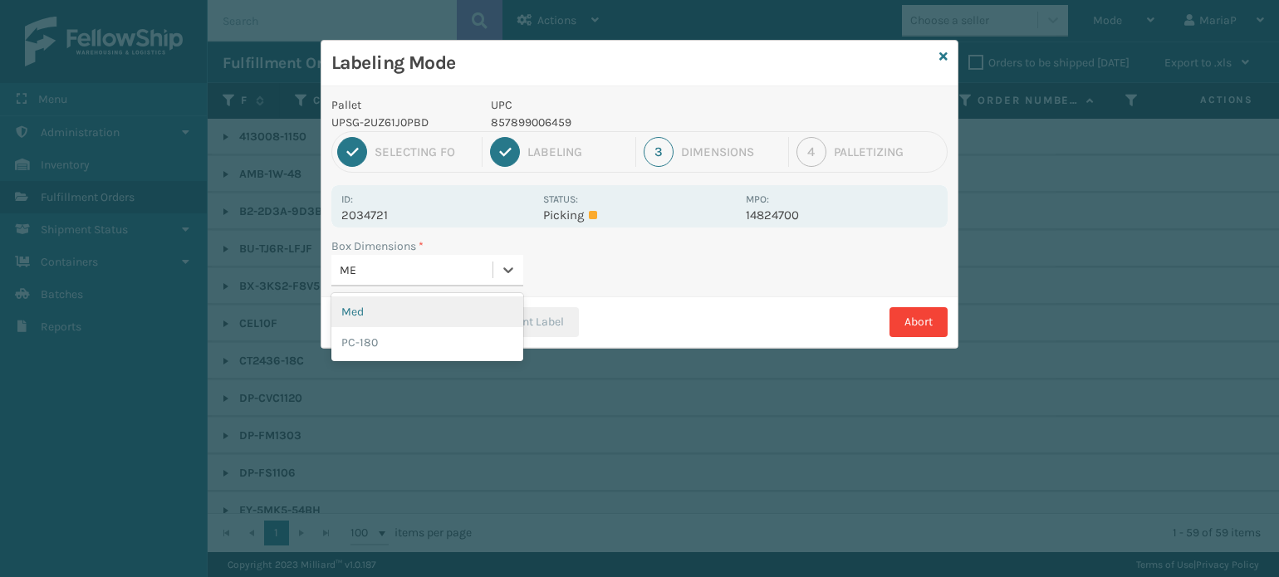
type input "MED"
click at [440, 304] on div "Med" at bounding box center [427, 311] width 192 height 31
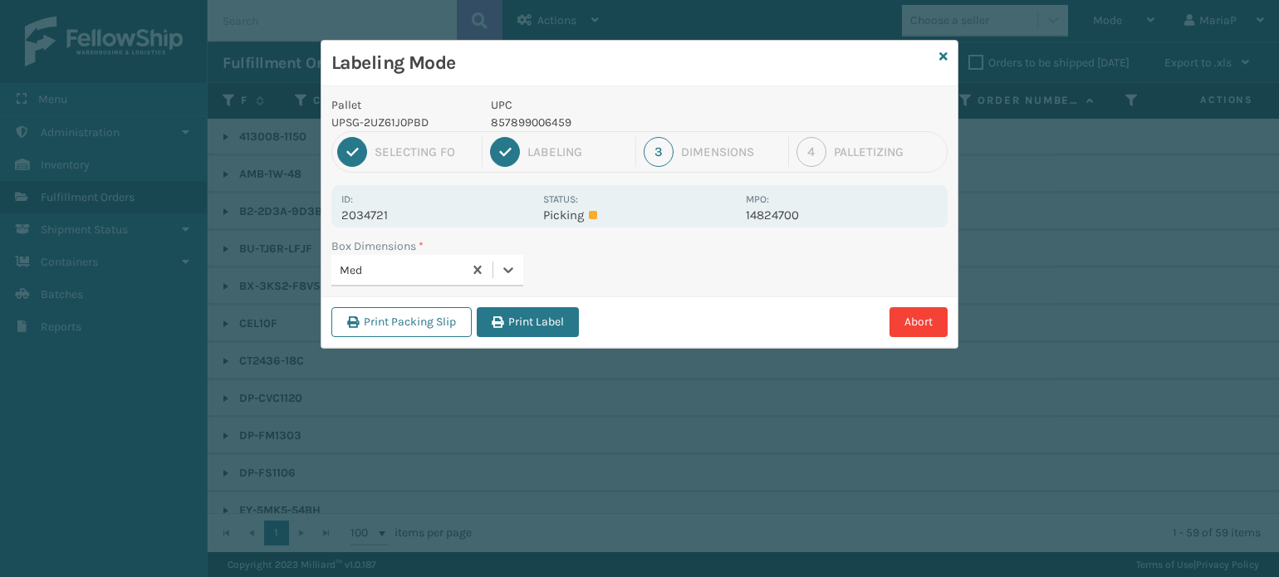
click at [515, 318] on button "Print Label" at bounding box center [528, 322] width 102 height 30
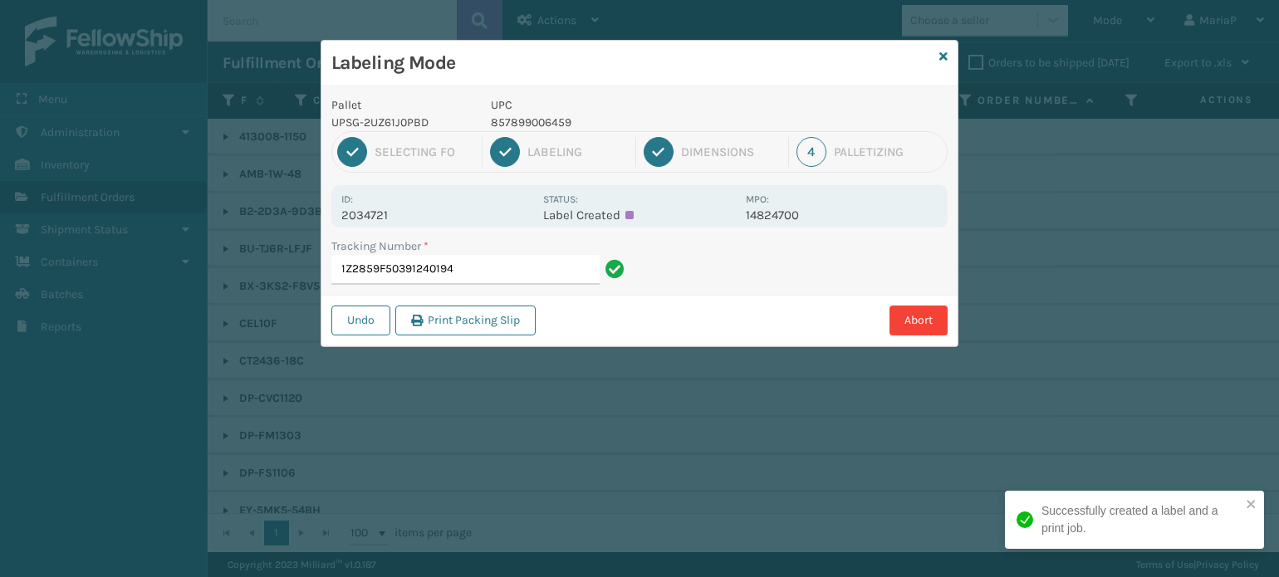
click at [541, 278] on input "1Z2859F50391240194" at bounding box center [465, 270] width 268 height 30
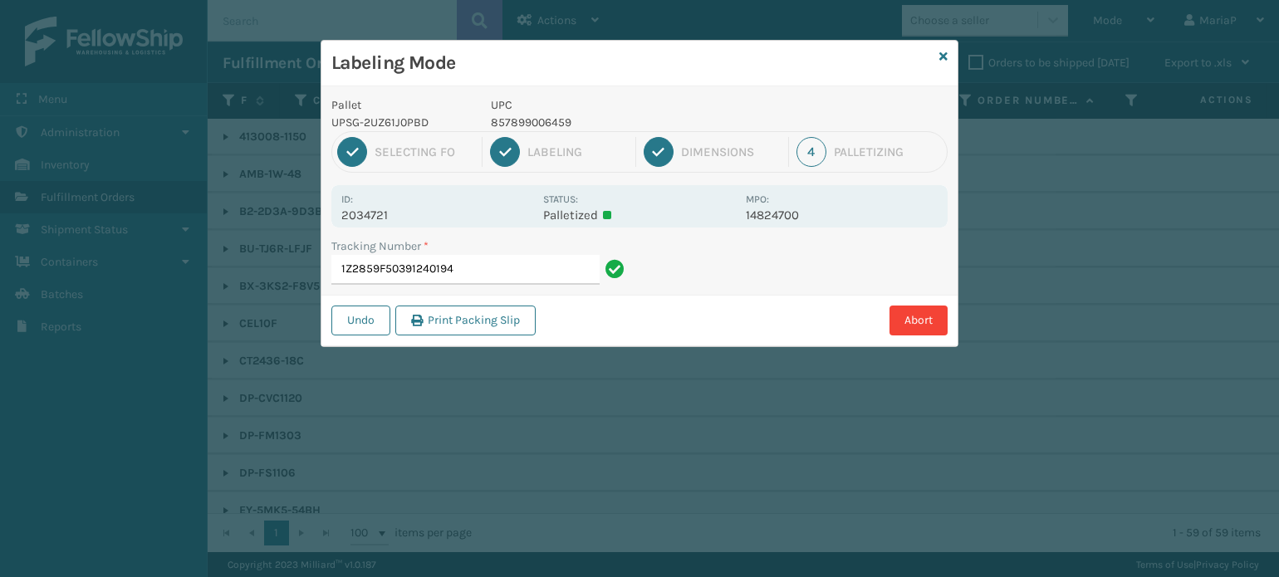
drag, startPoint x: 1, startPoint y: 112, endPoint x: 21, endPoint y: 4, distance: 109.8
click at [2, 113] on div "Labeling Mode Pallet UPSG-2UZ61J0PBD UPC 857899006459 1 Selecting FO 2 Labeling…" at bounding box center [639, 288] width 1279 height 577
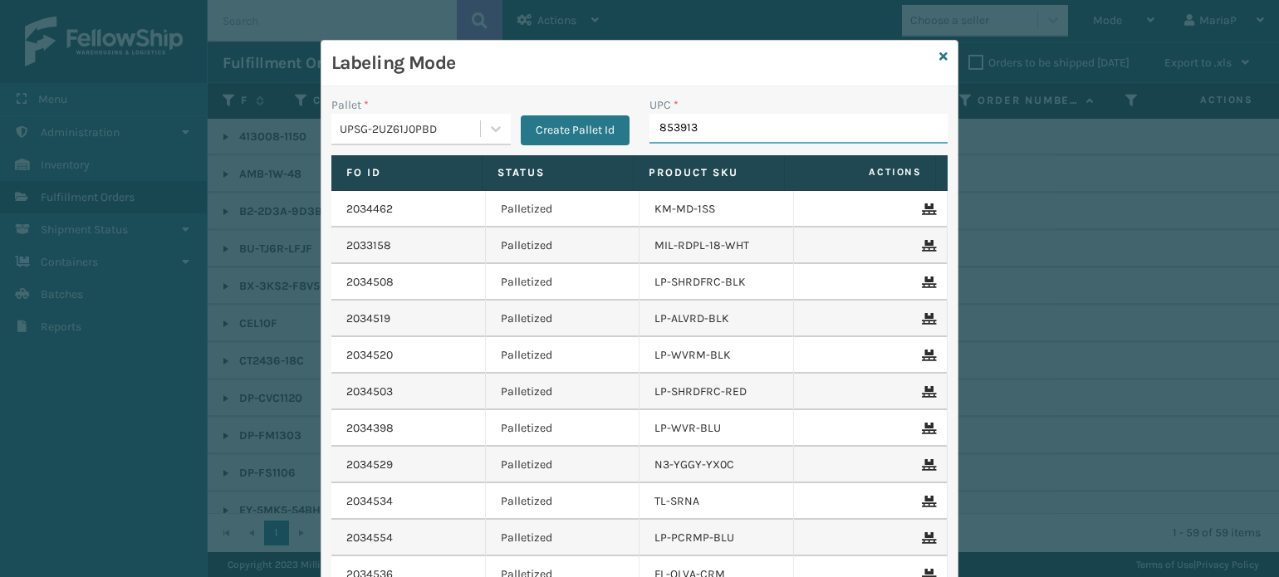
type input "8539130"
type input "85000"
click at [939, 56] on icon at bounding box center [943, 57] width 8 height 12
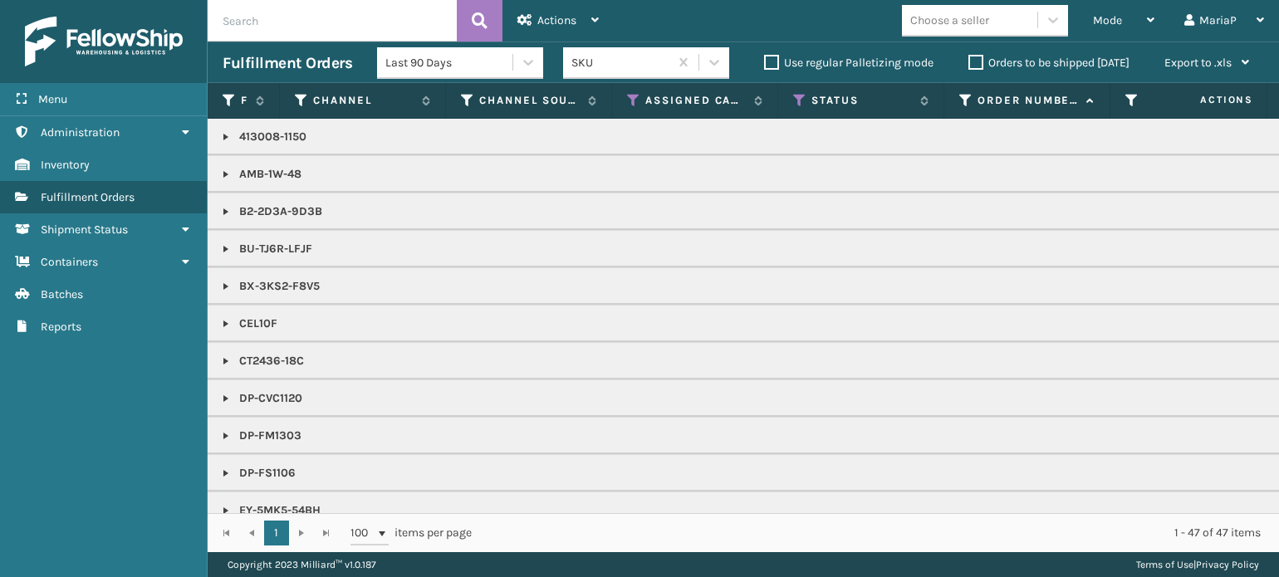
click at [223, 289] on link at bounding box center [225, 286] width 13 height 13
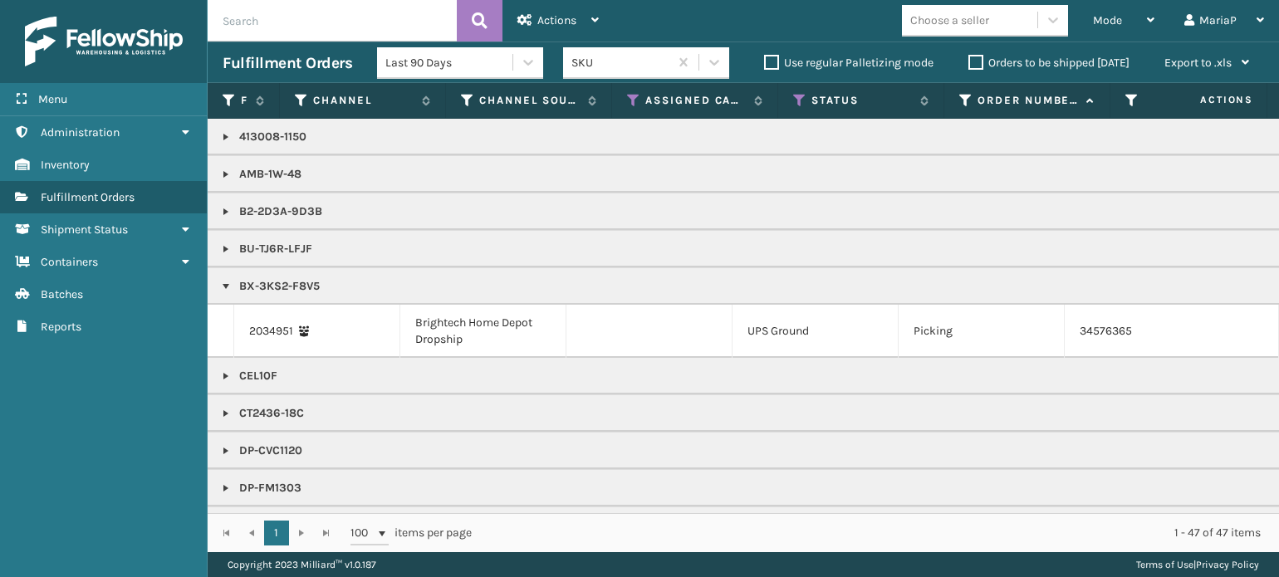
click at [223, 289] on link at bounding box center [225, 286] width 13 height 13
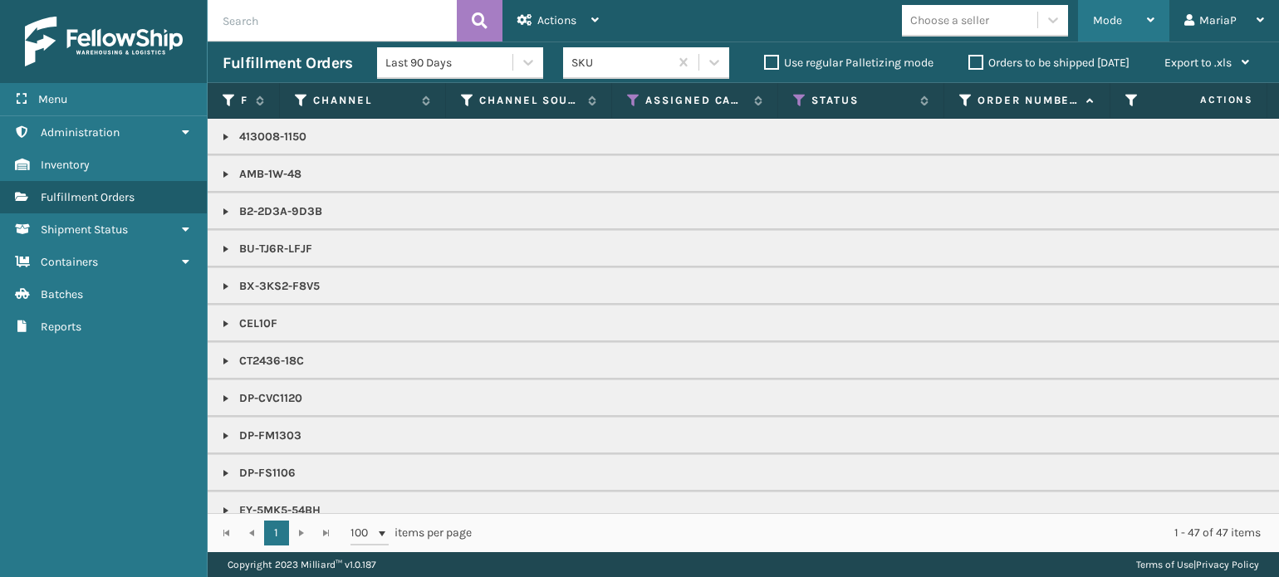
click at [1130, 15] on div "Mode" at bounding box center [1123, 21] width 61 height 42
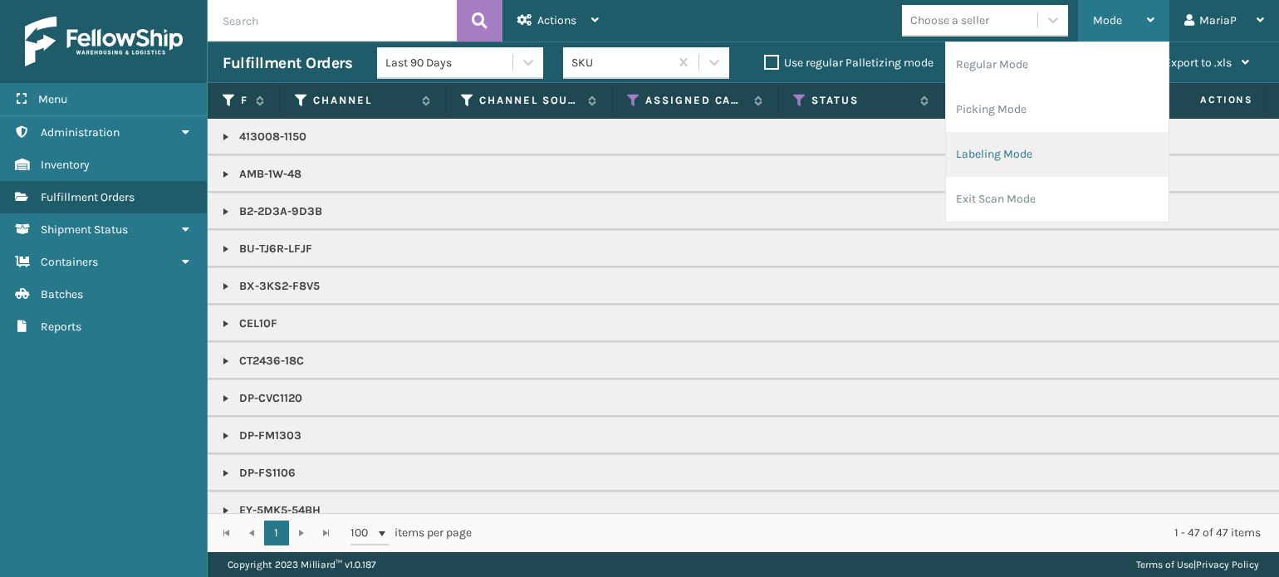
click at [1021, 162] on li "Labeling Mode" at bounding box center [1057, 154] width 223 height 45
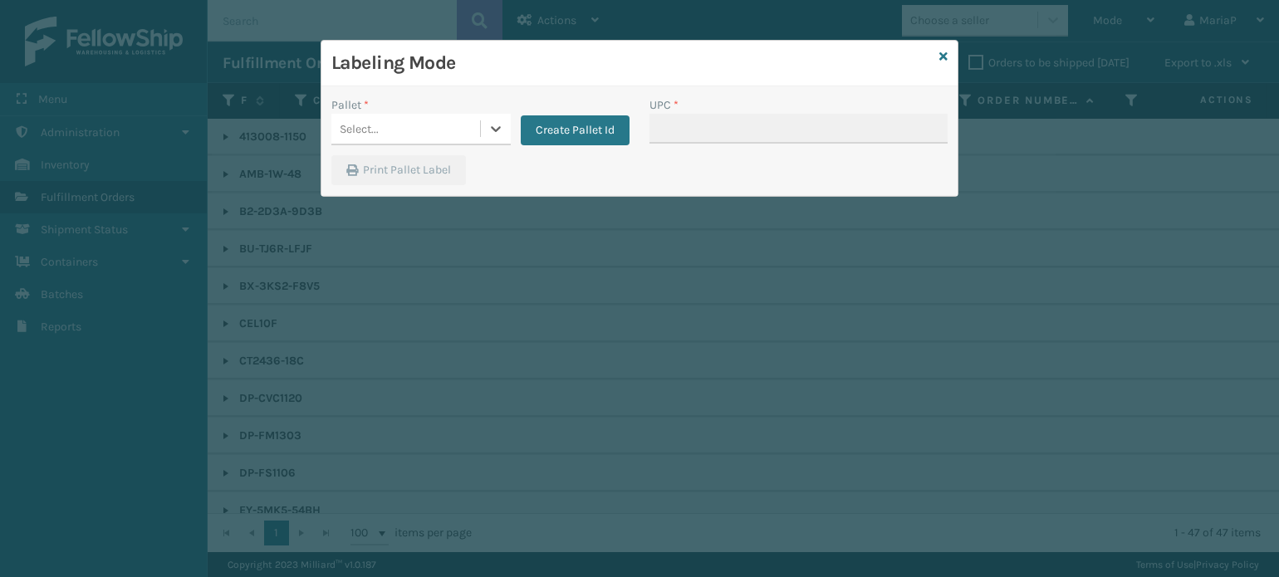
click at [414, 130] on div "Select..." at bounding box center [405, 128] width 149 height 27
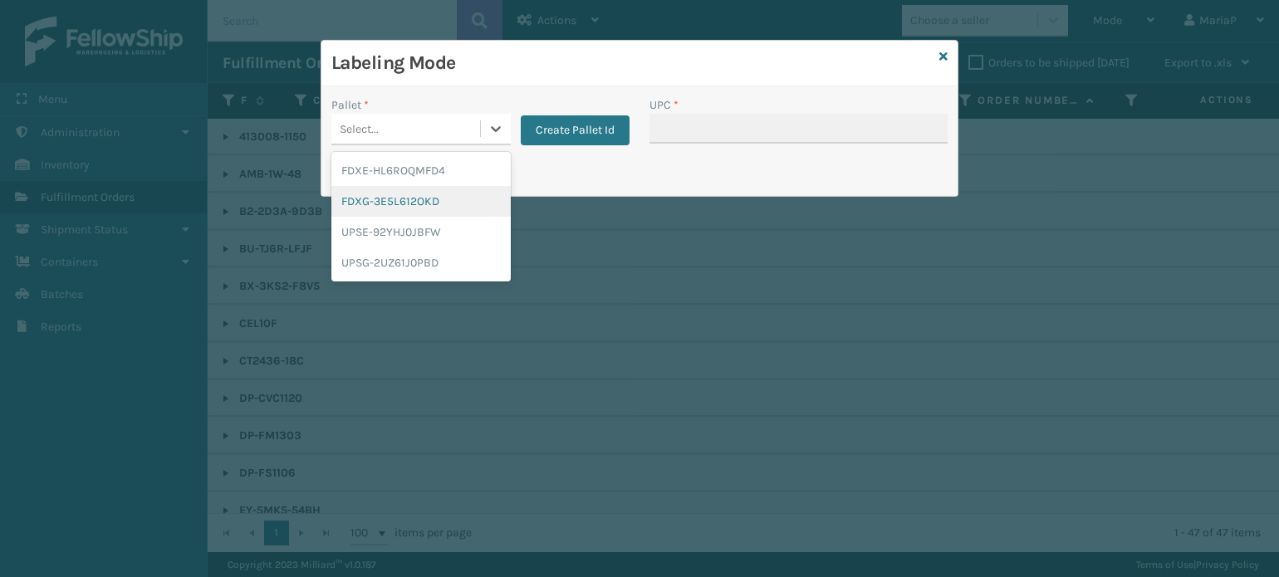
click at [414, 189] on div "FDXG-3E5L612OKD" at bounding box center [420, 201] width 179 height 31
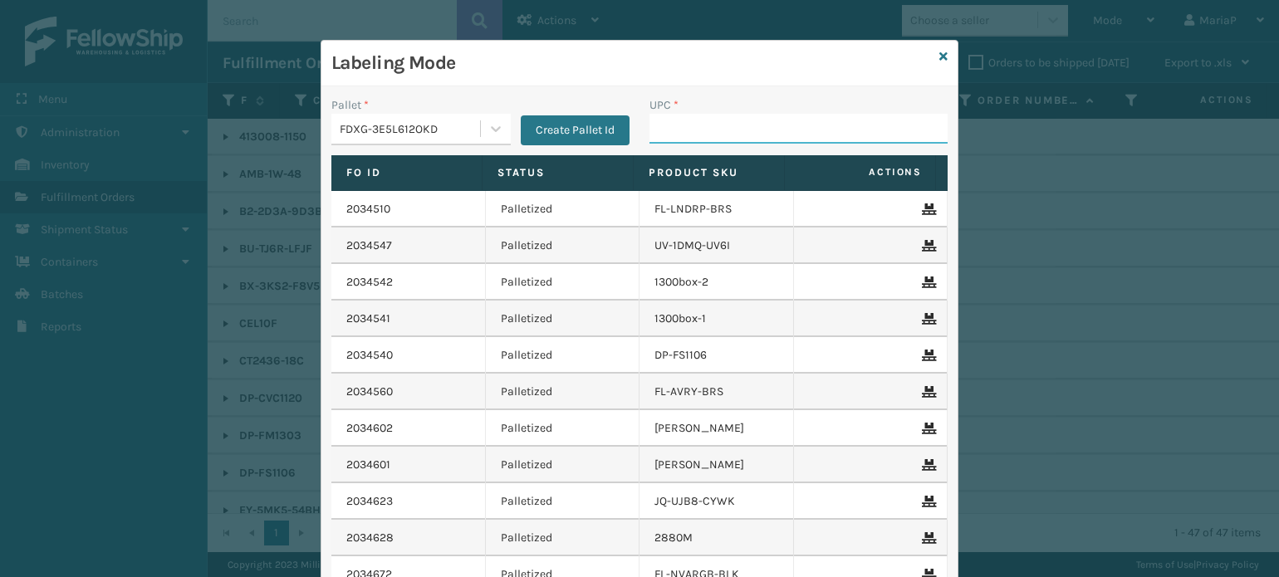
click at [729, 125] on input "UPC *" at bounding box center [798, 129] width 298 height 30
click at [673, 120] on input "FLP-OL" at bounding box center [783, 129] width 268 height 30
click at [698, 135] on input "FL-OL" at bounding box center [783, 129] width 268 height 30
type input "FL-OLVA-CRM"
type input "8500645"
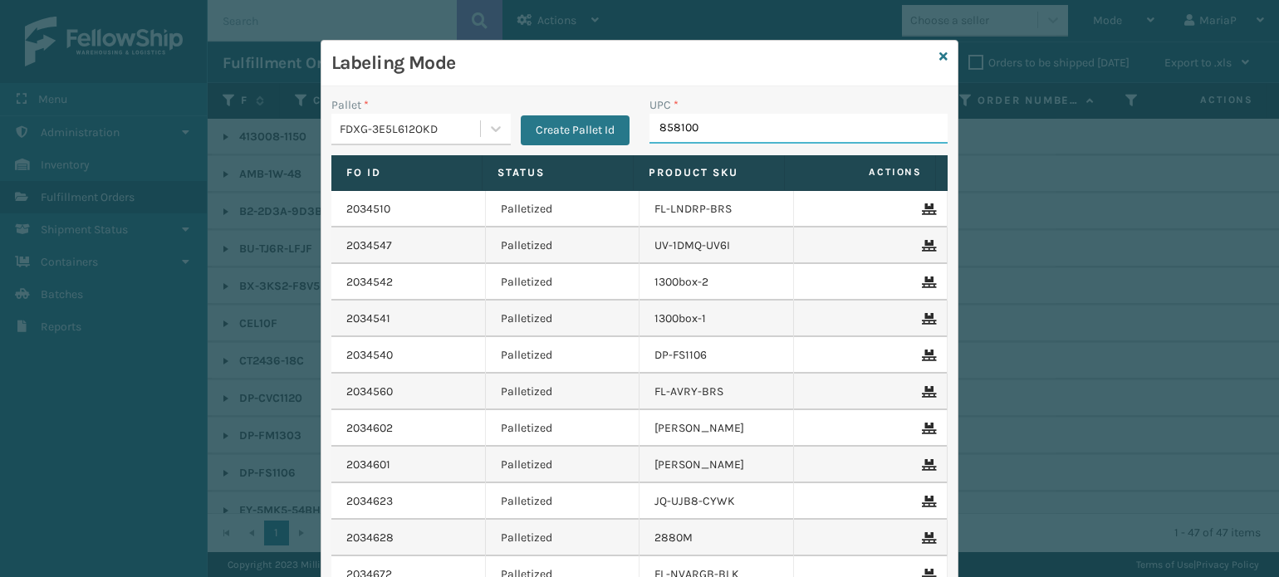
type input "8581000"
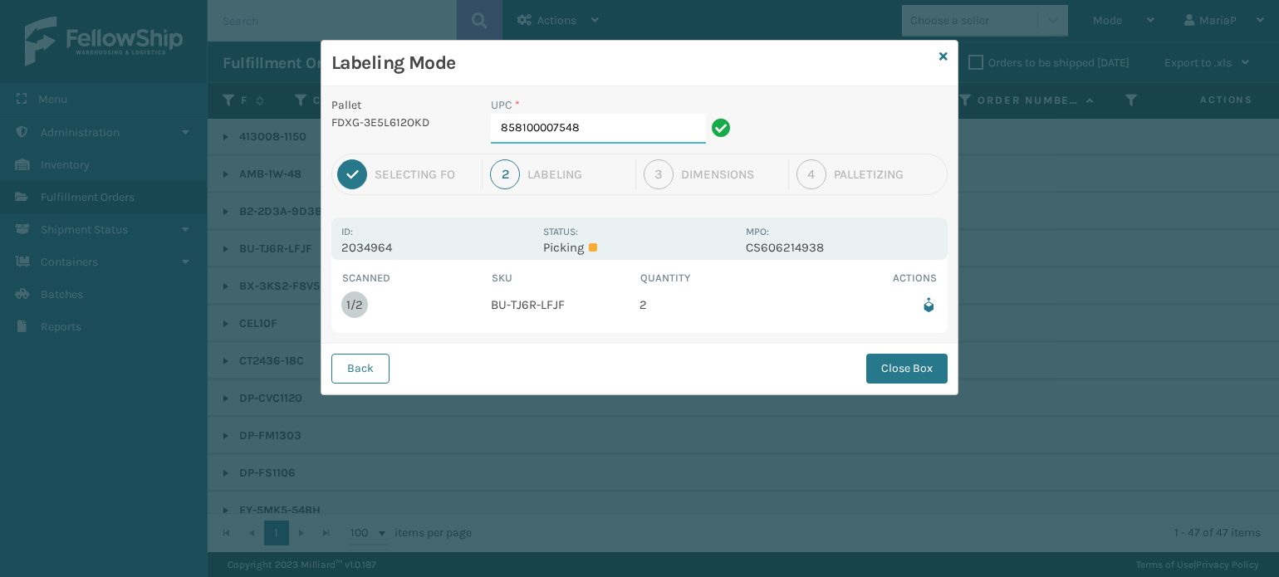
click at [581, 128] on input "858100007548" at bounding box center [598, 129] width 215 height 30
click at [905, 360] on button "Close Box" at bounding box center [906, 369] width 81 height 30
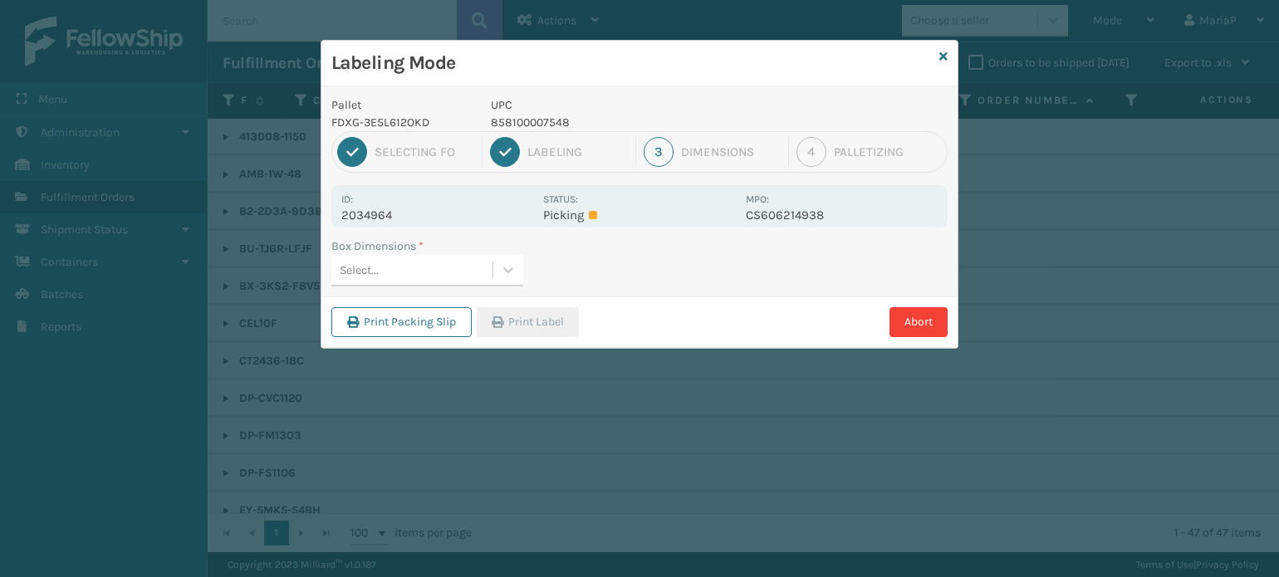
click at [400, 257] on div "Select..." at bounding box center [411, 270] width 161 height 27
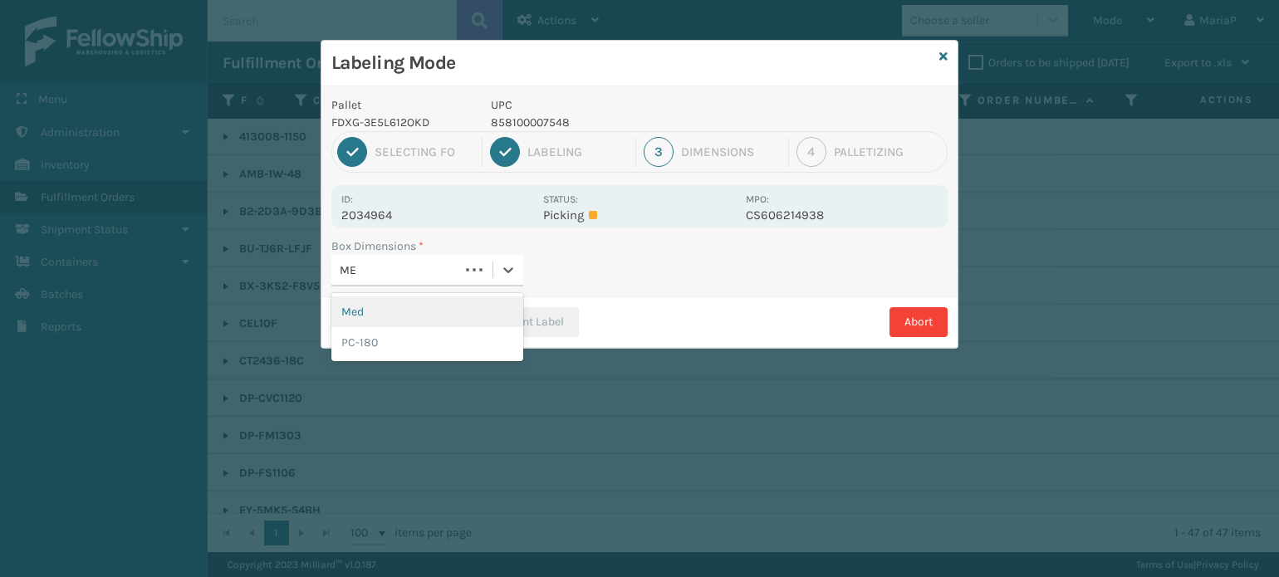
type input "MED"
click at [404, 304] on div "Med" at bounding box center [427, 311] width 192 height 31
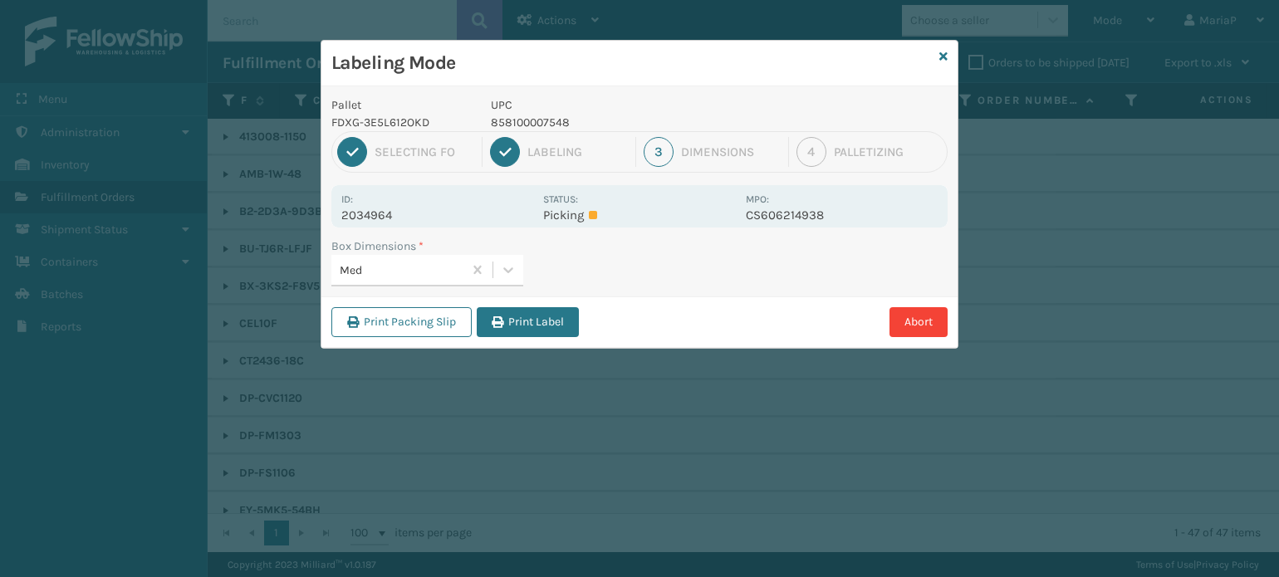
click at [487, 317] on button "Print Label" at bounding box center [528, 322] width 102 height 30
click at [487, 317] on div "Labeling Mode Pallet FDXG-3E5L612OKD UPC 858100007548 1 Selecting FO 2 Labeling…" at bounding box center [639, 288] width 1279 height 577
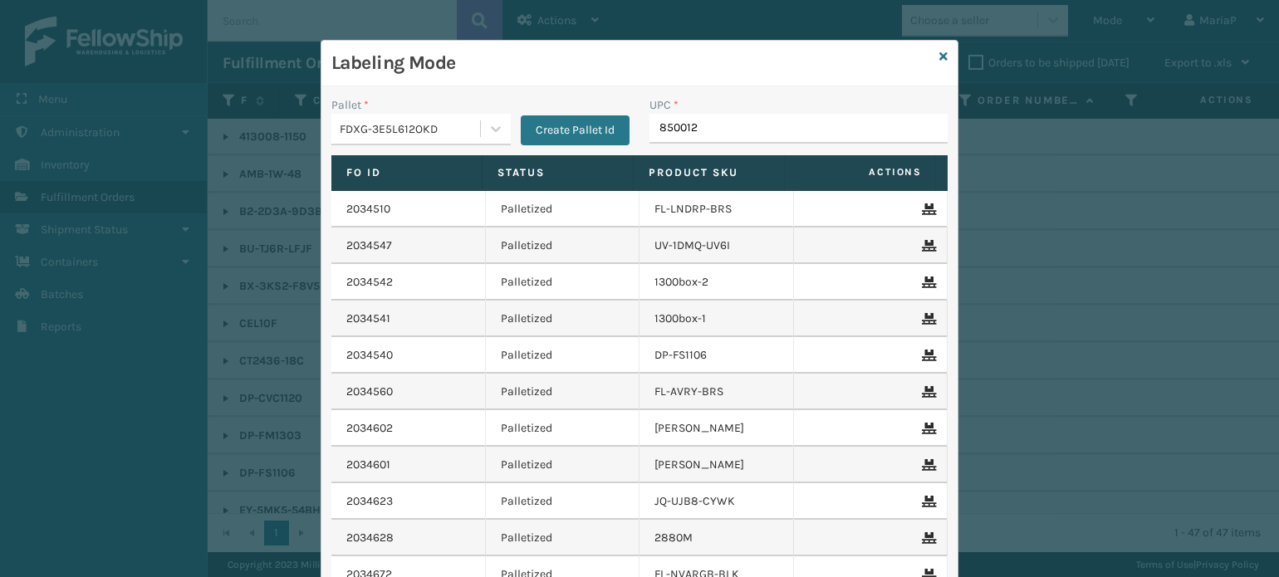
type input "8500124"
type input "850004456224"
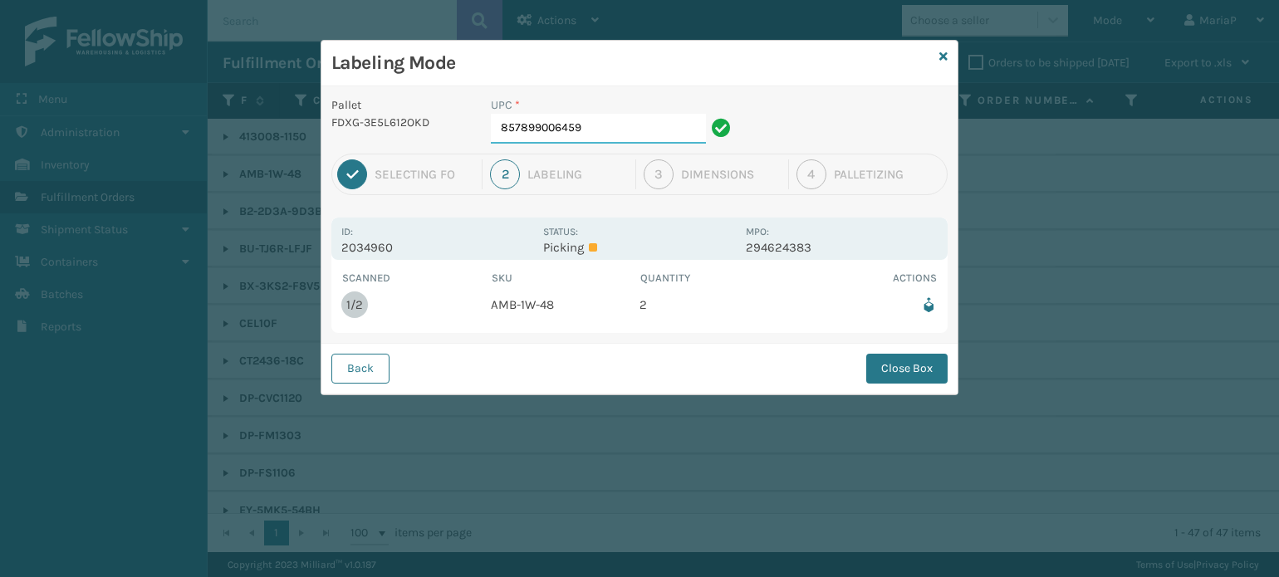
click at [653, 120] on input "857899006459" at bounding box center [598, 129] width 215 height 30
click at [927, 363] on button "Close Box" at bounding box center [906, 369] width 81 height 30
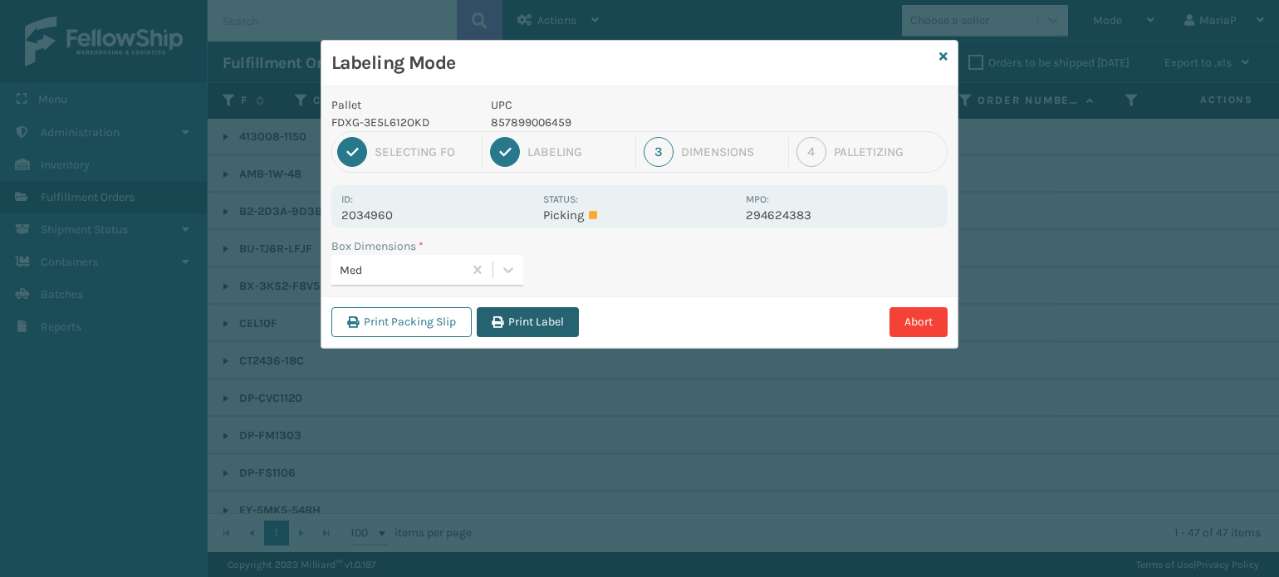
click at [512, 323] on button "Print Label" at bounding box center [528, 322] width 102 height 30
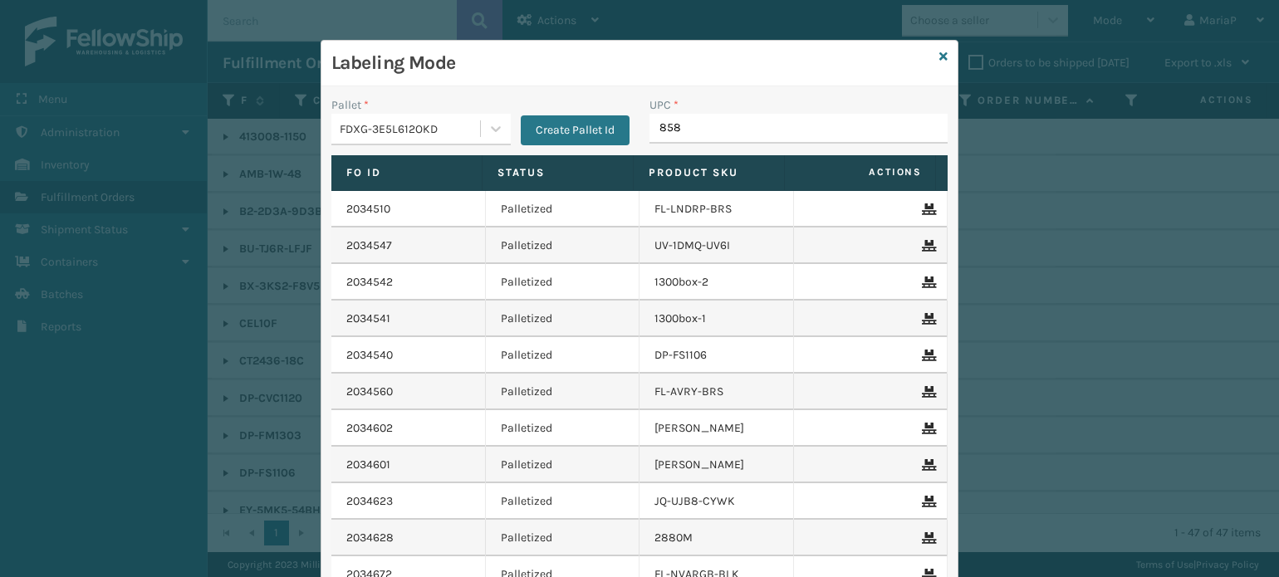
type input "8581"
click at [931, 51] on div "Labeling Mode" at bounding box center [639, 64] width 636 height 46
click at [939, 52] on icon at bounding box center [943, 57] width 8 height 12
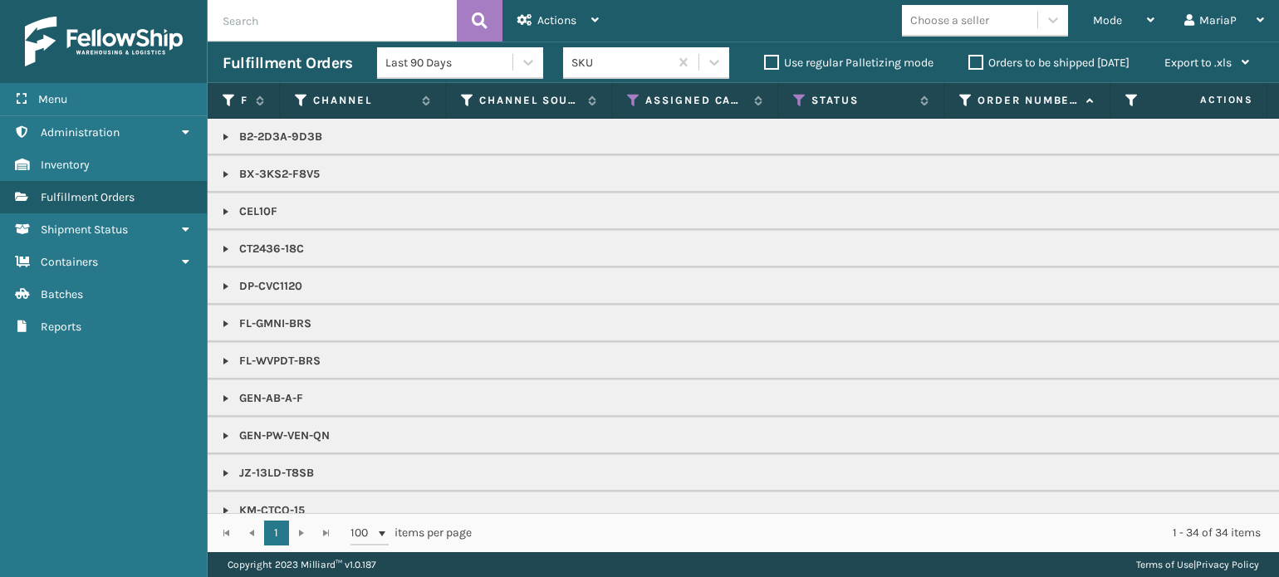
drag, startPoint x: 1256, startPoint y: 309, endPoint x: 1274, endPoint y: 196, distance: 114.4
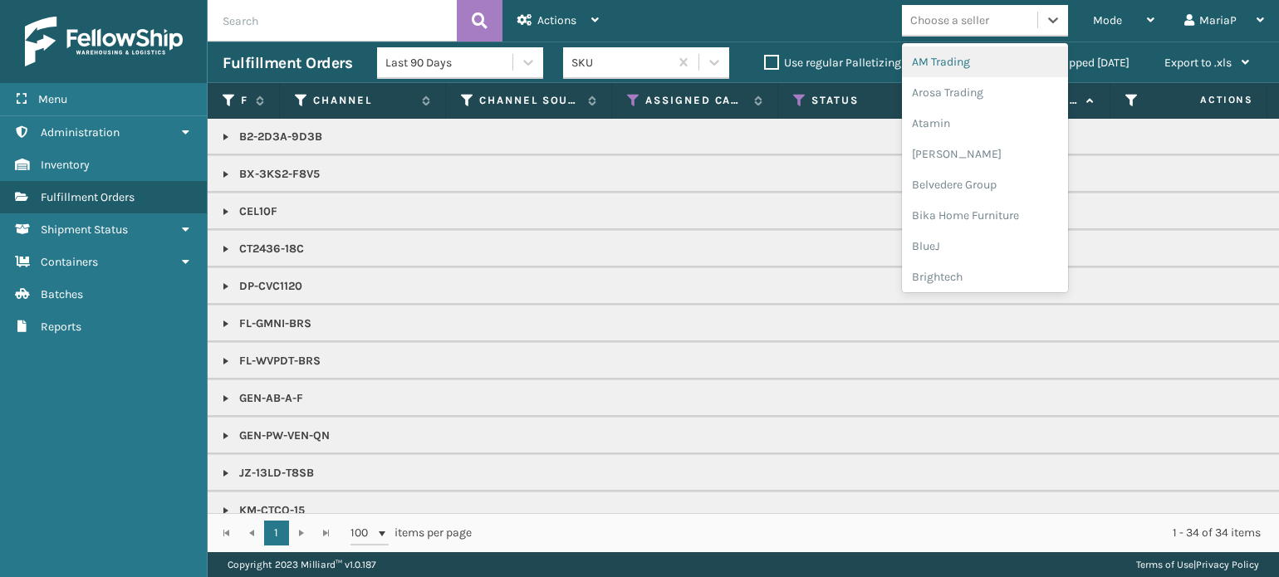
click at [980, 21] on div "Choose a seller" at bounding box center [949, 20] width 79 height 17
type input "DA"
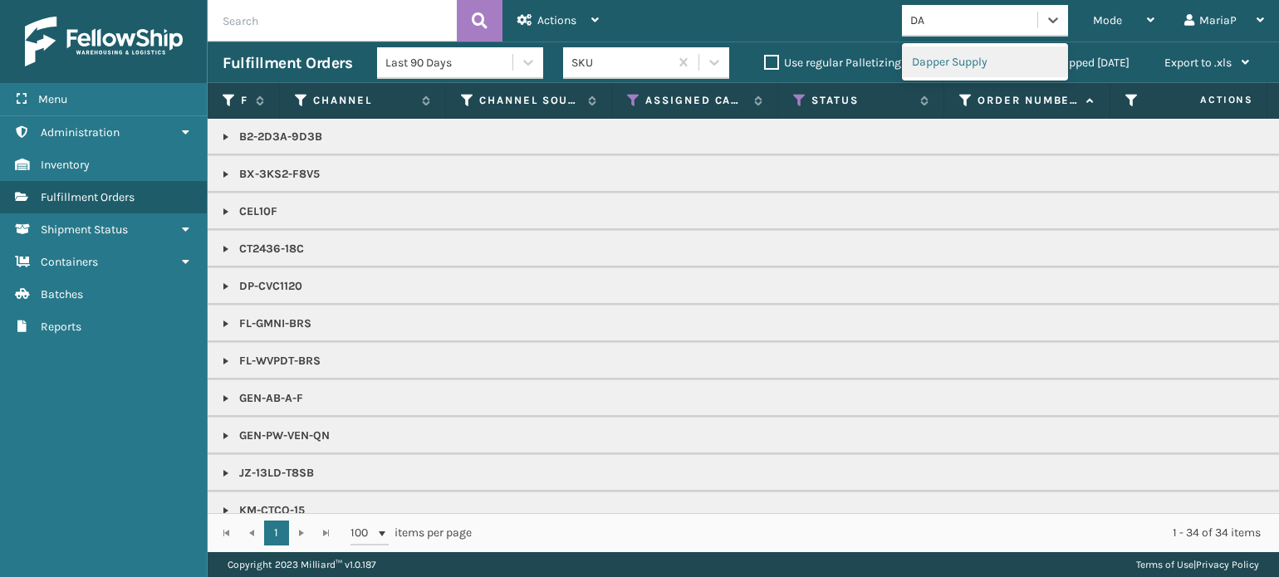
click at [963, 59] on div "Dapper Supply" at bounding box center [985, 62] width 166 height 31
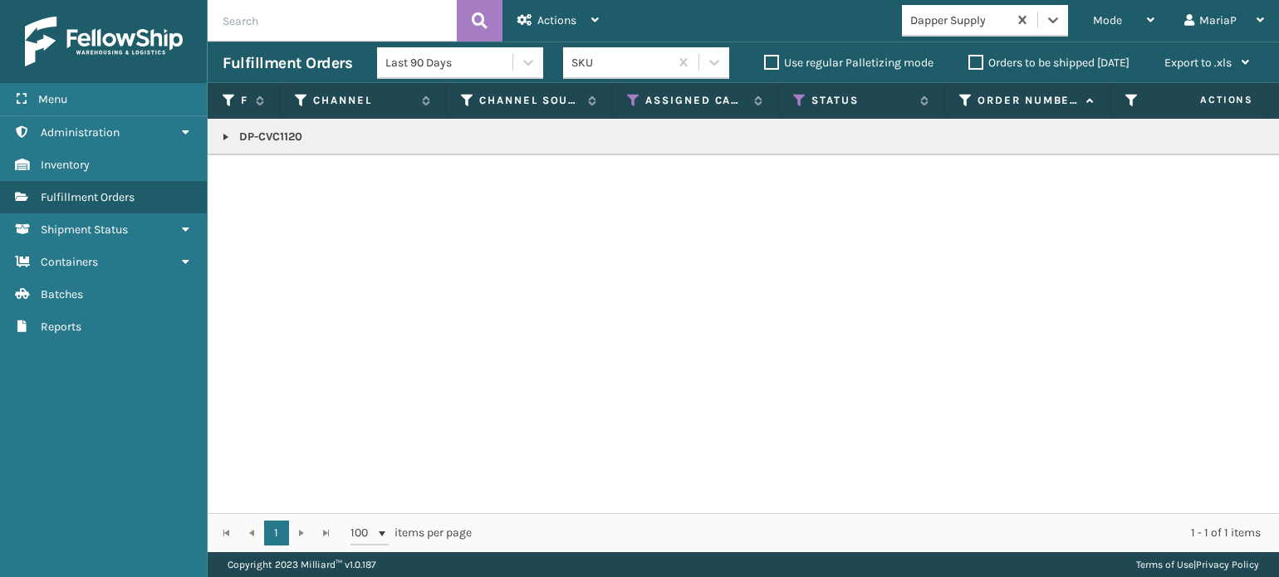
click at [229, 135] on link at bounding box center [225, 136] width 13 height 13
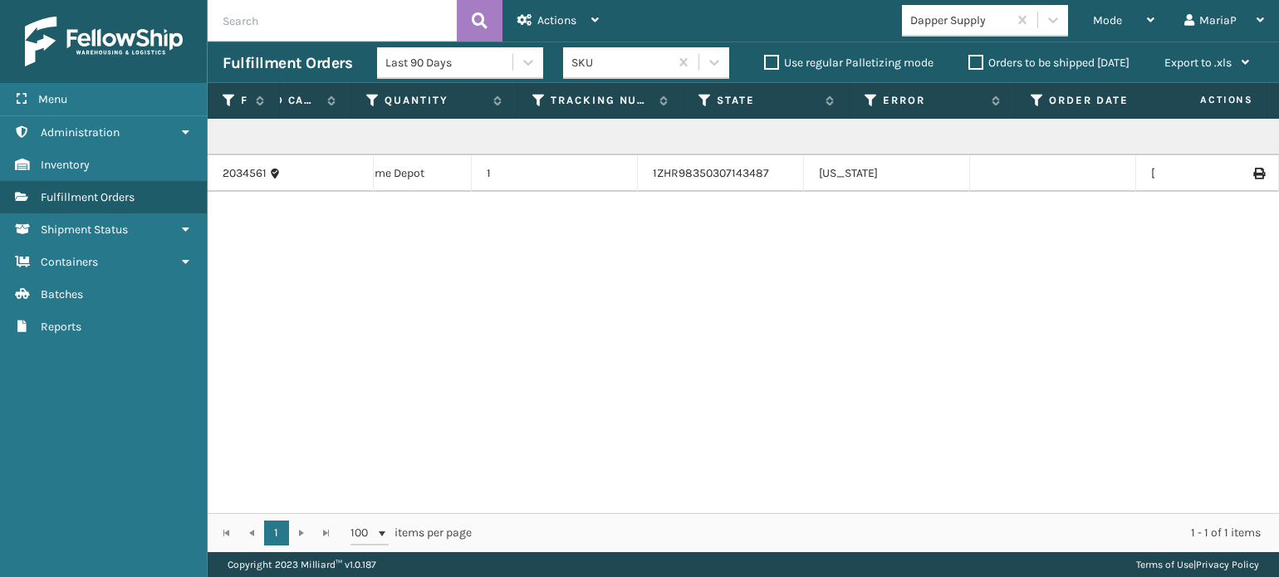
scroll to position [0, 1850]
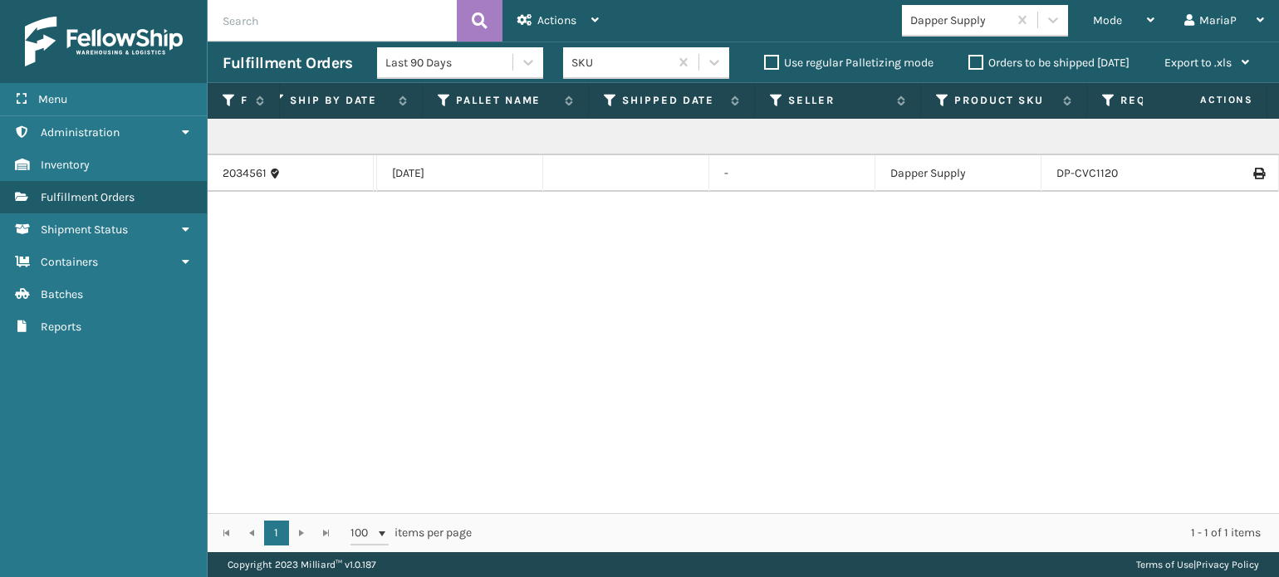
click at [631, 500] on div "DP-CVC1120 2034561 Dapper Home Depot UPS Ground Picking 5018879 Dapper Home Dep…" at bounding box center [743, 316] width 1071 height 394
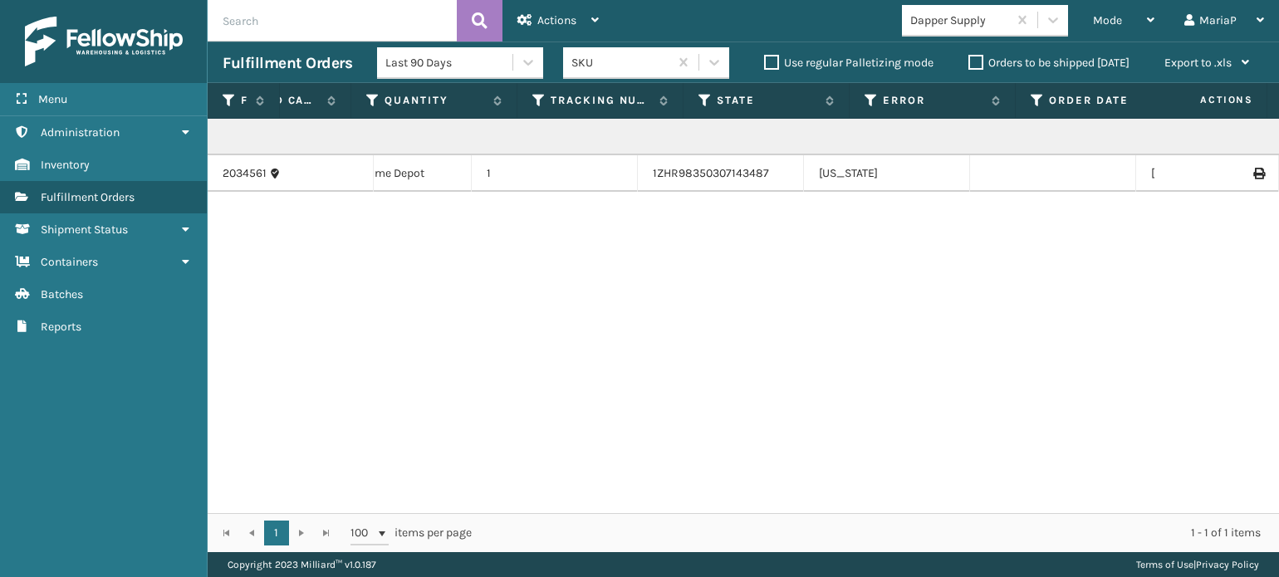
drag, startPoint x: 517, startPoint y: 494, endPoint x: 328, endPoint y: 473, distance: 189.8
click at [354, 476] on div "DP-CVC1120 2034561 Dapper Home Depot UPS Ground Picking 5018879 Dapper Home Dep…" at bounding box center [743, 316] width 1071 height 394
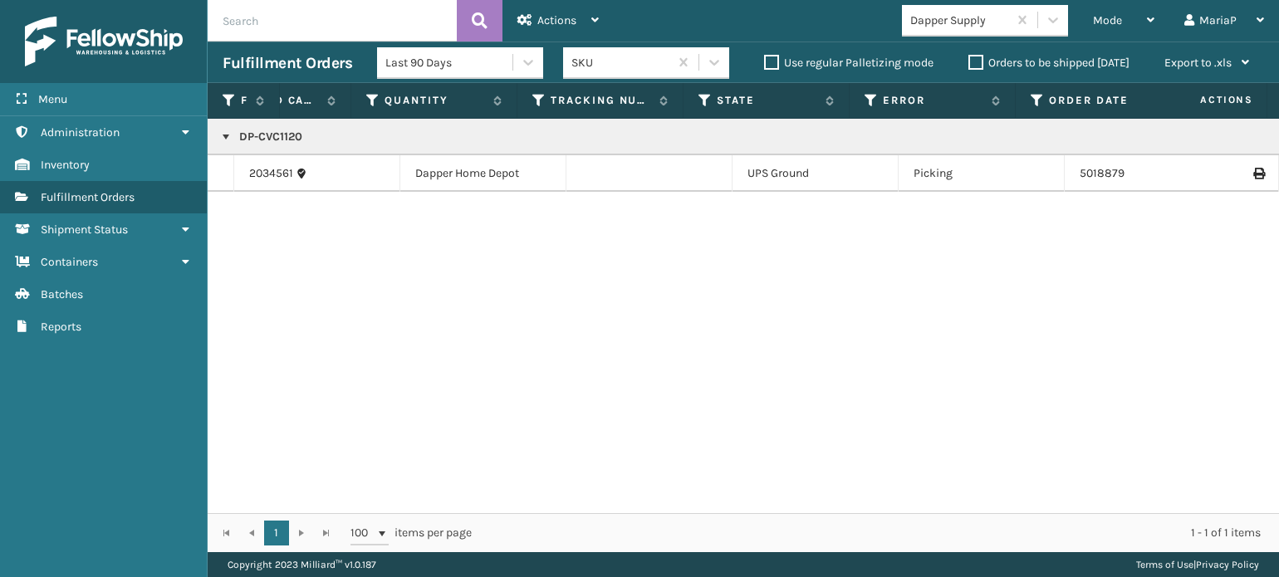
scroll to position [0, 0]
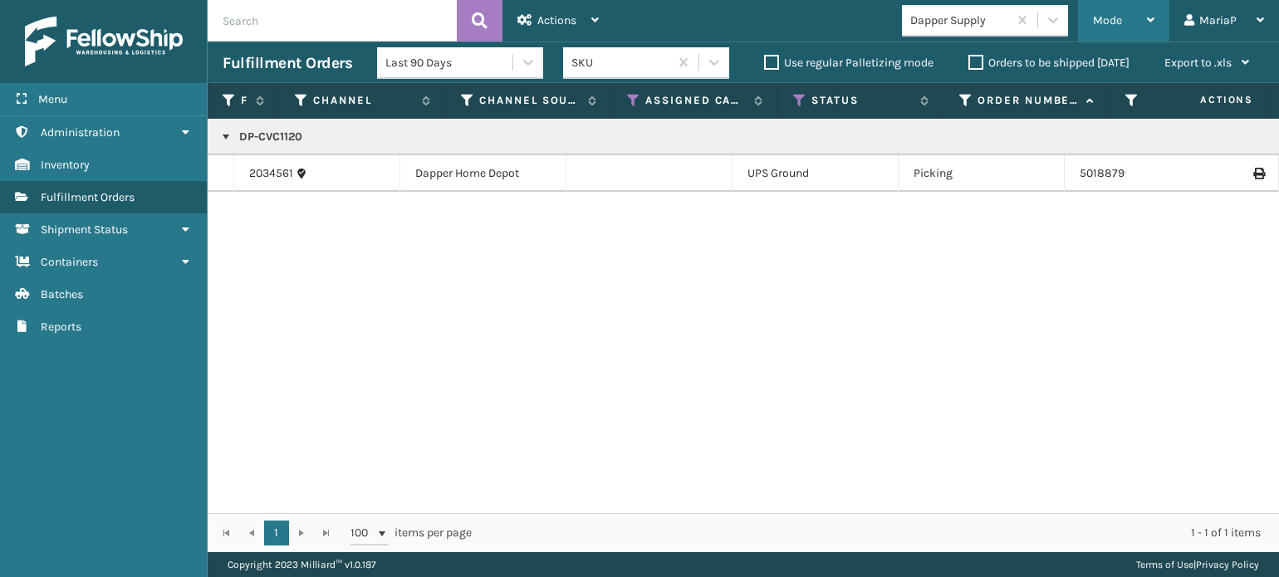
click at [1118, 12] on div "Mode" at bounding box center [1123, 21] width 61 height 42
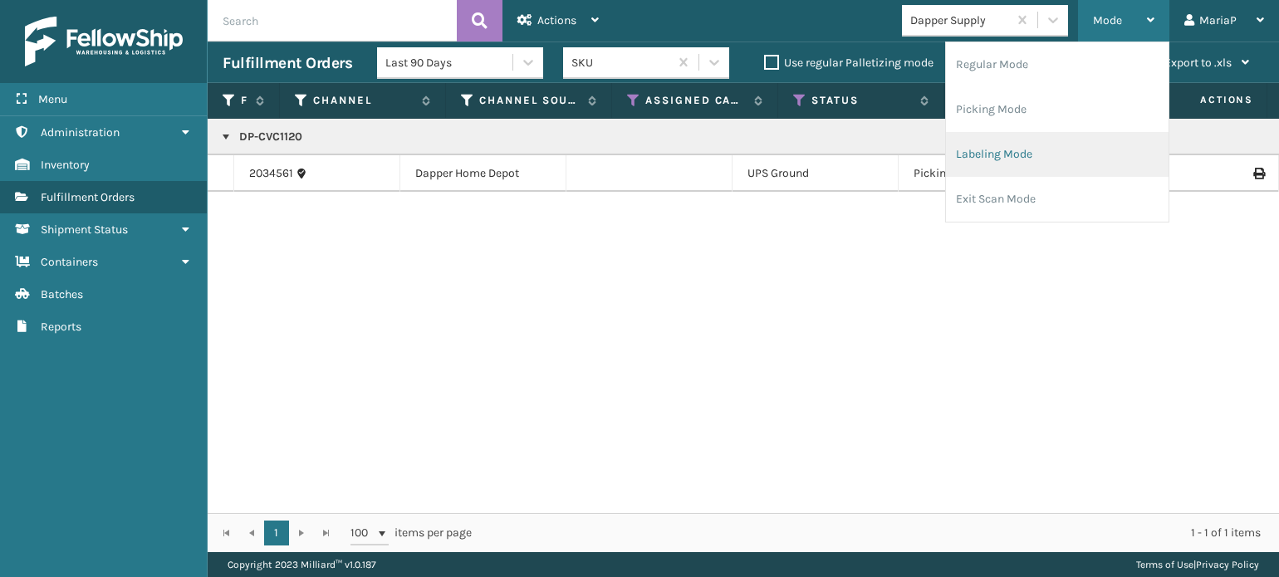
click at [995, 149] on li "Labeling Mode" at bounding box center [1057, 154] width 223 height 45
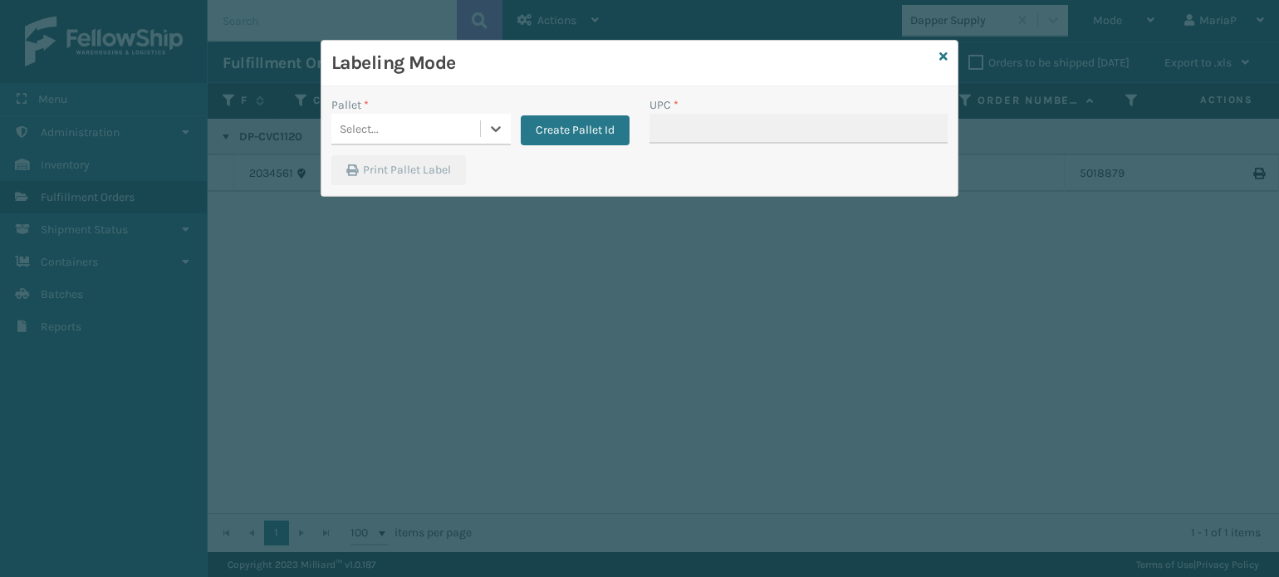
click at [388, 140] on div "Select..." at bounding box center [405, 128] width 149 height 27
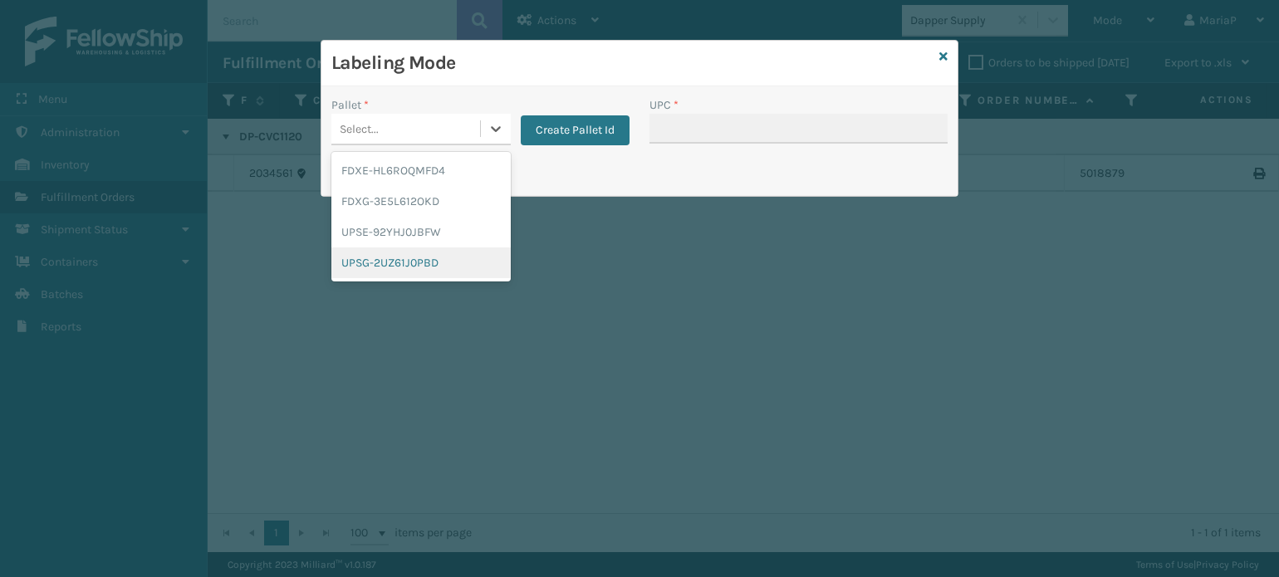
click at [397, 255] on div "UPSG-2UZ61J0PBD" at bounding box center [420, 262] width 179 height 31
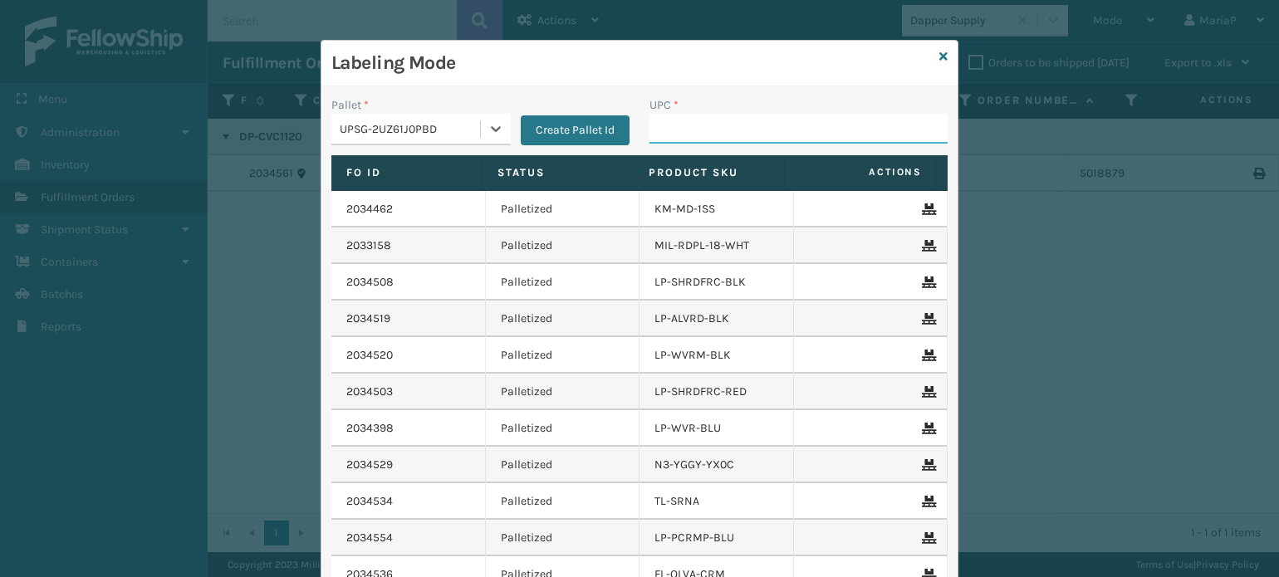
click at [678, 134] on input "UPC *" at bounding box center [798, 129] width 298 height 30
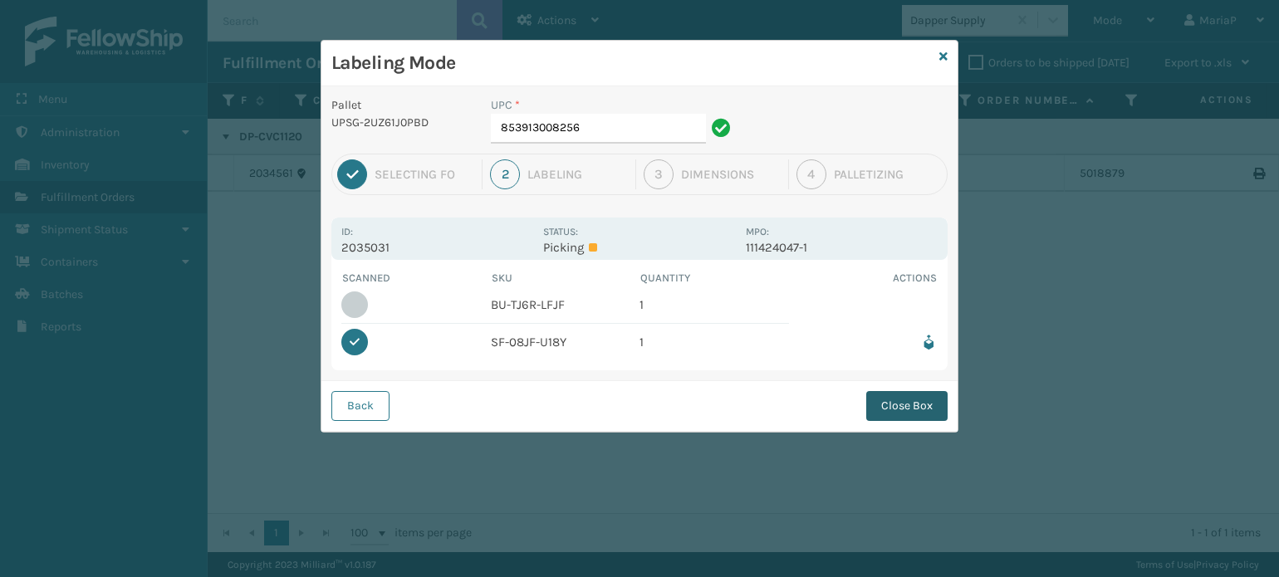
click at [920, 398] on button "Close Box" at bounding box center [906, 406] width 81 height 30
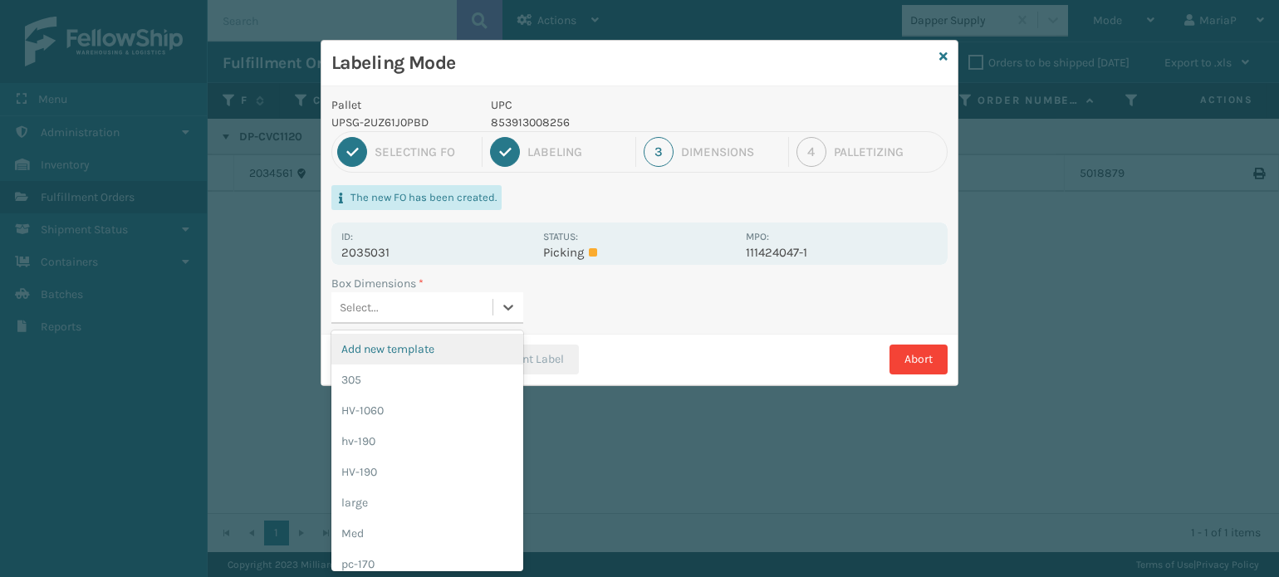
click at [421, 306] on div "Select..." at bounding box center [411, 307] width 161 height 27
click at [359, 540] on div "Med" at bounding box center [427, 533] width 192 height 31
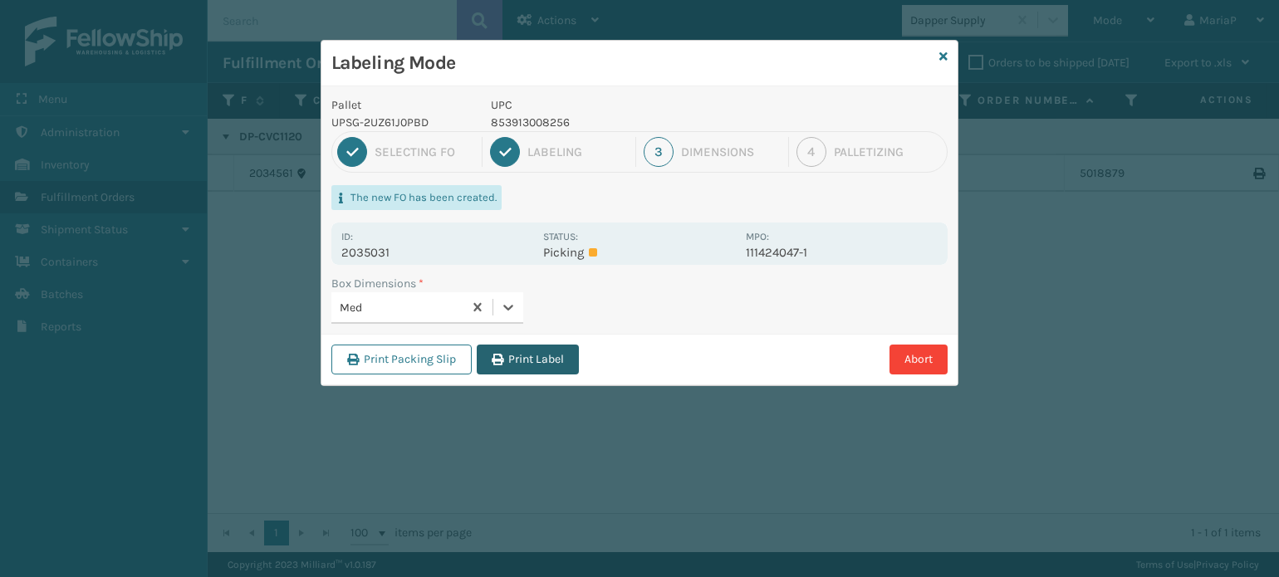
click at [527, 358] on button "Print Label" at bounding box center [528, 360] width 102 height 30
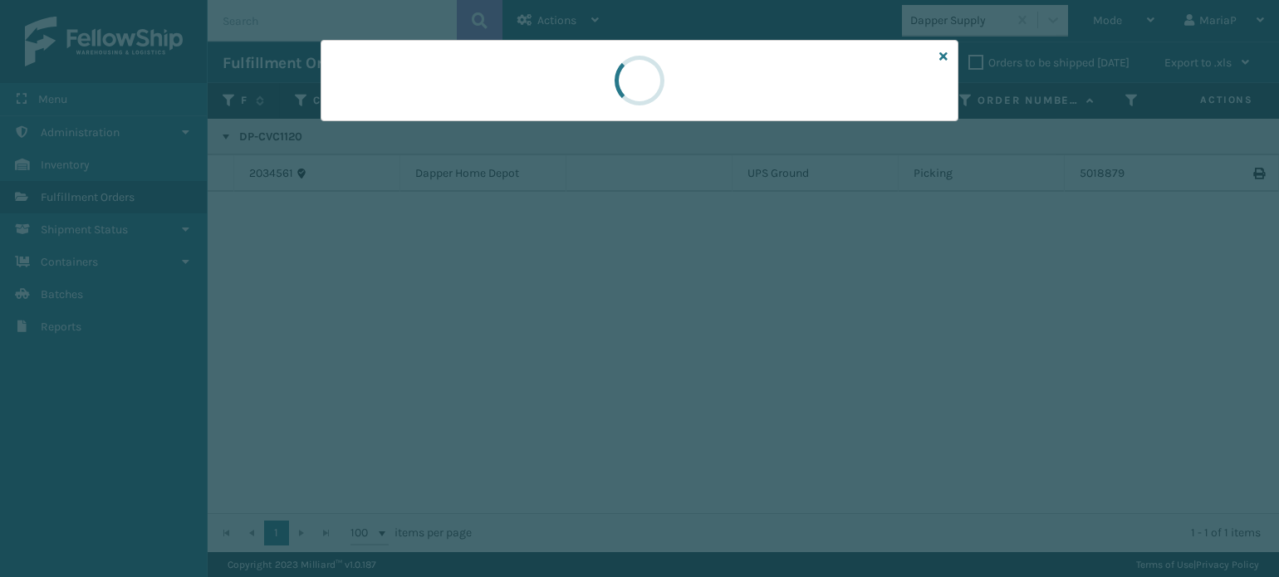
click at [527, 358] on div at bounding box center [639, 288] width 1279 height 577
click at [528, 357] on div at bounding box center [639, 288] width 1279 height 577
click at [532, 359] on div at bounding box center [639, 288] width 1279 height 577
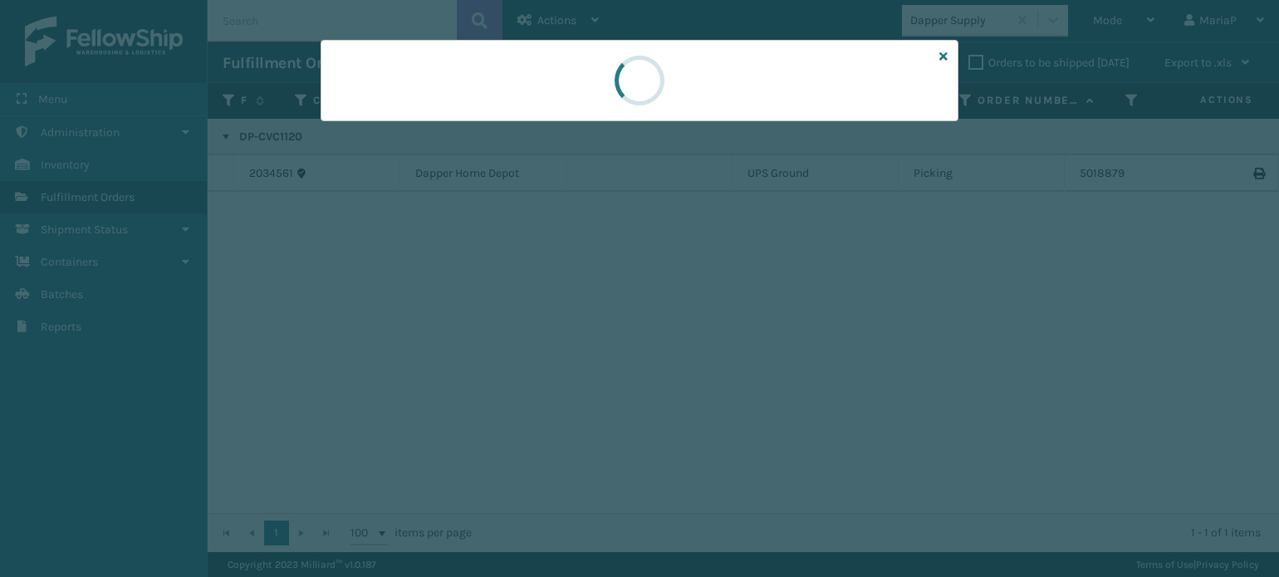
click at [532, 359] on div at bounding box center [639, 288] width 1279 height 577
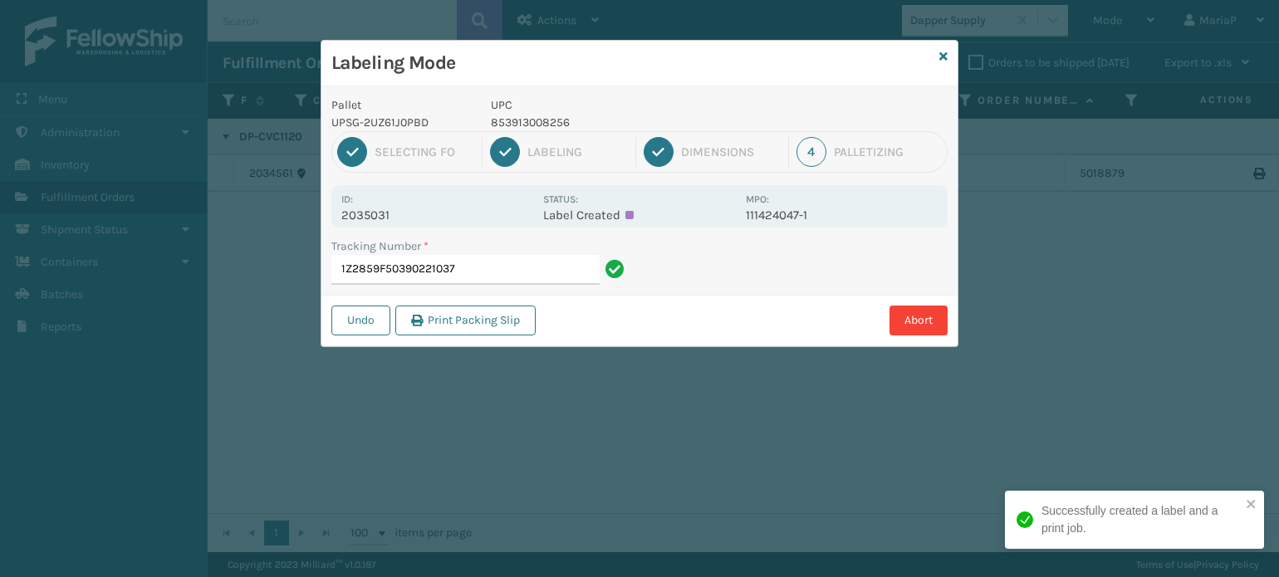
click at [518, 273] on input "1Z2859F50390221037" at bounding box center [465, 270] width 268 height 30
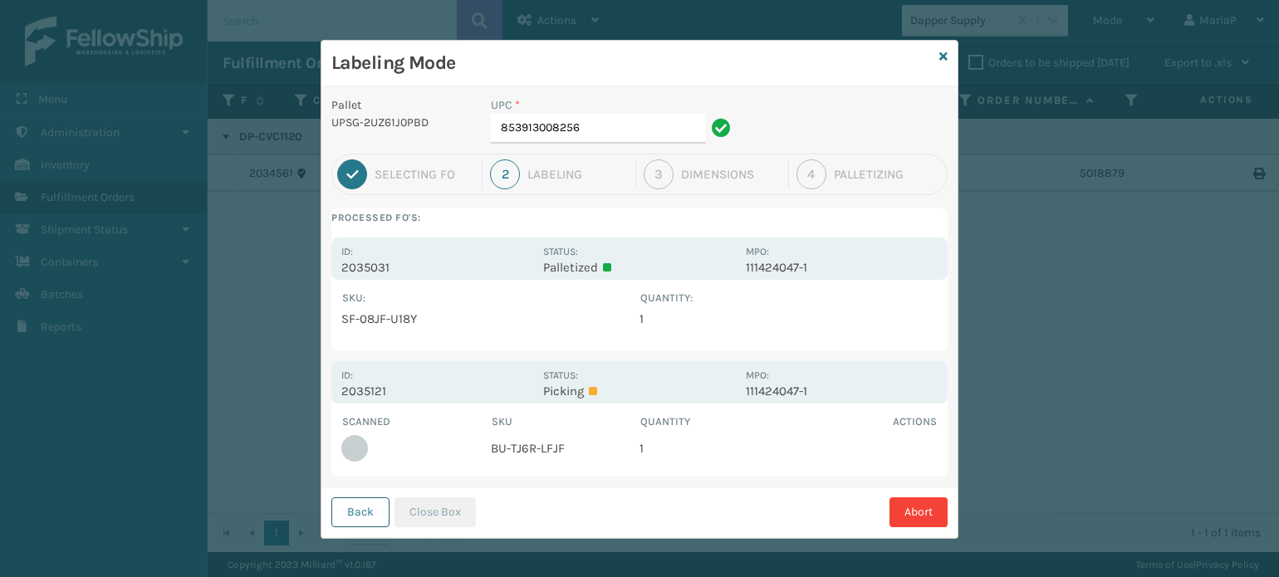
click at [357, 514] on button "Back" at bounding box center [360, 512] width 58 height 30
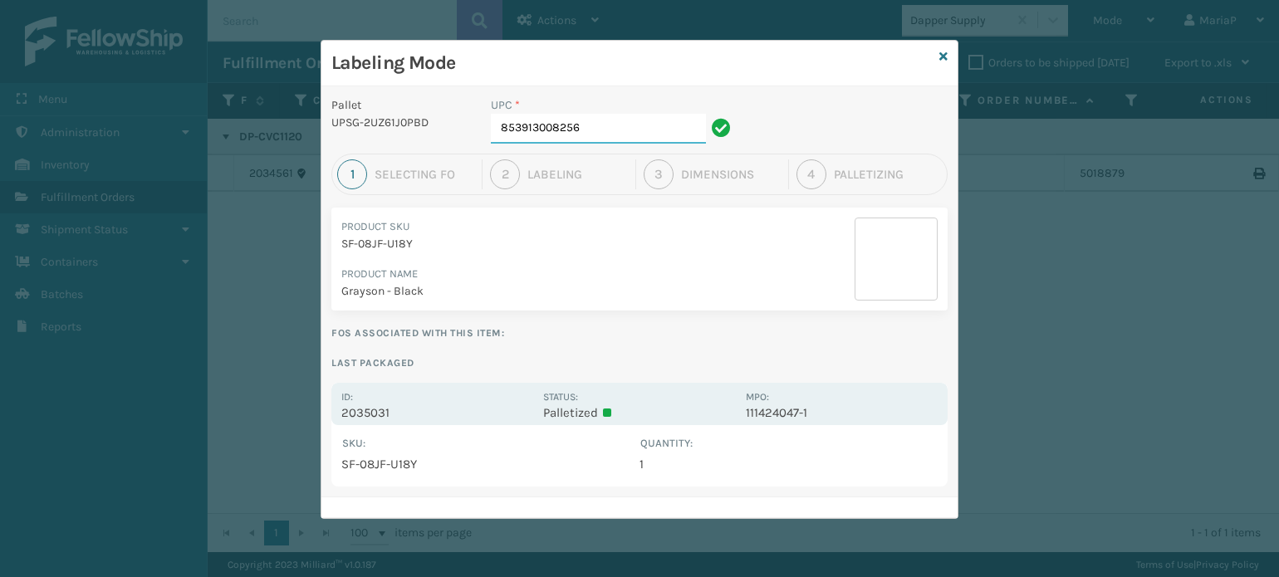
click at [598, 127] on input "853913008256" at bounding box center [598, 129] width 215 height 30
click at [598, 126] on input "853913008256" at bounding box center [598, 129] width 215 height 30
type input "8581000"
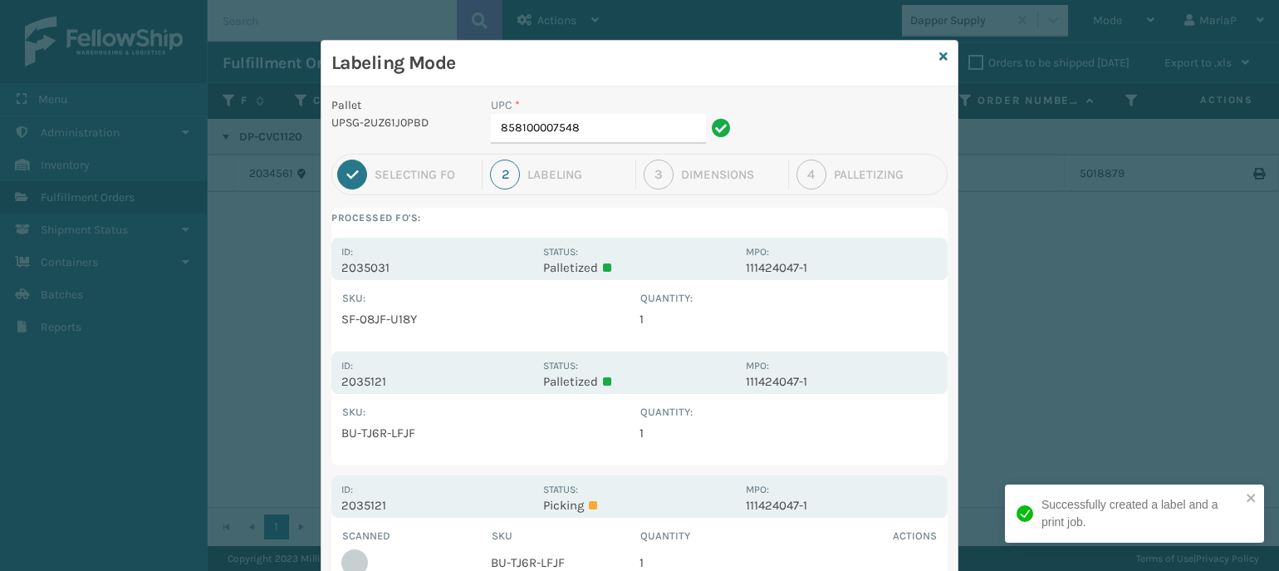
scroll to position [120, 0]
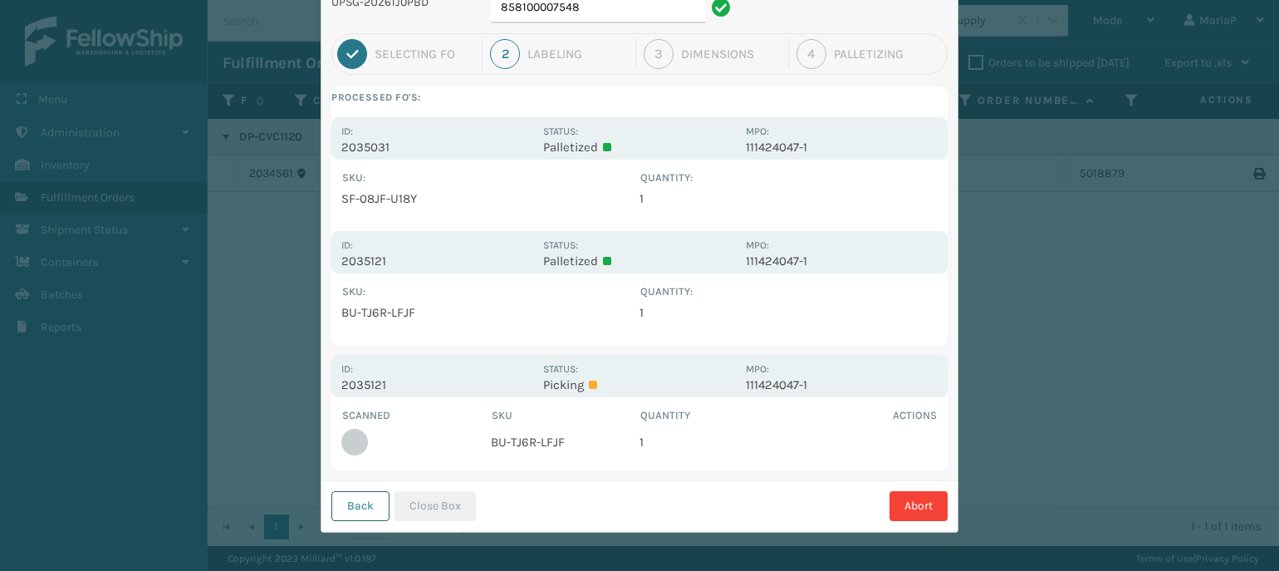
click at [374, 508] on button "Back" at bounding box center [360, 506] width 58 height 30
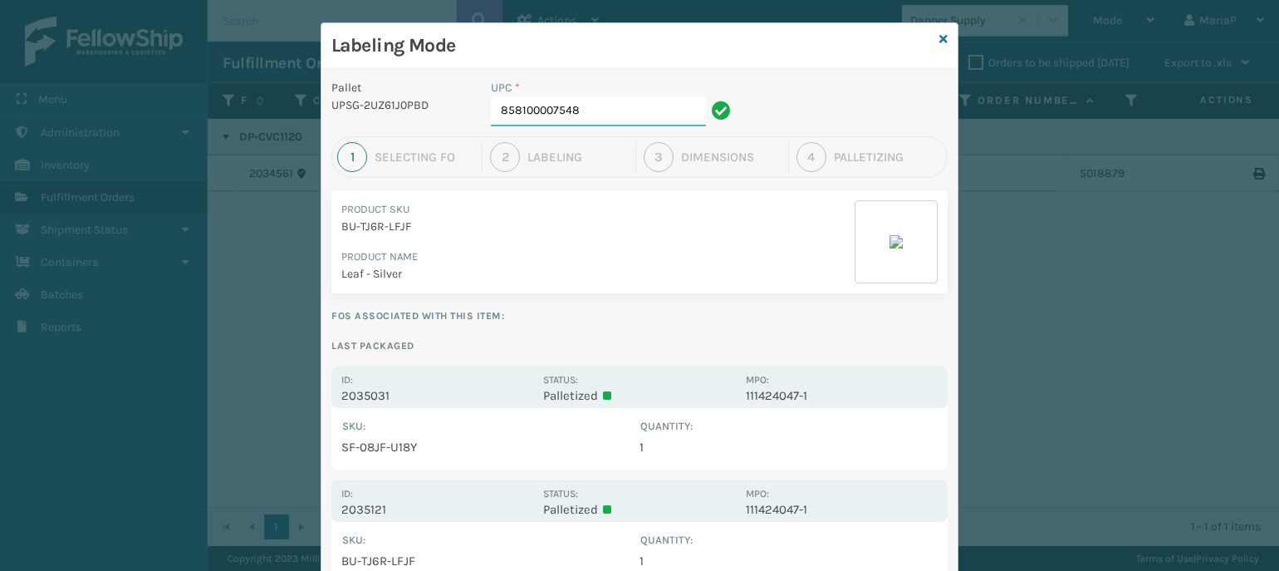
scroll to position [0, 0]
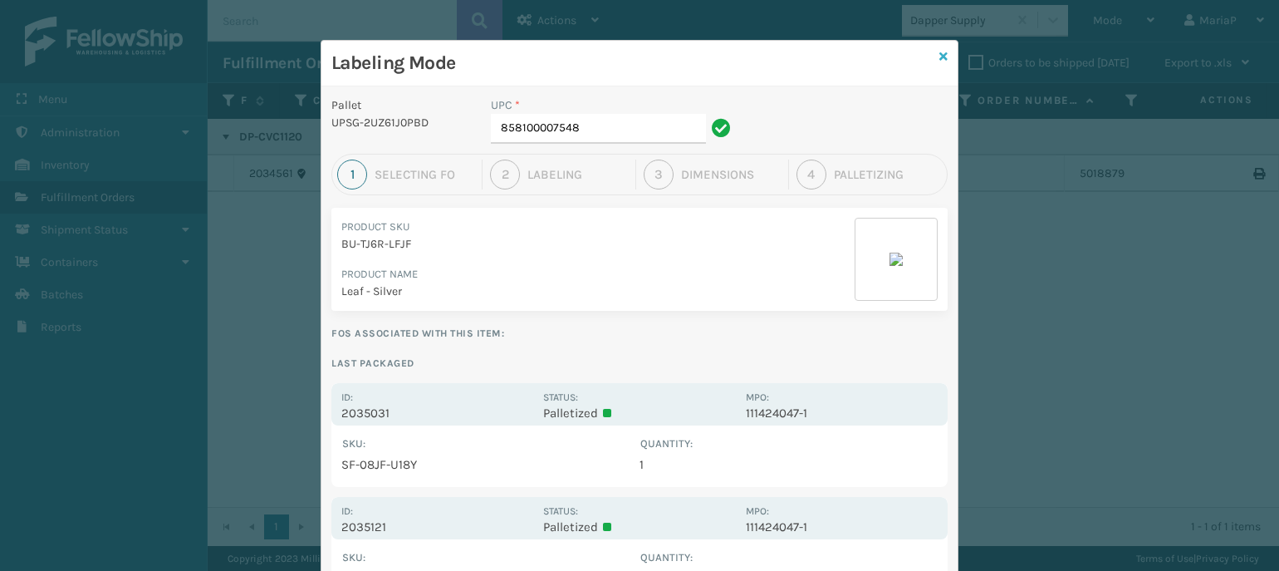
click at [940, 54] on icon at bounding box center [943, 57] width 8 height 12
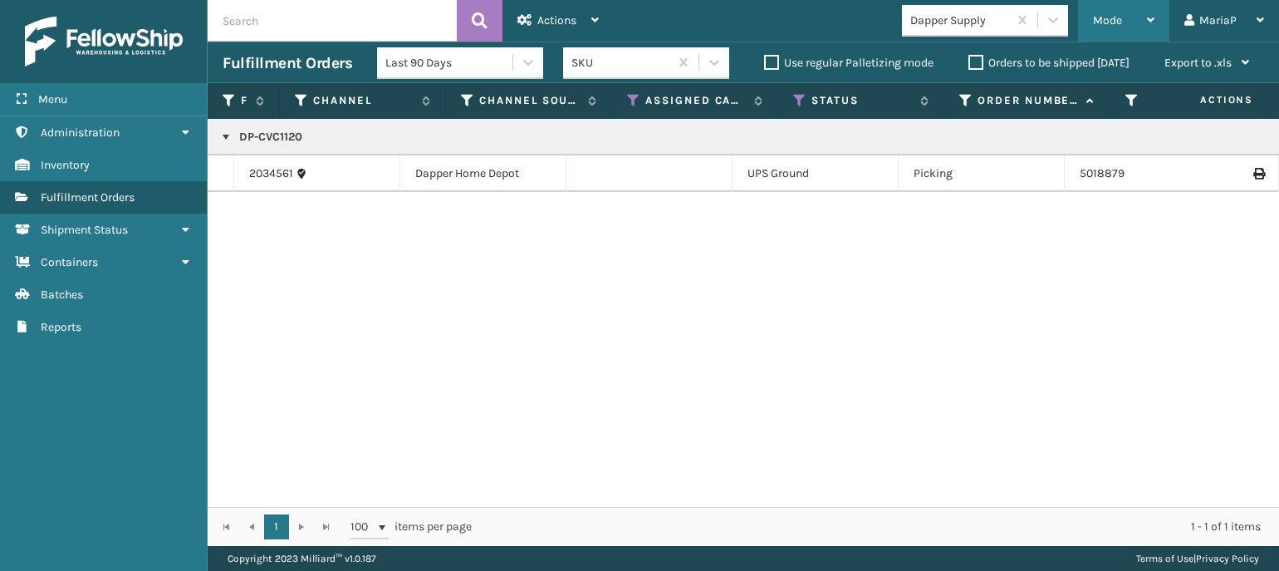
click at [1108, 19] on span "Mode" at bounding box center [1107, 20] width 29 height 14
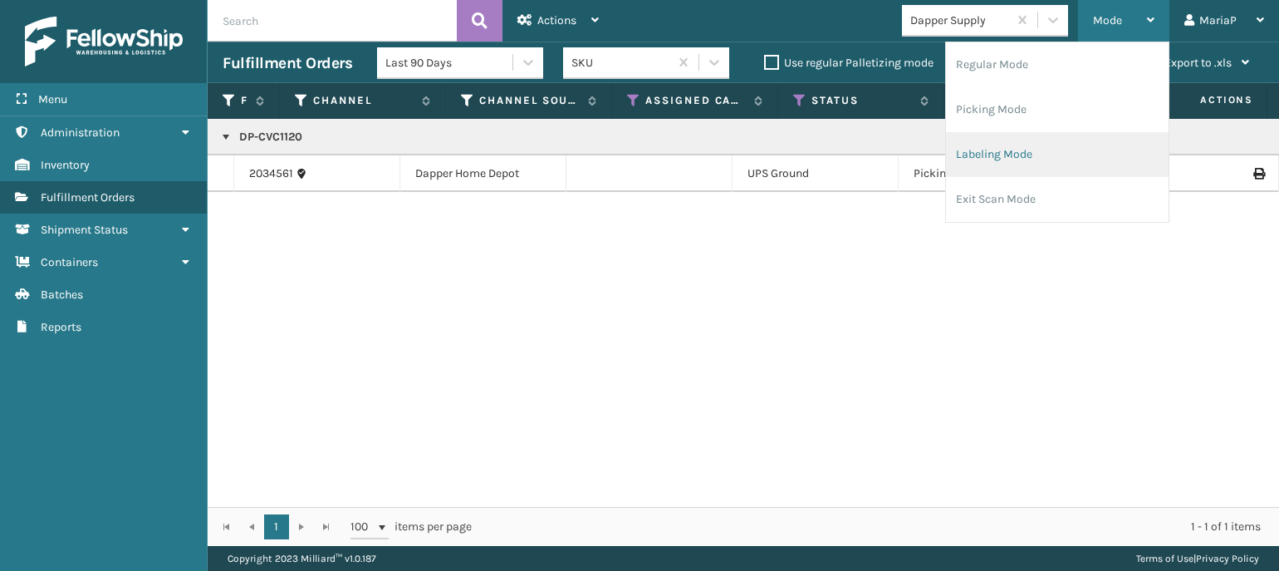
click at [1014, 137] on li "Labeling Mode" at bounding box center [1057, 154] width 223 height 45
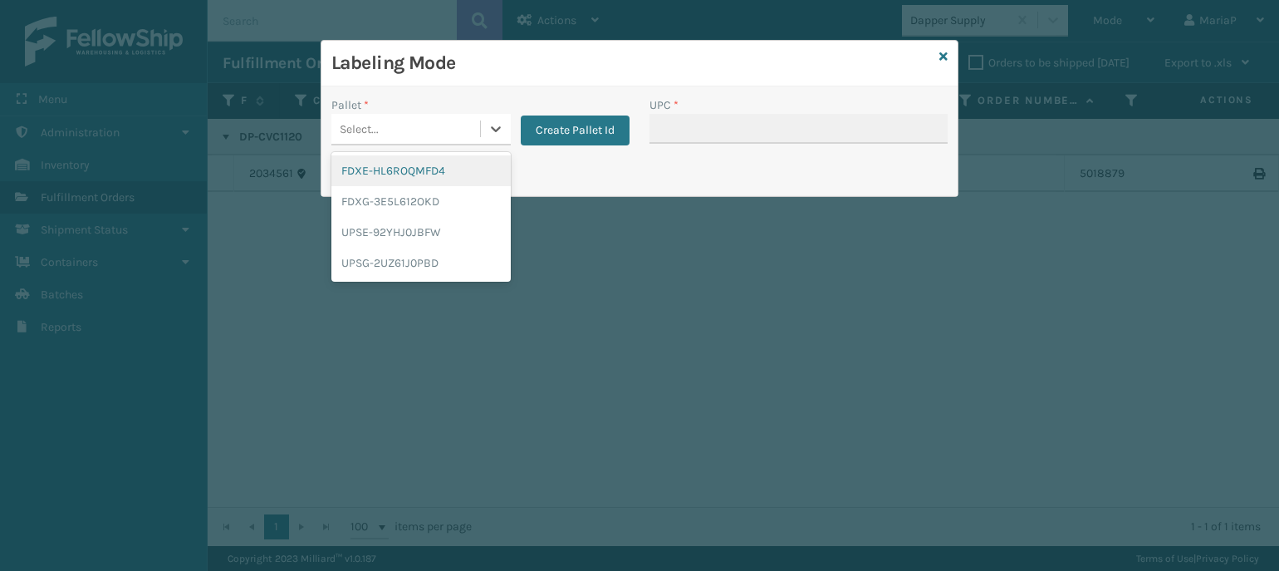
click at [437, 114] on div "Select..." at bounding box center [420, 130] width 179 height 32
click at [420, 257] on div "UPSG-2UZ61J0PBD" at bounding box center [420, 262] width 179 height 31
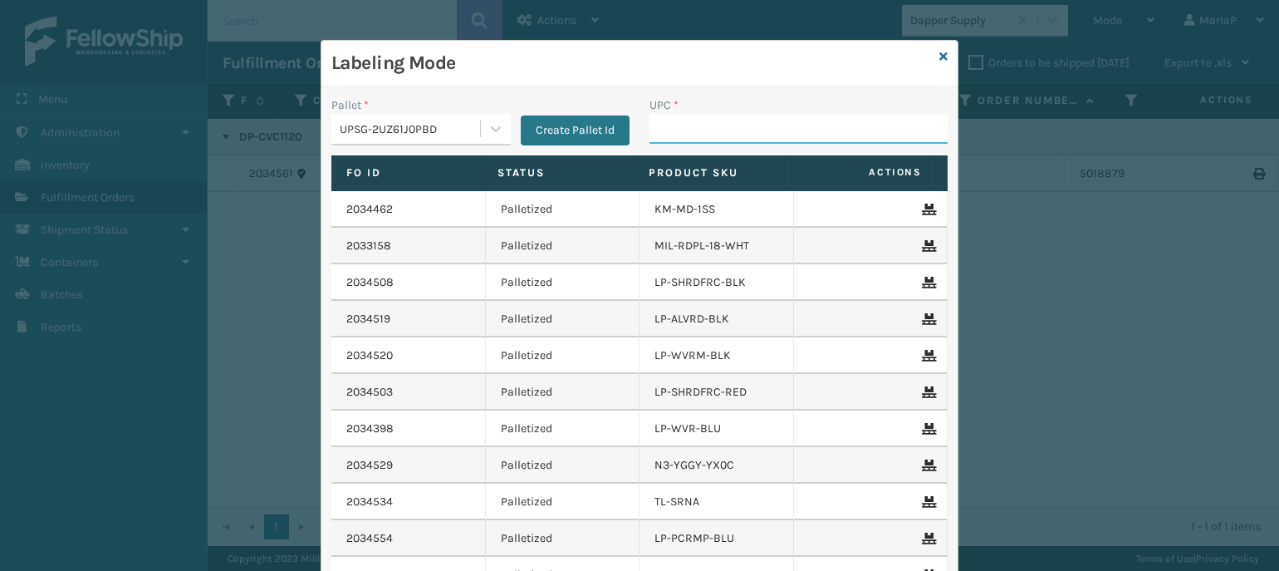
click at [703, 133] on input "UPC *" at bounding box center [798, 129] width 298 height 30
type input "853799005820"
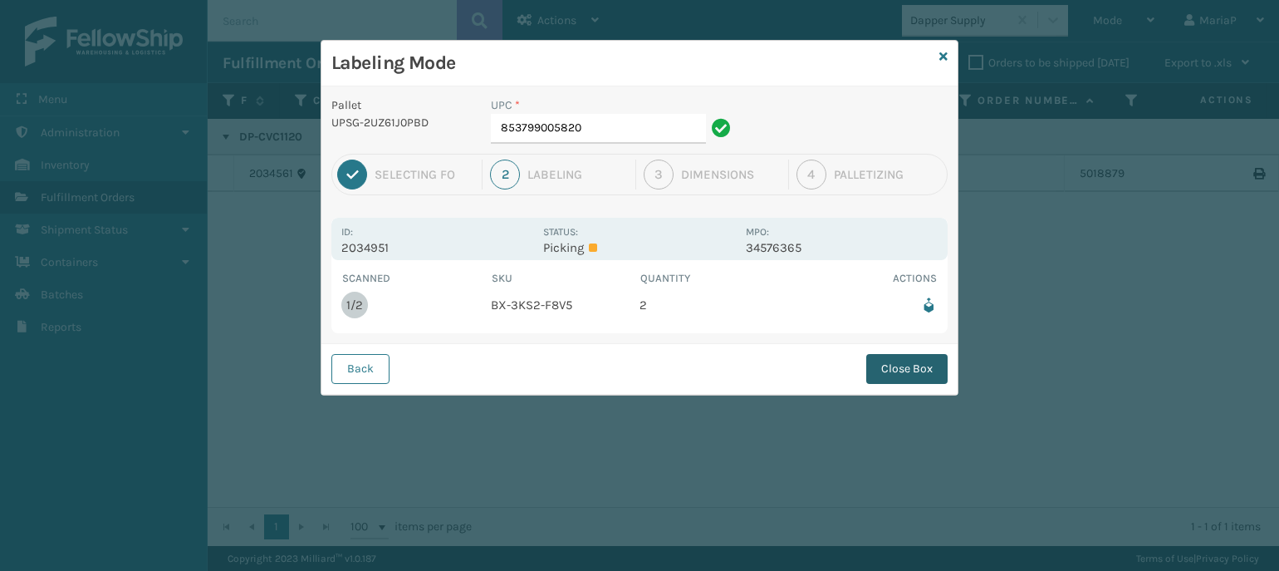
click at [894, 360] on button "Close Box" at bounding box center [906, 369] width 81 height 30
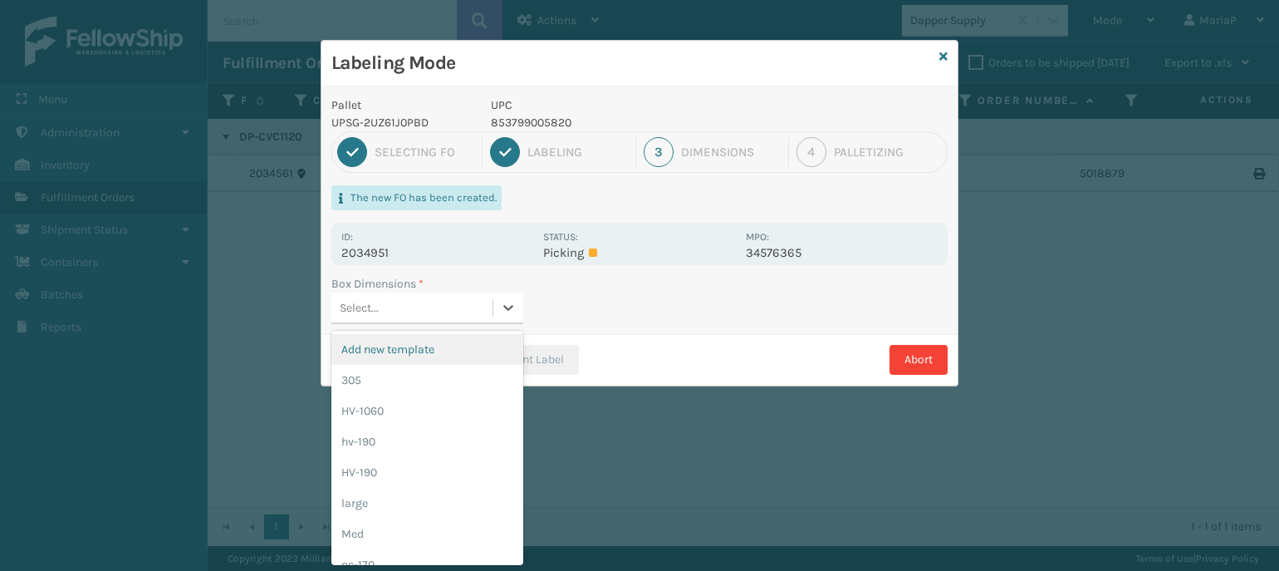
click at [478, 300] on div "Select..." at bounding box center [411, 307] width 161 height 27
type input "MD"
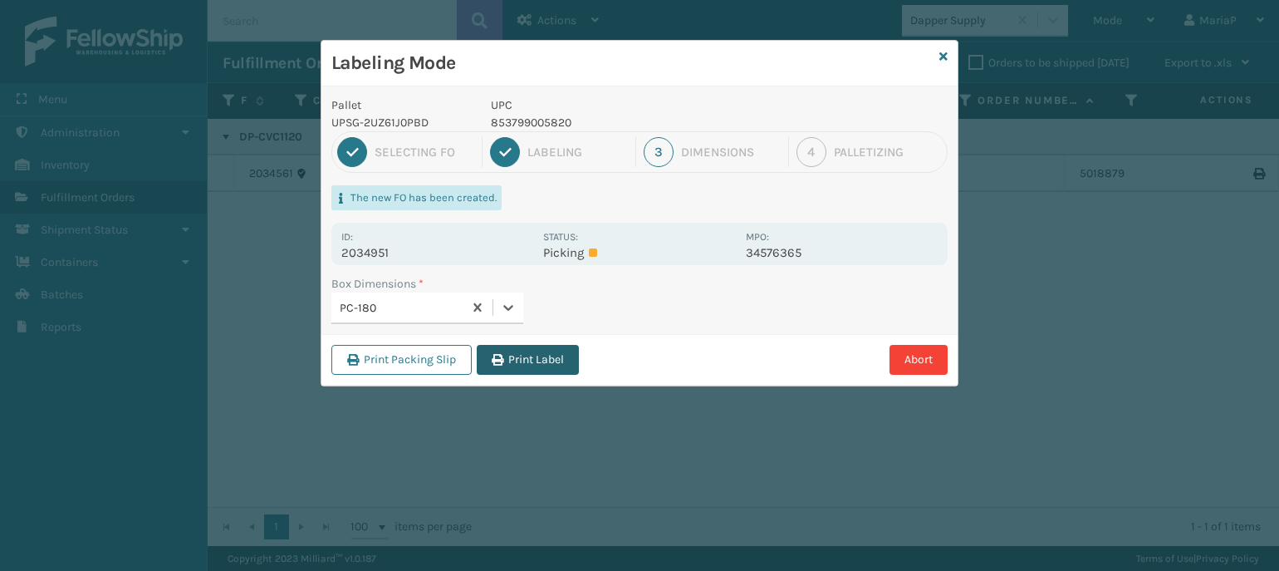
click at [502, 365] on button "Print Label" at bounding box center [528, 360] width 102 height 30
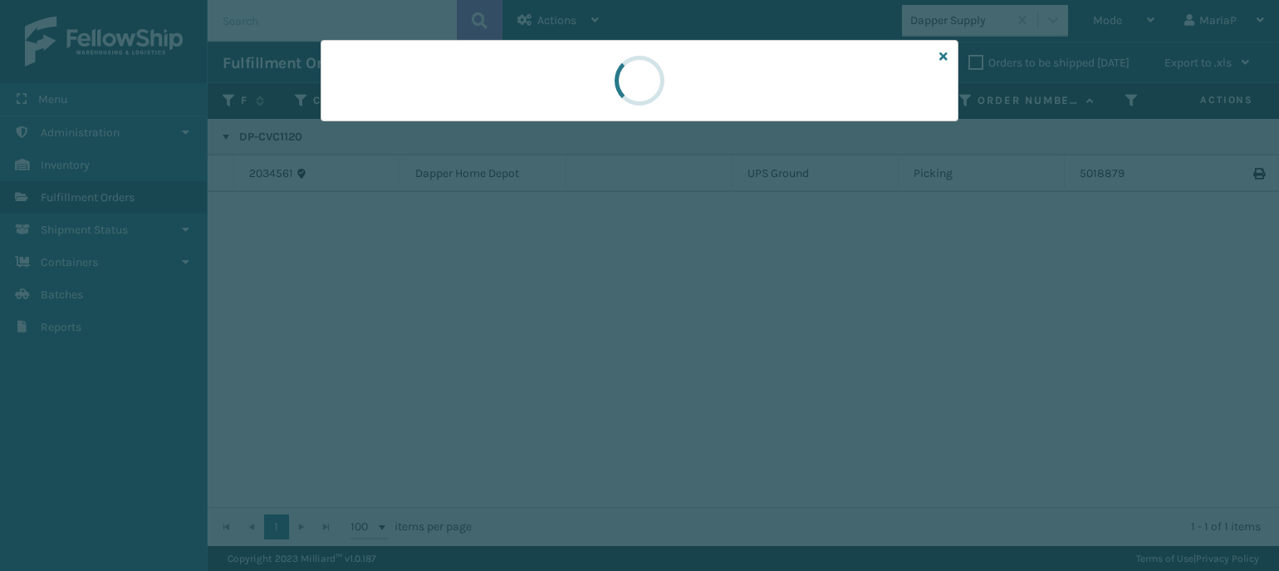
click at [502, 365] on div at bounding box center [639, 285] width 1279 height 571
click at [506, 364] on div at bounding box center [639, 285] width 1279 height 571
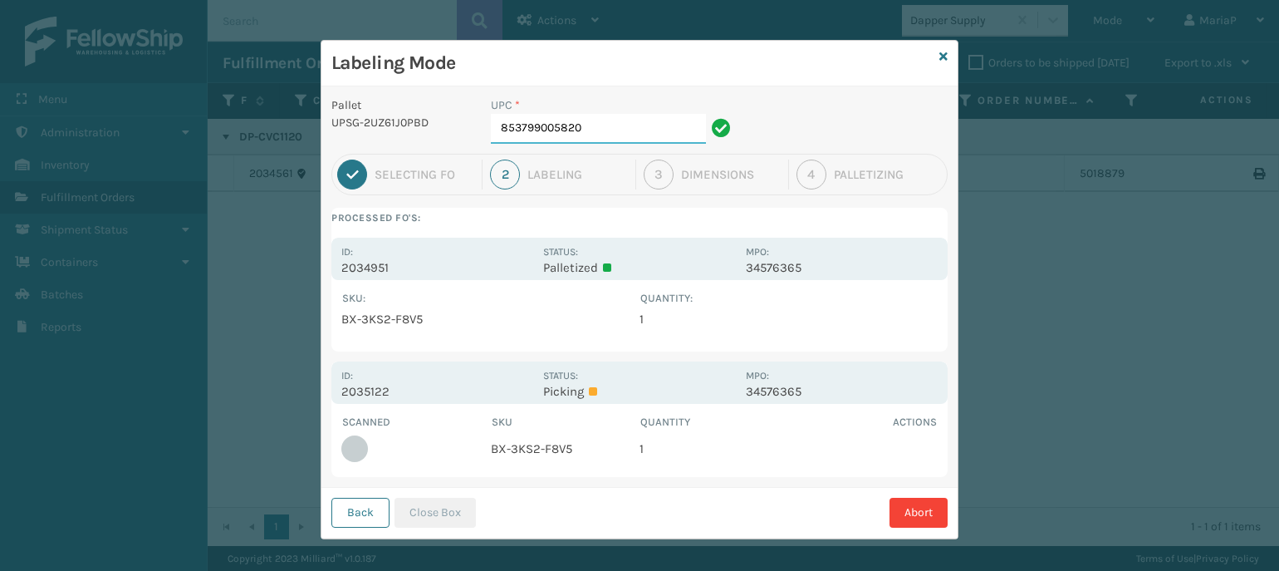
click at [598, 121] on input "853799005820" at bounding box center [598, 129] width 215 height 30
click at [419, 510] on button "Close Box" at bounding box center [434, 512] width 81 height 30
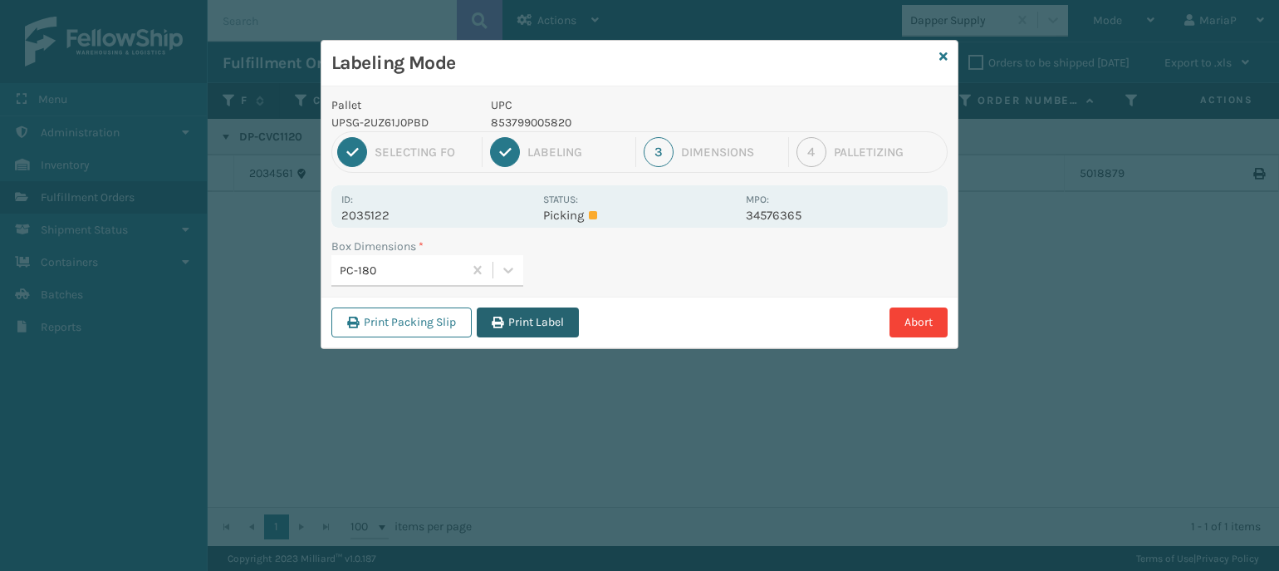
click at [526, 327] on button "Print Label" at bounding box center [528, 322] width 102 height 30
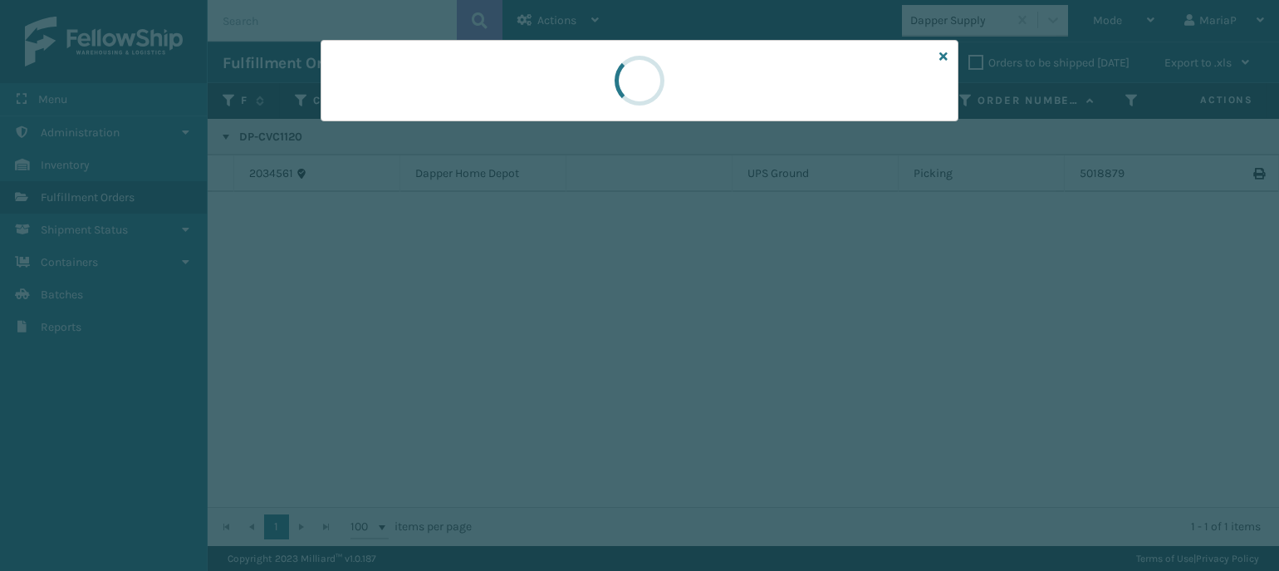
click at [527, 326] on div at bounding box center [639, 285] width 1279 height 571
click at [534, 326] on div at bounding box center [639, 285] width 1279 height 571
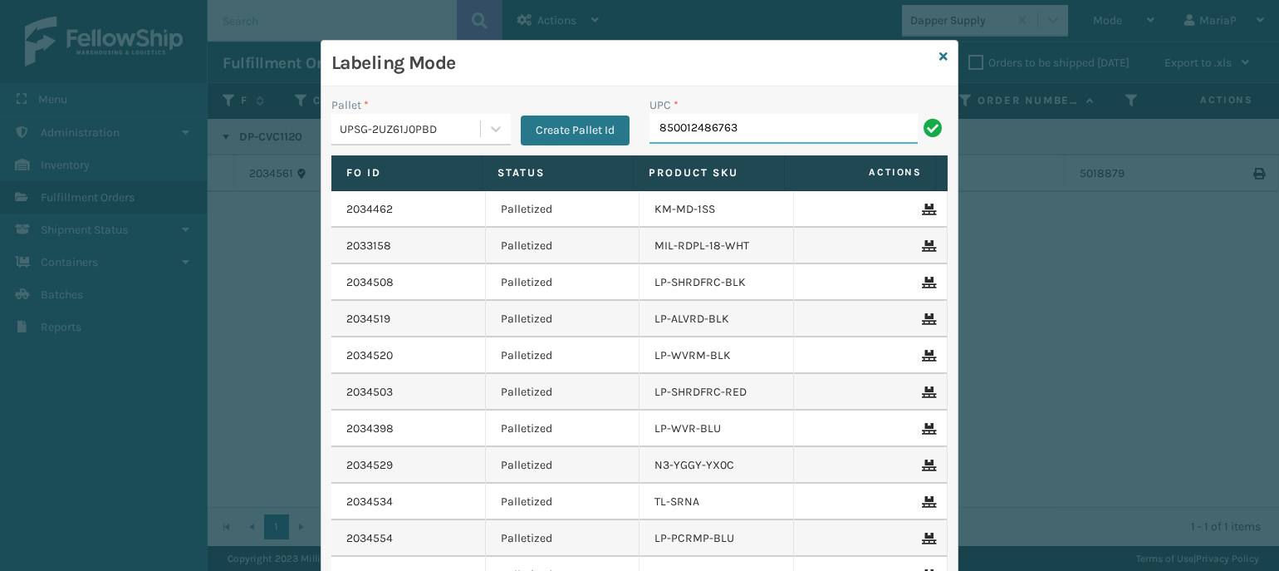
type input "850012486763"
type input "8500124"
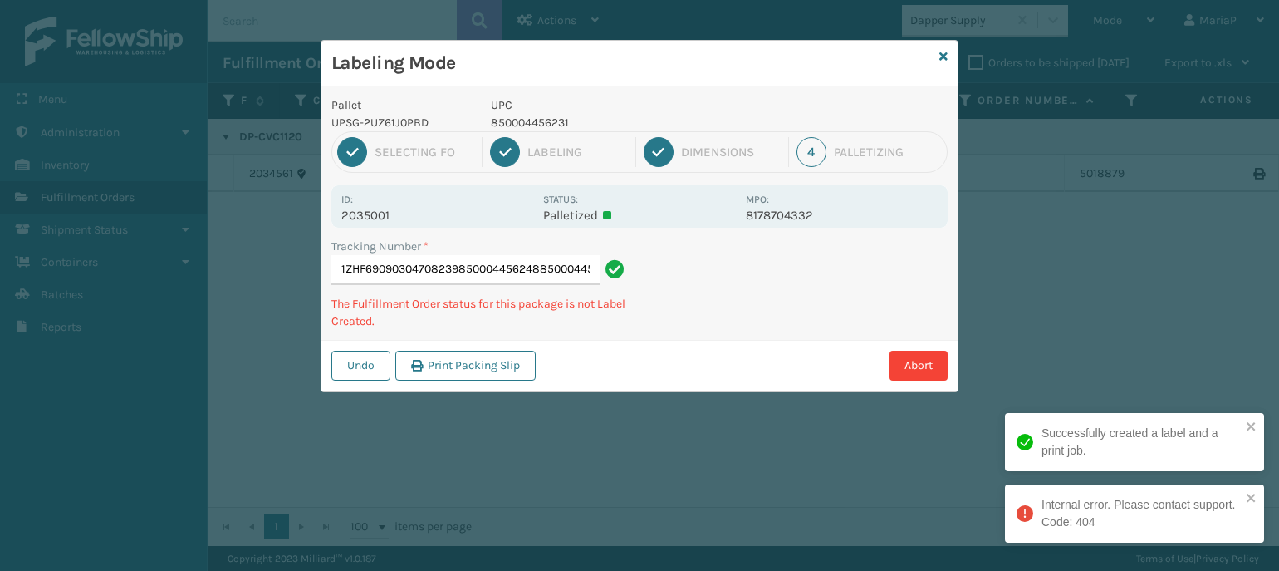
scroll to position [0, 32]
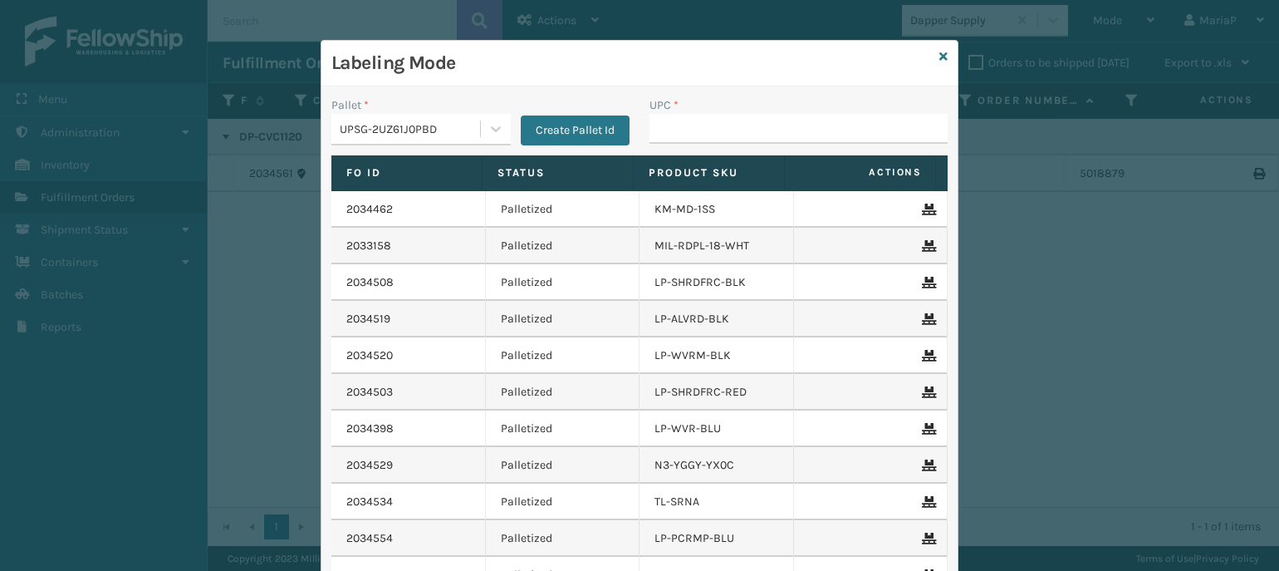
click at [942, 53] on div "Labeling Mode" at bounding box center [639, 64] width 636 height 46
click at [939, 61] on icon at bounding box center [943, 57] width 8 height 12
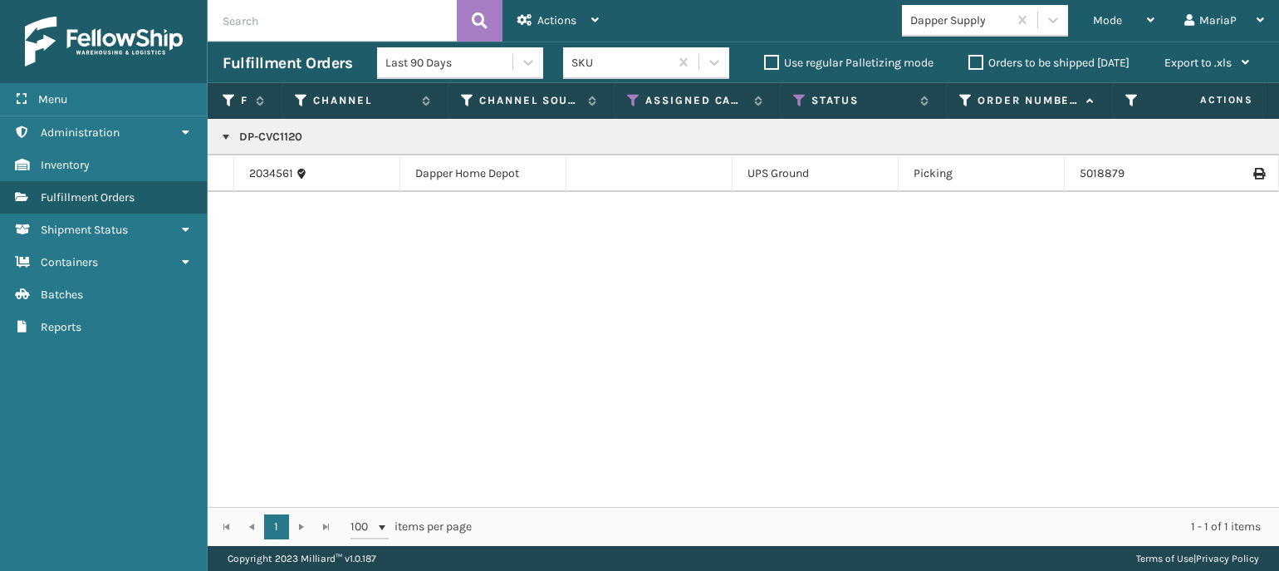
click at [982, 26] on div "Dapper Supply" at bounding box center [959, 20] width 99 height 17
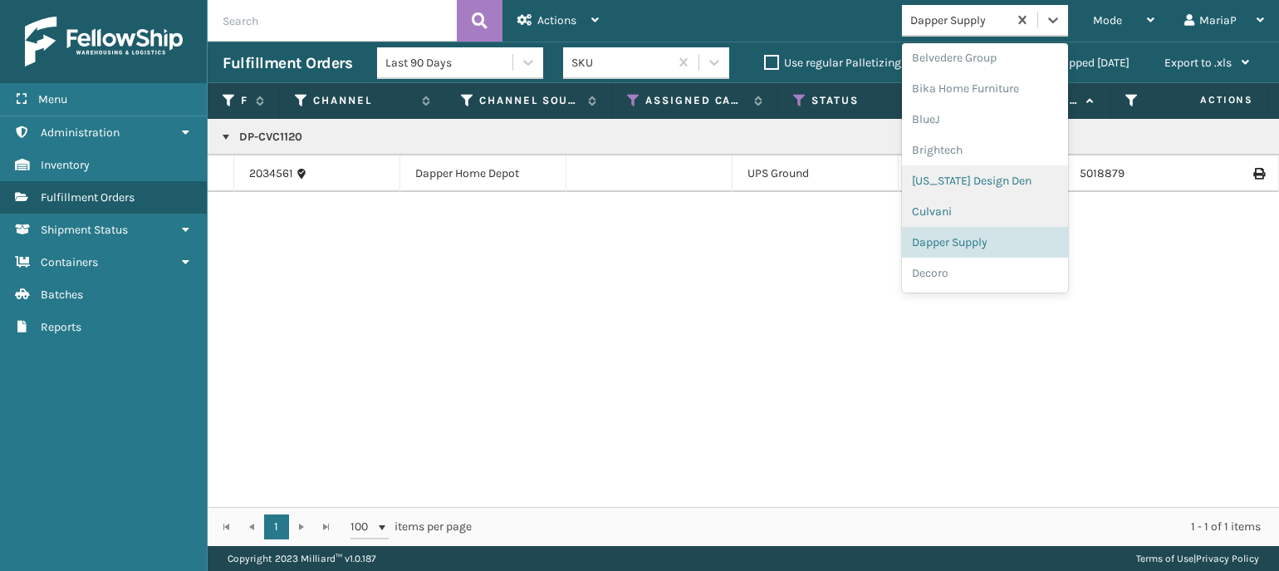
scroll to position [166, 0]
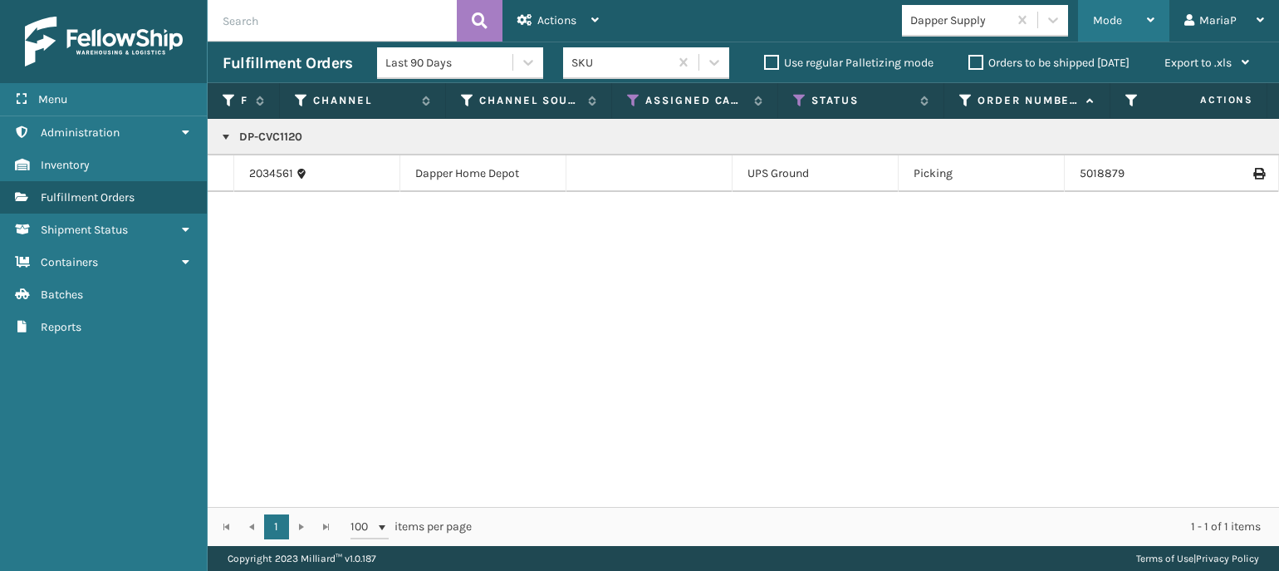
click at [1112, 8] on div "Mode" at bounding box center [1123, 21] width 61 height 42
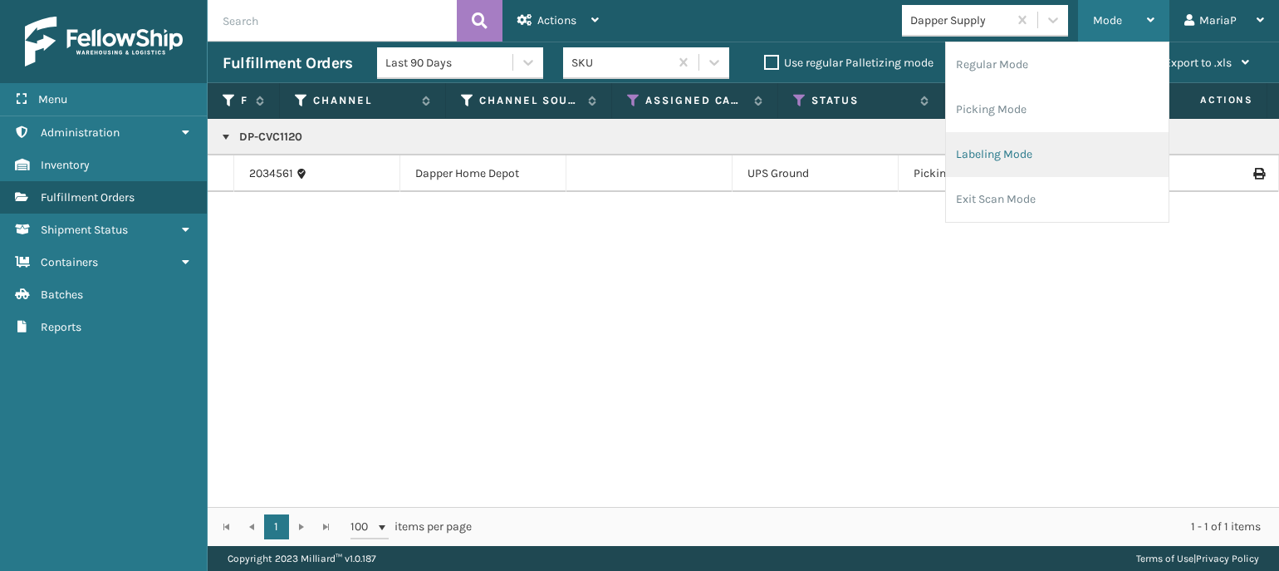
click at [1032, 154] on li "Labeling Mode" at bounding box center [1057, 154] width 223 height 45
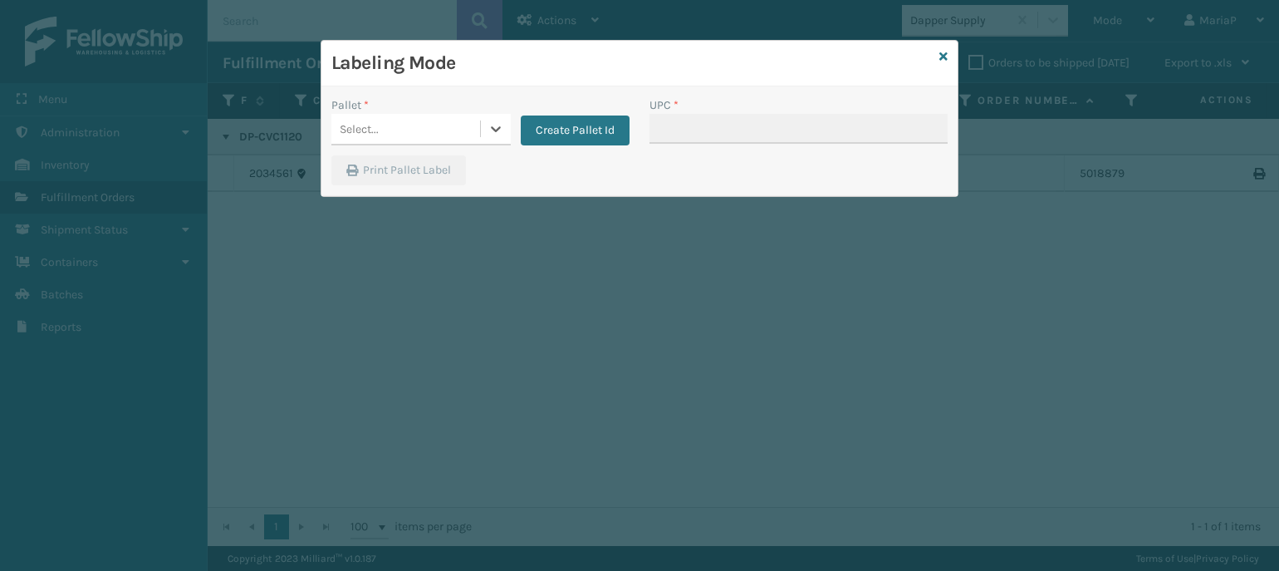
click at [463, 139] on div "Select..." at bounding box center [405, 128] width 149 height 27
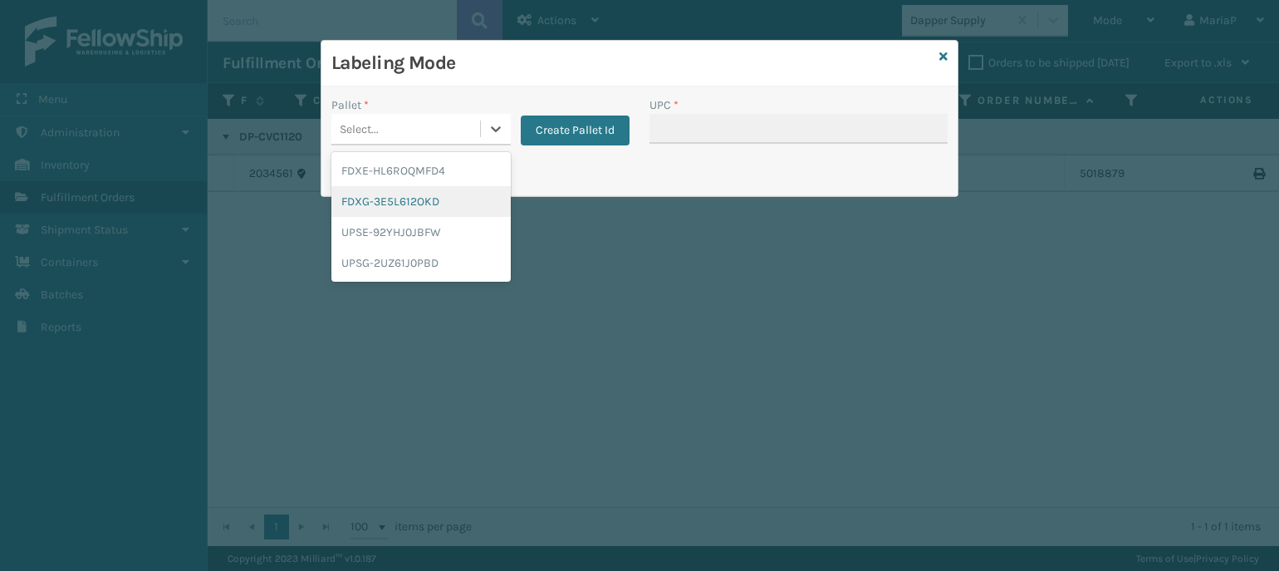
click at [401, 203] on div "FDXG-3E5L612OKD" at bounding box center [420, 201] width 179 height 31
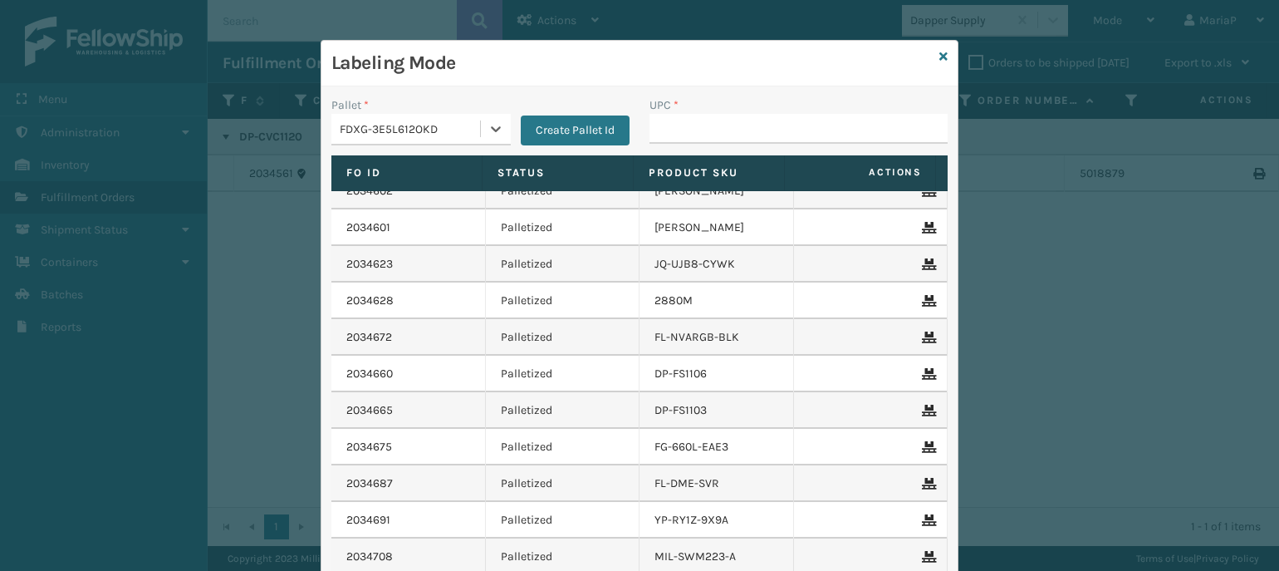
scroll to position [190, 0]
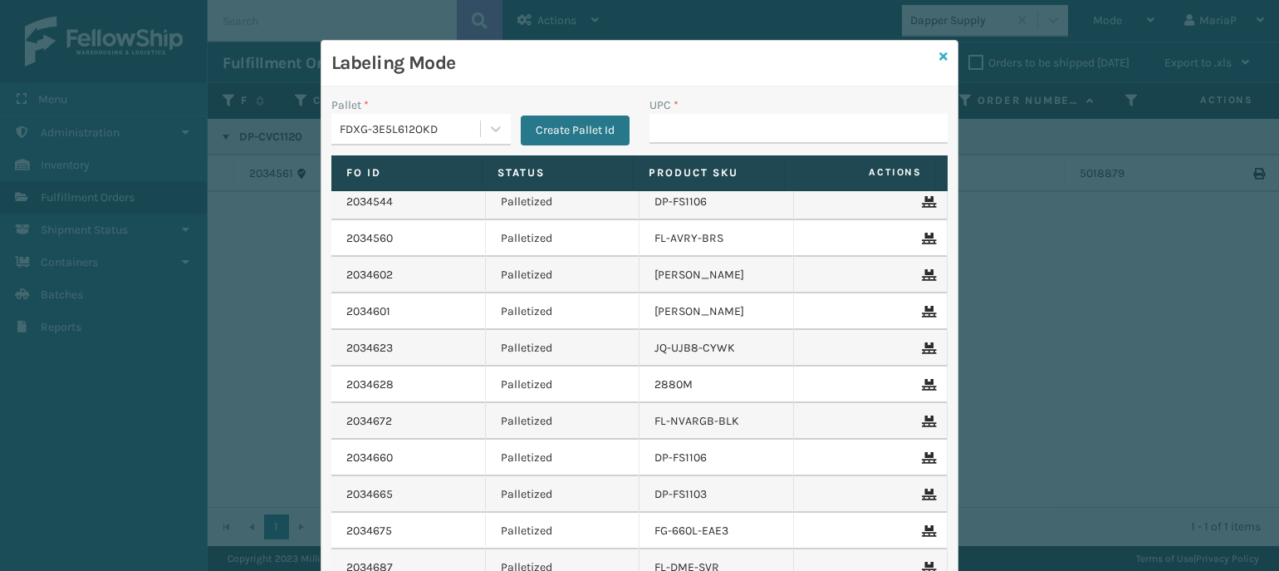
click at [939, 54] on icon at bounding box center [943, 57] width 8 height 12
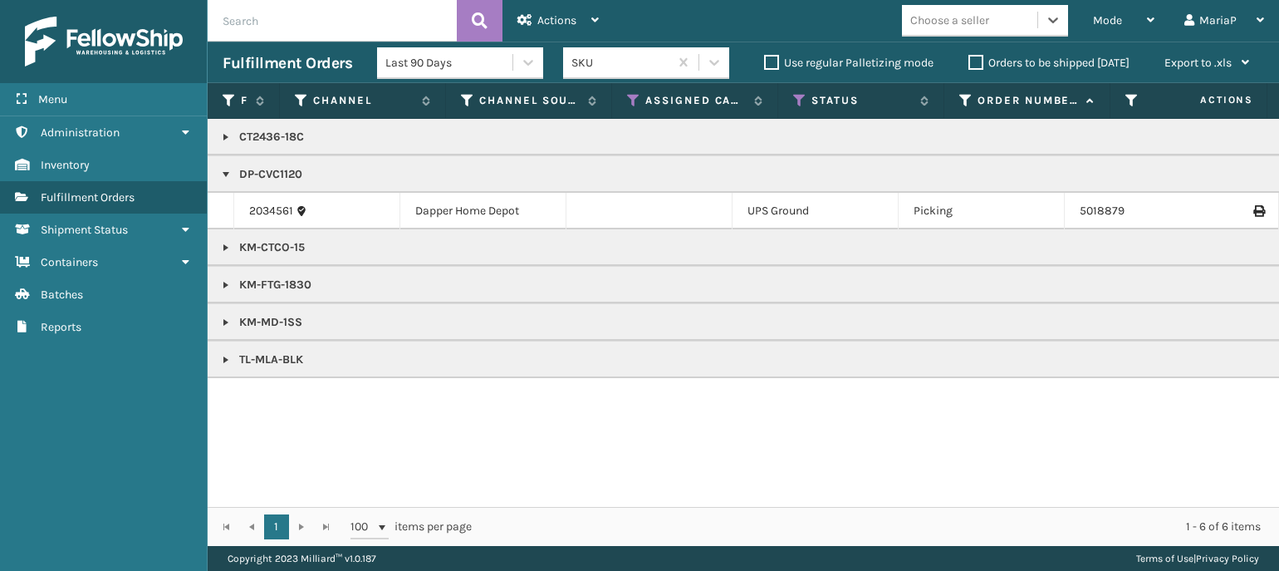
click at [224, 136] on link at bounding box center [225, 136] width 13 height 13
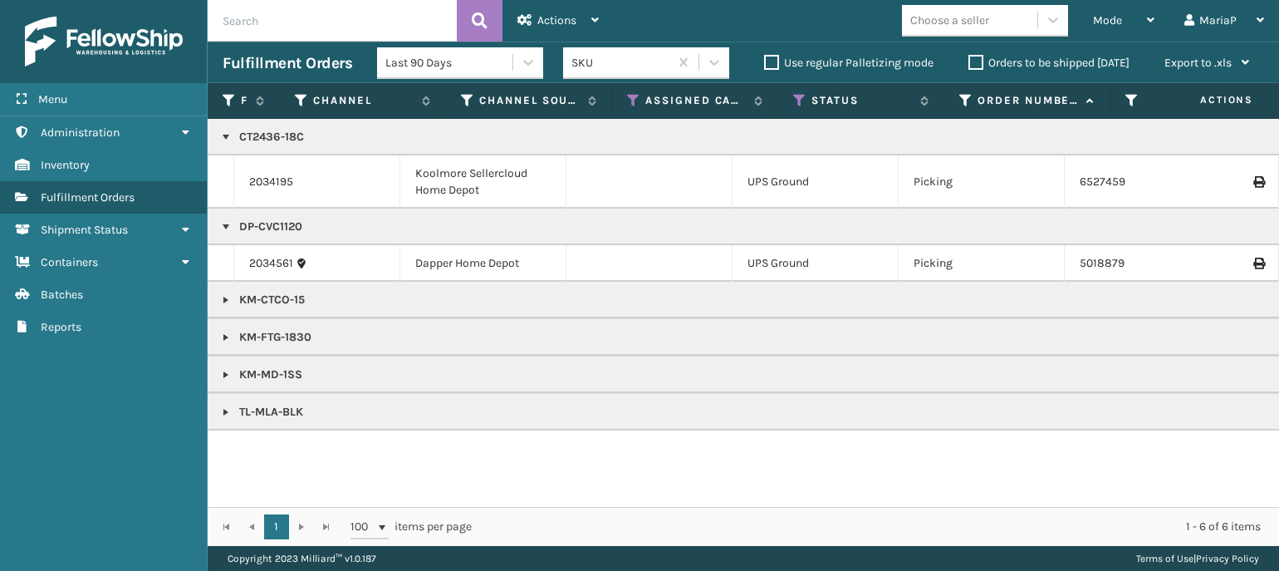
click at [227, 372] on link at bounding box center [225, 374] width 13 height 13
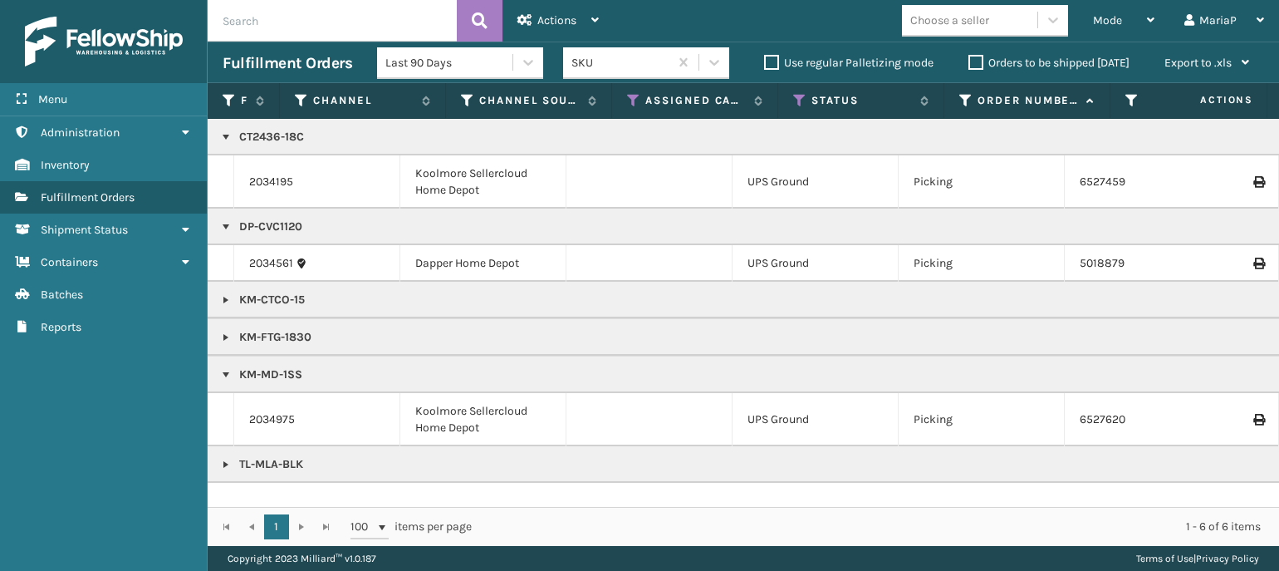
click at [220, 339] on link at bounding box center [225, 337] width 13 height 13
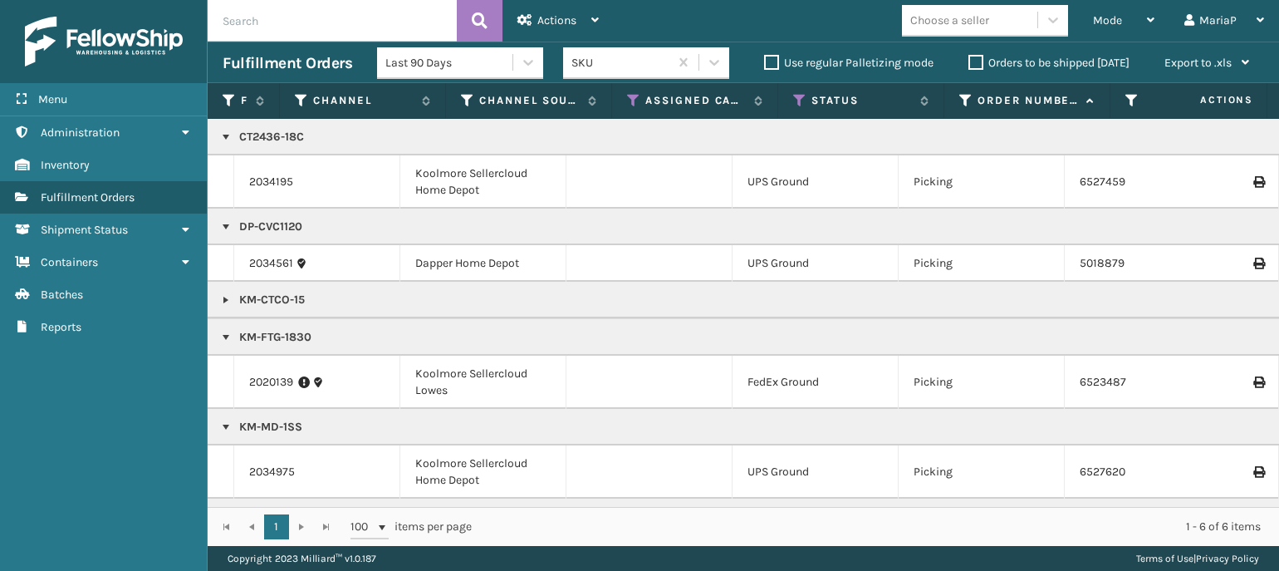
click at [224, 301] on link at bounding box center [225, 299] width 13 height 13
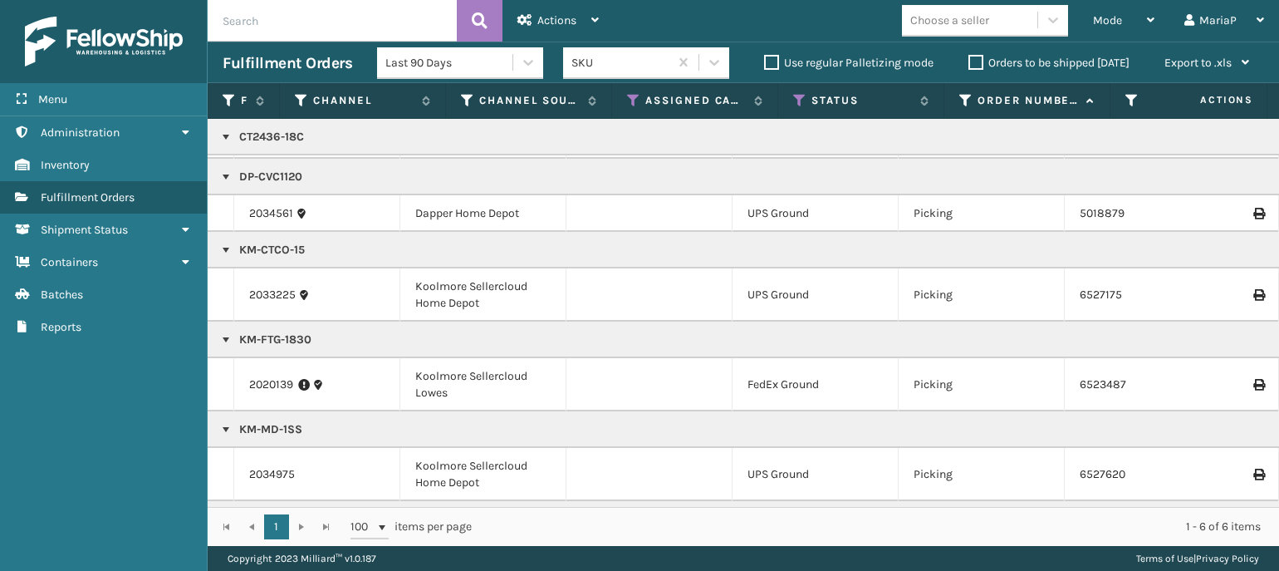
scroll to position [92, 0]
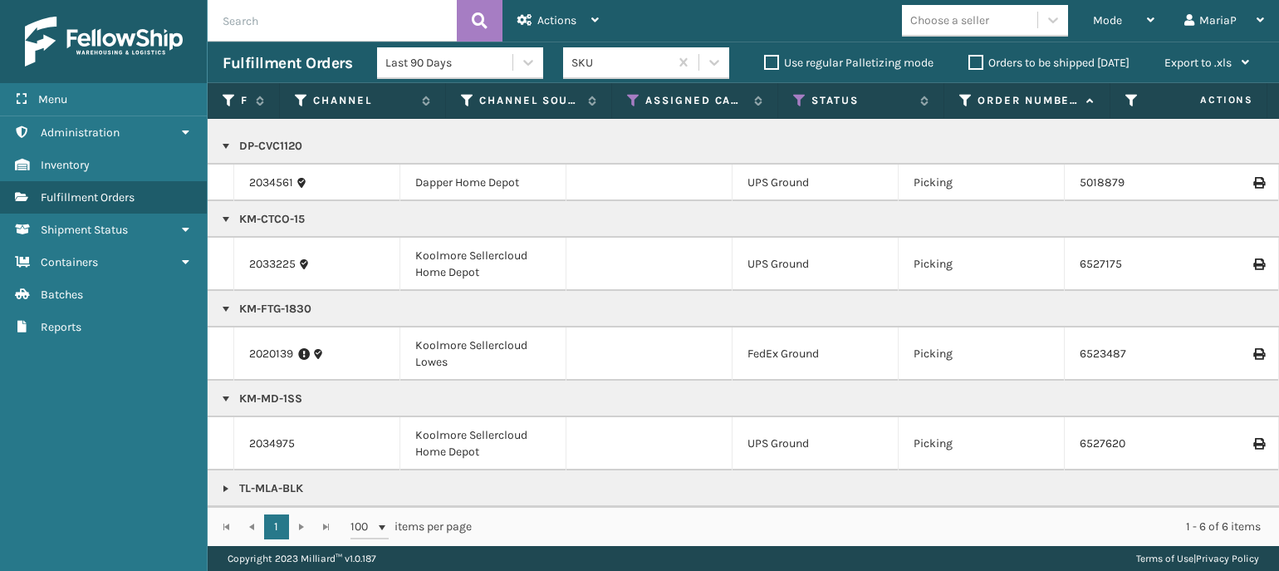
click at [650, 507] on div "1 1 100 items per page 1 - 6 of 6 items" at bounding box center [743, 526] width 1071 height 39
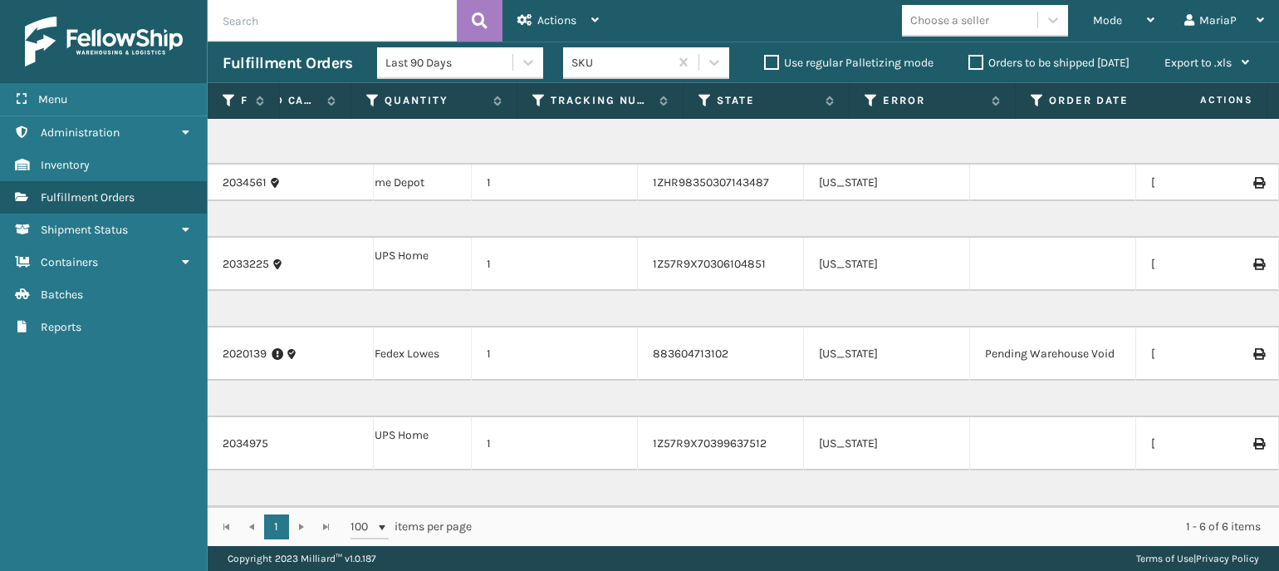
click at [515, 512] on div "1 1 100 items per page 1 - 6 of 6 items" at bounding box center [743, 526] width 1071 height 39
click at [925, 494] on td "TL-MLA-BLK" at bounding box center [852, 488] width 3141 height 37
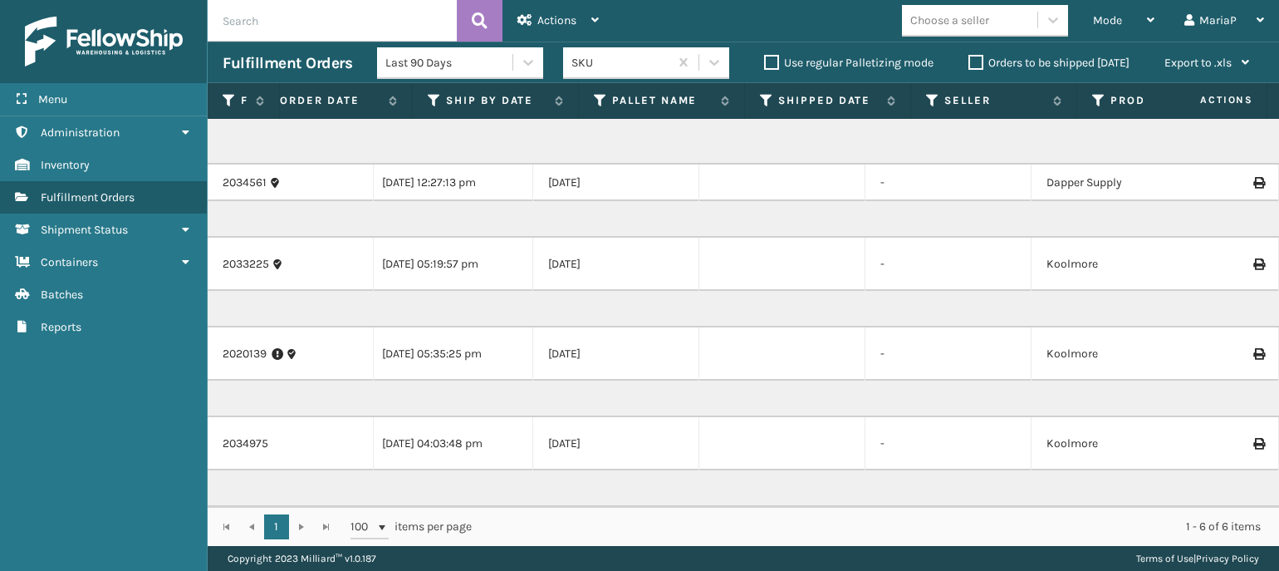
scroll to position [0, 0]
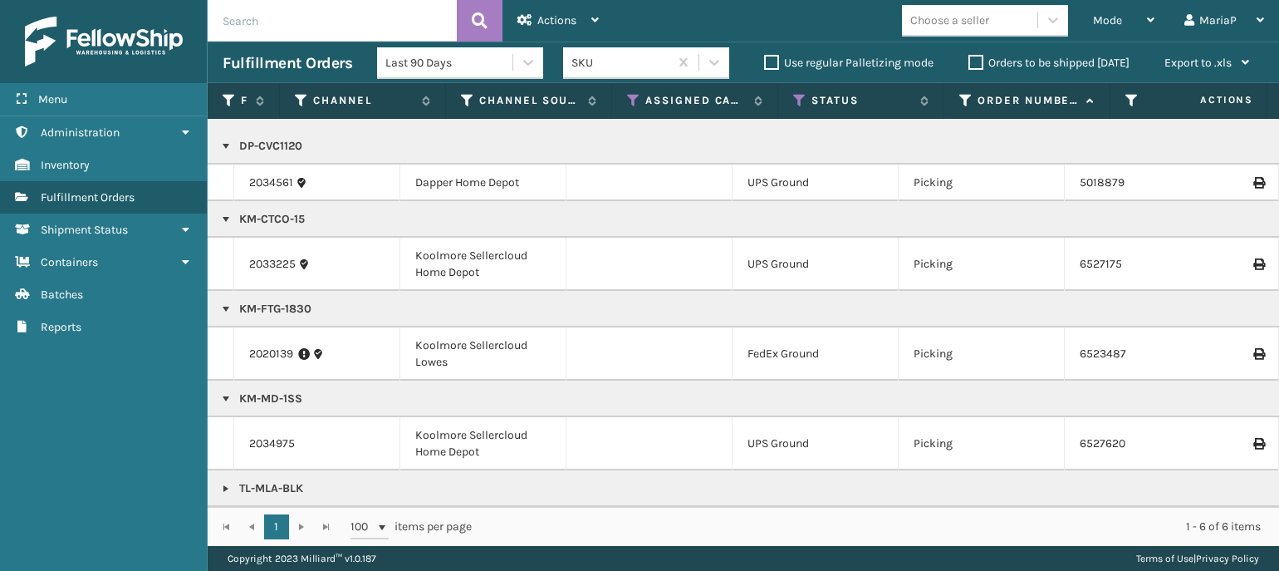
click at [924, 21] on div "Choose a seller" at bounding box center [949, 20] width 79 height 17
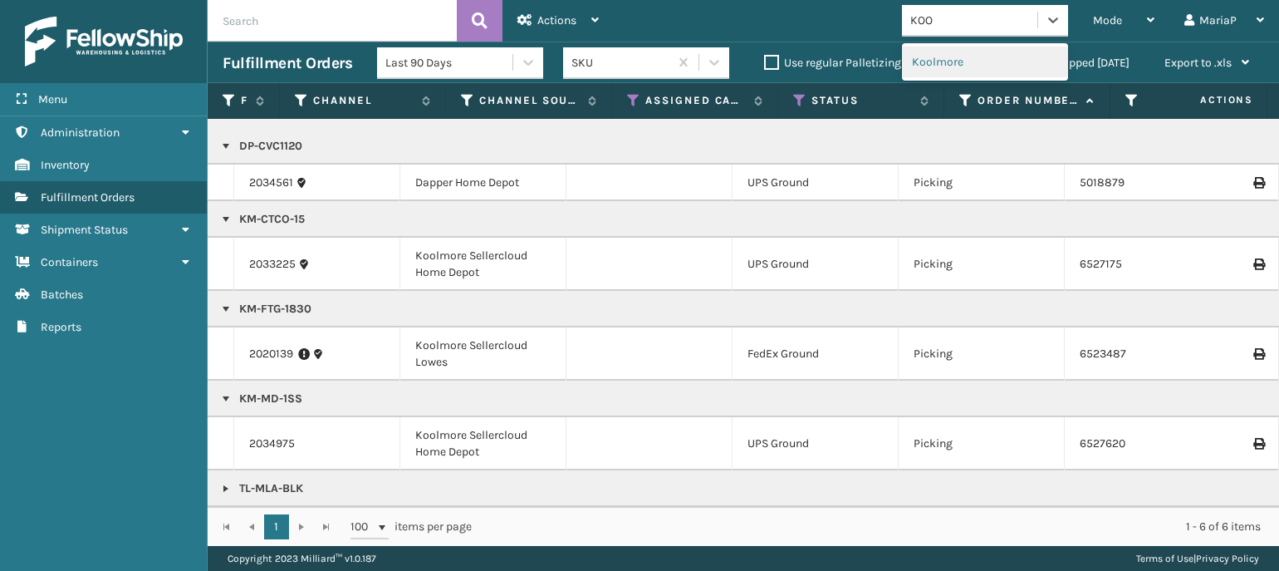
click at [924, 66] on div "Koolmore" at bounding box center [985, 62] width 166 height 31
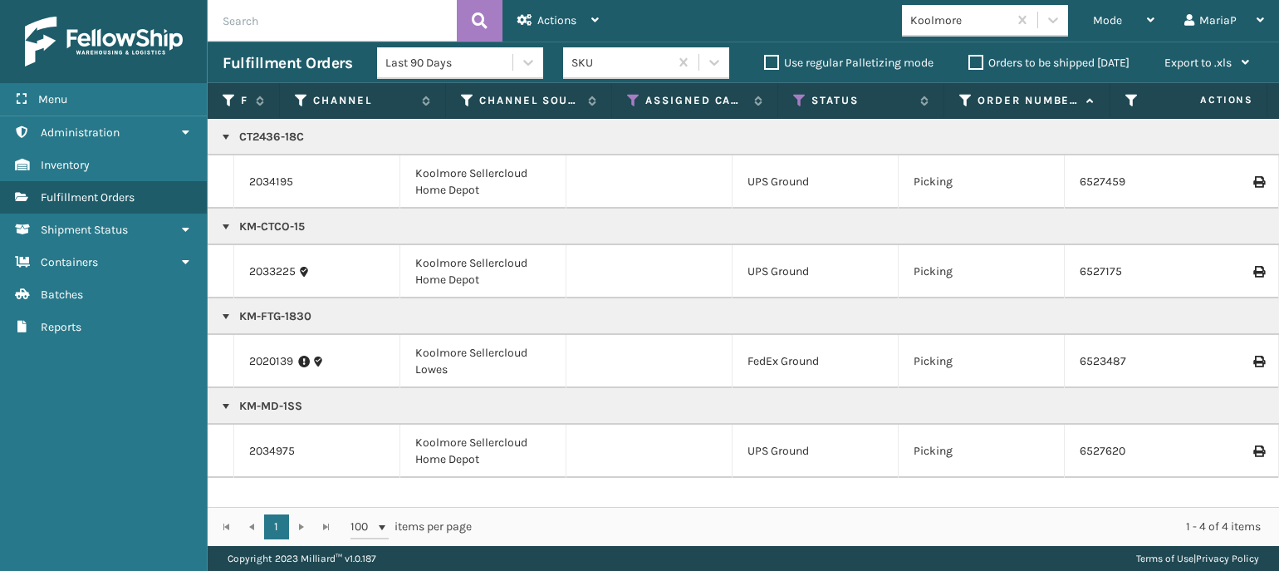
click at [225, 404] on link at bounding box center [225, 405] width 13 height 13
click at [226, 318] on link at bounding box center [225, 316] width 13 height 13
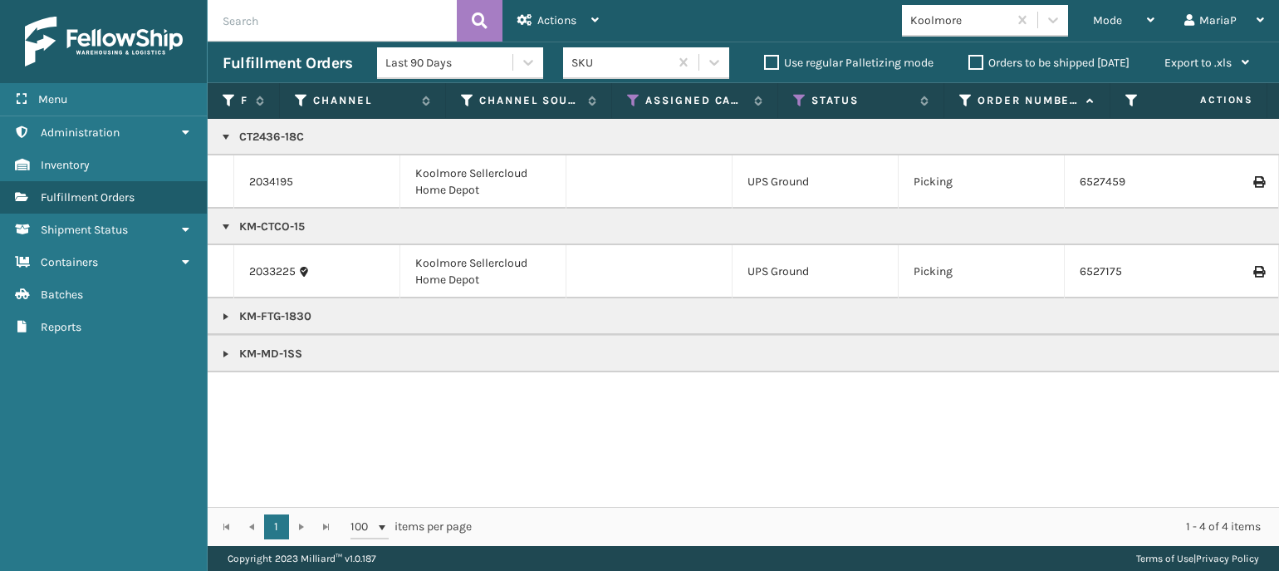
click at [224, 224] on link at bounding box center [225, 226] width 13 height 13
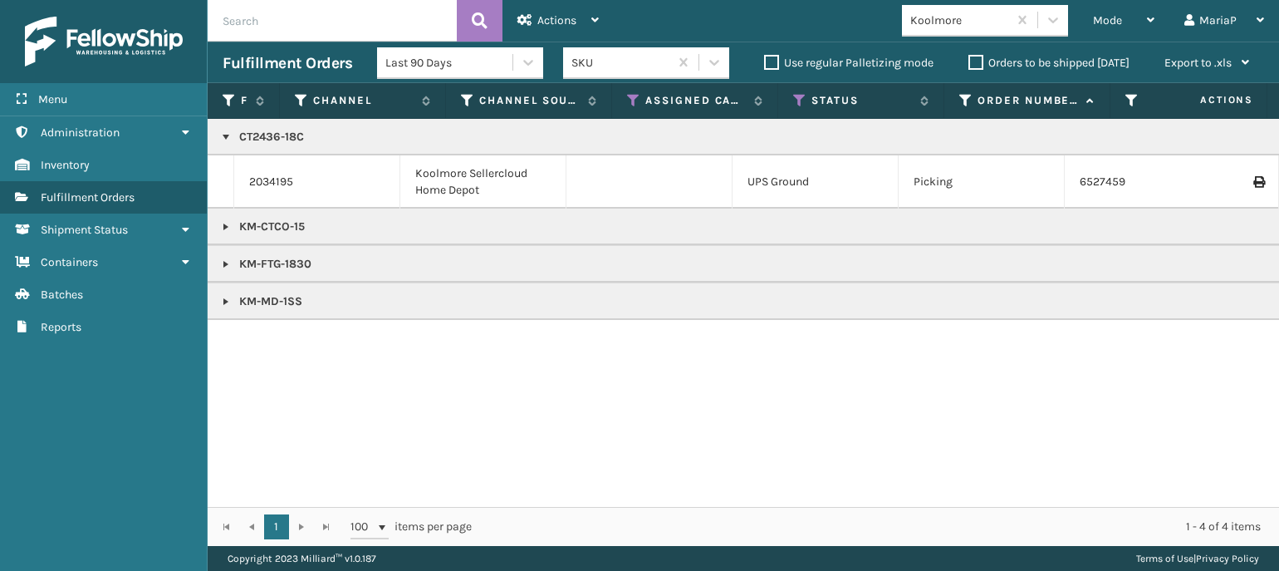
click at [231, 137] on link at bounding box center [225, 136] width 13 height 13
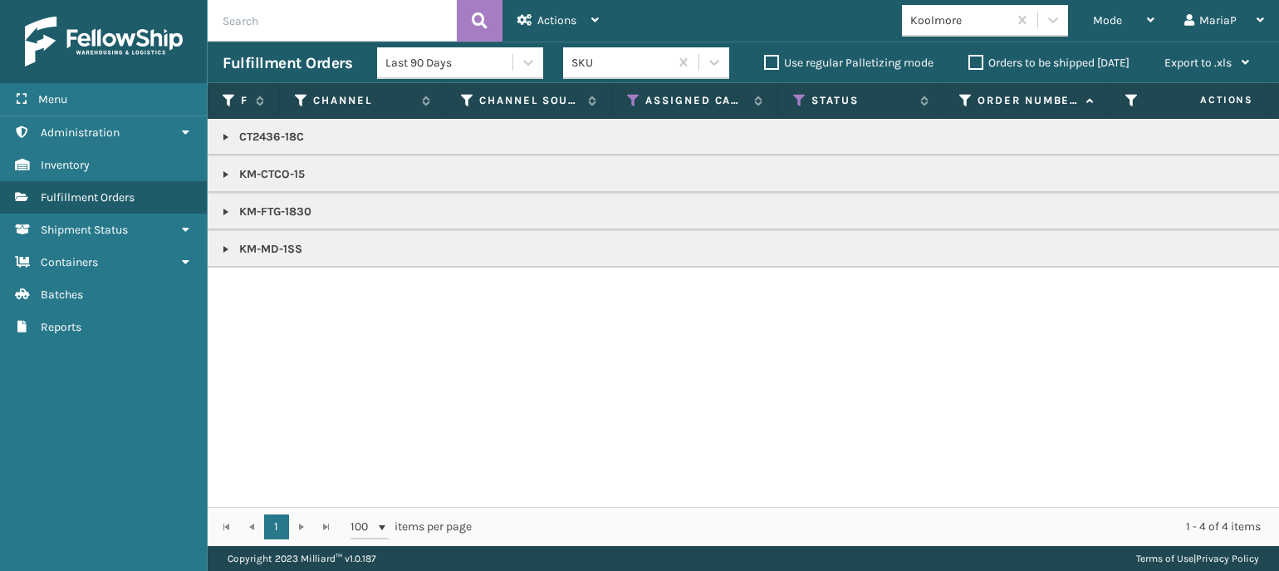
click at [977, 338] on div "CT2436-18C KM-CTCO-15 KM-FTG-1830 KM-MD-1SS" at bounding box center [743, 313] width 1071 height 388
drag, startPoint x: 376, startPoint y: 136, endPoint x: 460, endPoint y: 172, distance: 91.2
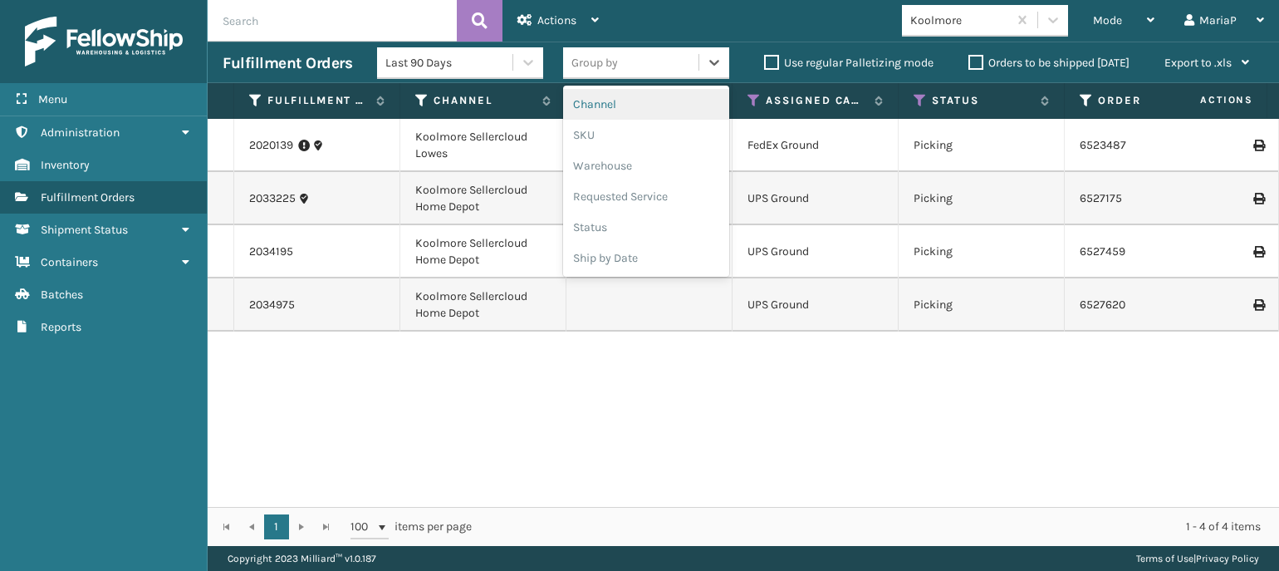
click at [658, 66] on div "Group by" at bounding box center [630, 62] width 135 height 27
click at [629, 135] on div "SKU" at bounding box center [646, 135] width 166 height 31
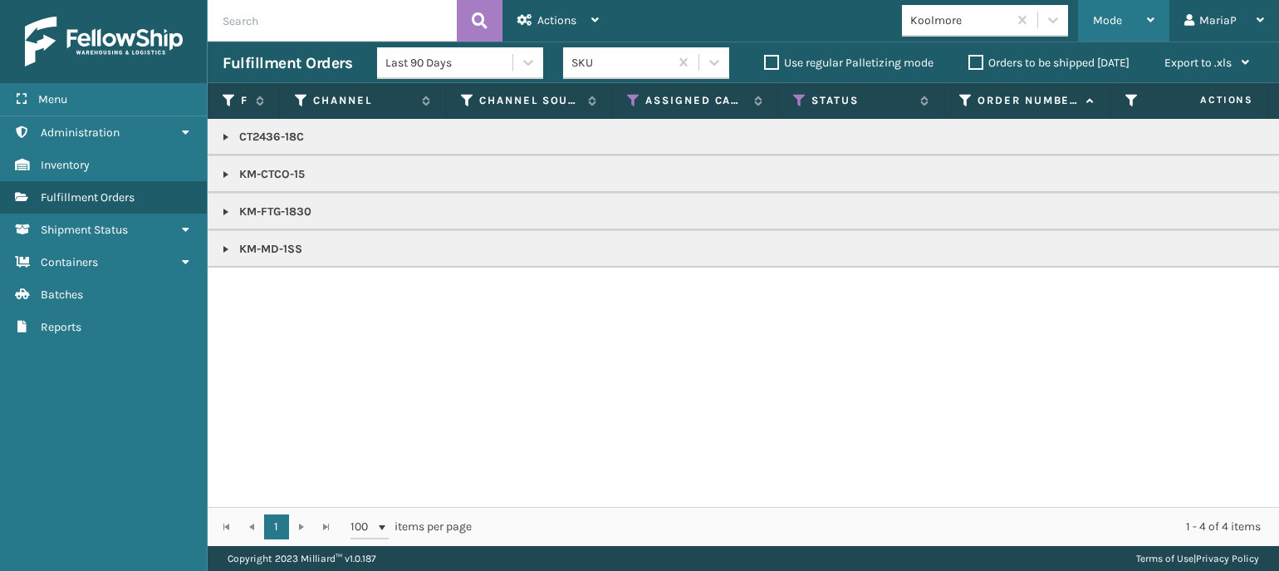
click at [1116, 26] on span "Mode" at bounding box center [1107, 20] width 29 height 14
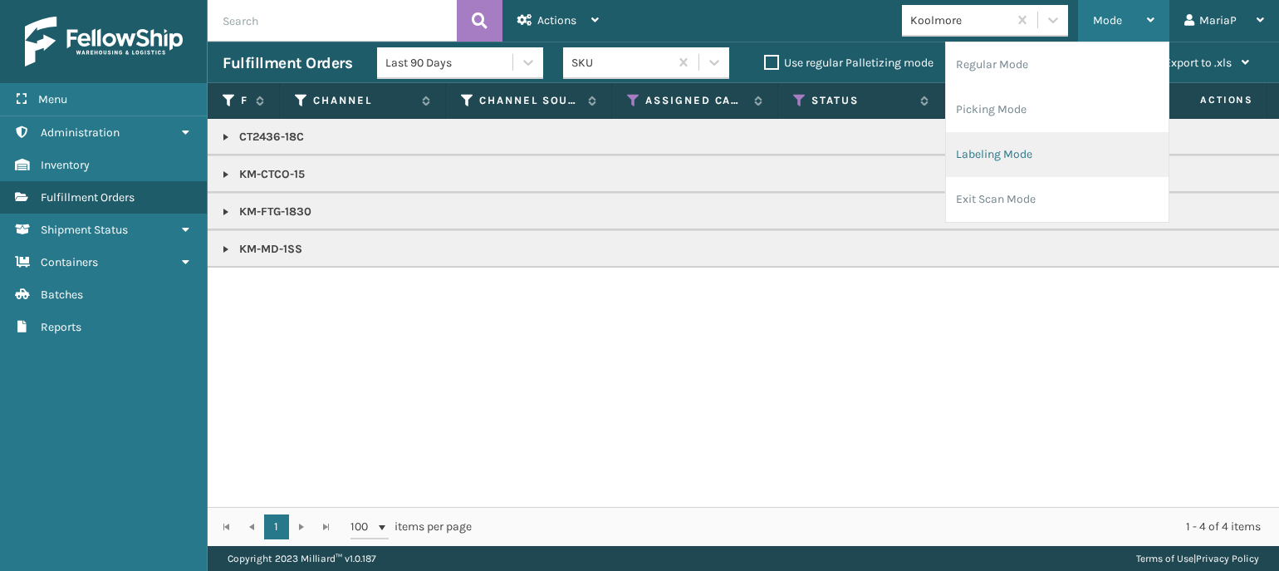
click at [1017, 154] on li "Labeling Mode" at bounding box center [1057, 154] width 223 height 45
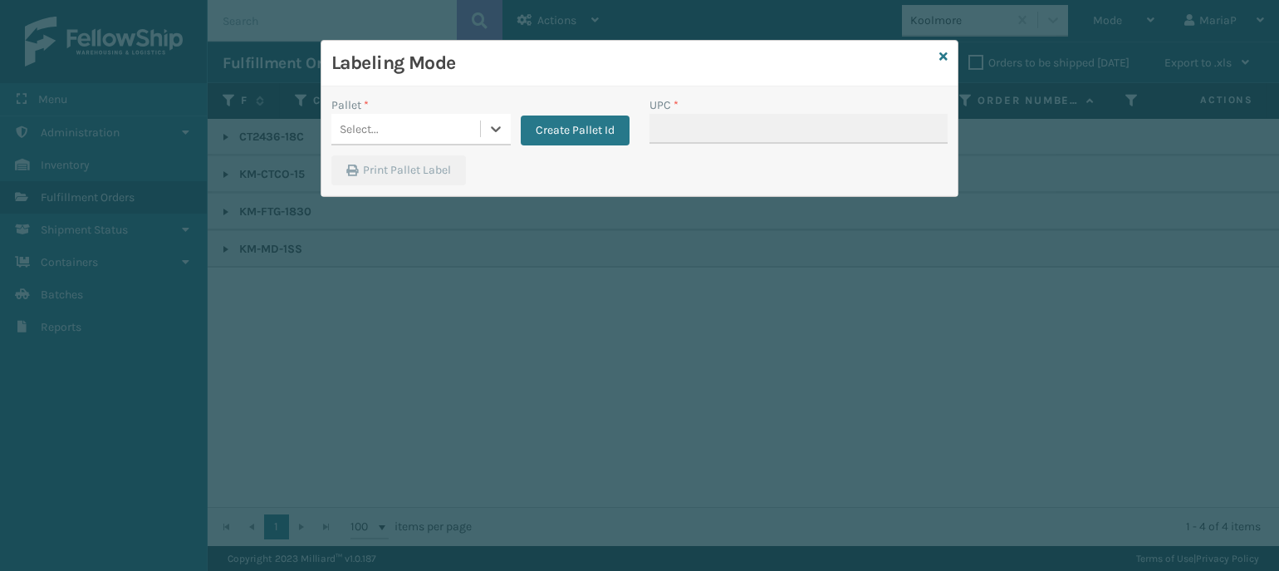
drag, startPoint x: 439, startPoint y: 134, endPoint x: 432, endPoint y: 145, distance: 13.4
click at [439, 134] on div "Select..." at bounding box center [405, 128] width 149 height 27
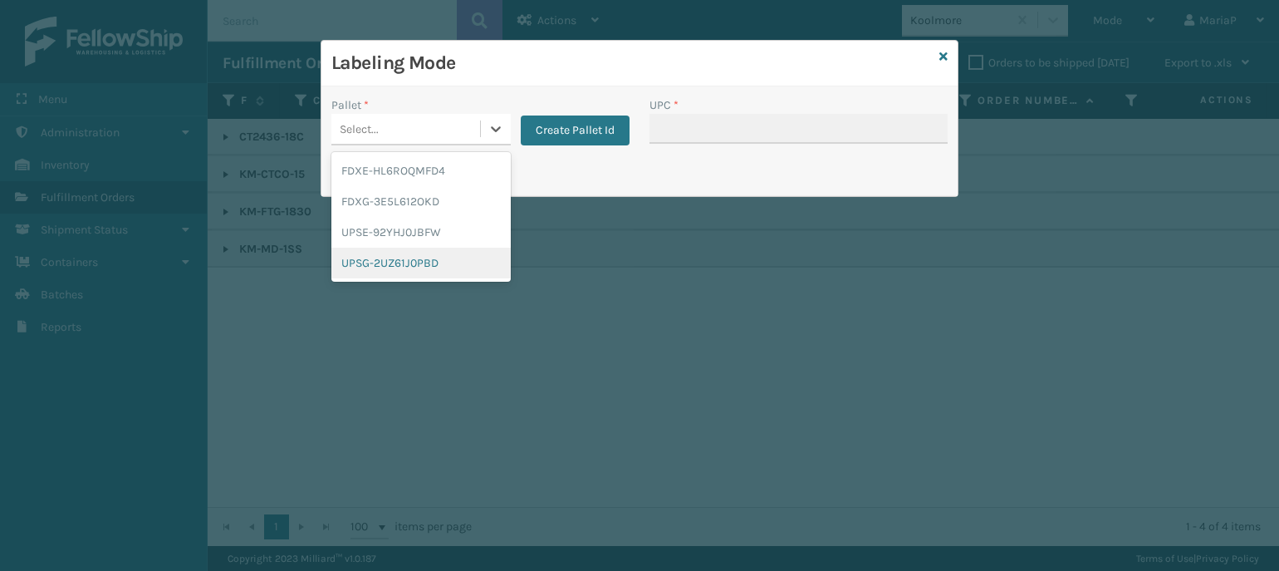
click at [417, 267] on div "UPSG-2UZ61J0PBD" at bounding box center [420, 262] width 179 height 31
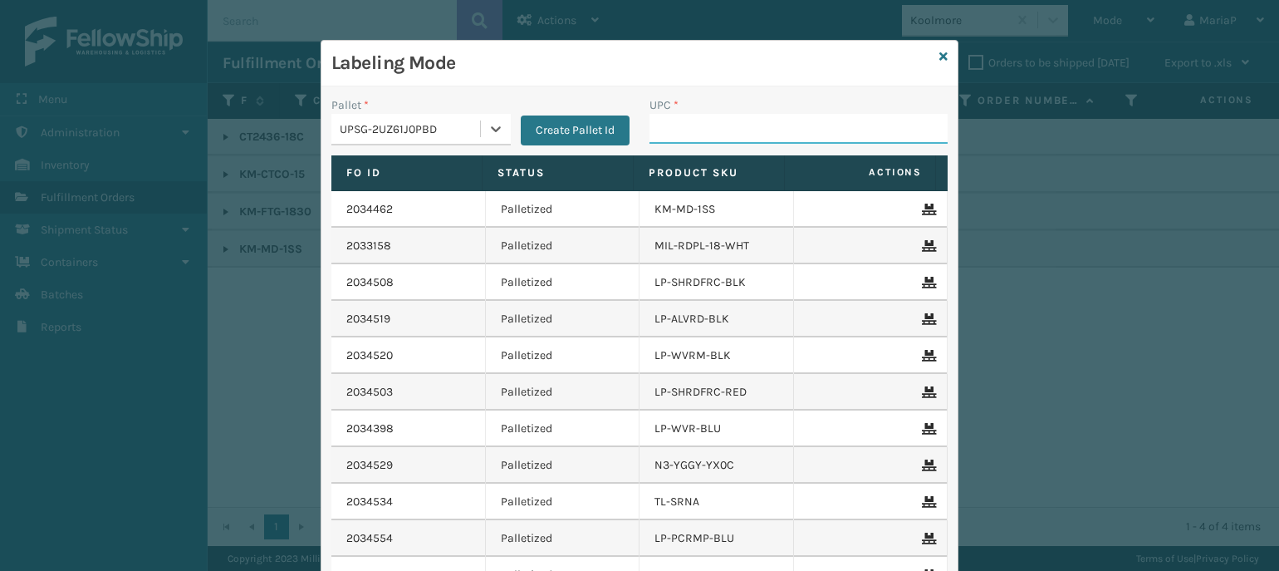
click at [703, 134] on input "UPC *" at bounding box center [798, 129] width 298 height 30
click at [939, 56] on icon at bounding box center [943, 57] width 8 height 12
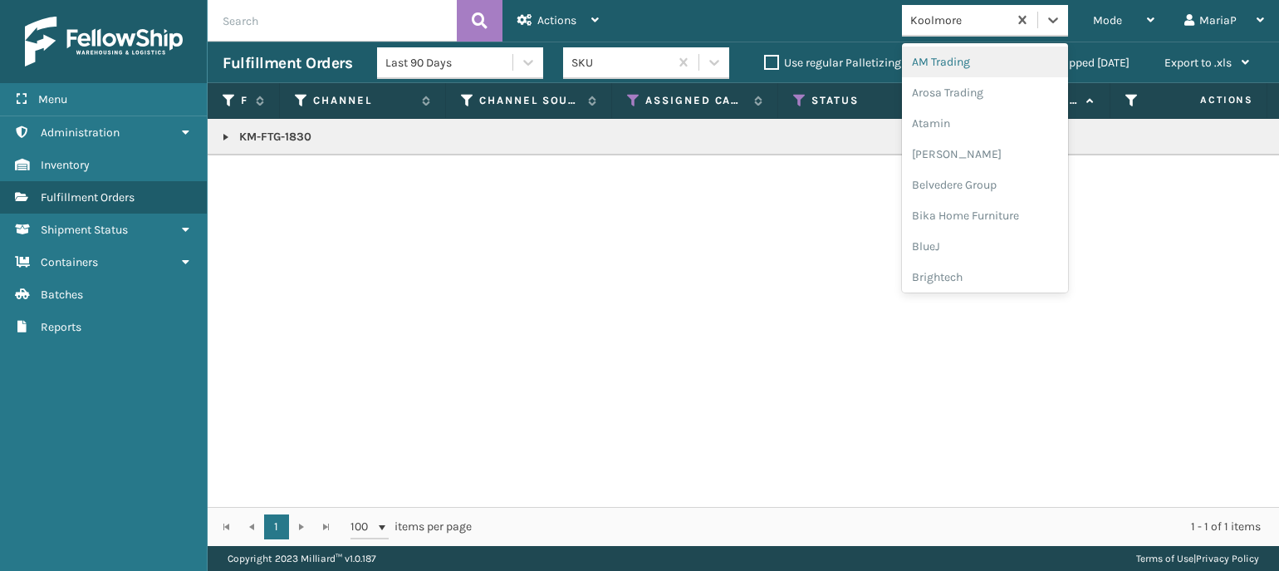
click at [953, 14] on div "Koolmore" at bounding box center [959, 20] width 99 height 17
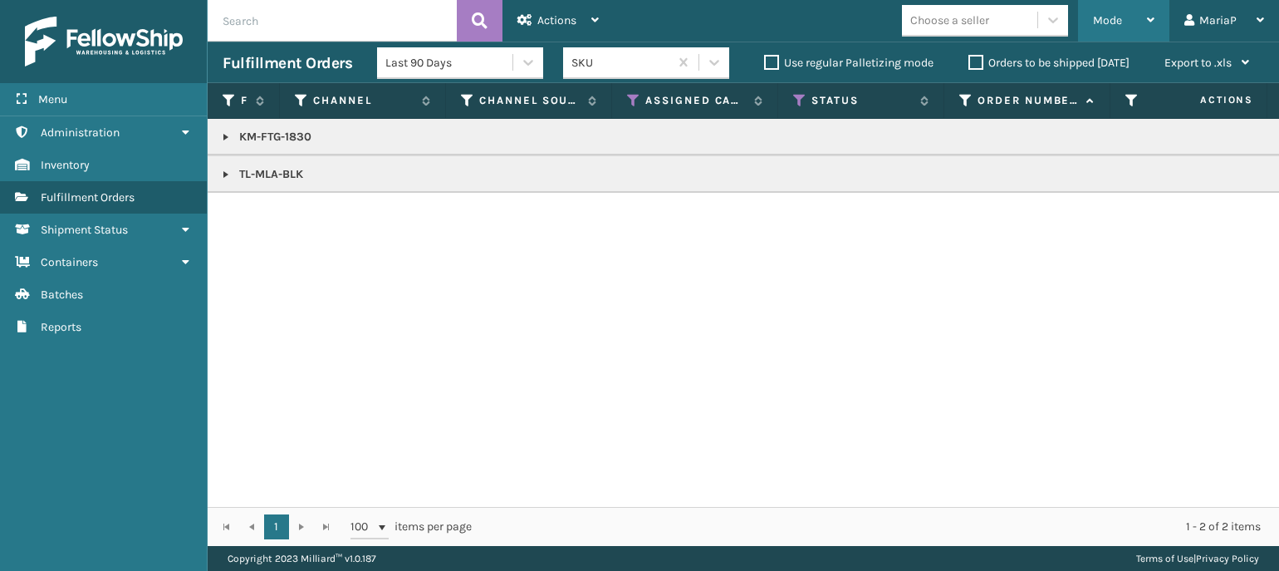
click at [1126, 29] on div "Mode" at bounding box center [1123, 21] width 61 height 42
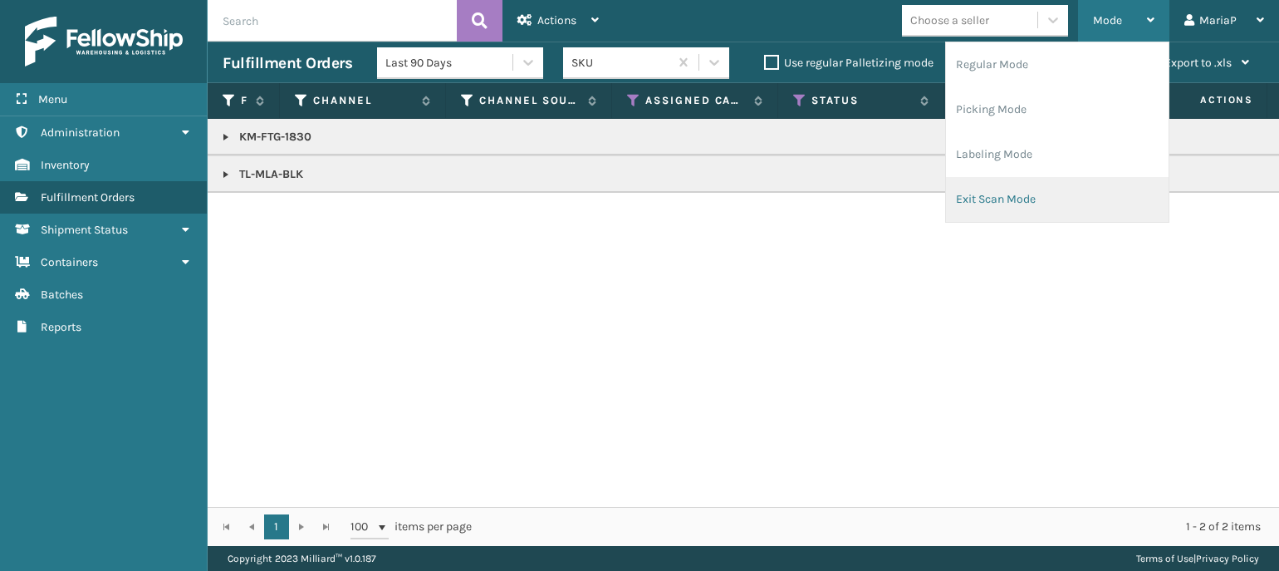
click at [998, 205] on li "Exit Scan Mode" at bounding box center [1057, 199] width 223 height 45
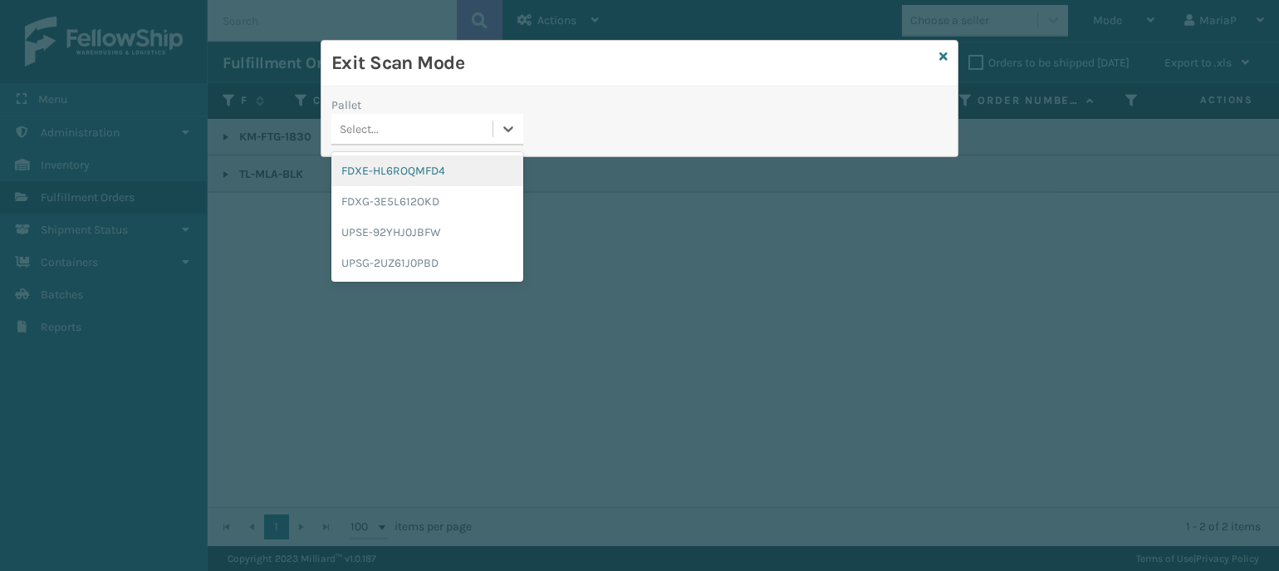
click at [456, 135] on div "Select..." at bounding box center [411, 128] width 161 height 27
click at [426, 265] on div "UPSG-2UZ61J0PBD" at bounding box center [427, 262] width 192 height 31
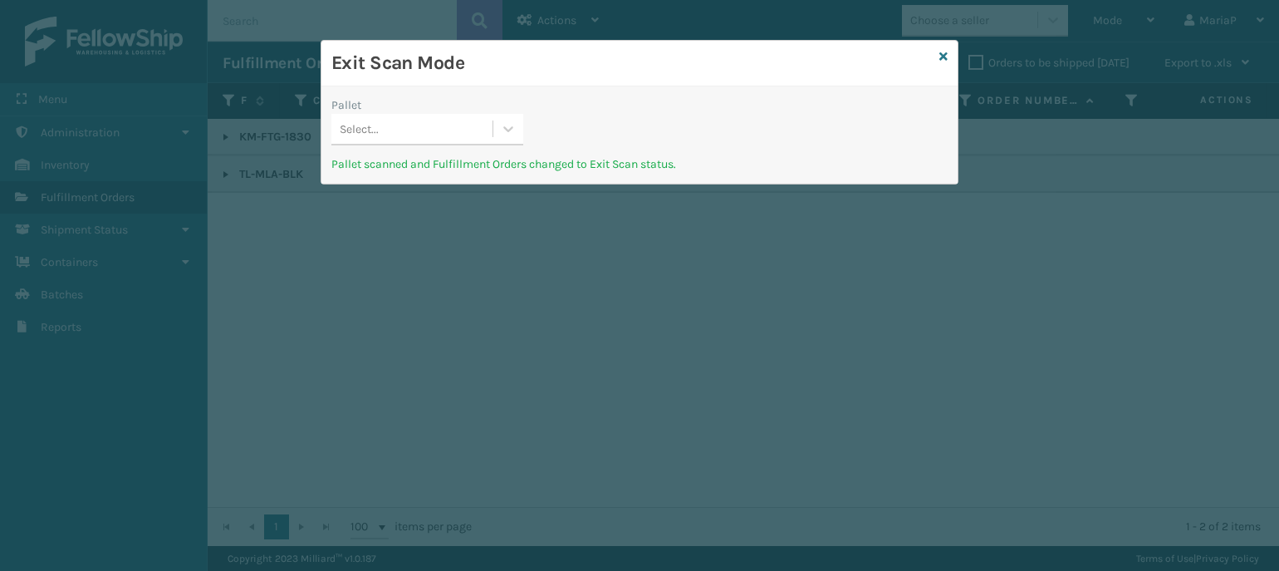
click at [489, 135] on div "Select..." at bounding box center [411, 128] width 161 height 27
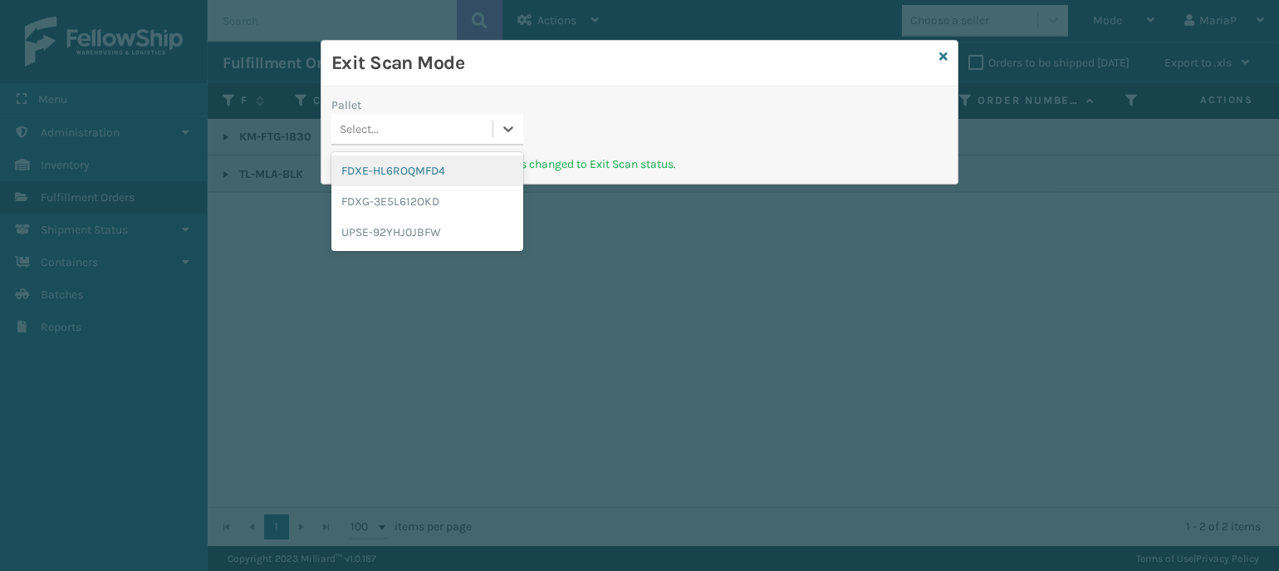
drag, startPoint x: 449, startPoint y: 173, endPoint x: 439, endPoint y: 159, distance: 17.8
click at [449, 172] on div "FDXE-HL6ROQMFD4" at bounding box center [427, 170] width 192 height 31
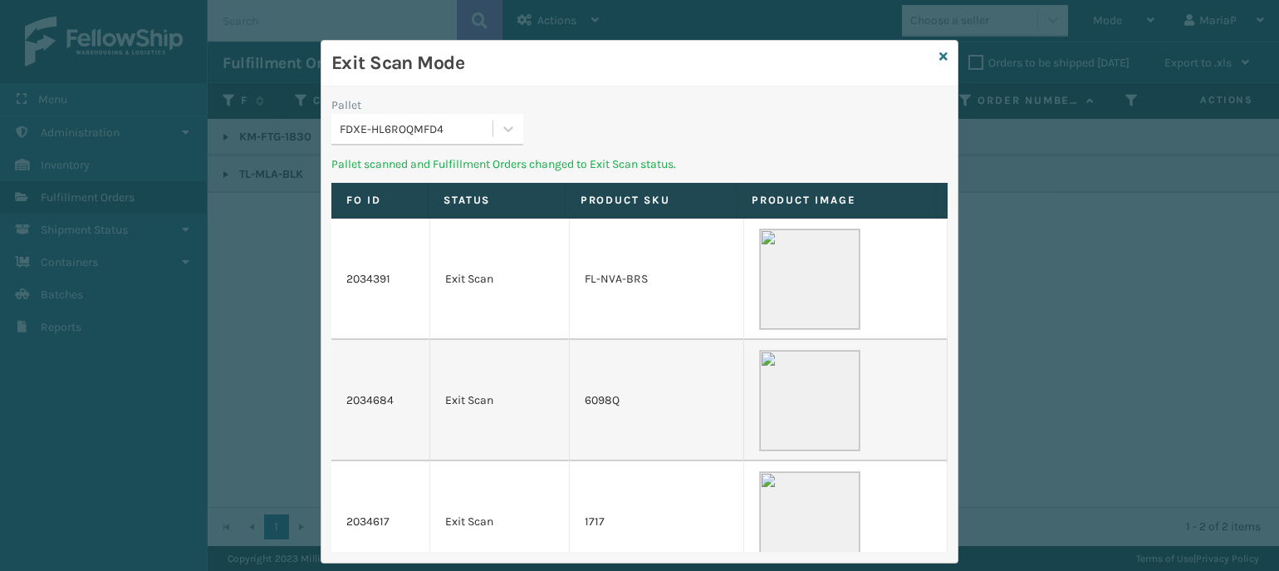
click at [445, 127] on div "FDXE-HL6ROQMFD4" at bounding box center [417, 128] width 154 height 17
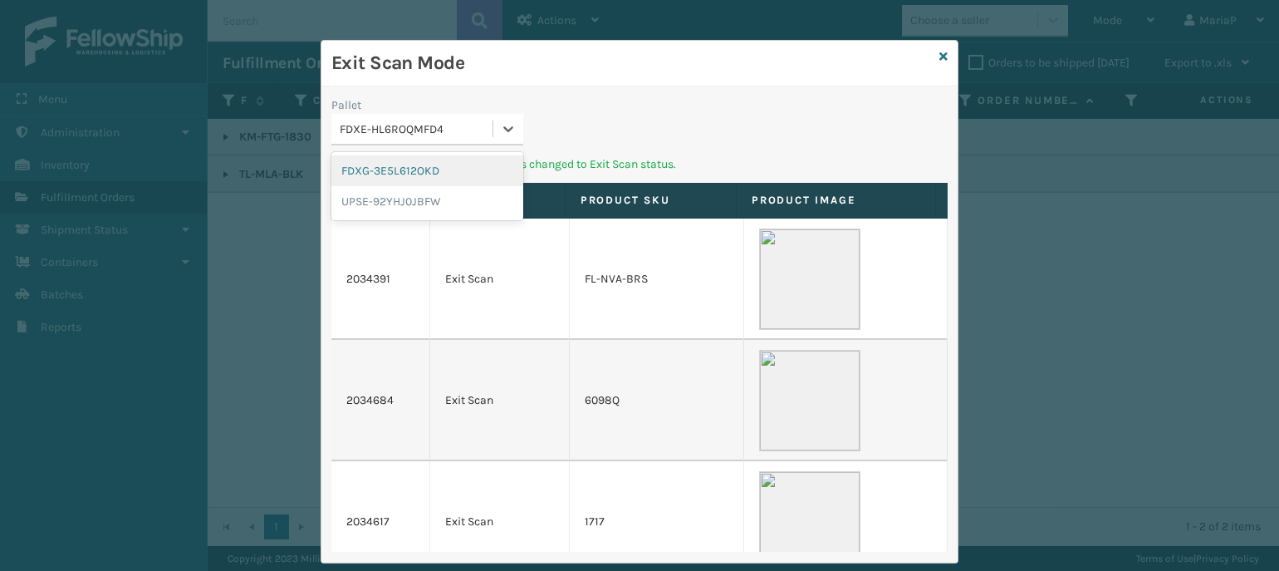
click at [429, 169] on div "FDXG-3E5L612OKD" at bounding box center [427, 170] width 192 height 31
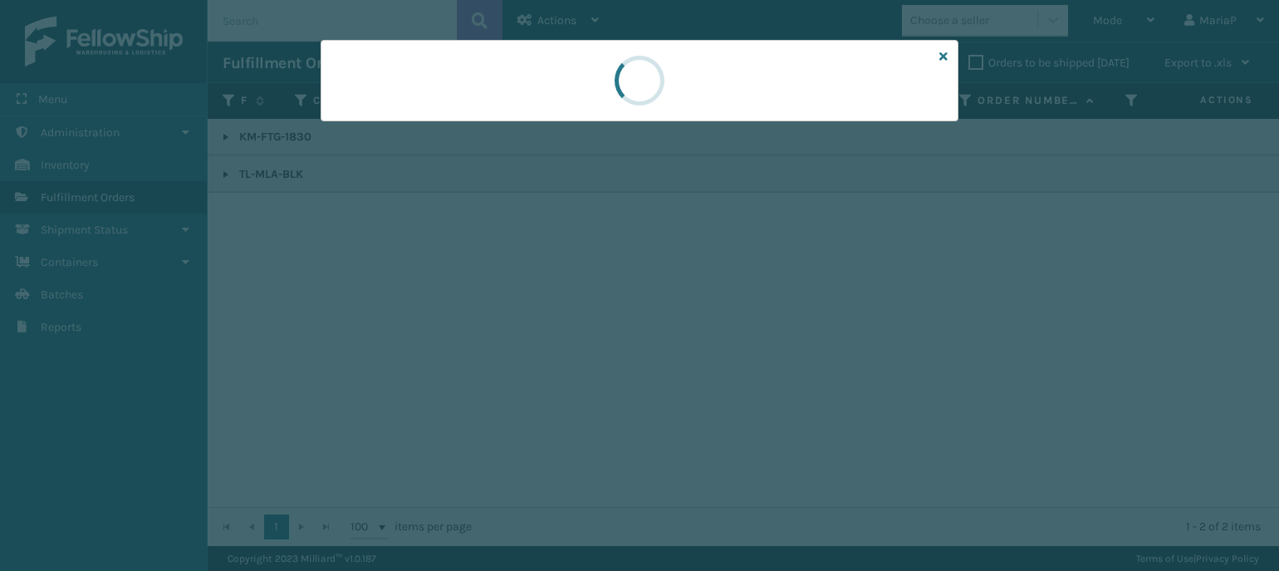
click at [463, 123] on div at bounding box center [639, 285] width 1279 height 571
click at [461, 124] on div at bounding box center [639, 285] width 1279 height 571
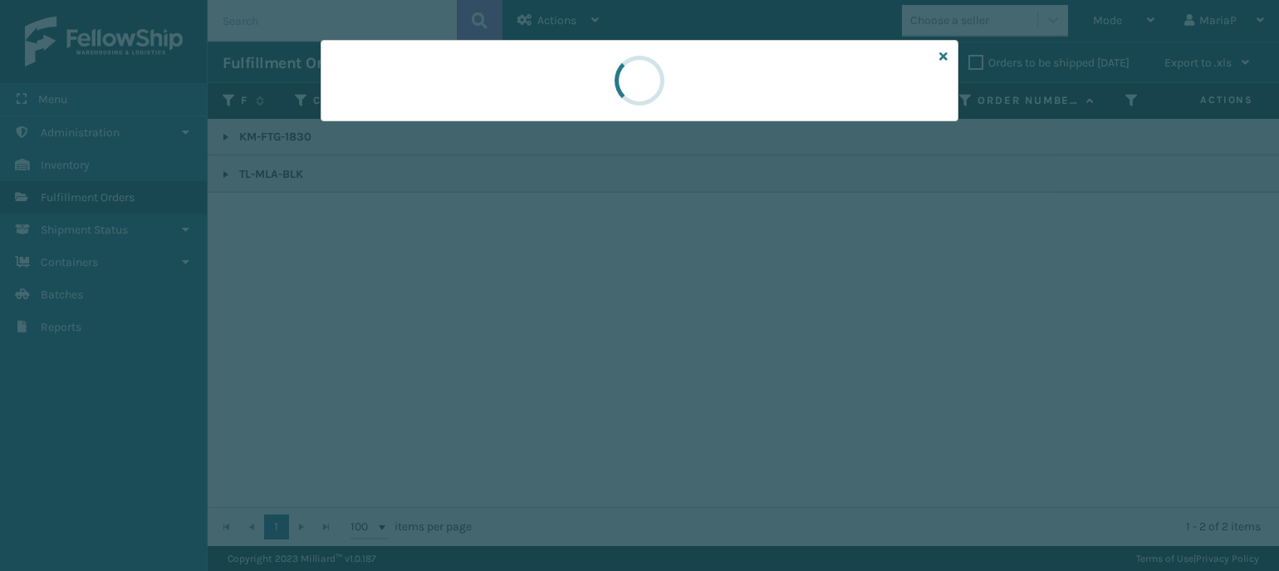
click at [461, 124] on div at bounding box center [639, 285] width 1279 height 571
click at [461, 123] on div at bounding box center [639, 285] width 1279 height 571
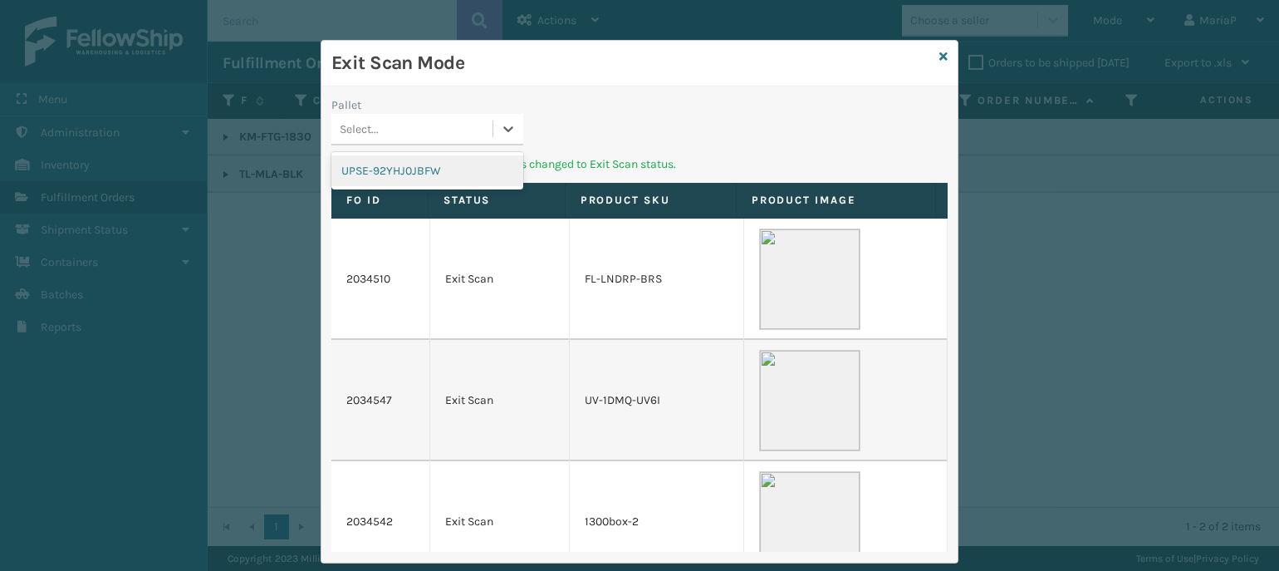
click at [461, 122] on div "Select..." at bounding box center [411, 128] width 161 height 27
drag, startPoint x: 429, startPoint y: 167, endPoint x: 435, endPoint y: 160, distance: 9.4
click at [429, 168] on div "UPSE-92YHJ0JBFW" at bounding box center [427, 170] width 192 height 31
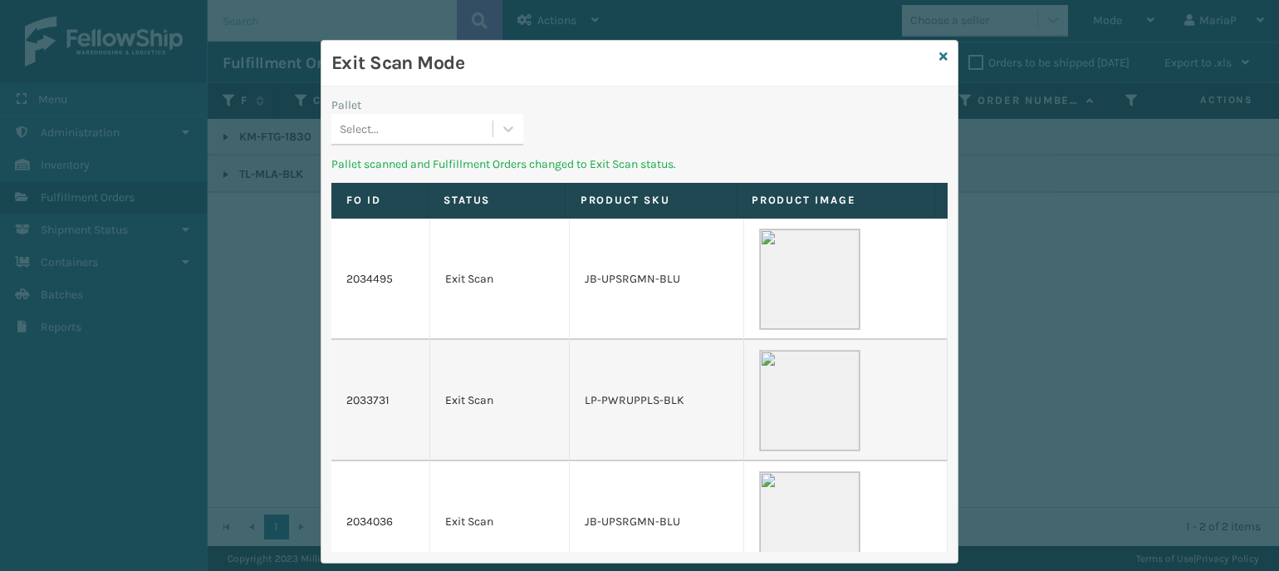
click at [477, 123] on div "Select..." at bounding box center [411, 128] width 161 height 27
click at [432, 130] on div "Select..." at bounding box center [411, 128] width 161 height 27
click at [410, 128] on div "Select..." at bounding box center [411, 128] width 161 height 27
click at [939, 53] on icon at bounding box center [943, 57] width 8 height 12
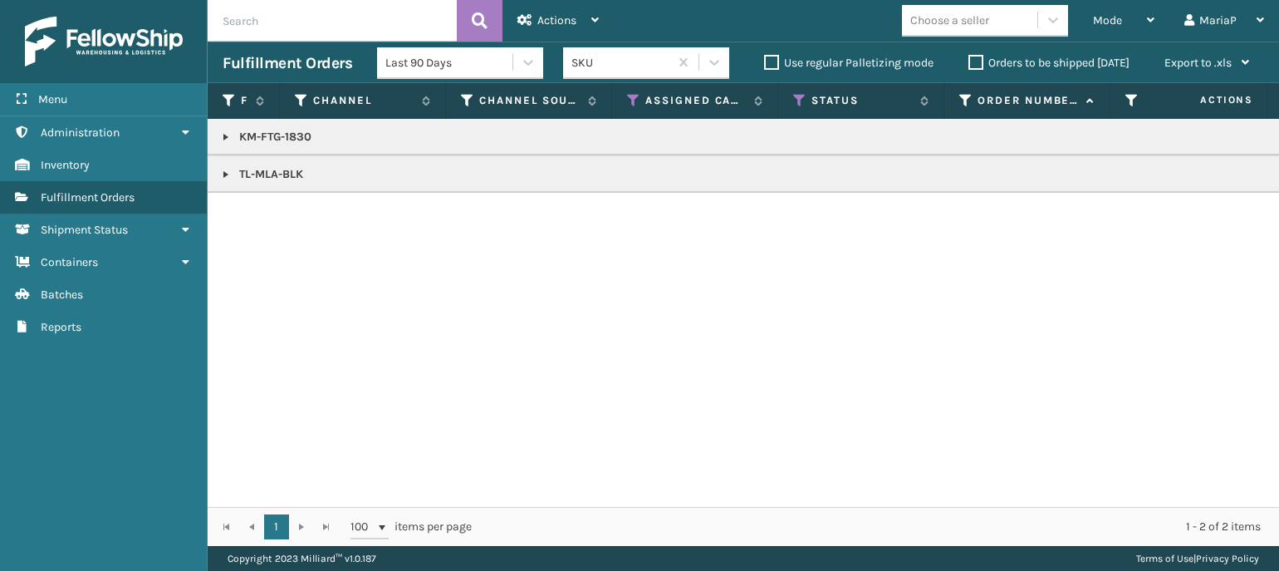
click at [915, 355] on div "KM-FTG-1830 TL-MLA-BLK" at bounding box center [743, 313] width 1071 height 388
click at [916, 355] on div "KM-FTG-1830 TL-MLA-BLK" at bounding box center [743, 313] width 1071 height 388
click at [919, 351] on div "KM-FTG-1830 TL-MLA-BLK" at bounding box center [743, 313] width 1071 height 388
click at [908, 349] on div "KM-FTG-1830 TL-MLA-BLK" at bounding box center [743, 313] width 1071 height 388
drag, startPoint x: 61, startPoint y: 260, endPoint x: 81, endPoint y: 253, distance: 21.0
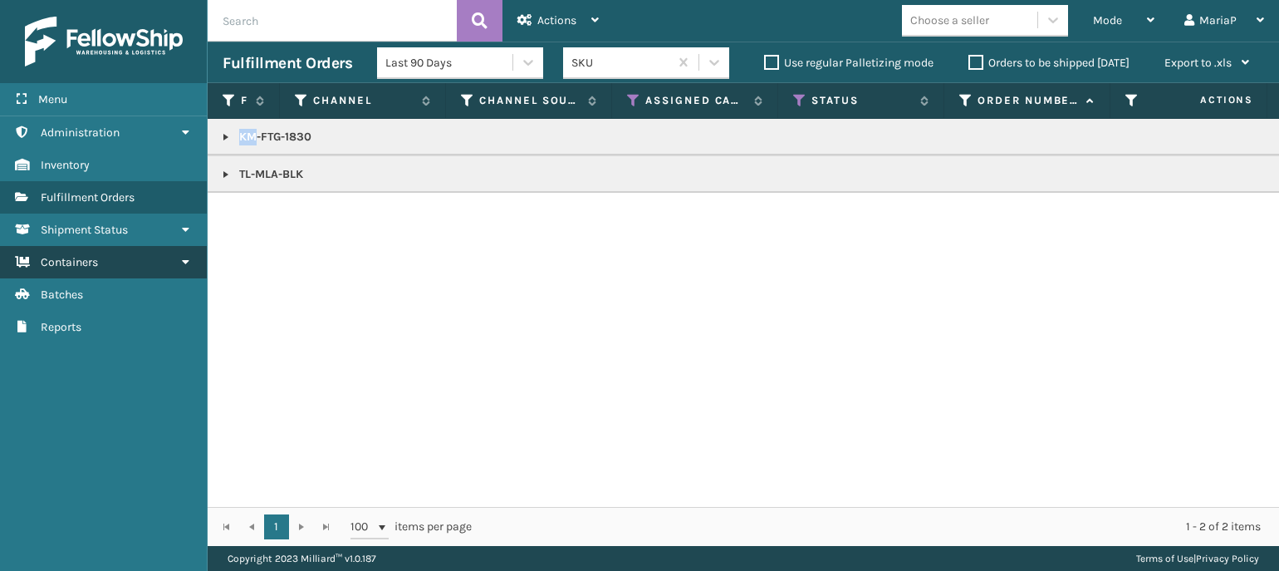
click at [63, 259] on span "Containers" at bounding box center [69, 262] width 57 height 14
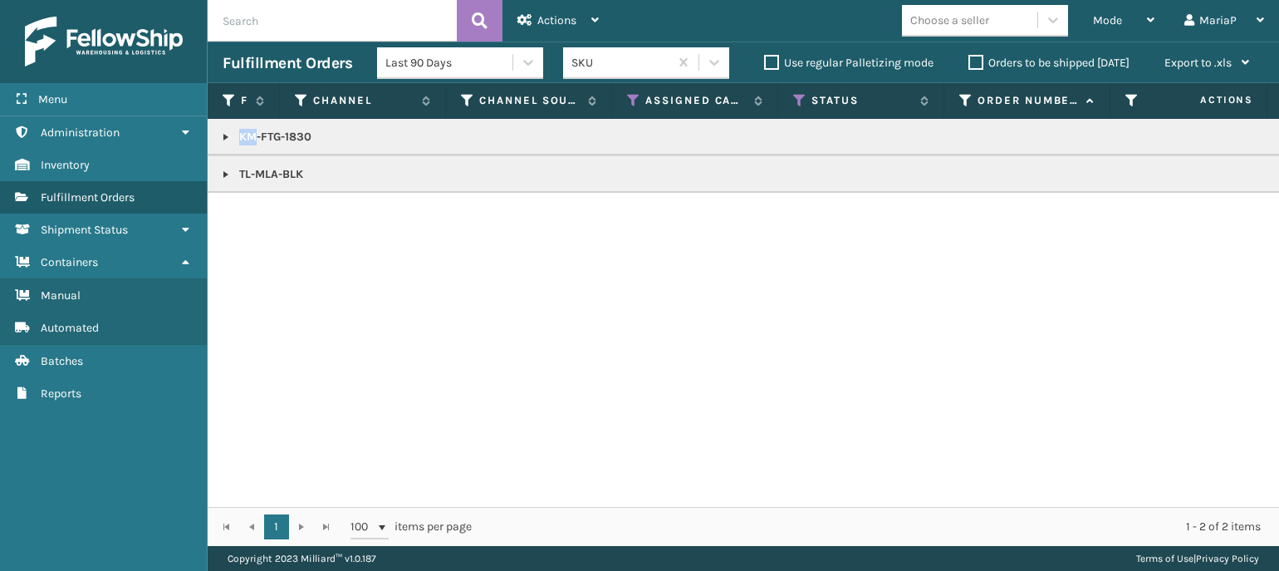
click at [321, 239] on div "KM-FTG-1830 TL-MLA-BLK" at bounding box center [743, 313] width 1071 height 388
click at [412, 241] on div "KM-FTG-1830 TL-MLA-BLK" at bounding box center [743, 313] width 1071 height 388
drag, startPoint x: 439, startPoint y: 248, endPoint x: 519, endPoint y: 297, distance: 94.3
click at [467, 272] on div "KM-FTG-1830 TL-MLA-BLK" at bounding box center [743, 313] width 1071 height 388
click at [1121, 13] on span "Mode" at bounding box center [1107, 20] width 29 height 14
